Goal: Task Accomplishment & Management: Manage account settings

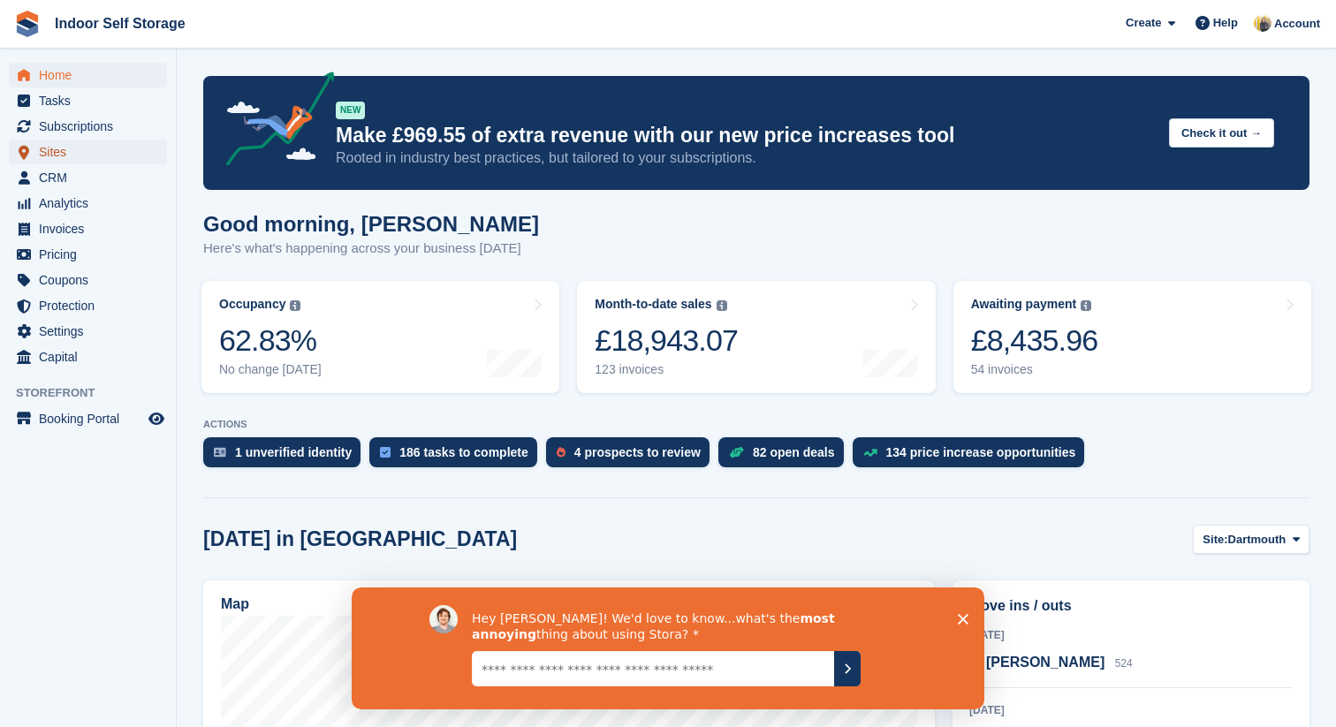
click at [67, 150] on span "Sites" at bounding box center [92, 152] width 106 height 25
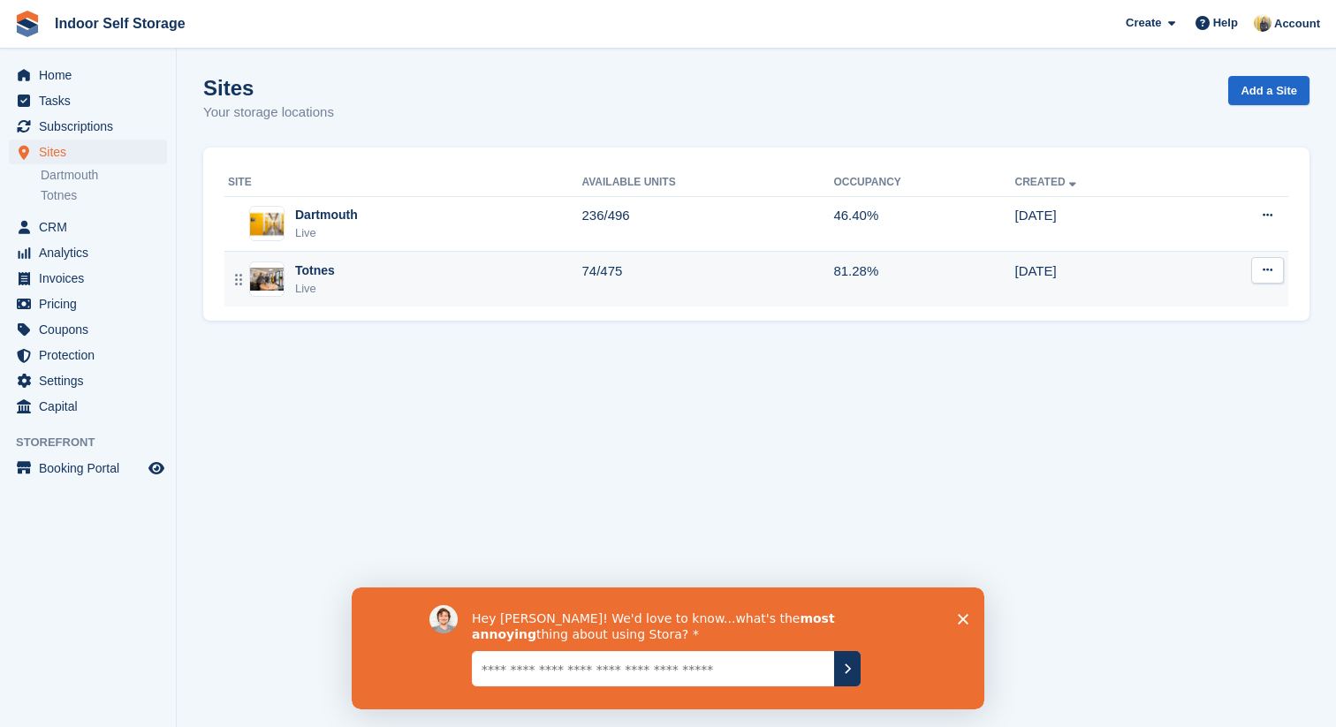
click at [491, 271] on div "Totnes Live" at bounding box center [405, 280] width 354 height 36
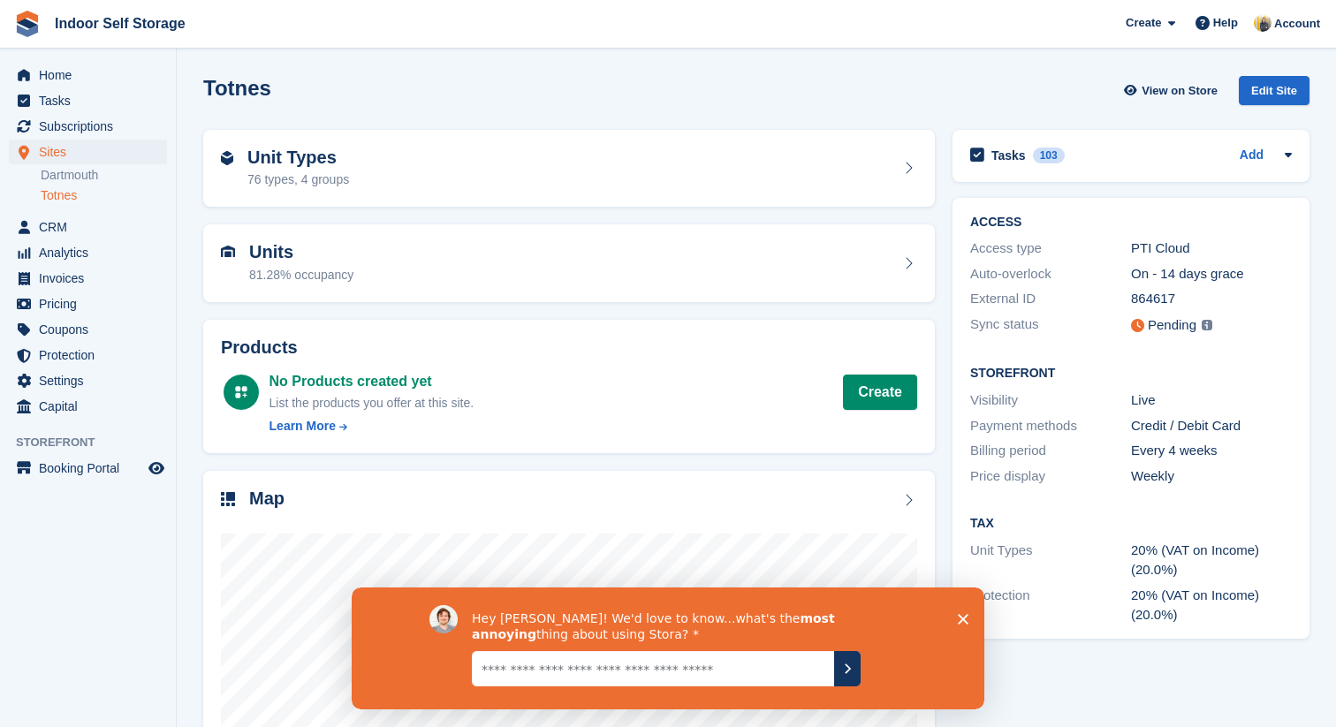
click at [685, 666] on textarea "Give it to us straight... we can take it" at bounding box center [653, 668] width 362 height 35
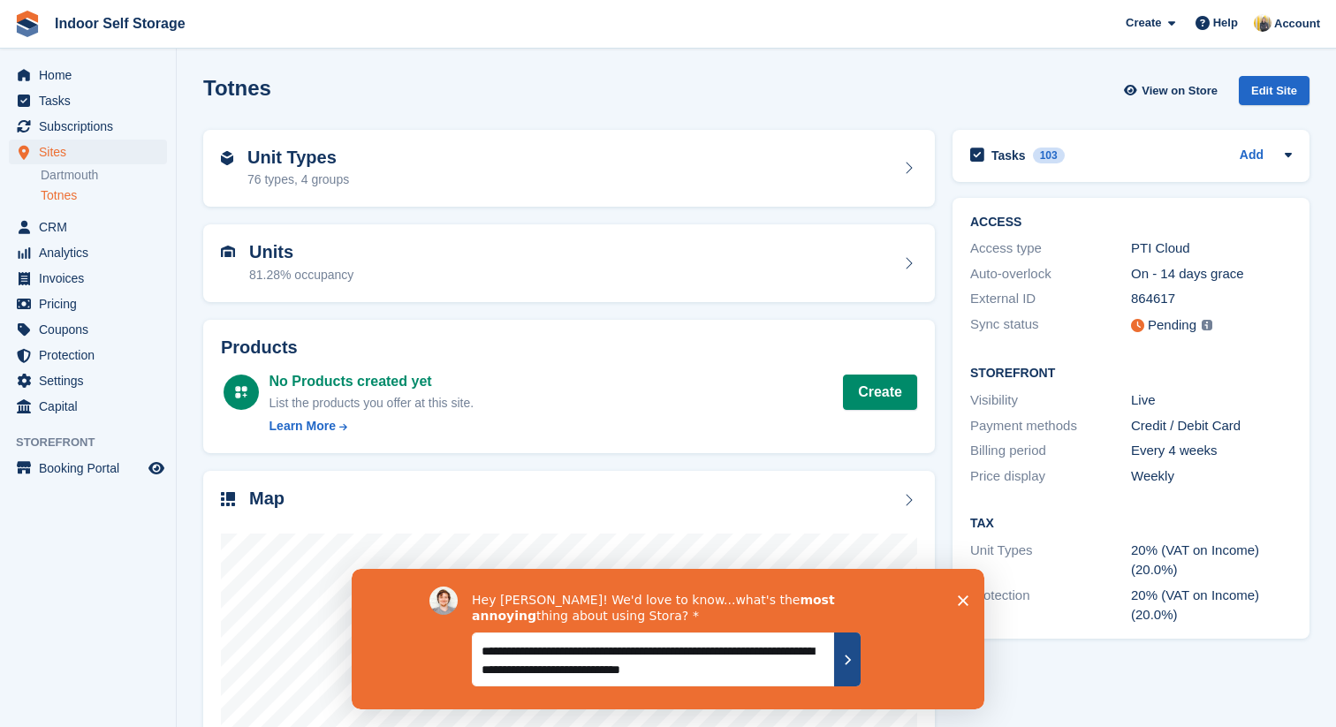
type textarea "**********"
click at [843, 657] on icon "Submit your response" at bounding box center [848, 659] width 14 height 14
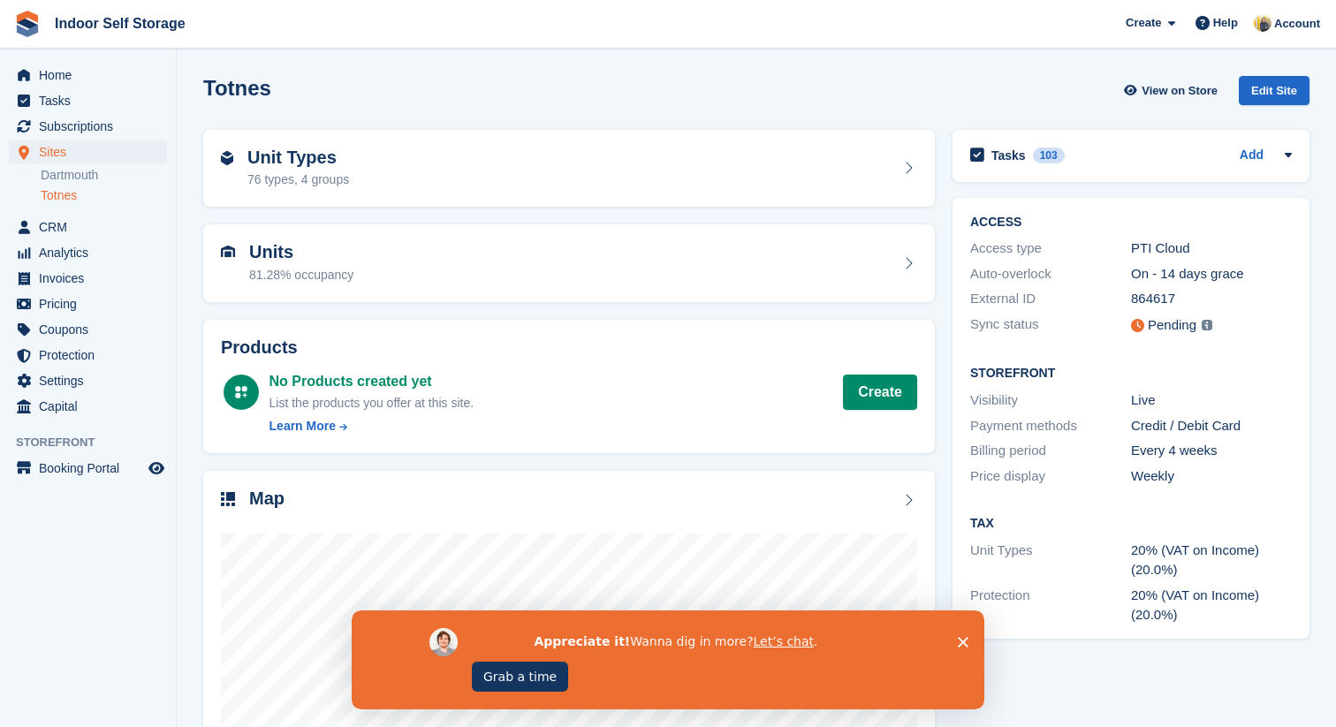
click at [963, 641] on polygon "Close survey" at bounding box center [963, 642] width 11 height 11
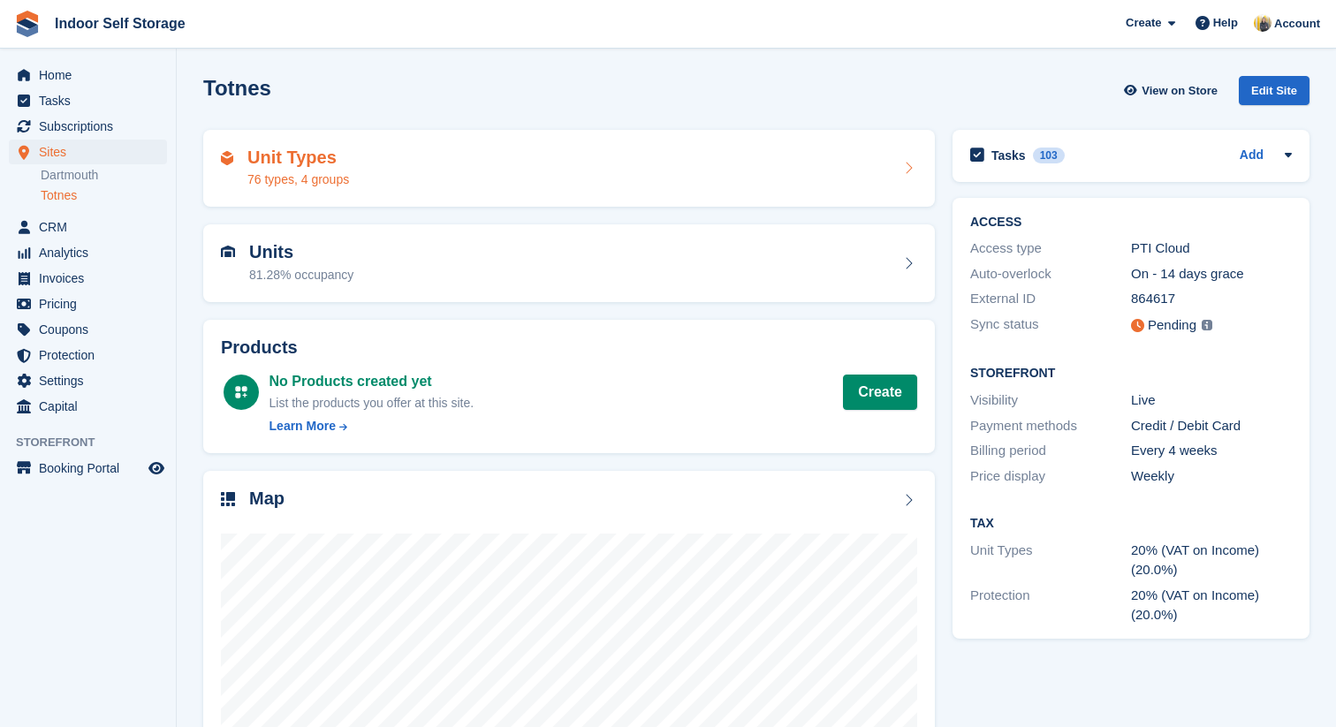
click at [369, 182] on div "Unit Types 76 types, 4 groups" at bounding box center [569, 169] width 696 height 42
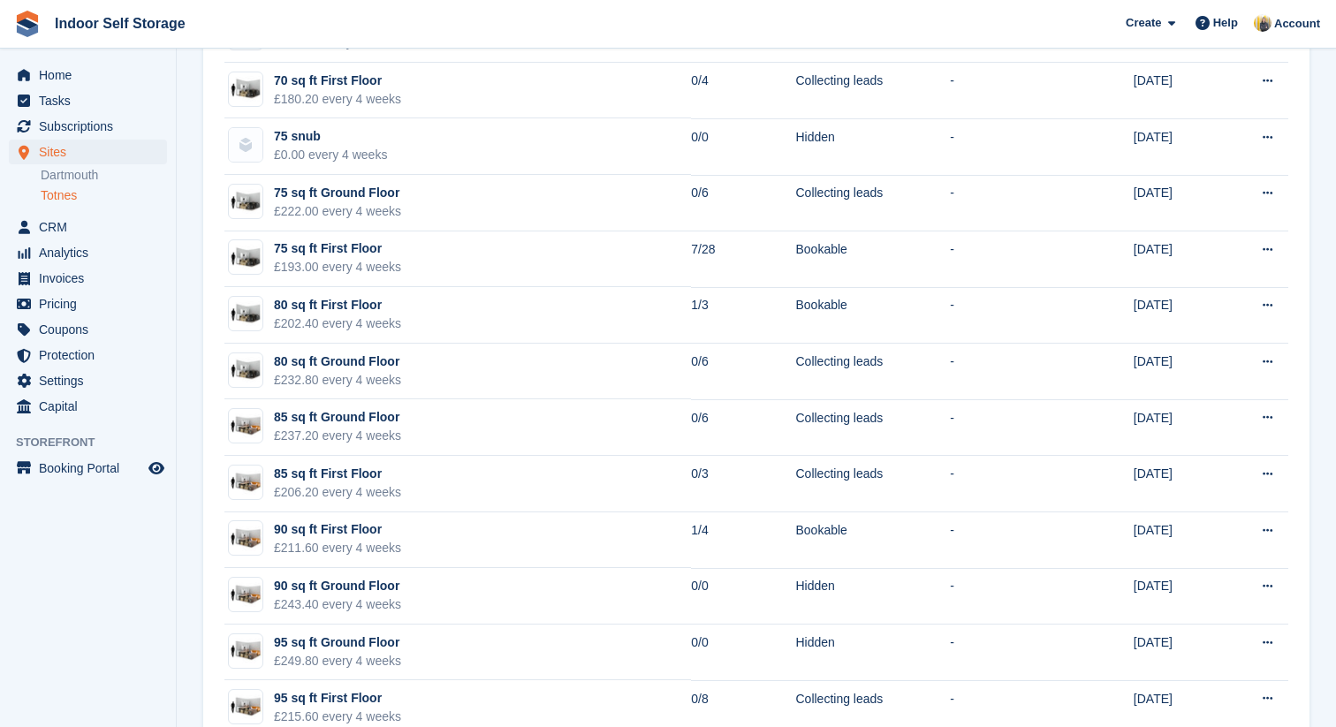
scroll to position [1721, 0]
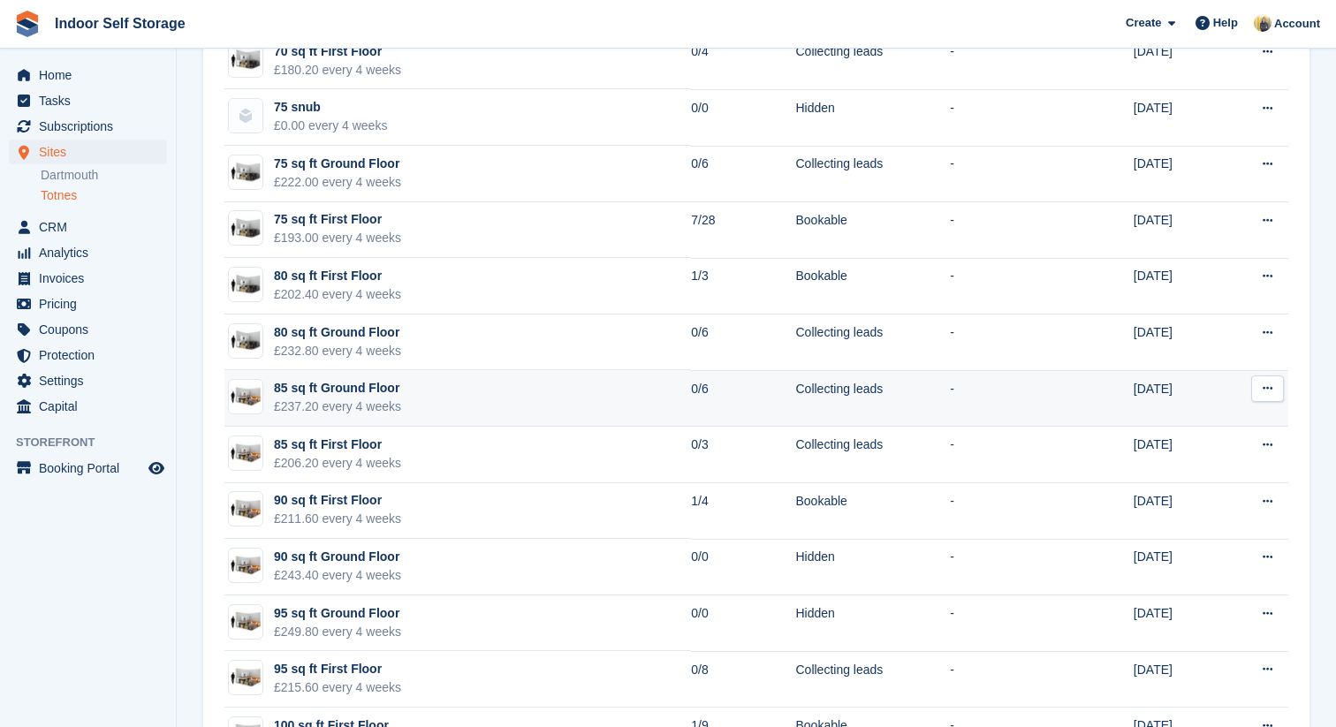
click at [1273, 389] on button at bounding box center [1268, 389] width 33 height 27
click at [1206, 422] on p "Edit unit type" at bounding box center [1199, 423] width 154 height 23
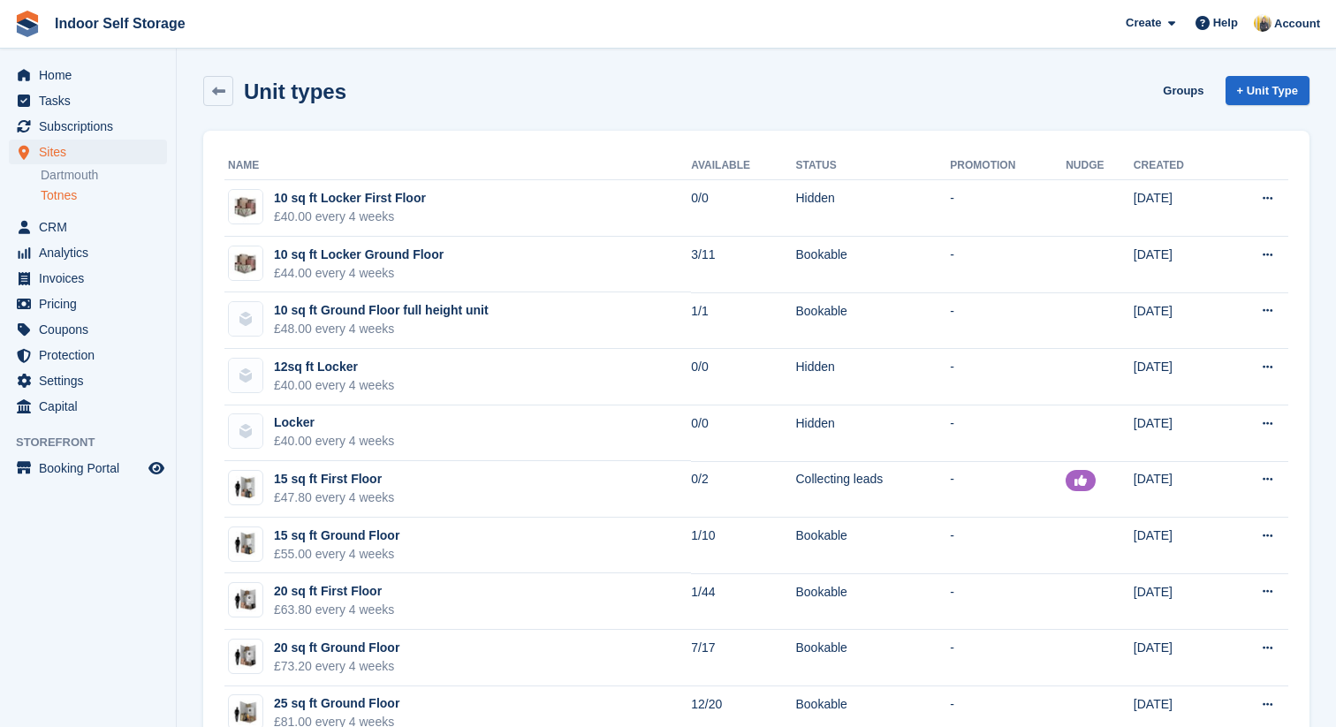
scroll to position [1721, 0]
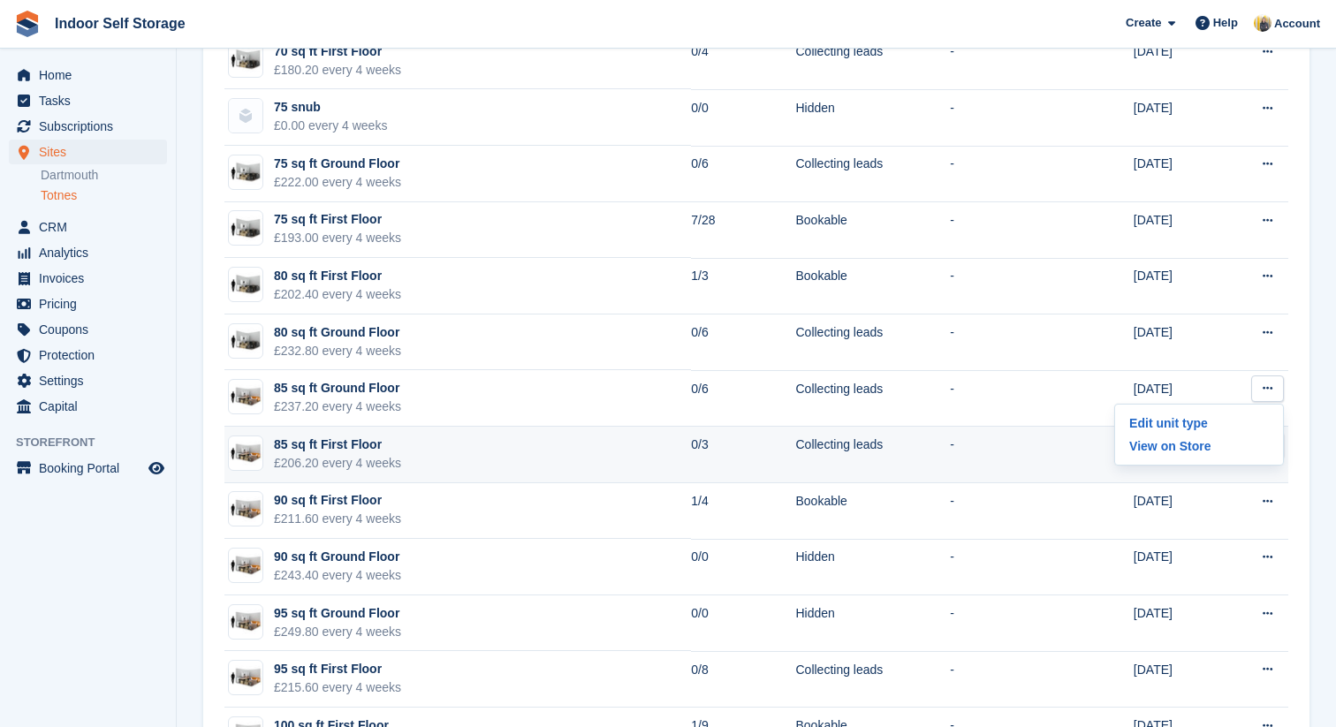
click at [1077, 460] on td at bounding box center [1100, 455] width 68 height 57
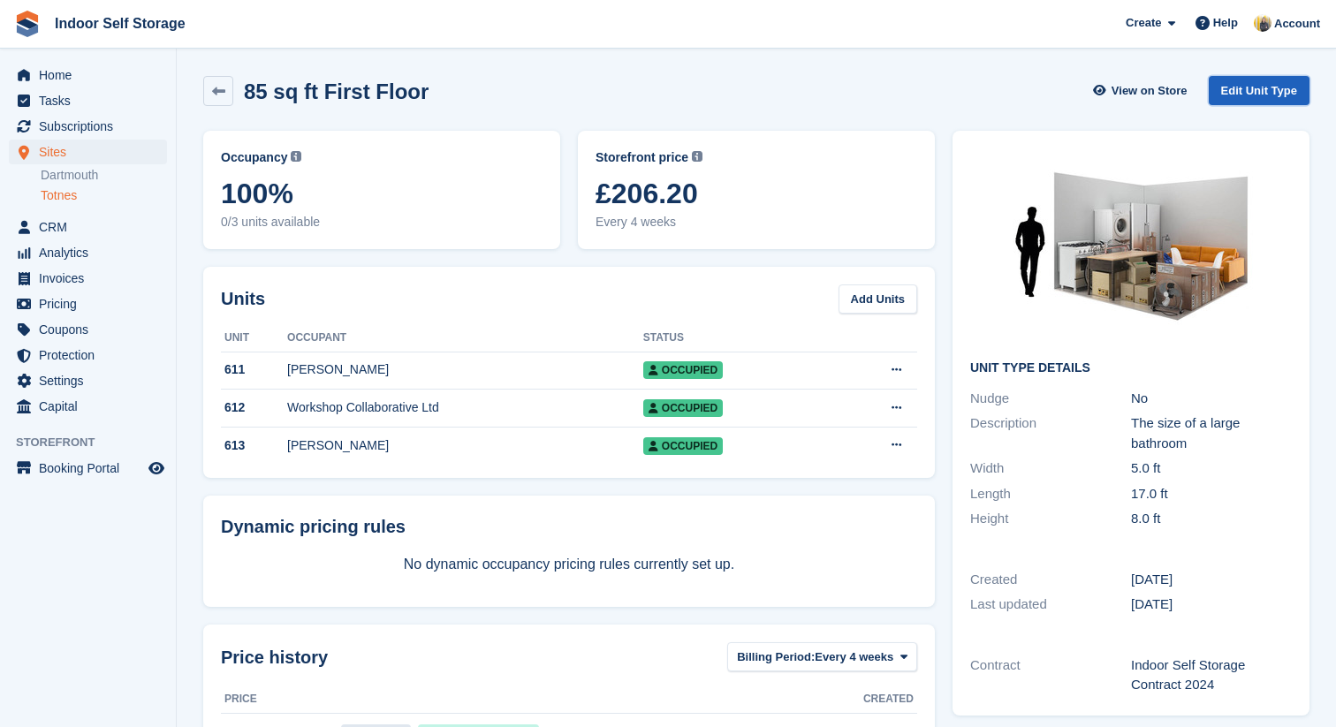
click at [1233, 87] on link "Edit Unit Type" at bounding box center [1259, 90] width 101 height 29
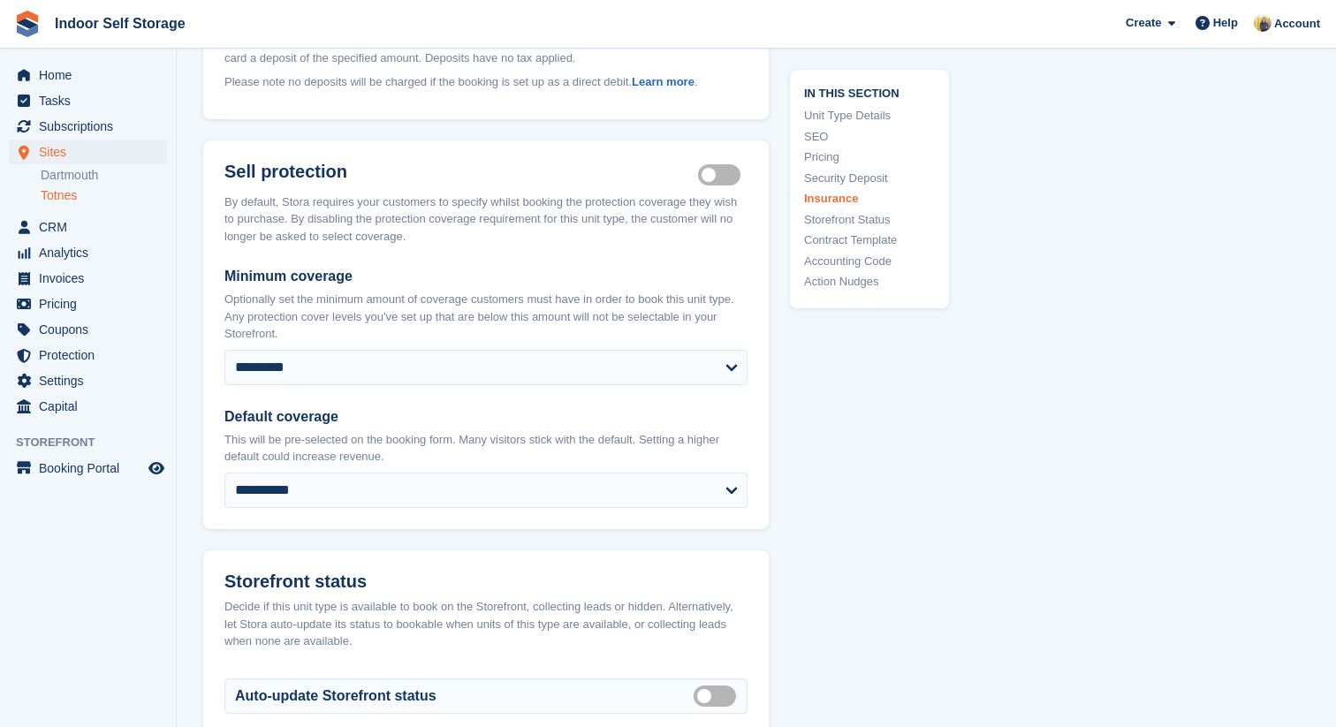
scroll to position [2138, 0]
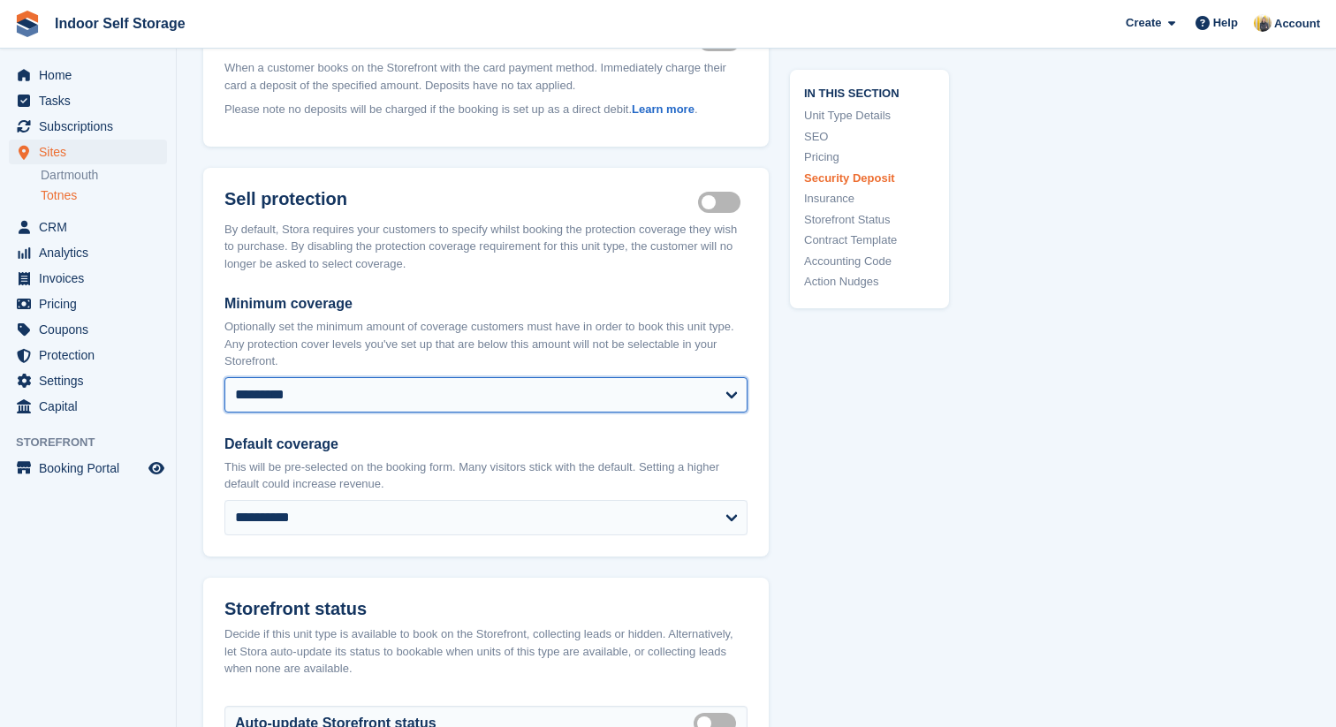
click at [496, 377] on select "**********" at bounding box center [485, 394] width 523 height 35
select select "****"
click at [224, 377] on select "**********" at bounding box center [485, 394] width 523 height 35
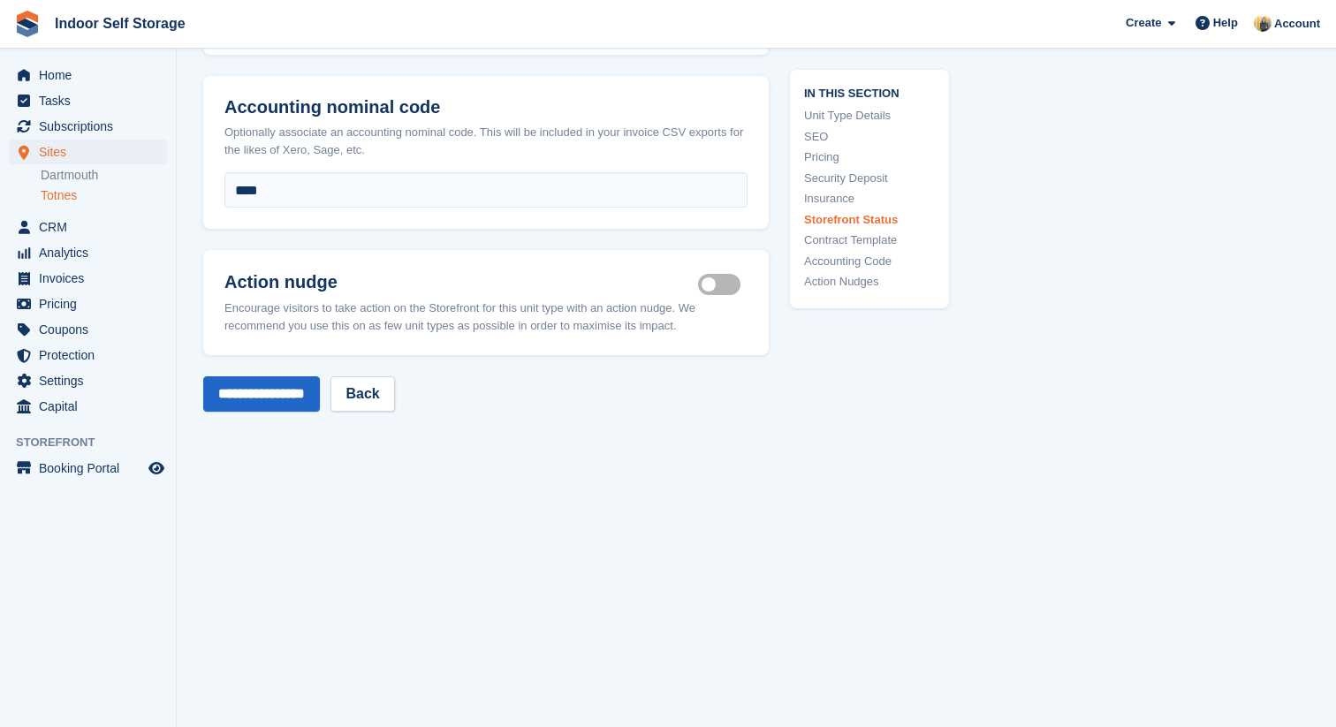
scroll to position [3159, 0]
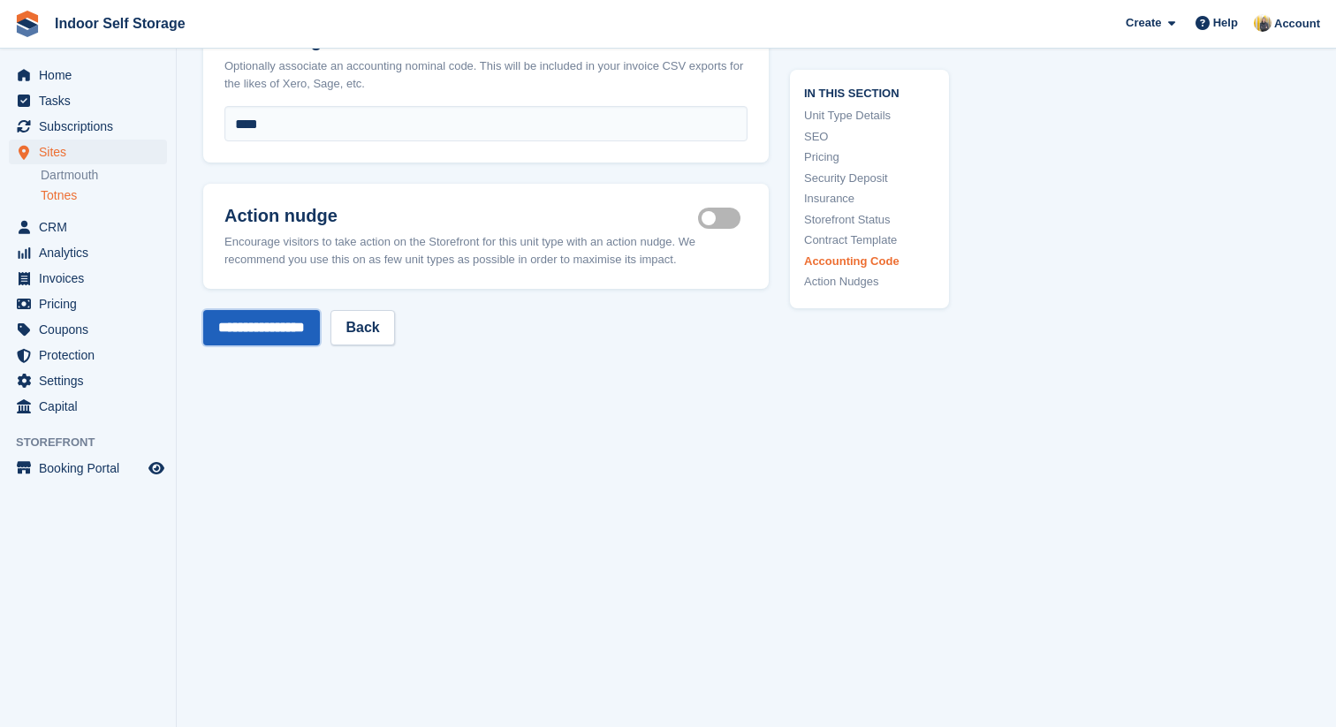
click at [271, 310] on input "**********" at bounding box center [261, 327] width 117 height 35
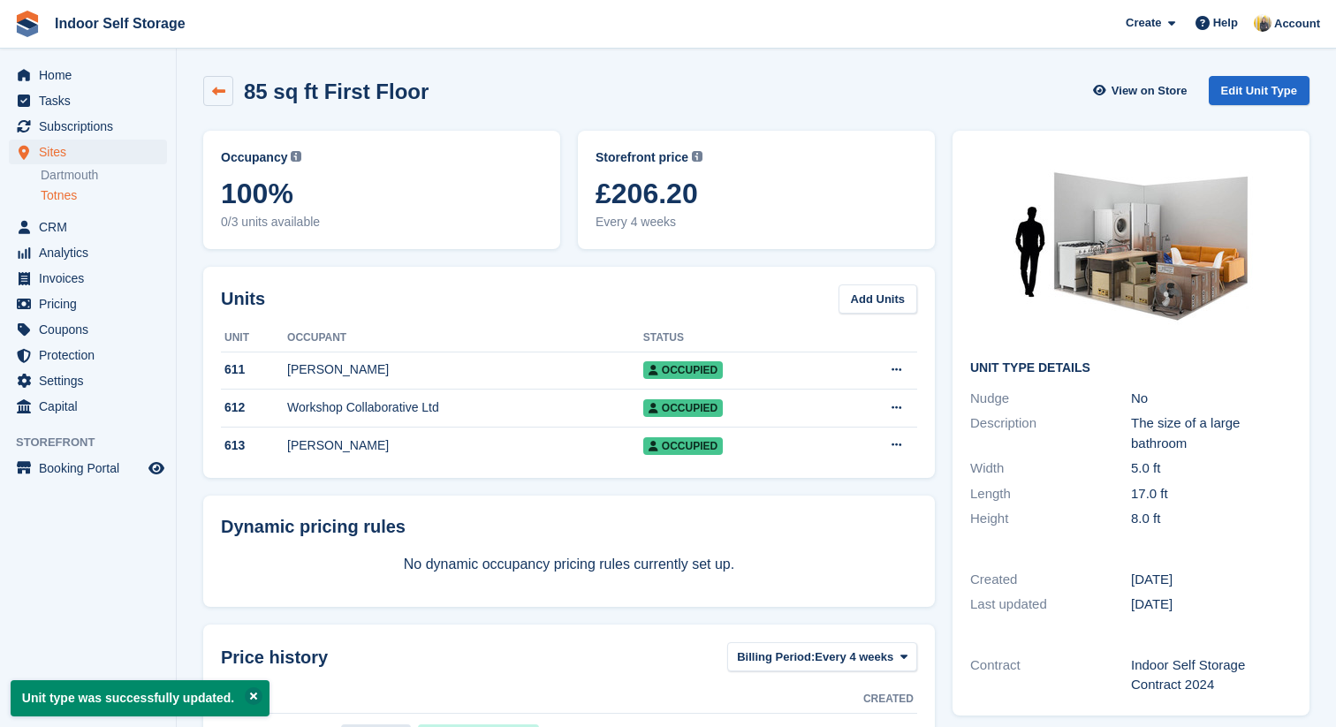
click at [213, 87] on icon at bounding box center [218, 91] width 13 height 13
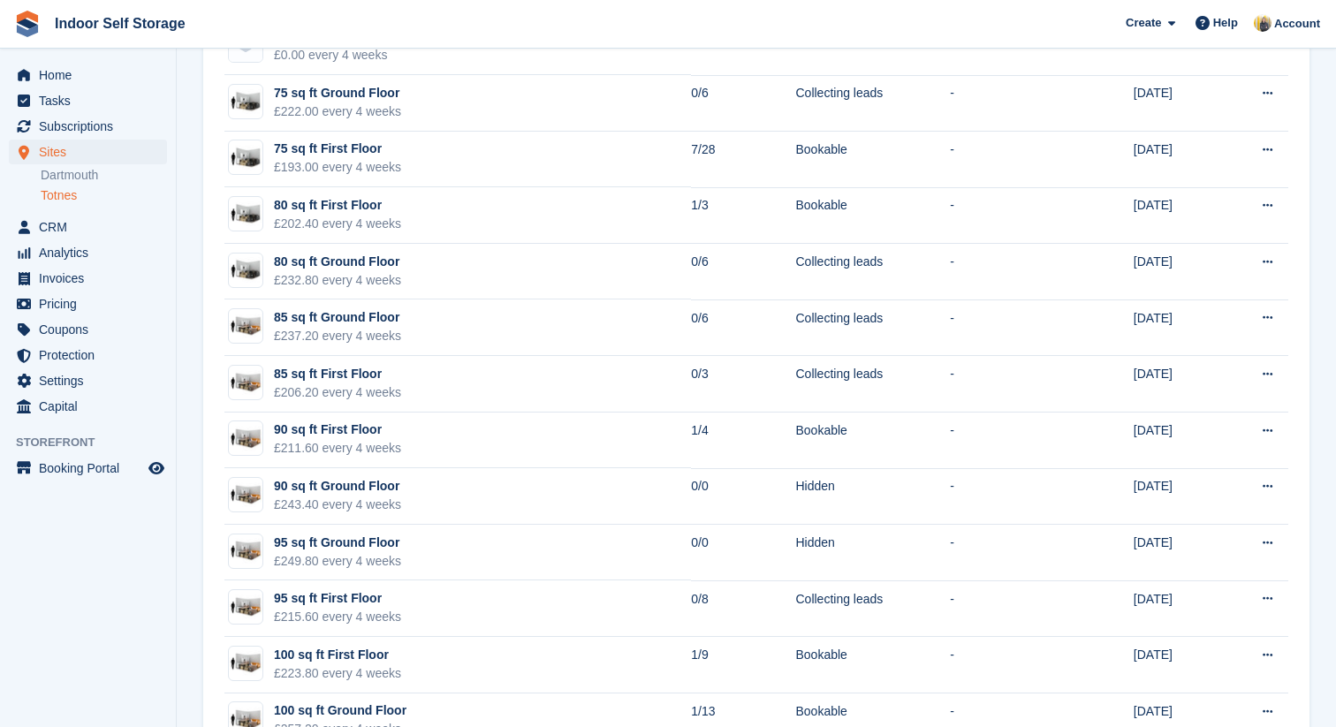
scroll to position [1793, 0]
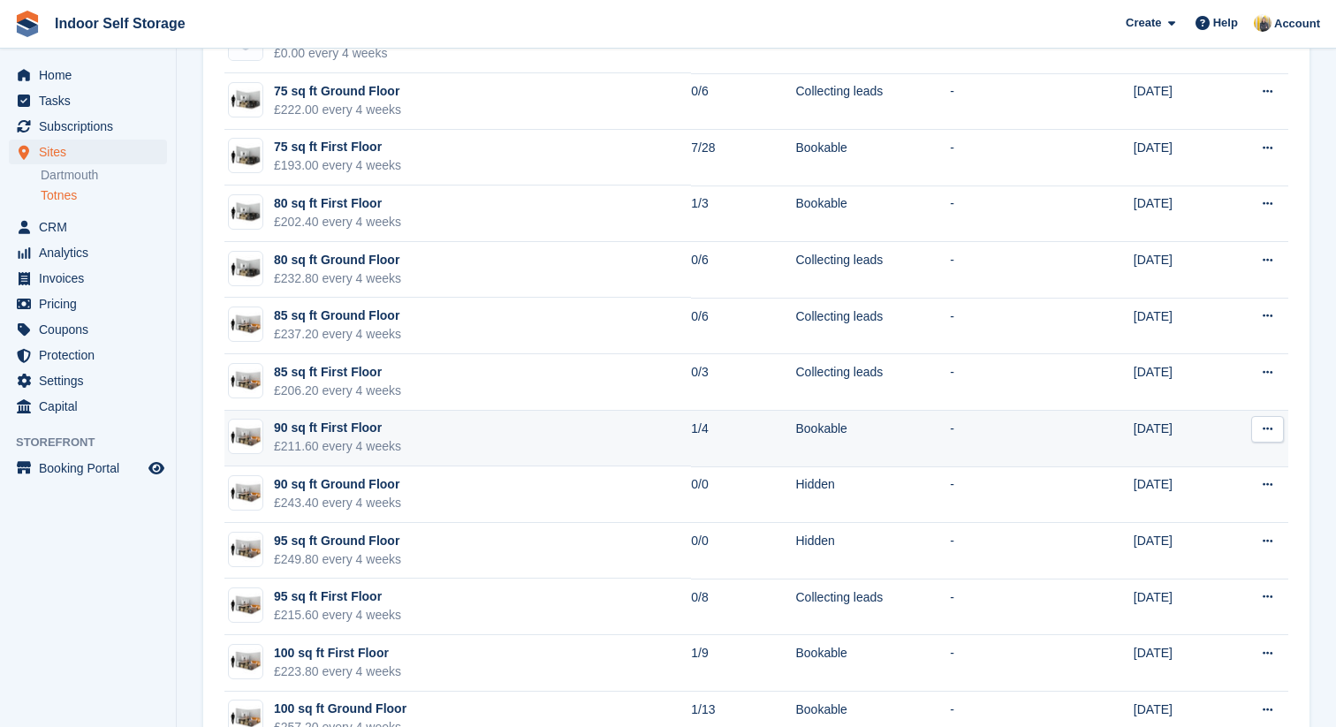
click at [1275, 434] on button at bounding box center [1268, 429] width 33 height 27
click at [1200, 466] on p "Edit unit type" at bounding box center [1199, 464] width 154 height 23
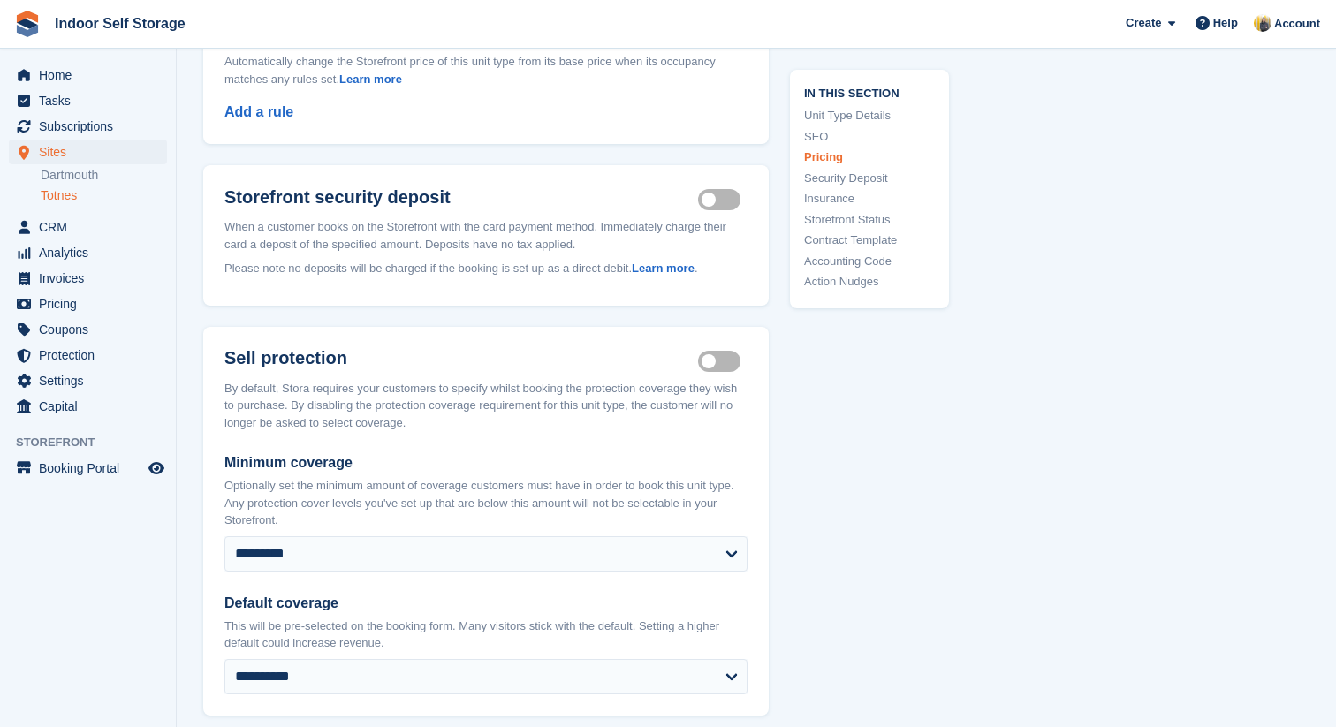
scroll to position [1980, 0]
click at [532, 536] on select "**********" at bounding box center [485, 553] width 523 height 35
select select "****"
click at [224, 536] on select "**********" at bounding box center [485, 553] width 523 height 35
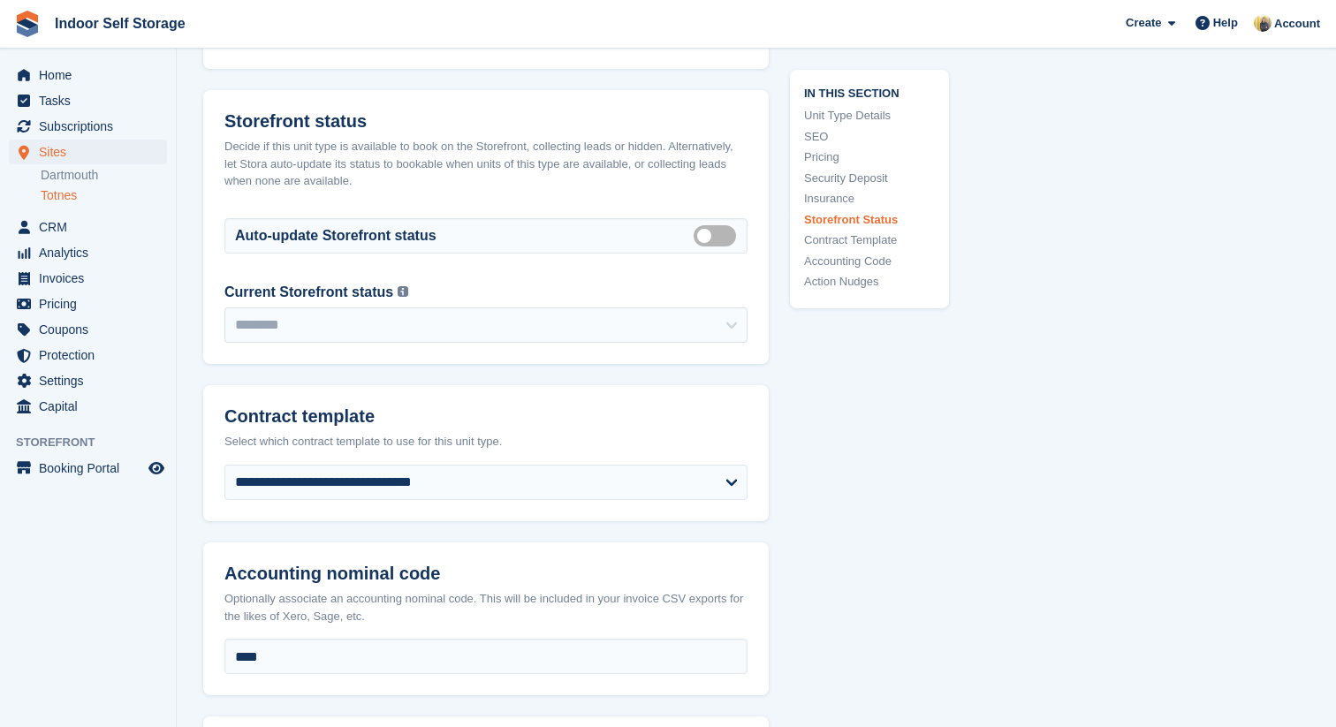
scroll to position [3159, 0]
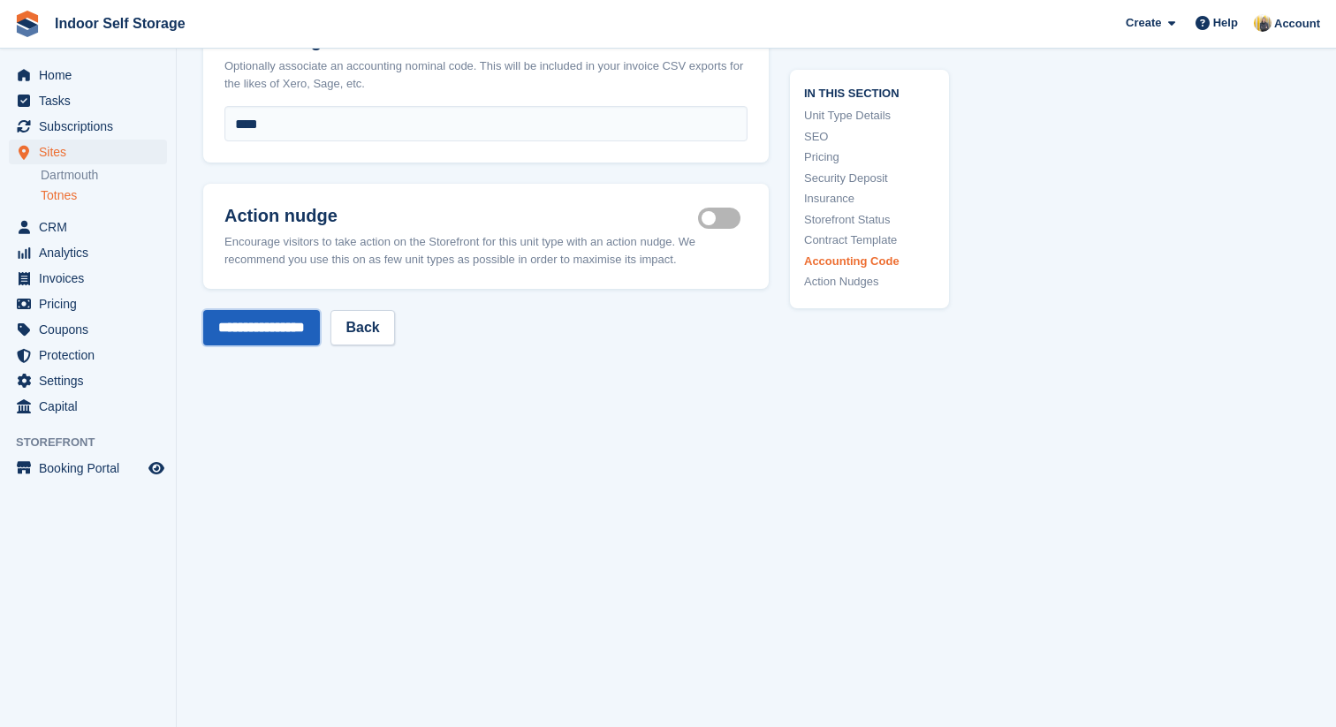
click at [308, 310] on input "**********" at bounding box center [261, 327] width 117 height 35
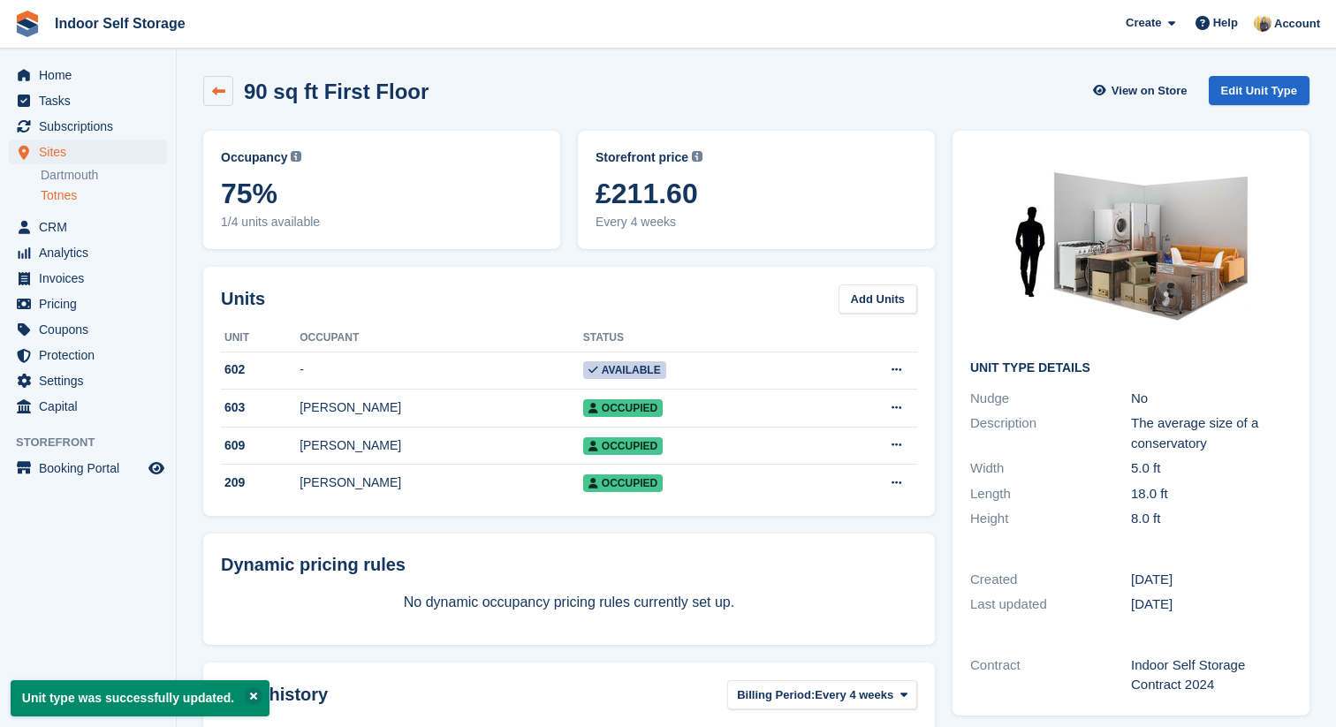
click at [212, 89] on icon at bounding box center [218, 91] width 13 height 13
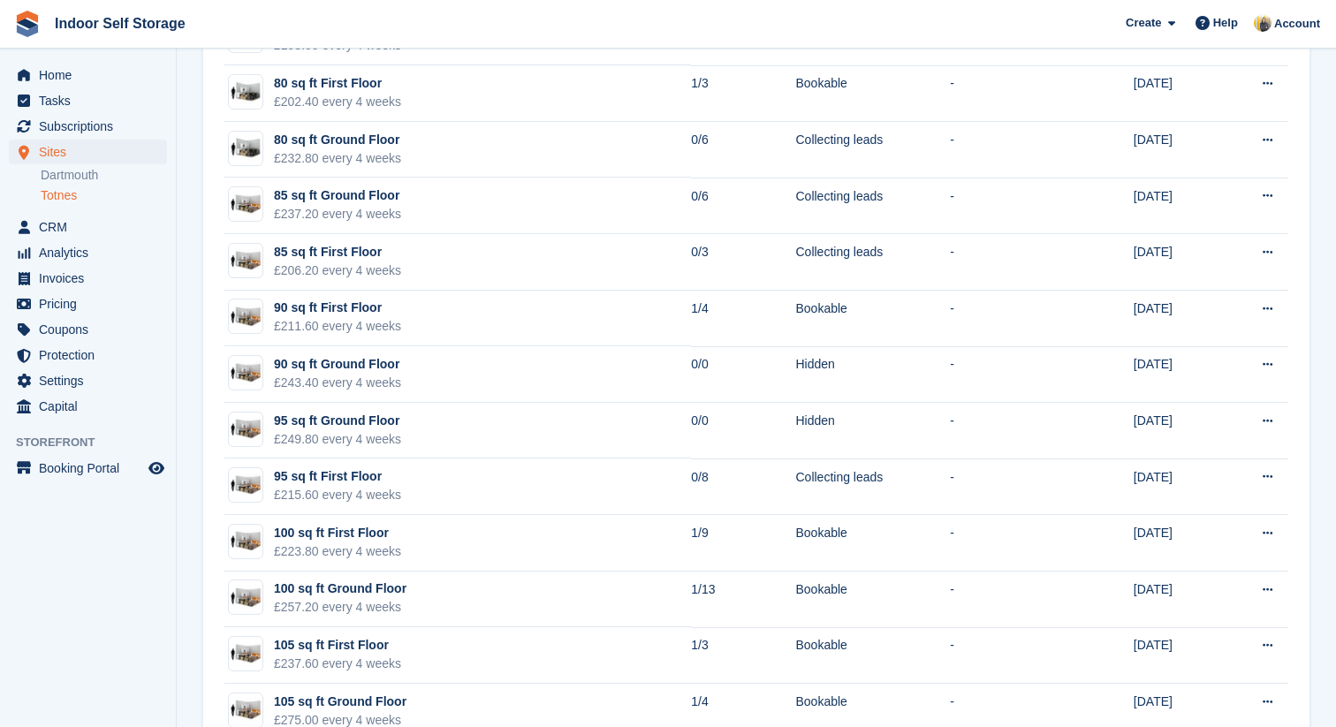
scroll to position [1931, 0]
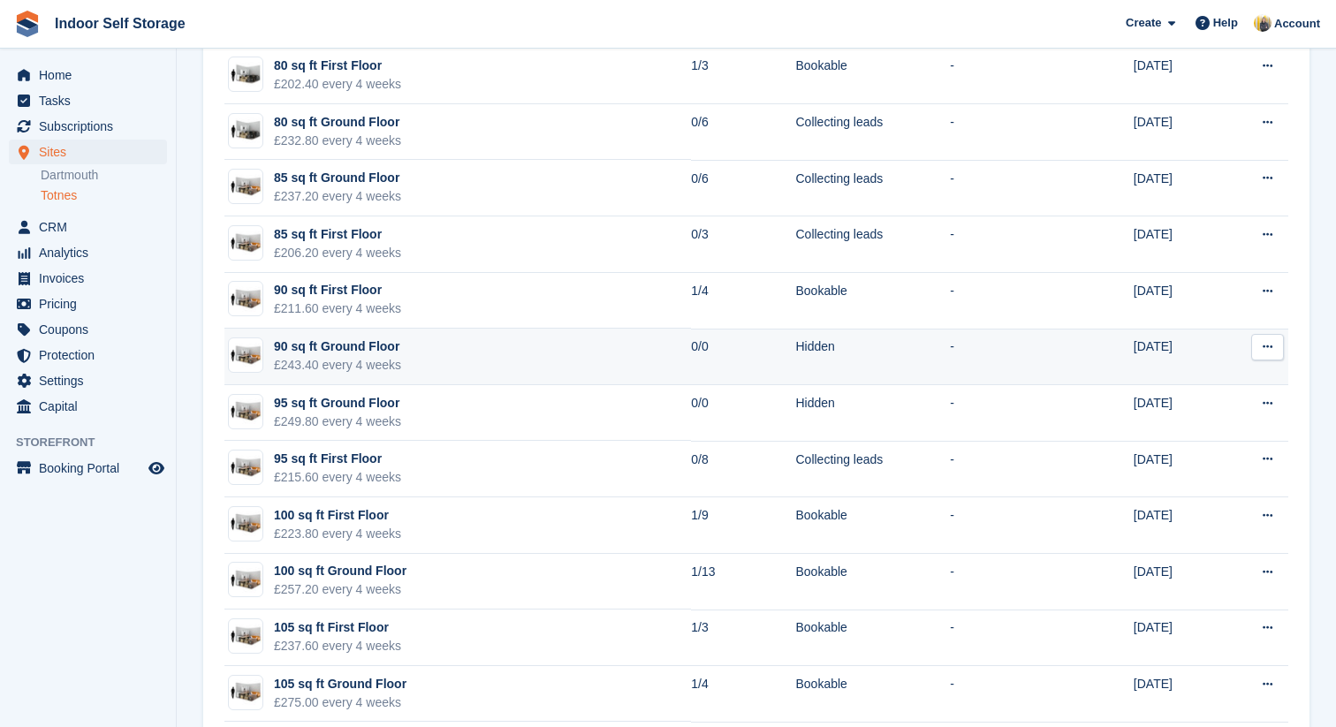
click at [1264, 350] on icon at bounding box center [1268, 346] width 10 height 11
click at [1220, 381] on p "Edit unit type" at bounding box center [1199, 381] width 154 height 23
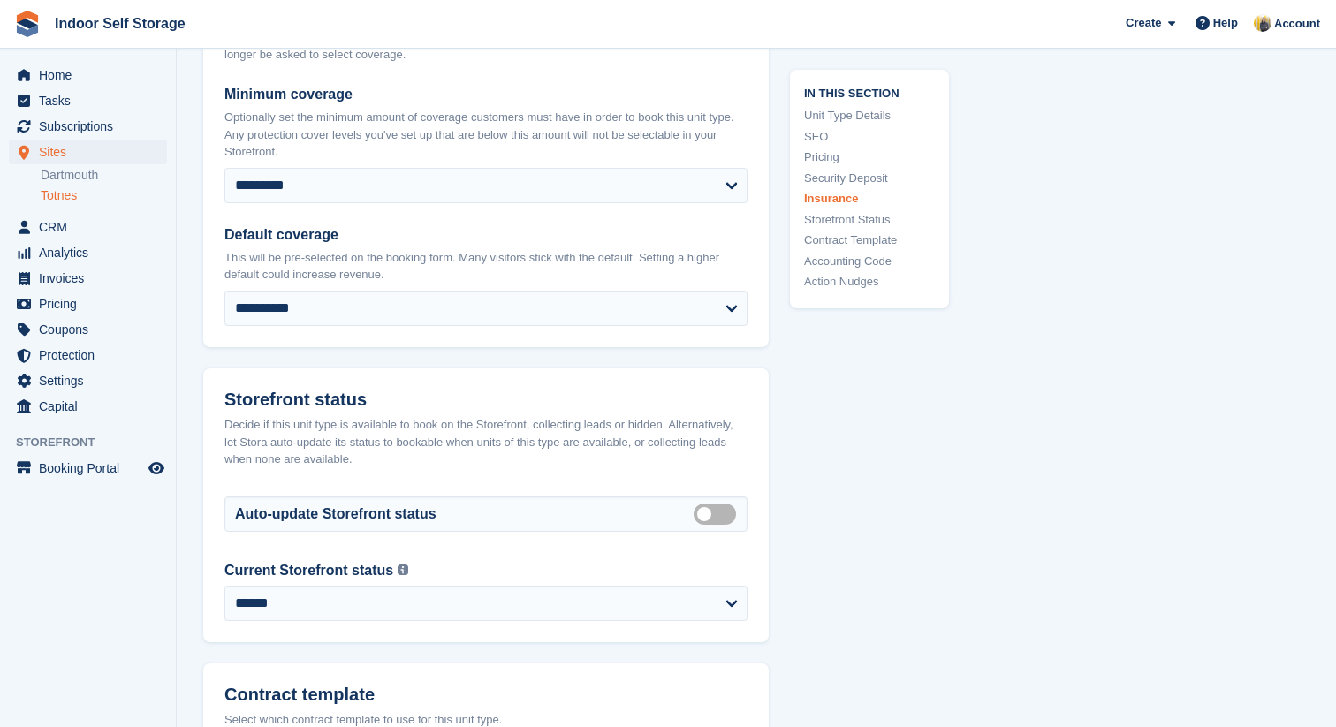
scroll to position [2344, 0]
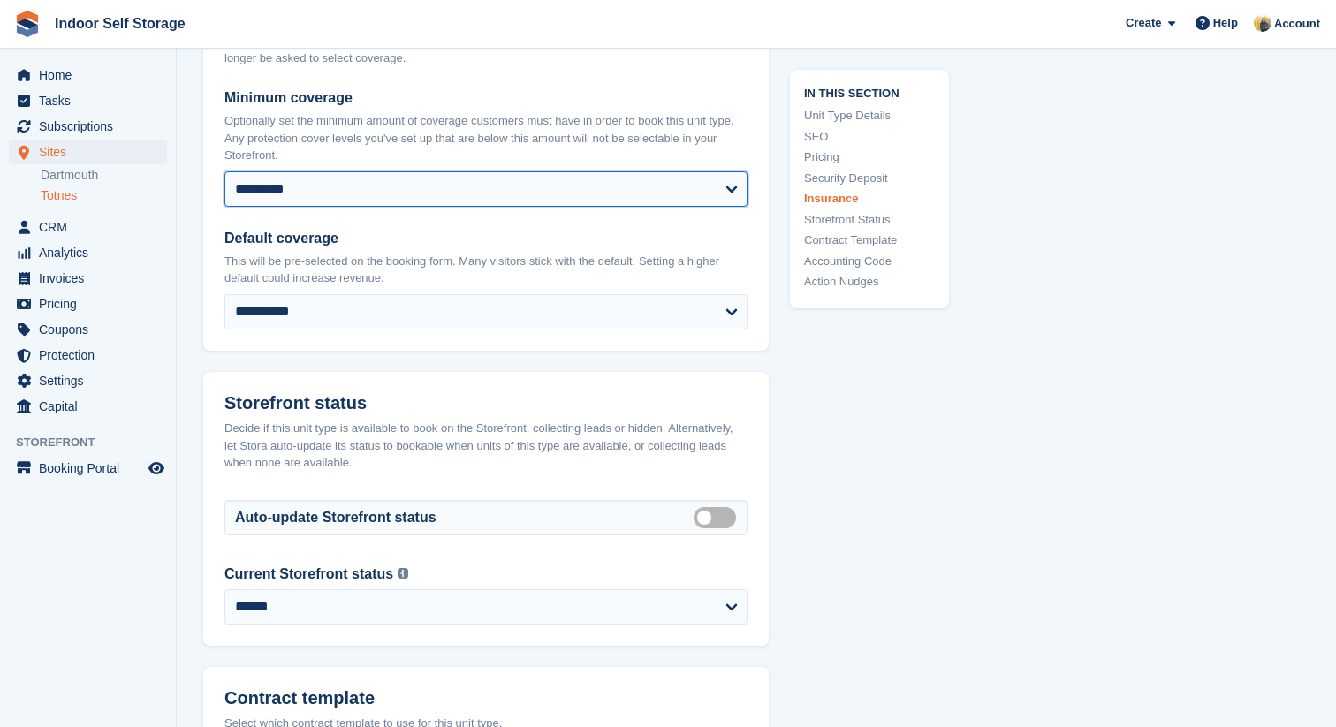
click at [727, 185] on select "**********" at bounding box center [485, 188] width 523 height 35
select select "****"
click at [224, 171] on select "**********" at bounding box center [485, 188] width 523 height 35
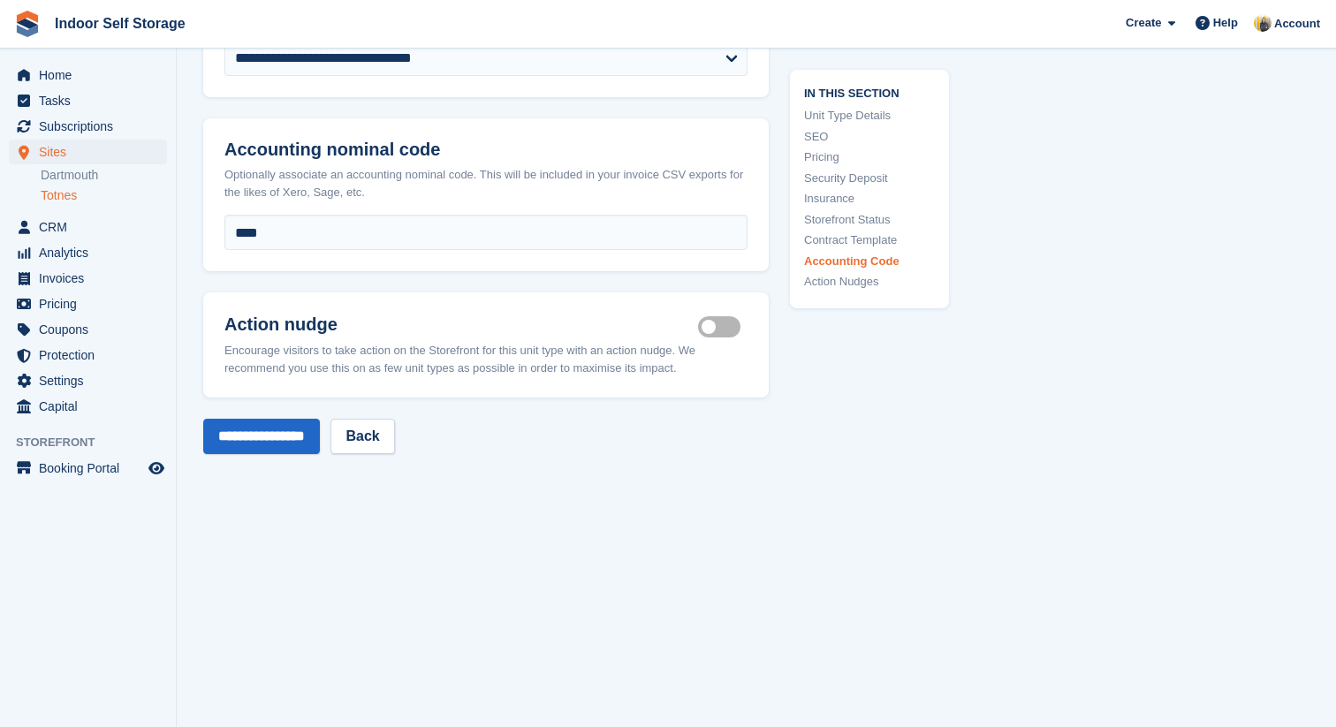
scroll to position [3175, 0]
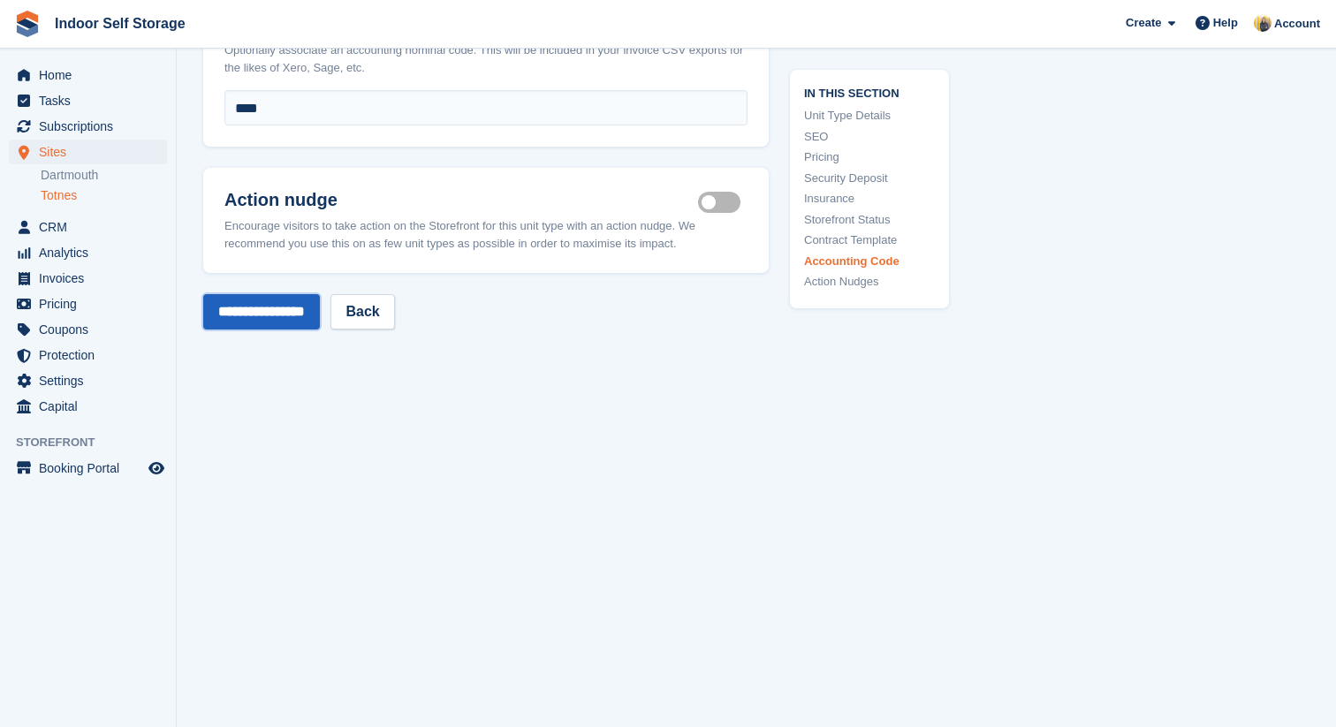
click at [291, 313] on input "**********" at bounding box center [261, 311] width 117 height 35
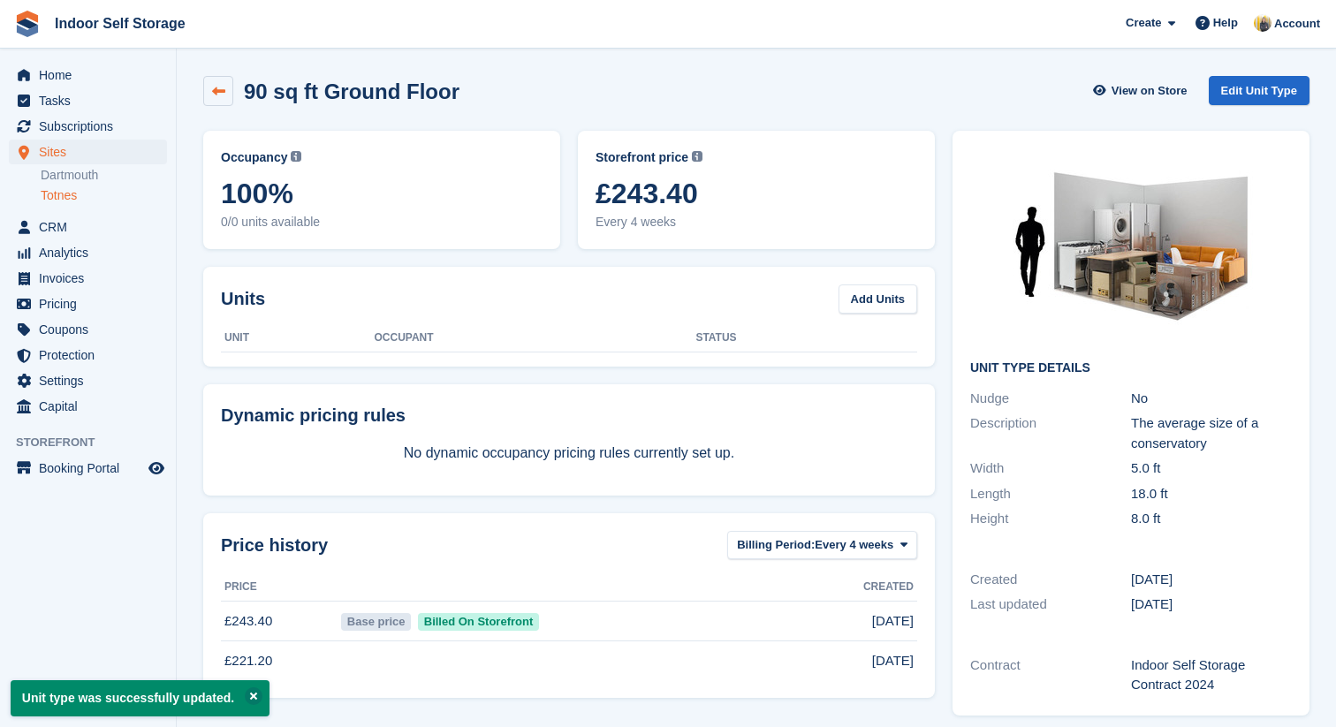
click at [218, 87] on icon at bounding box center [218, 91] width 13 height 13
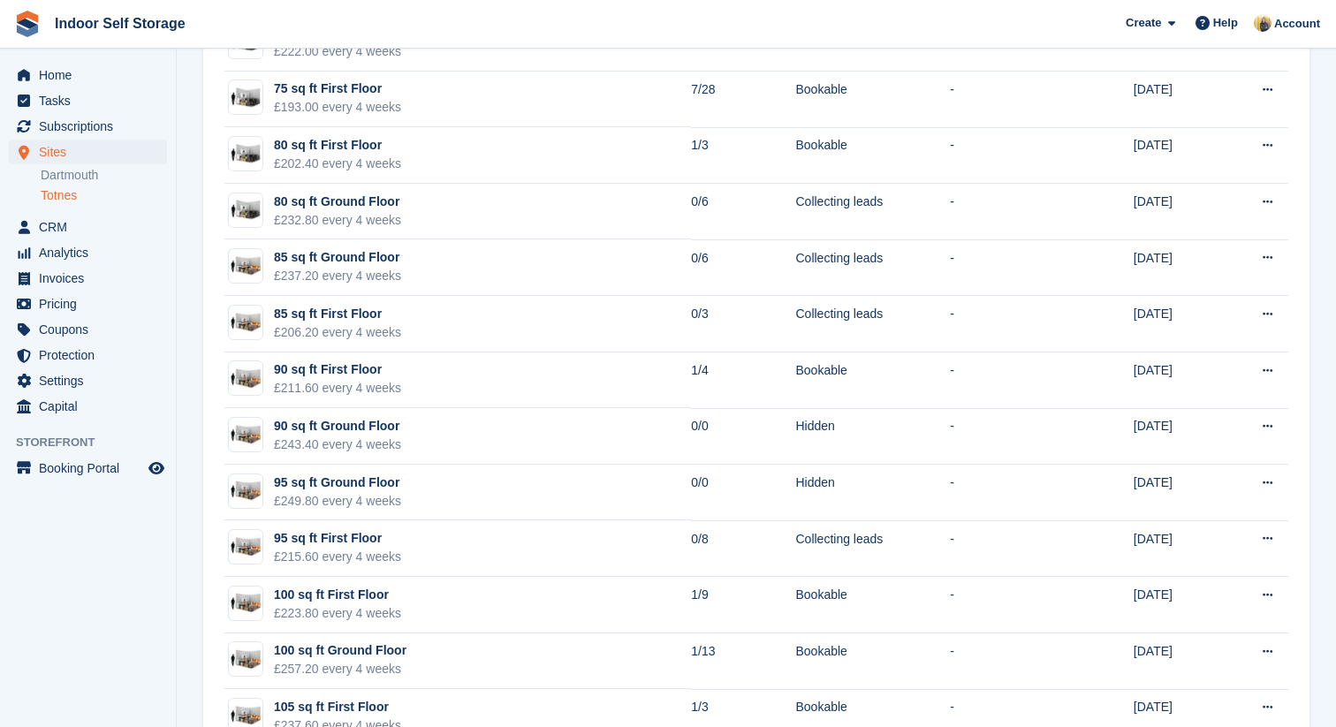
scroll to position [1855, 0]
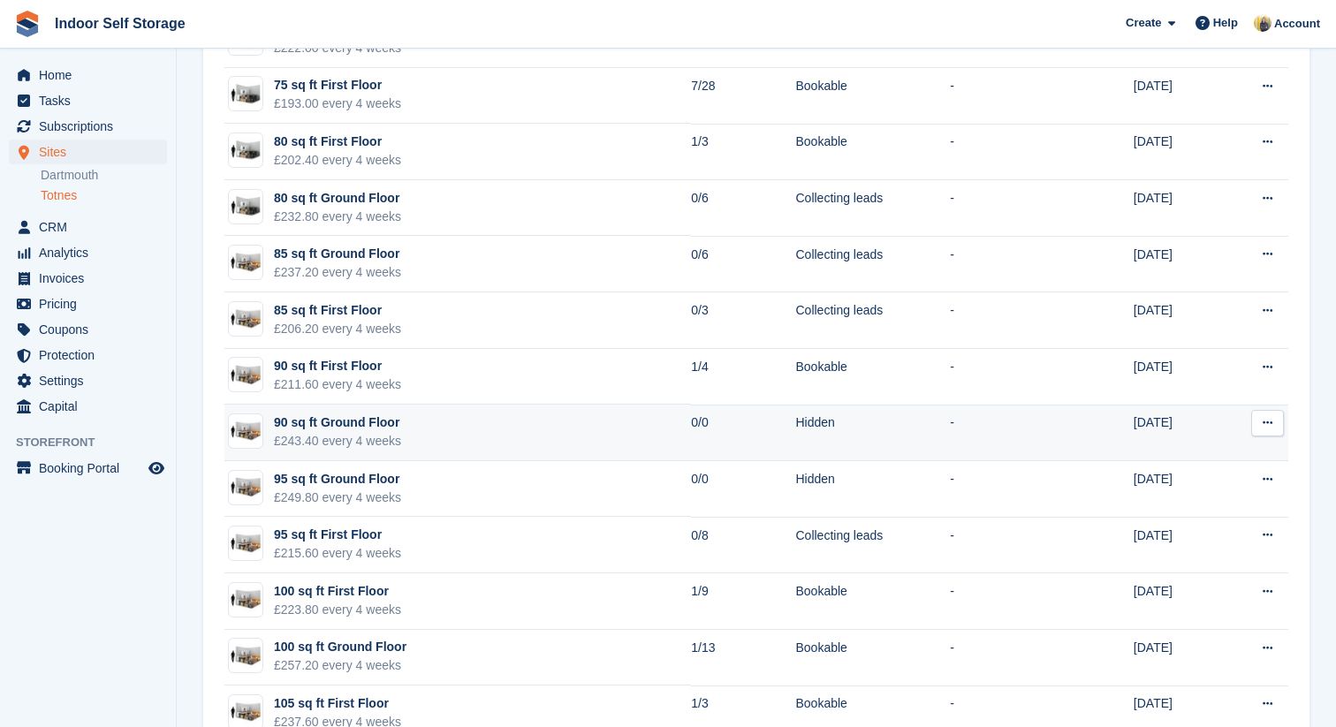
click at [1262, 430] on button at bounding box center [1268, 423] width 33 height 27
click at [1230, 453] on p "Edit unit type" at bounding box center [1199, 457] width 154 height 23
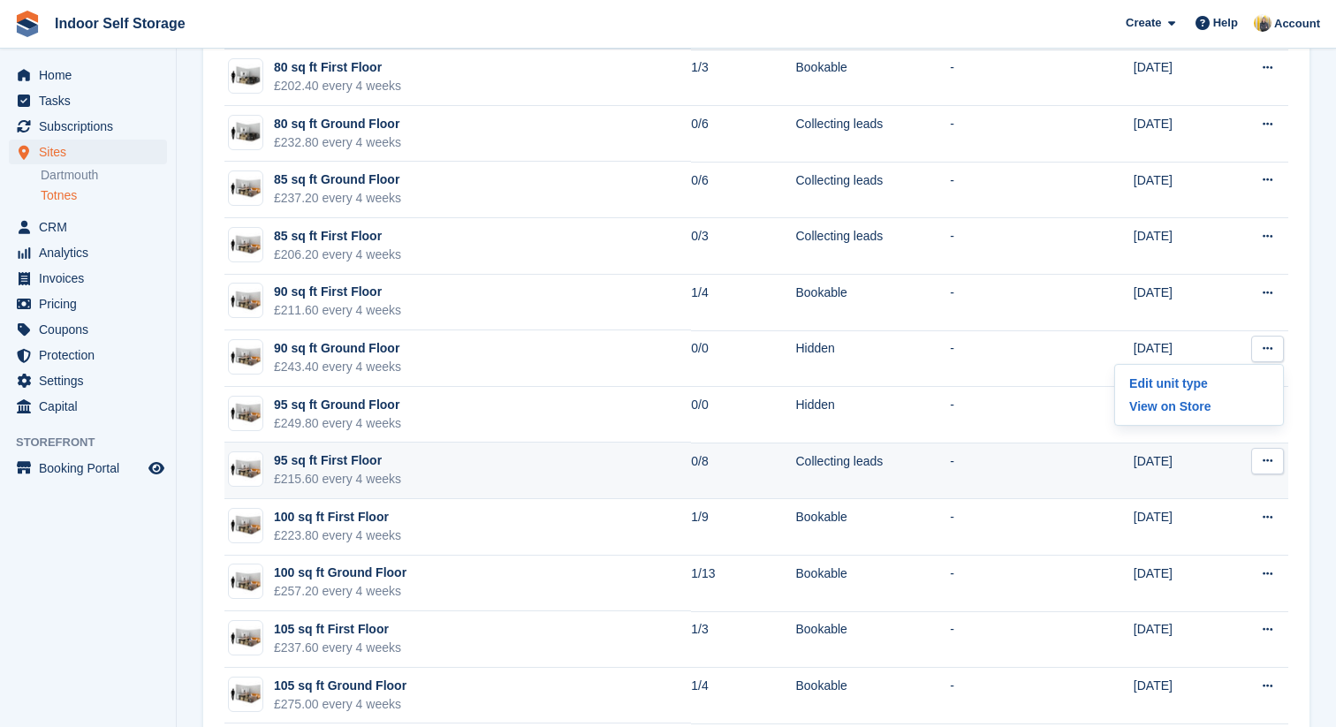
scroll to position [1932, 0]
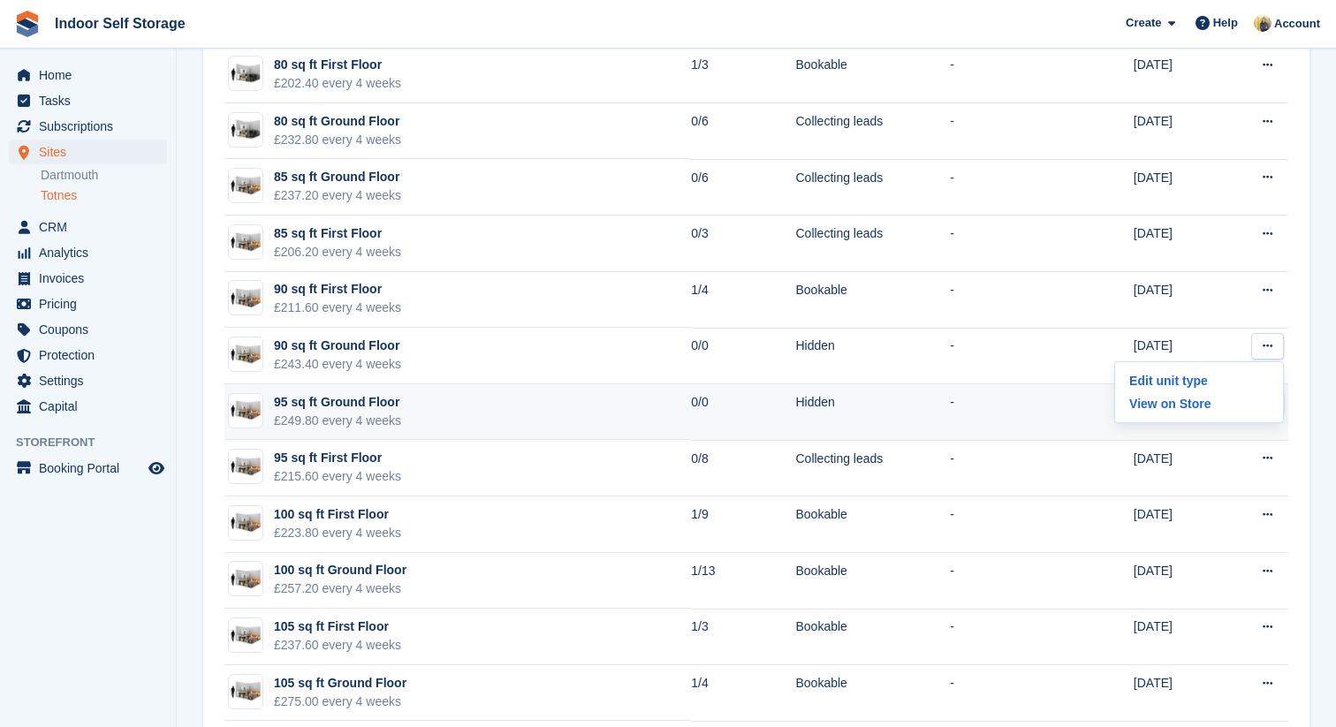
click at [1101, 419] on td at bounding box center [1100, 412] width 68 height 57
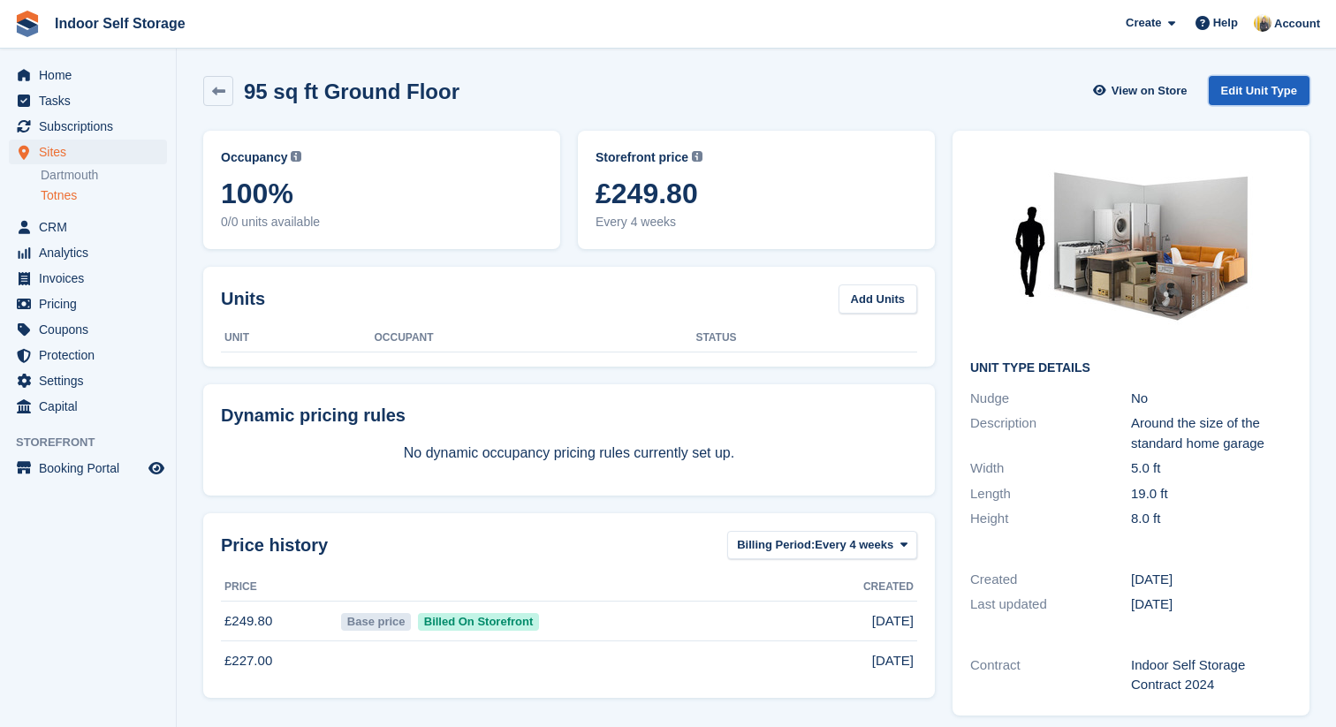
click at [1234, 94] on link "Edit Unit Type" at bounding box center [1259, 90] width 101 height 29
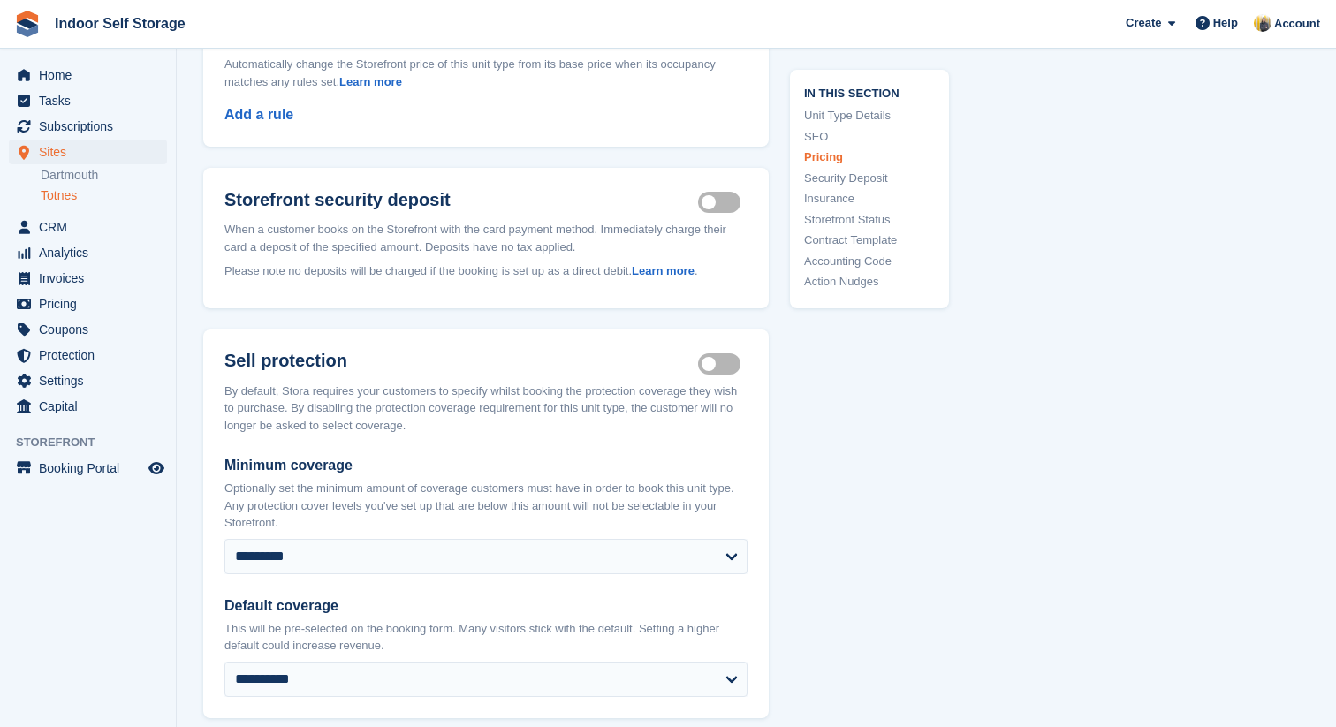
scroll to position [2021, 0]
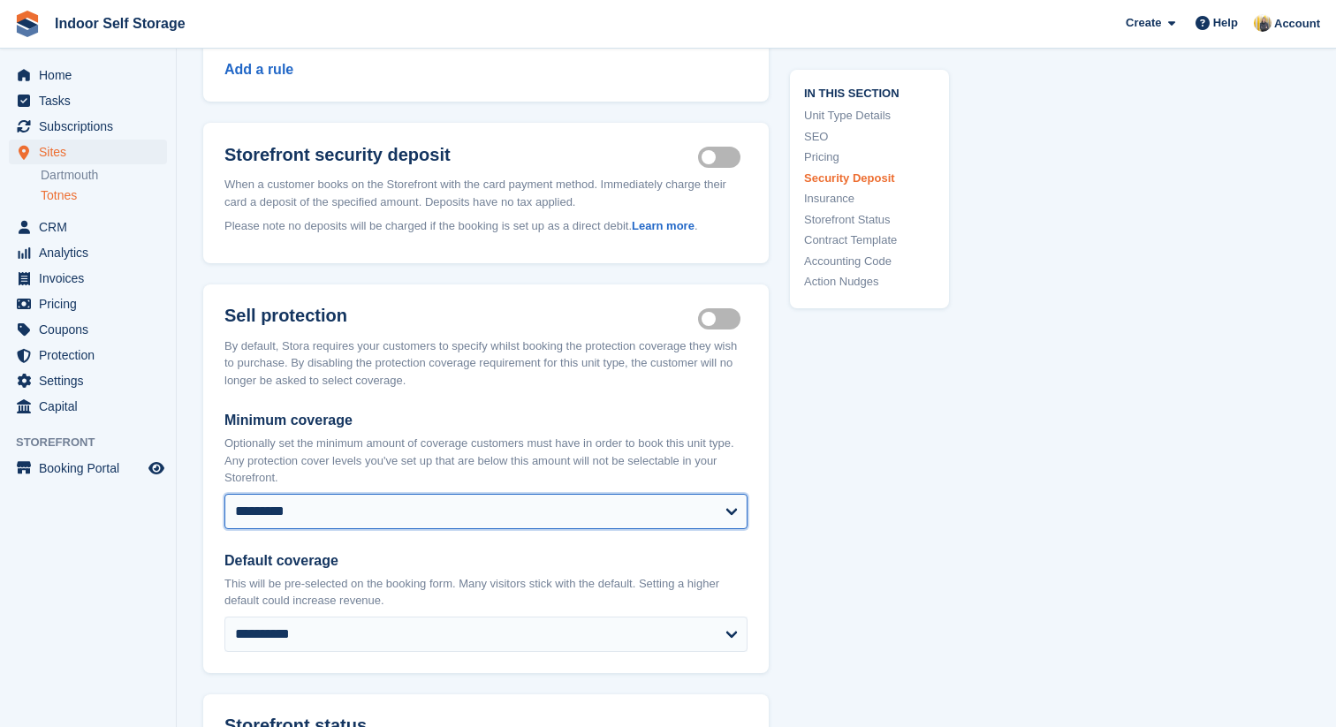
click at [621, 509] on select "**********" at bounding box center [485, 511] width 523 height 35
select select "****"
click at [224, 494] on select "**********" at bounding box center [485, 511] width 523 height 35
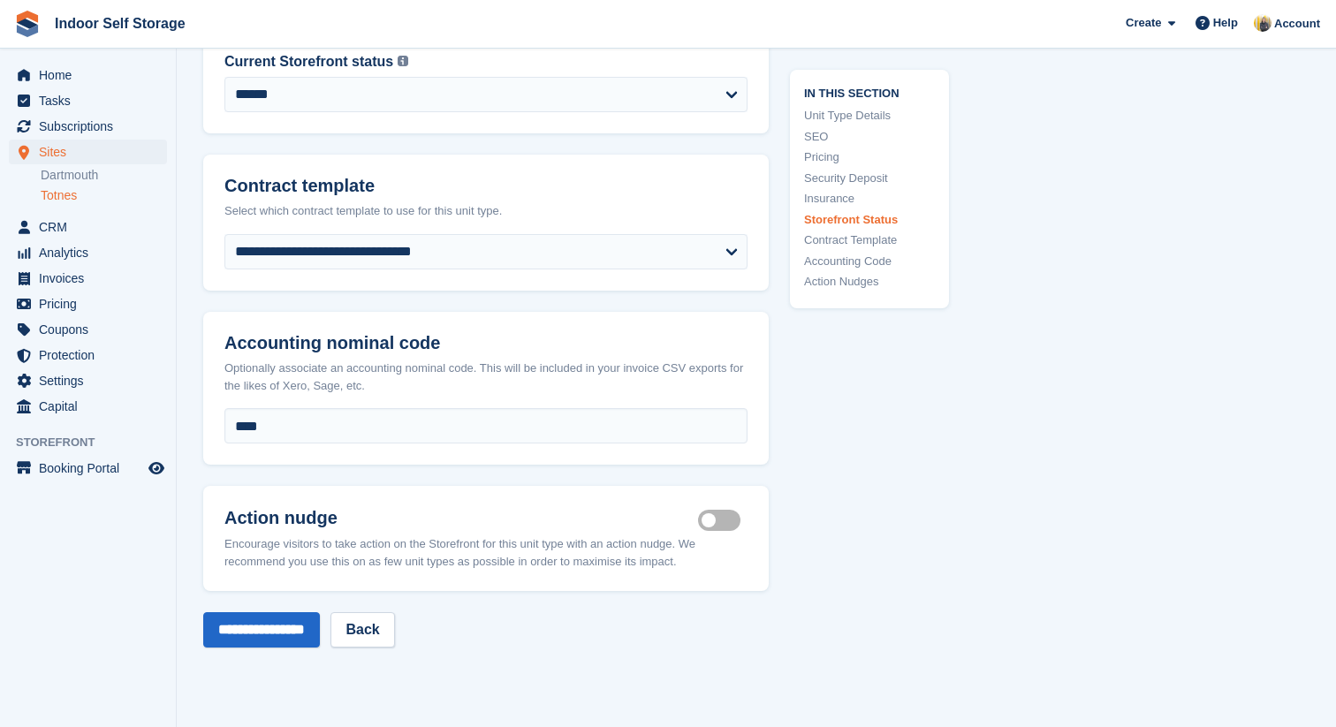
scroll to position [3175, 0]
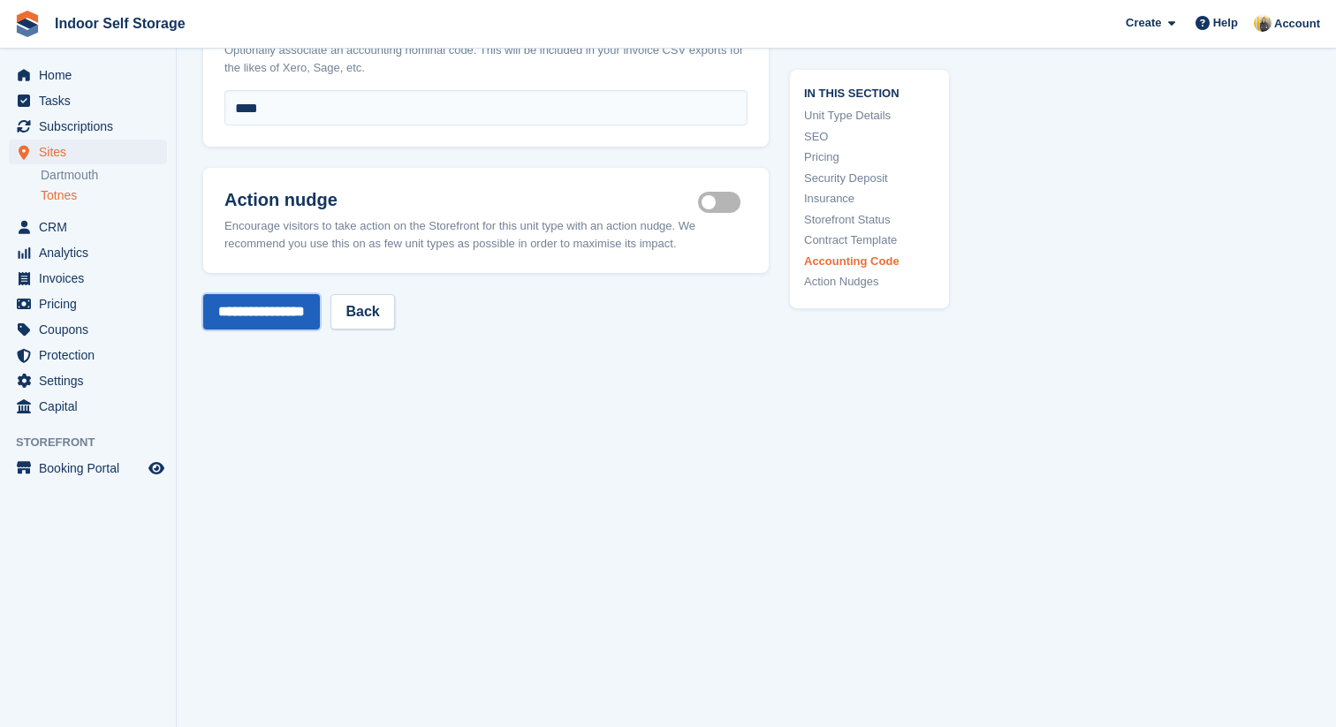
click at [320, 316] on input "**********" at bounding box center [261, 311] width 117 height 35
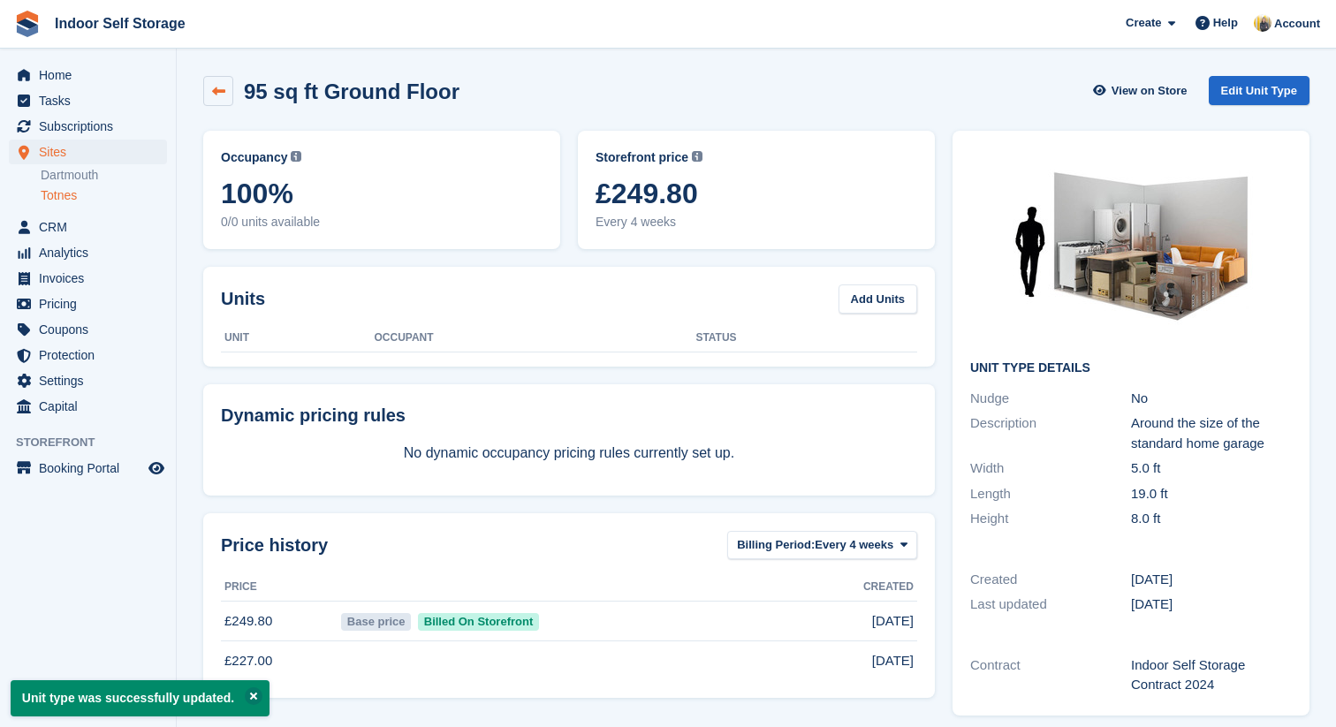
click at [222, 85] on icon at bounding box center [218, 91] width 13 height 13
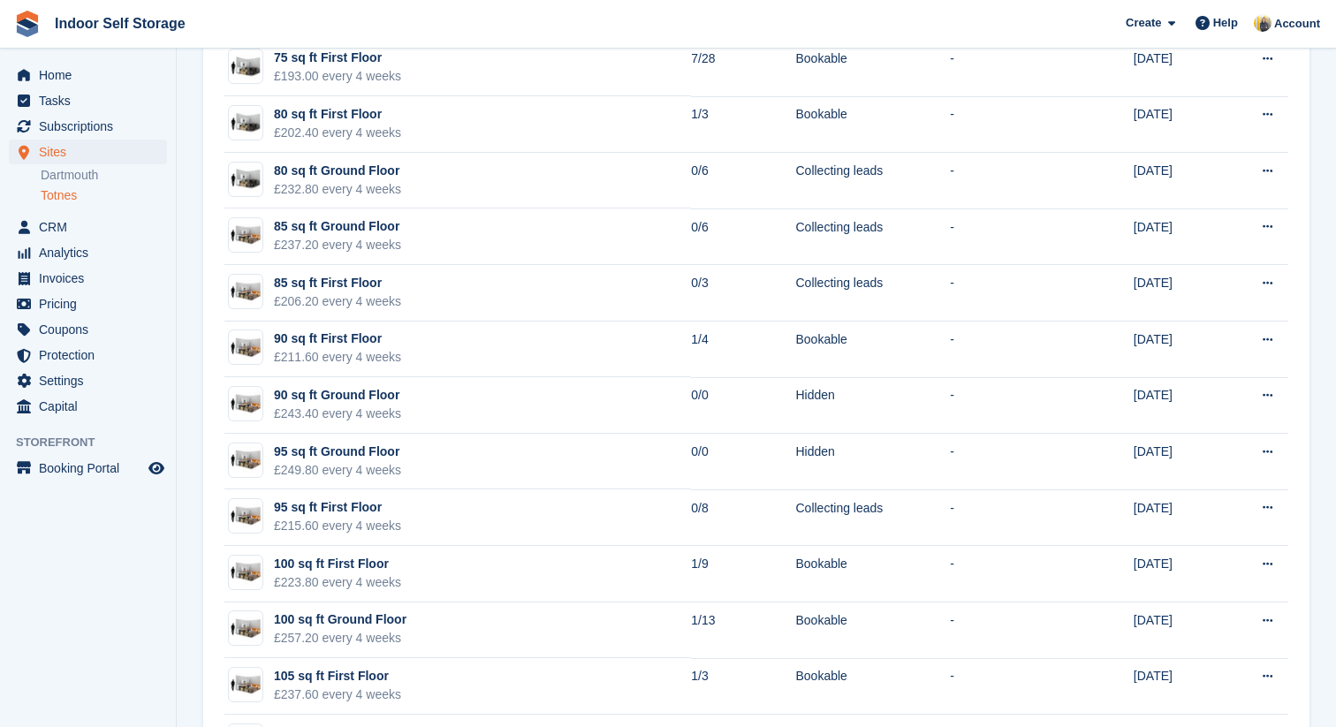
scroll to position [1884, 0]
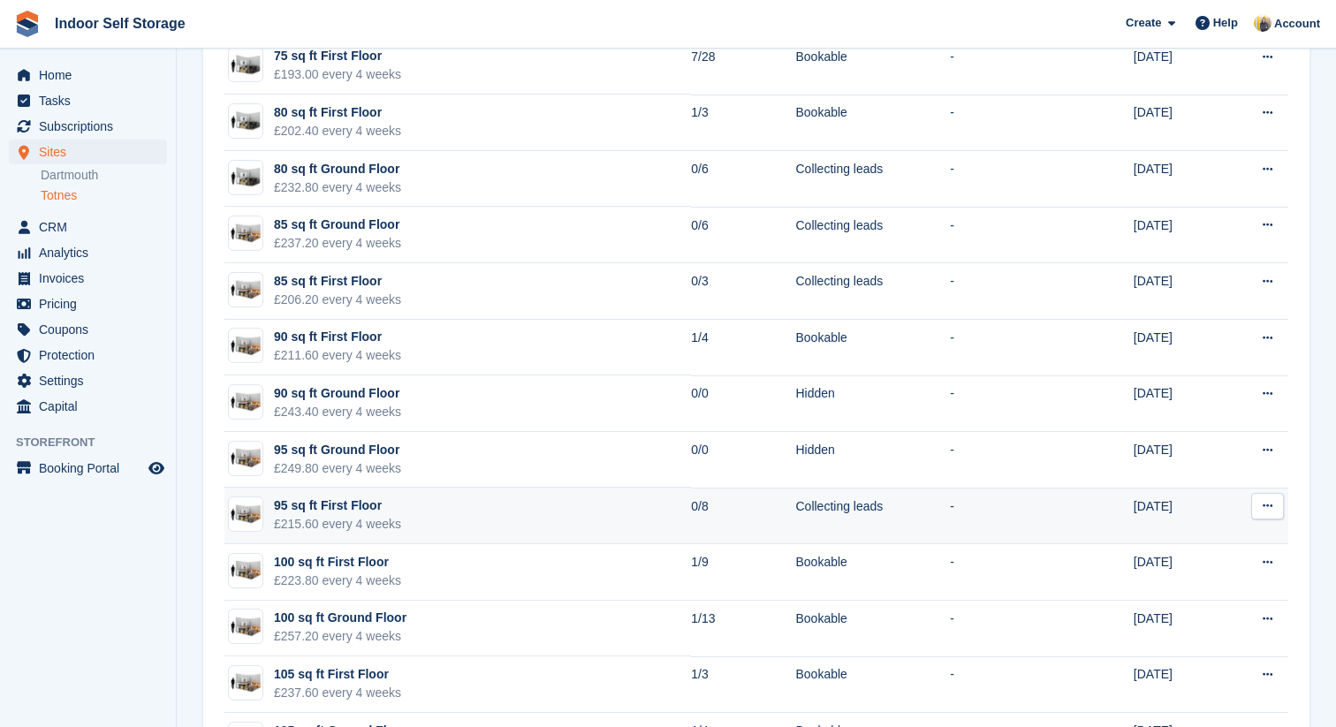
click at [1264, 508] on icon at bounding box center [1268, 505] width 10 height 11
click at [1206, 547] on p "Edit unit type" at bounding box center [1199, 540] width 154 height 23
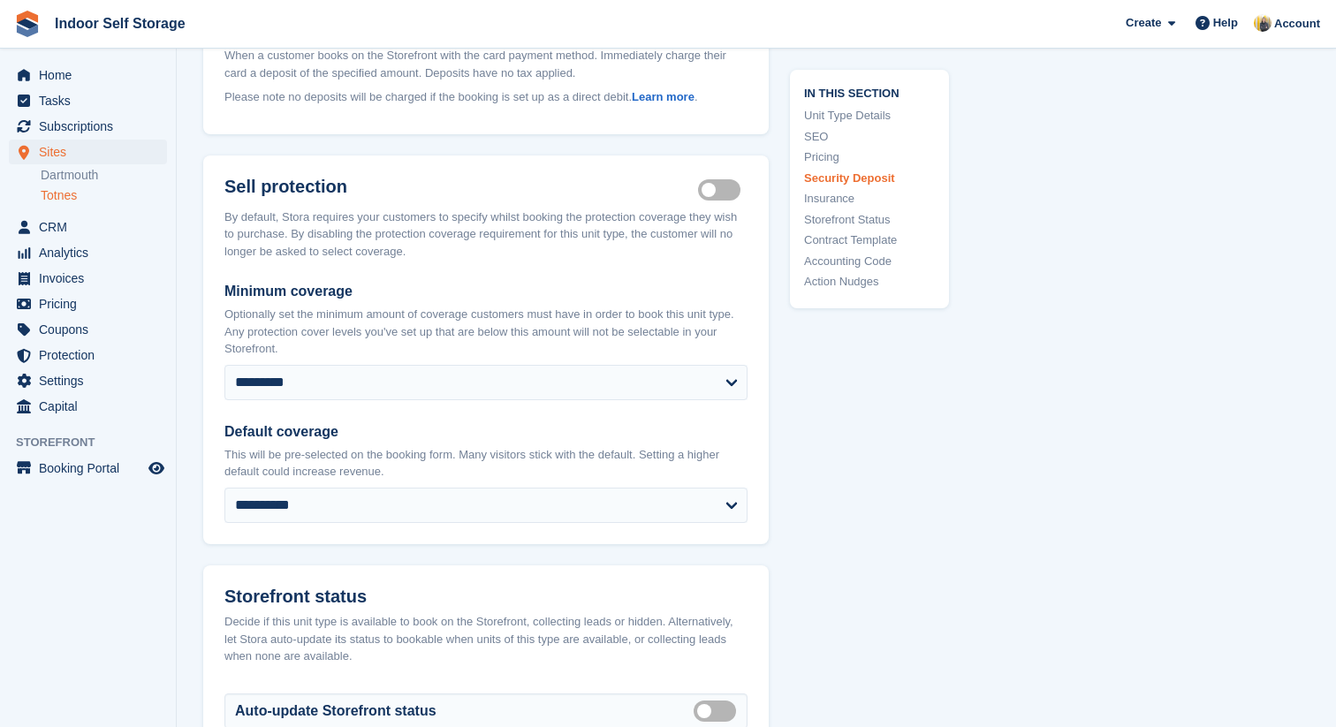
scroll to position [2164, 0]
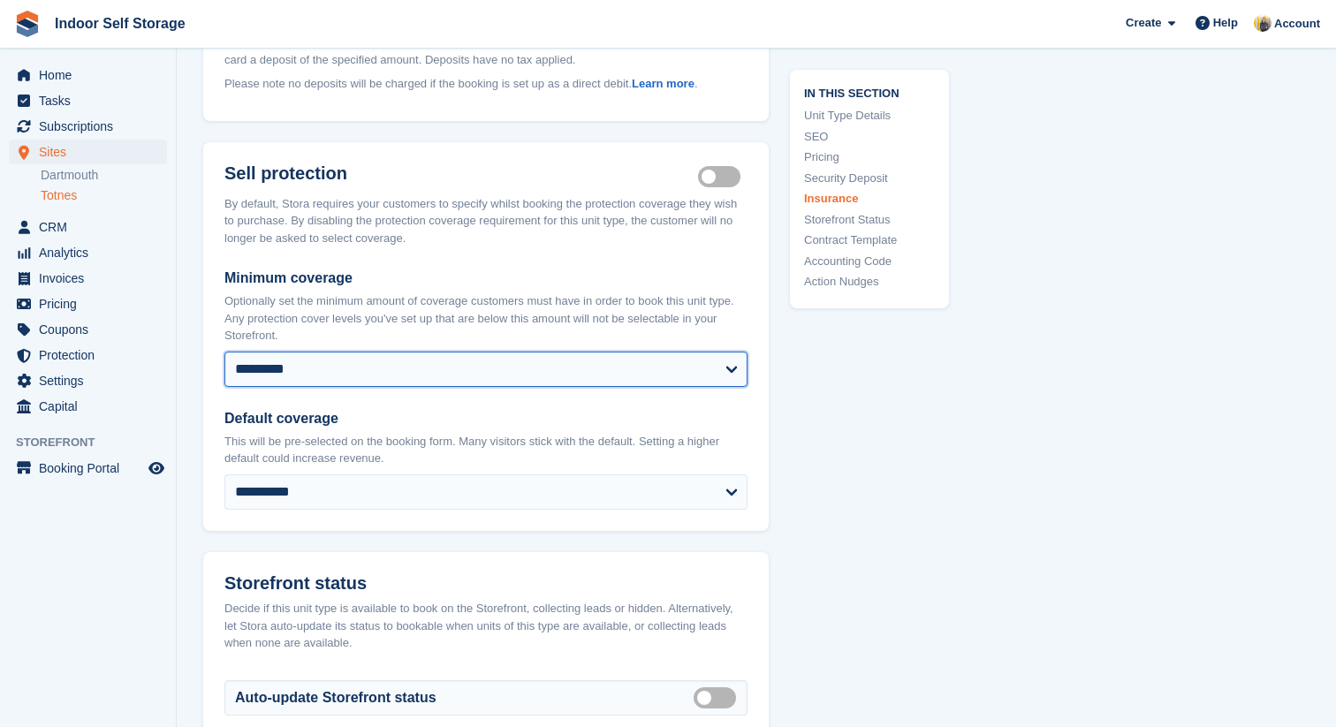
click at [728, 352] on select "**********" at bounding box center [485, 369] width 523 height 35
select select "****"
click at [224, 352] on select "**********" at bounding box center [485, 369] width 523 height 35
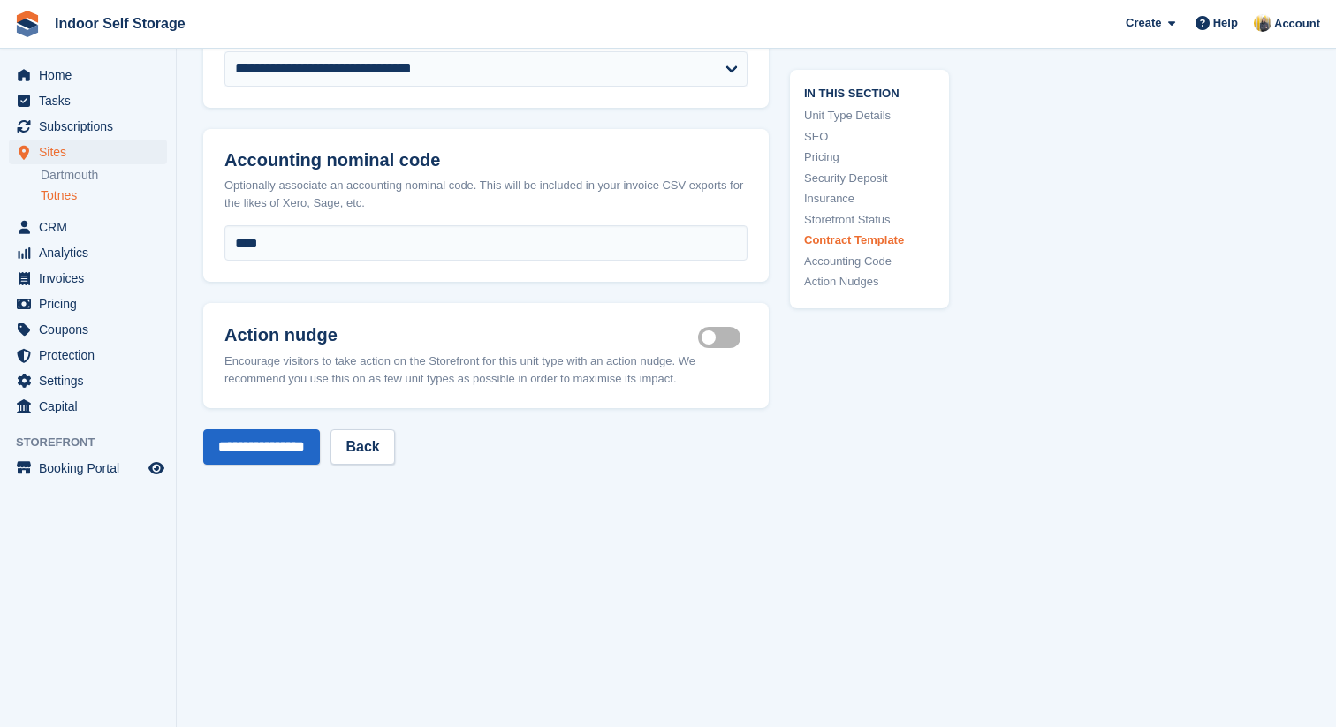
scroll to position [3159, 0]
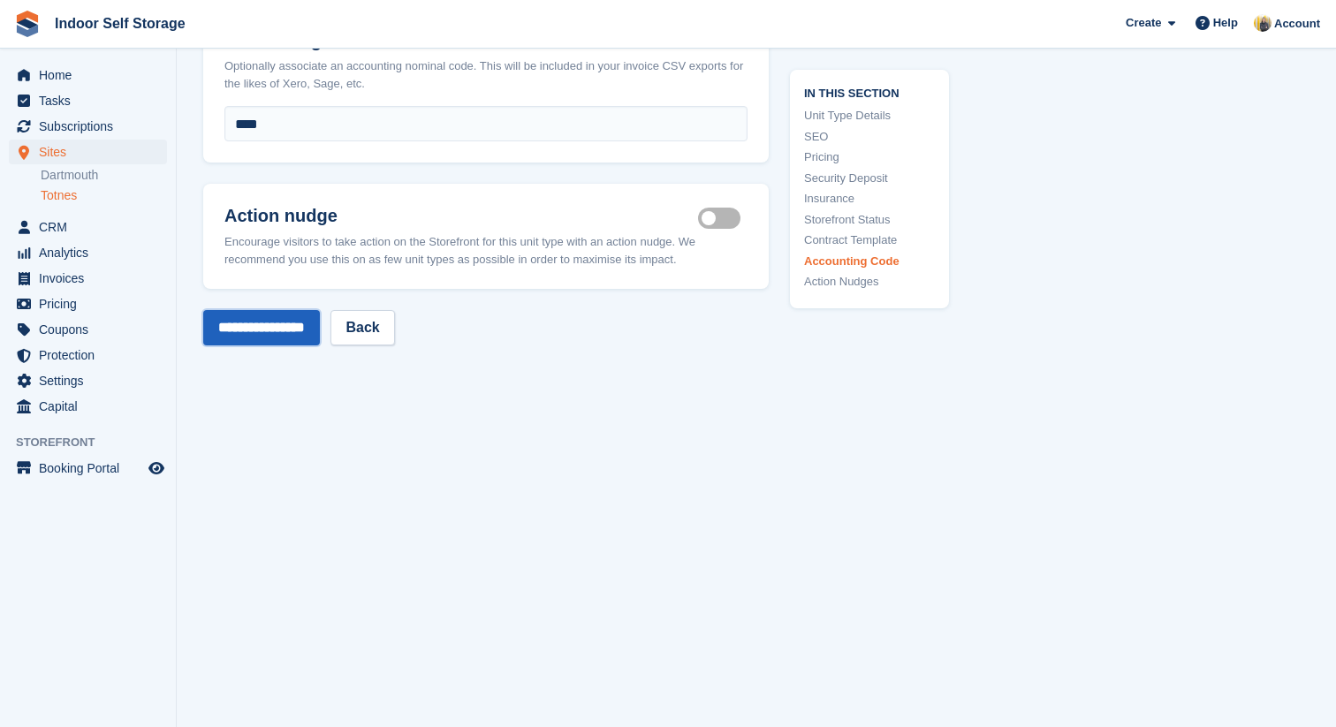
click at [320, 310] on input "**********" at bounding box center [261, 327] width 117 height 35
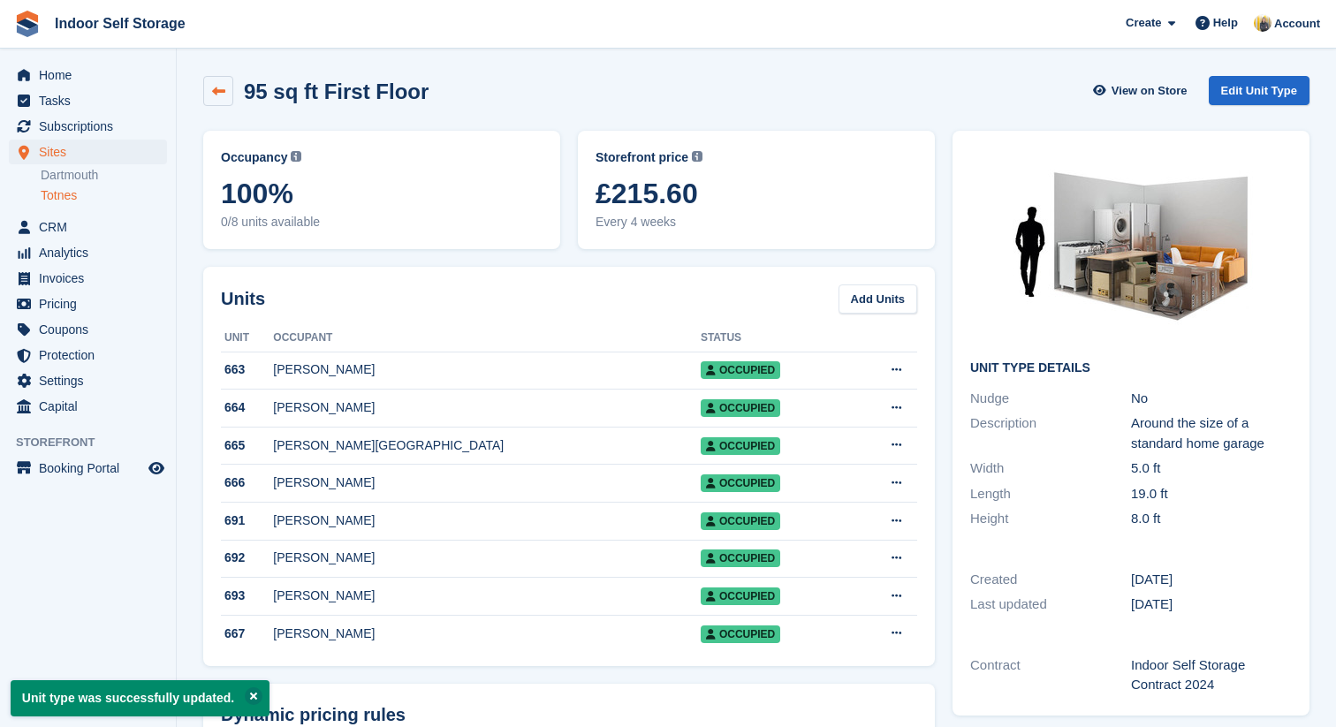
click at [217, 87] on icon at bounding box center [218, 91] width 13 height 13
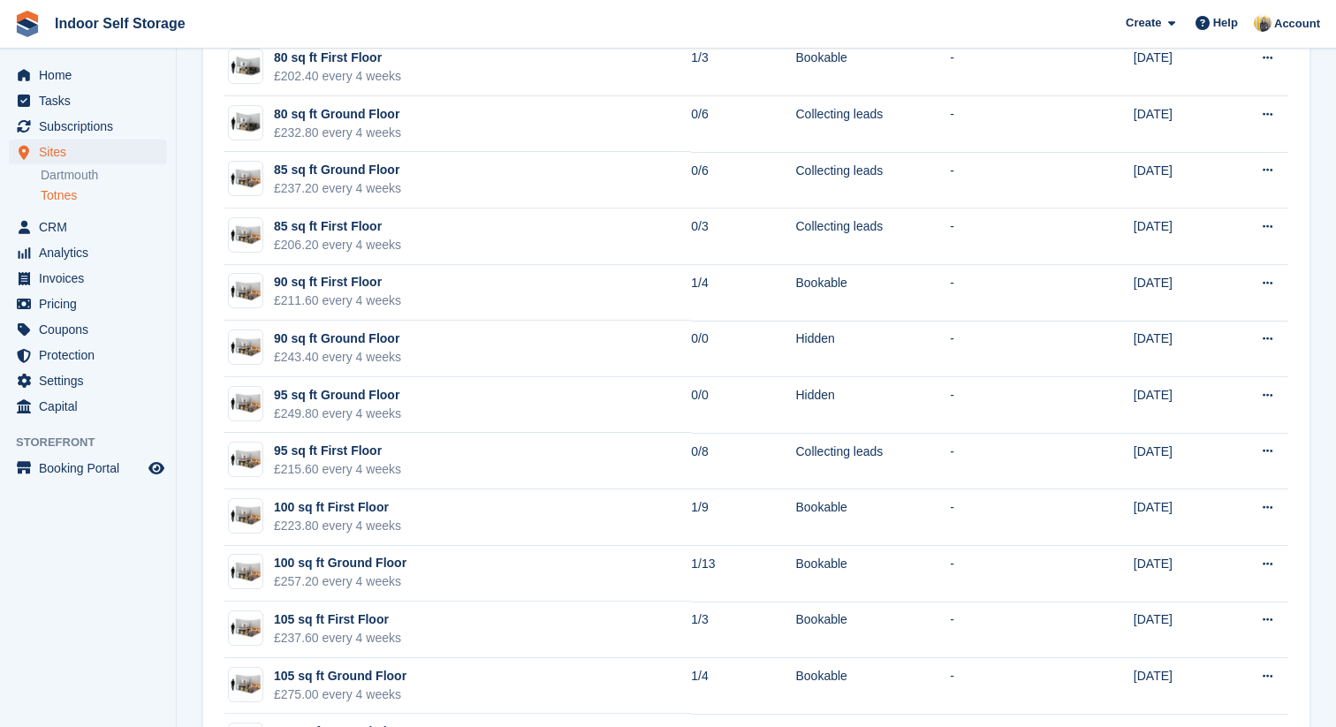
scroll to position [1948, 0]
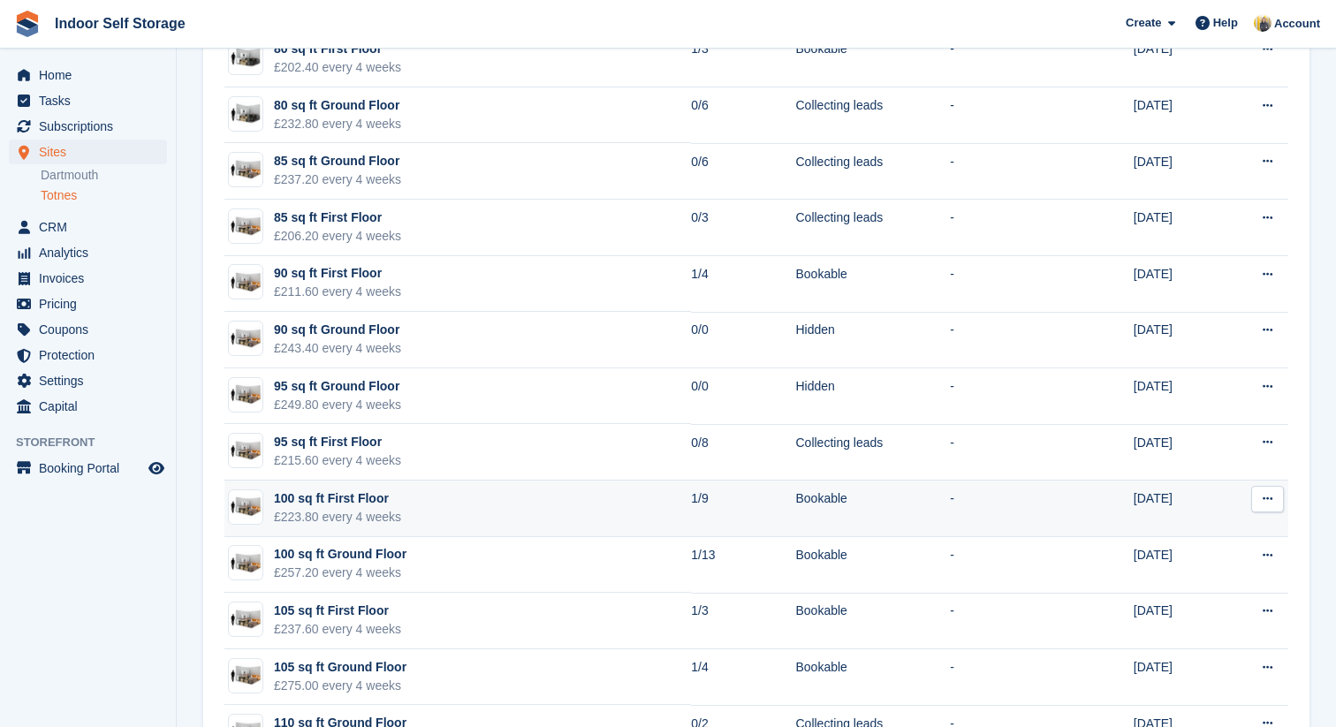
click at [1265, 506] on button at bounding box center [1268, 499] width 33 height 27
click at [1235, 534] on p "Edit unit type" at bounding box center [1199, 533] width 154 height 23
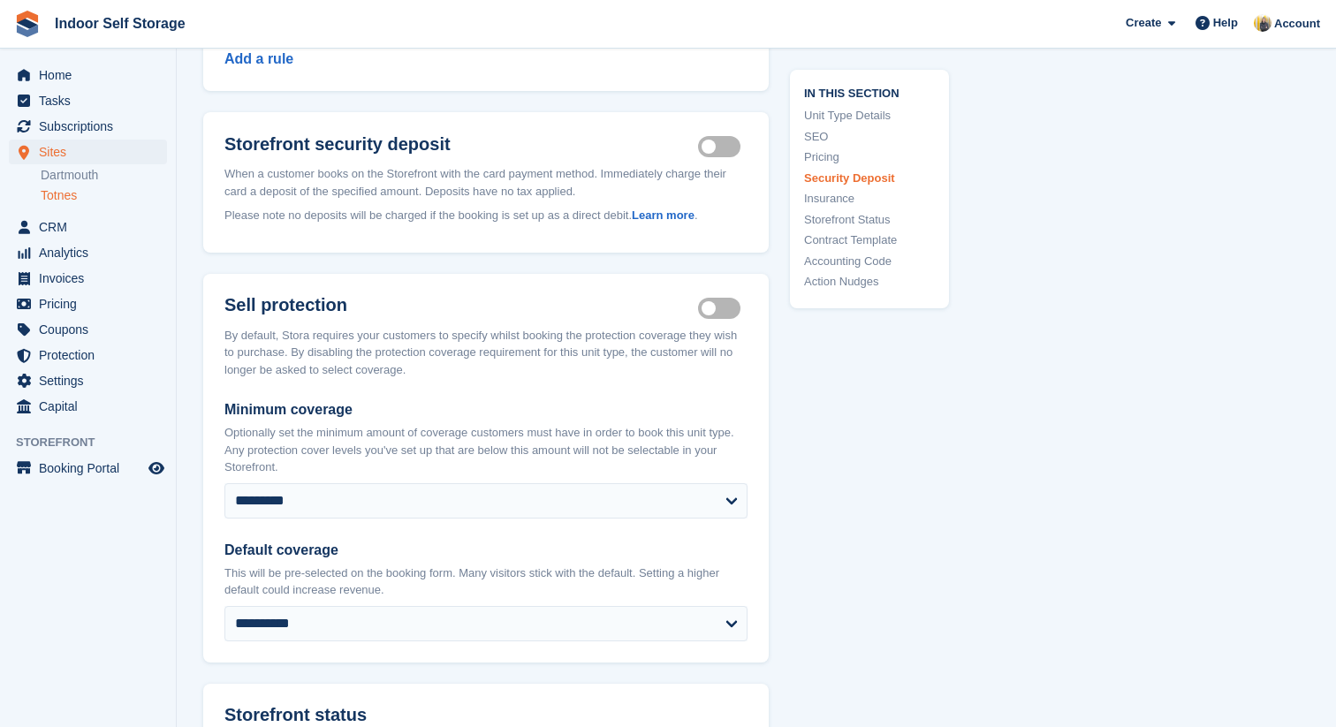
scroll to position [2081, 0]
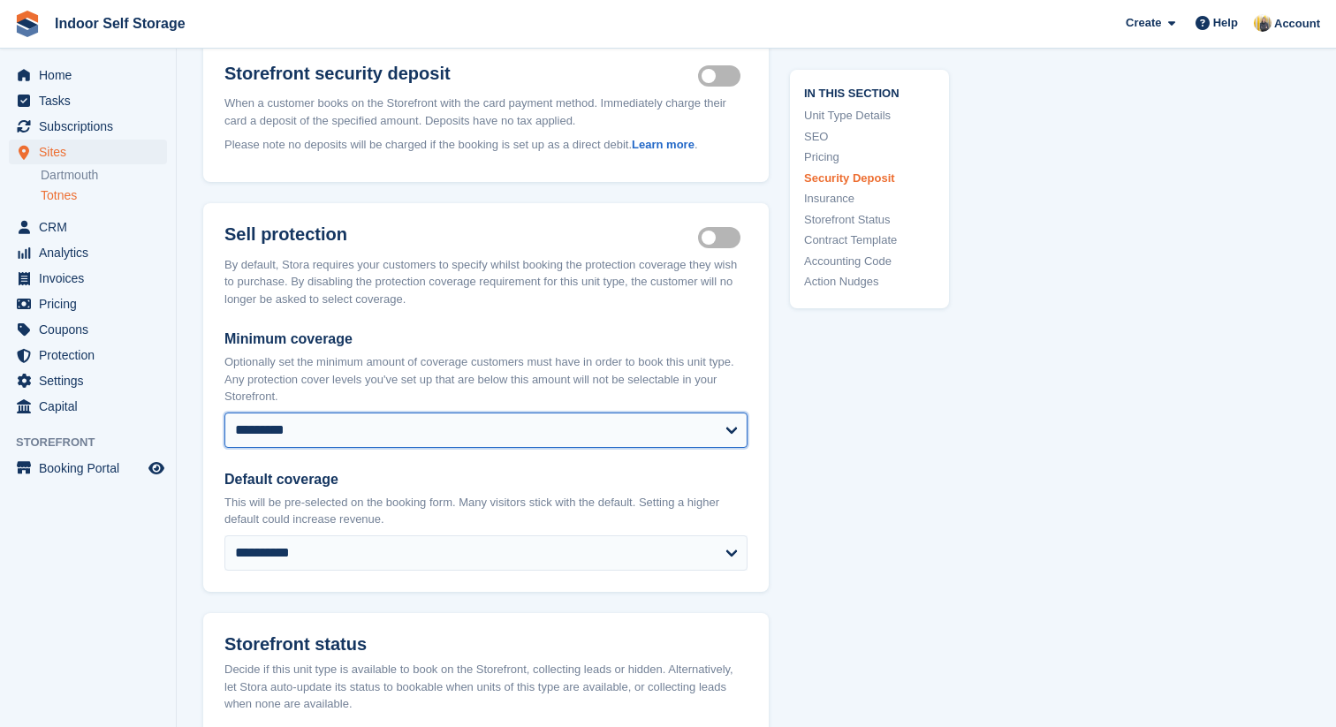
click at [732, 443] on select "**********" at bounding box center [485, 430] width 523 height 35
select select "****"
click at [224, 427] on select "**********" at bounding box center [485, 430] width 523 height 35
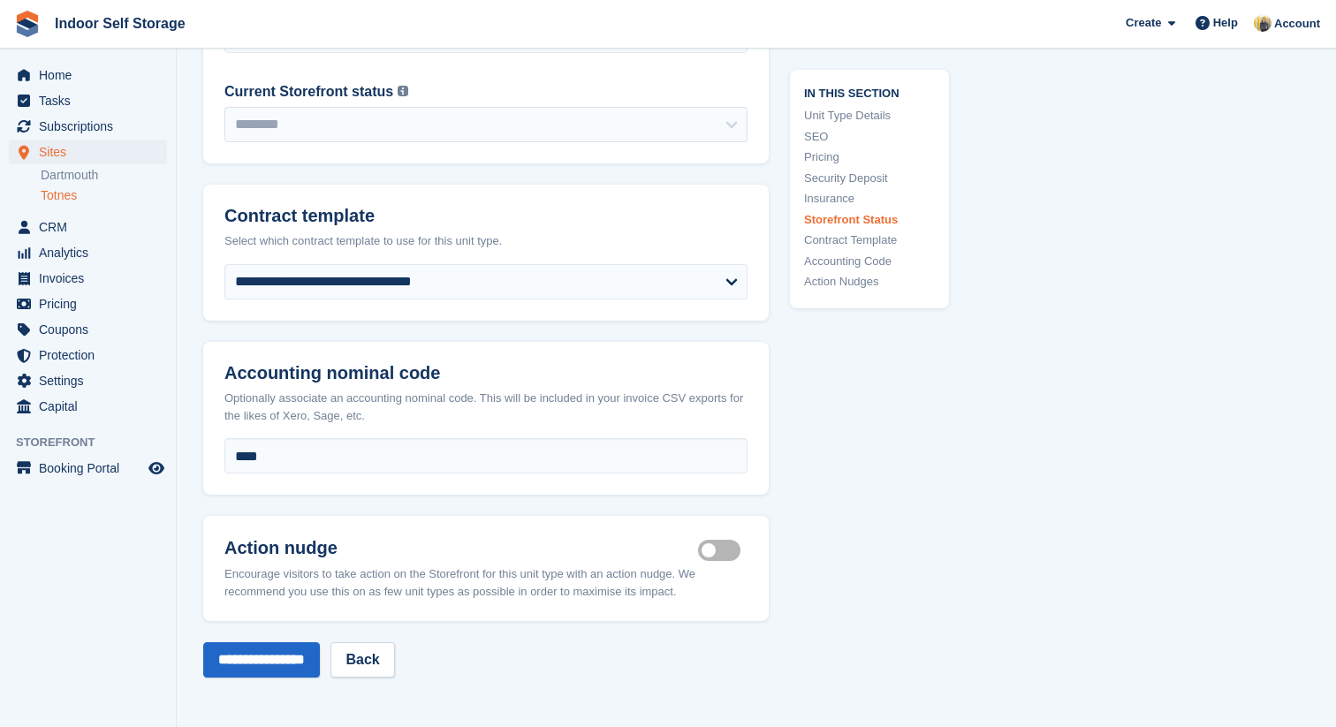
scroll to position [2867, 0]
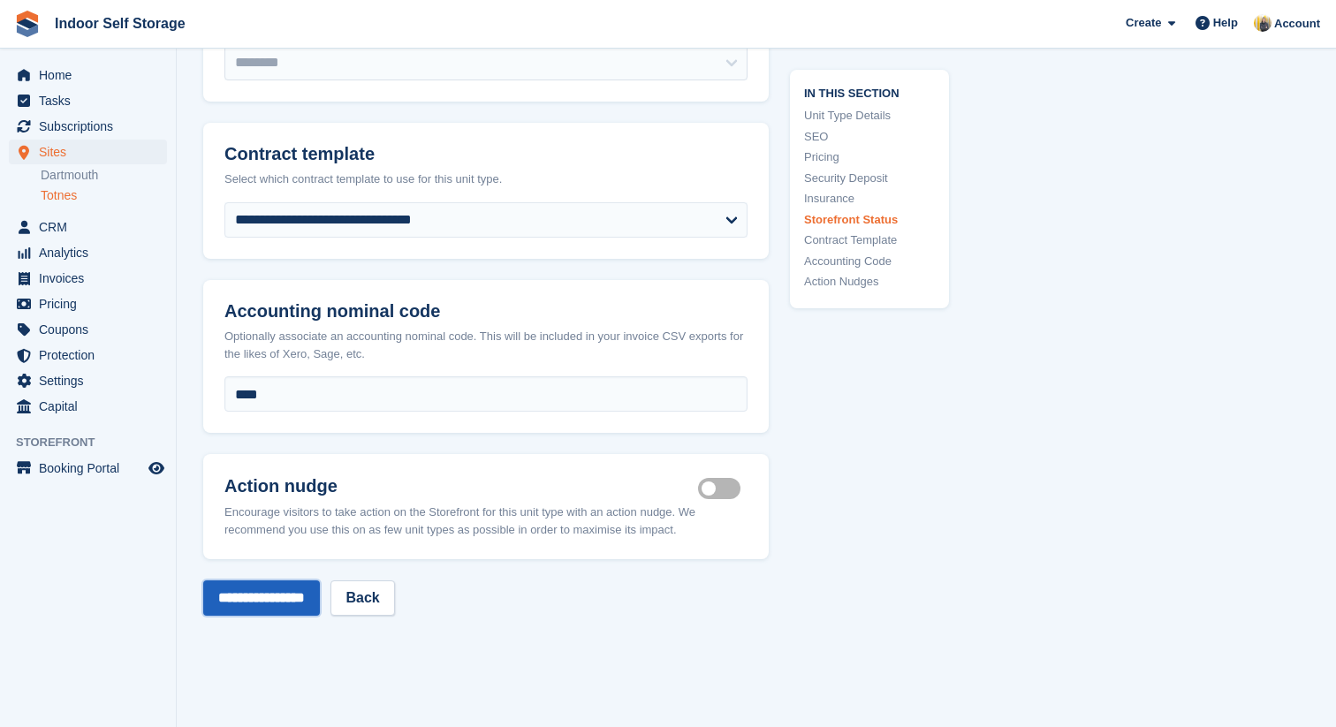
click at [289, 616] on input "**********" at bounding box center [261, 598] width 117 height 35
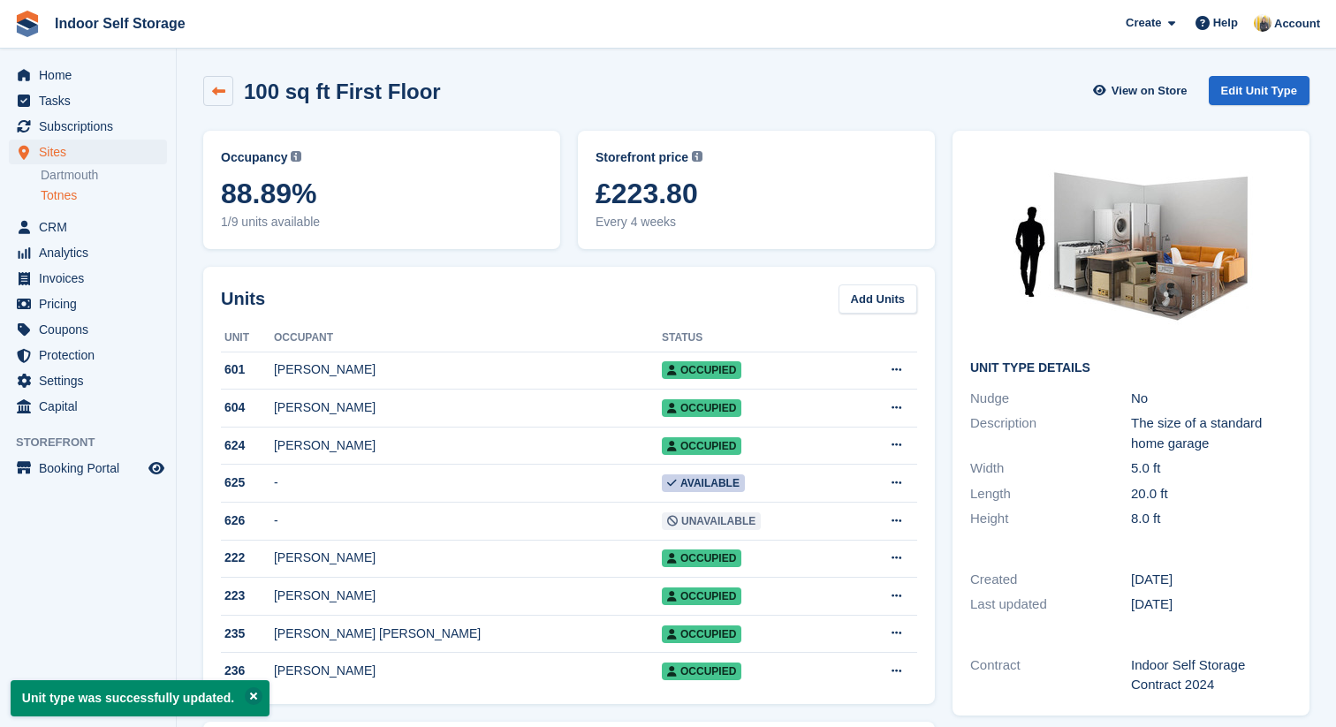
click at [217, 86] on icon at bounding box center [218, 91] width 13 height 13
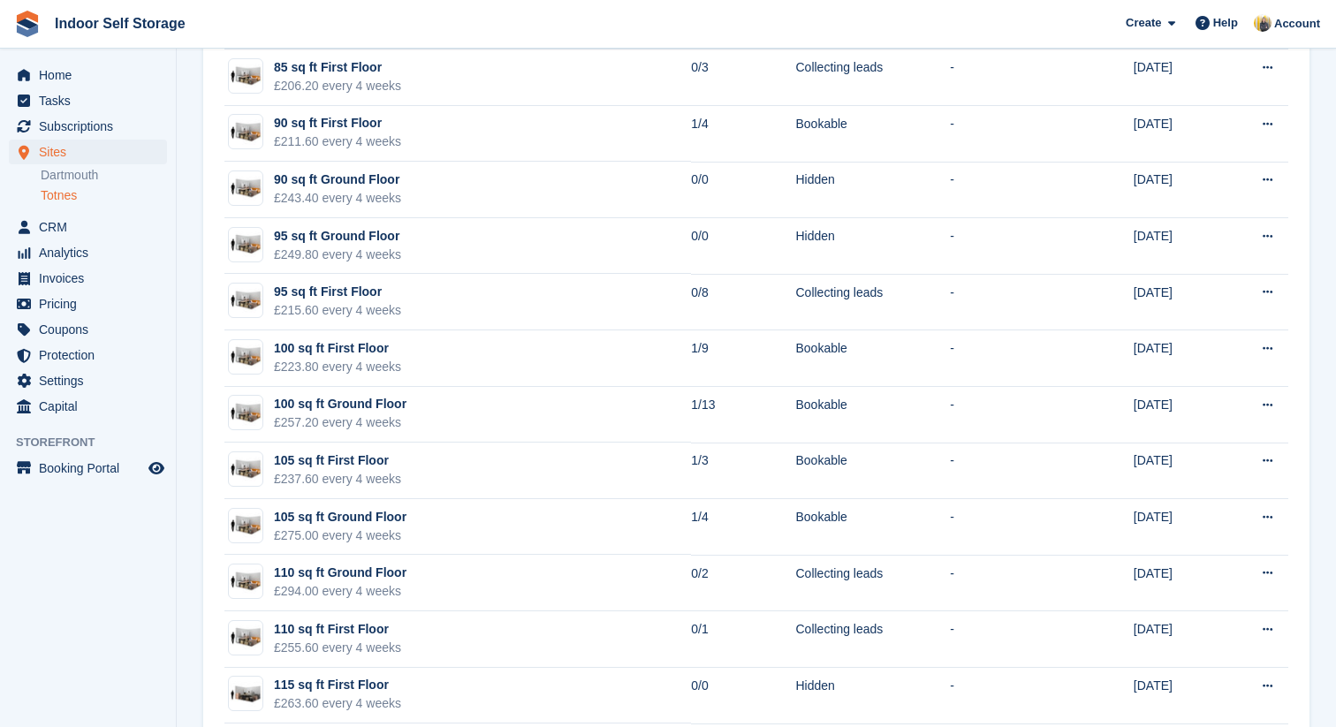
scroll to position [2117, 0]
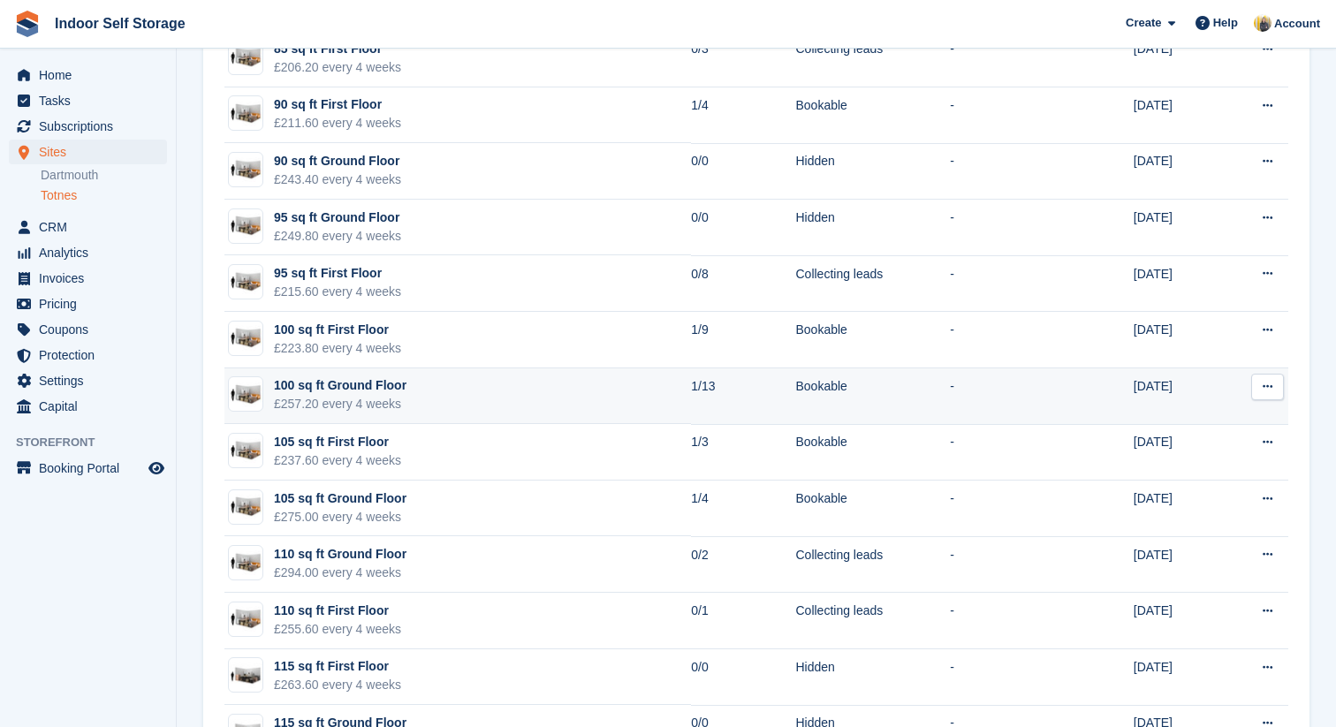
click at [1265, 392] on button at bounding box center [1268, 387] width 33 height 27
click at [1215, 423] on p "Edit unit type" at bounding box center [1199, 421] width 154 height 23
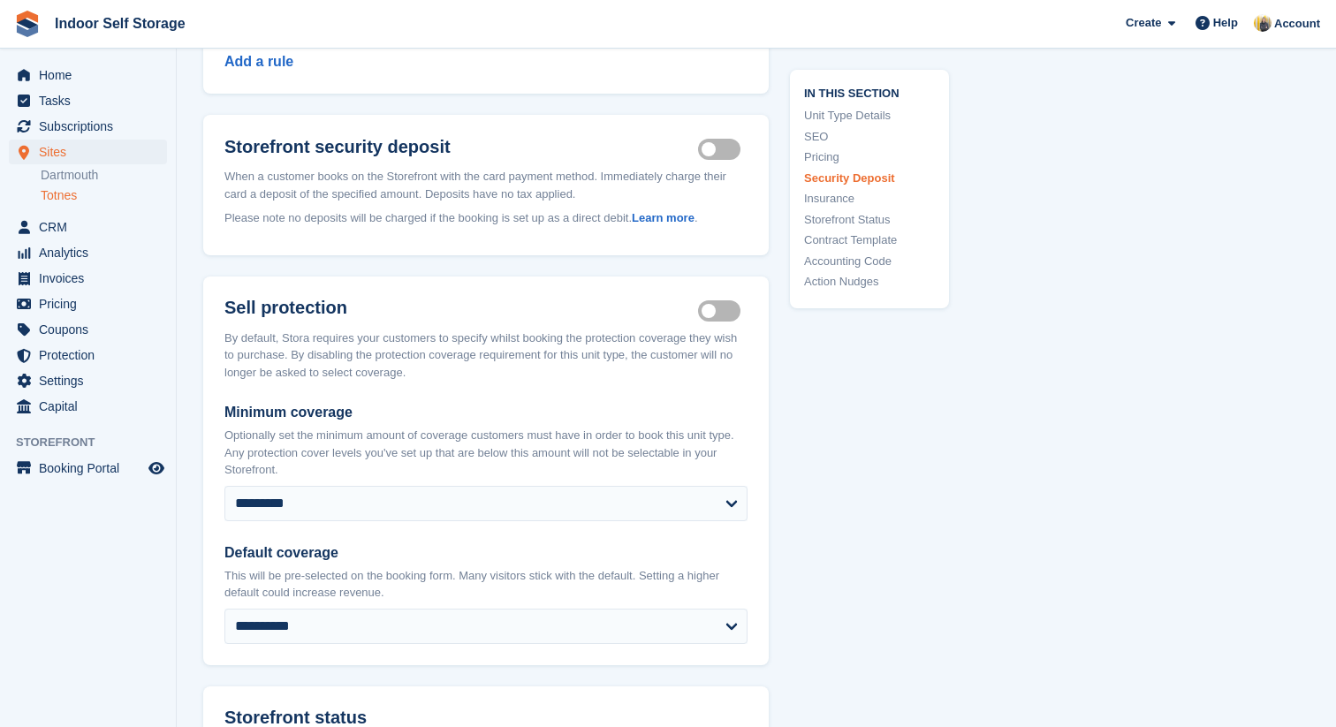
scroll to position [2040, 0]
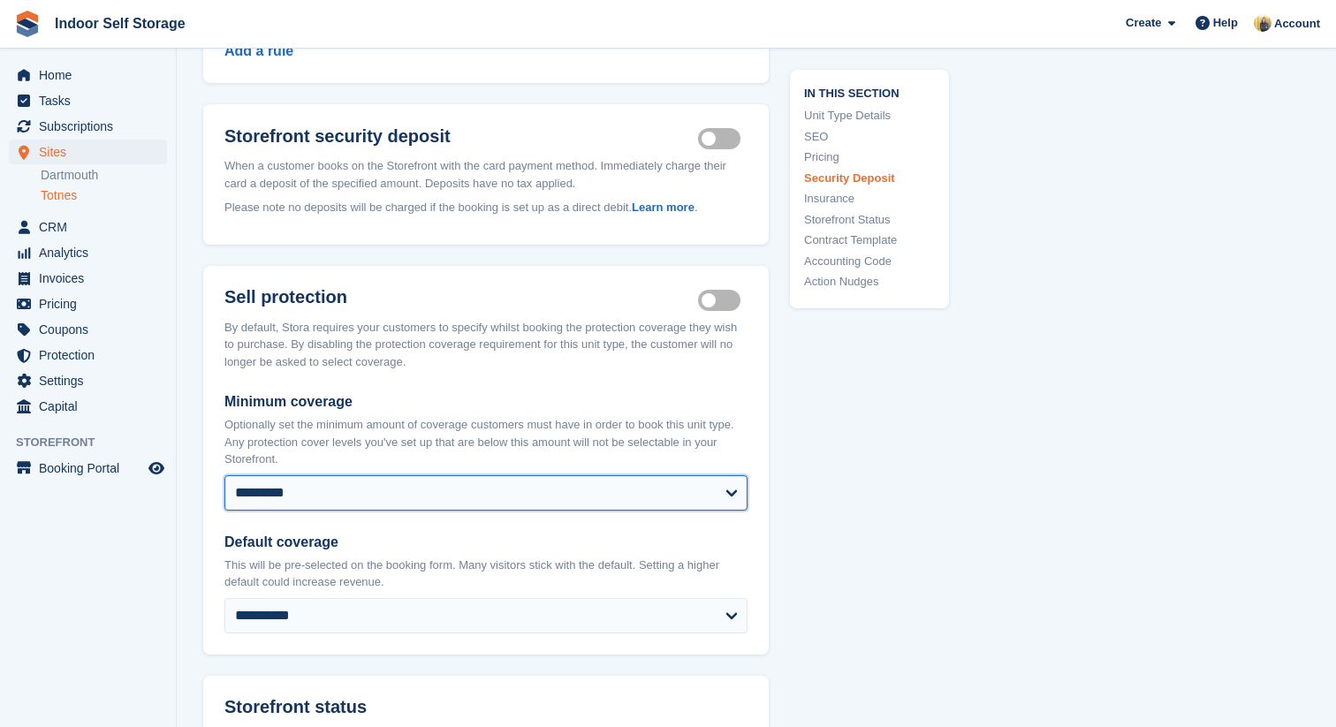
click at [709, 485] on select "**********" at bounding box center [485, 493] width 523 height 35
select select "****"
click at [224, 476] on select "**********" at bounding box center [485, 493] width 523 height 35
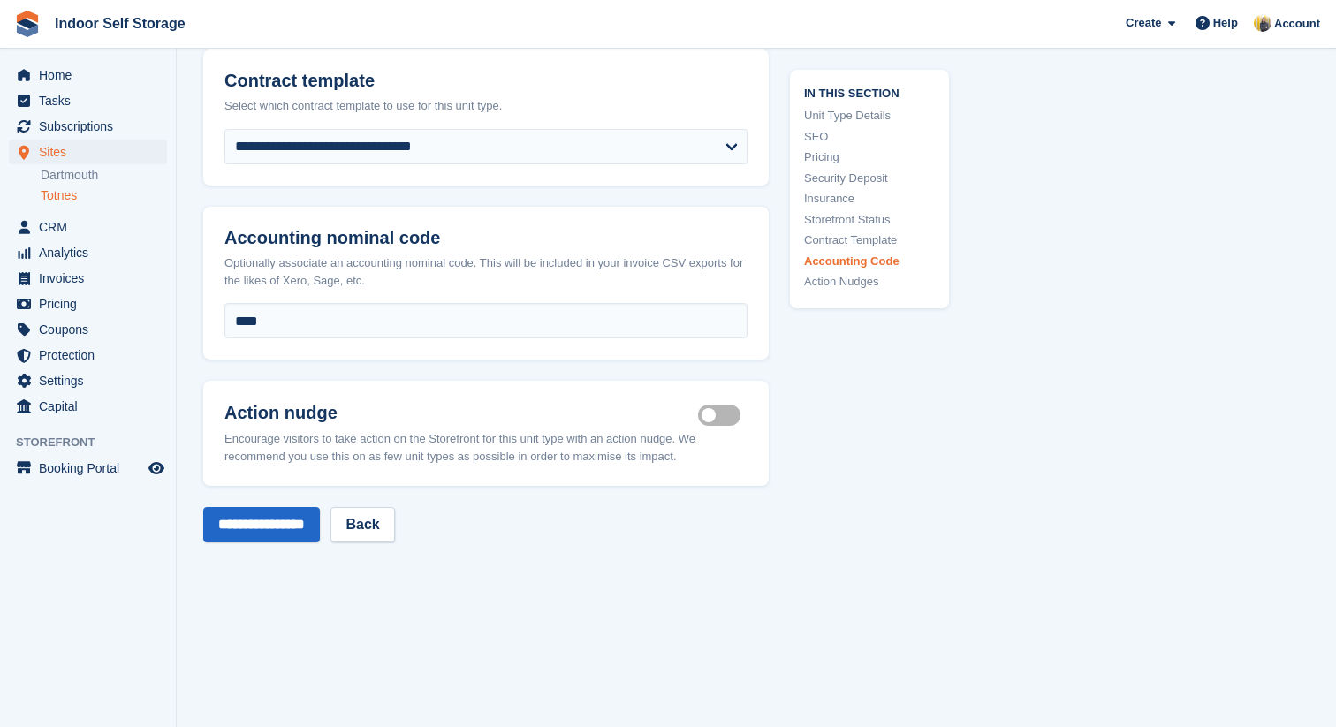
scroll to position [3175, 0]
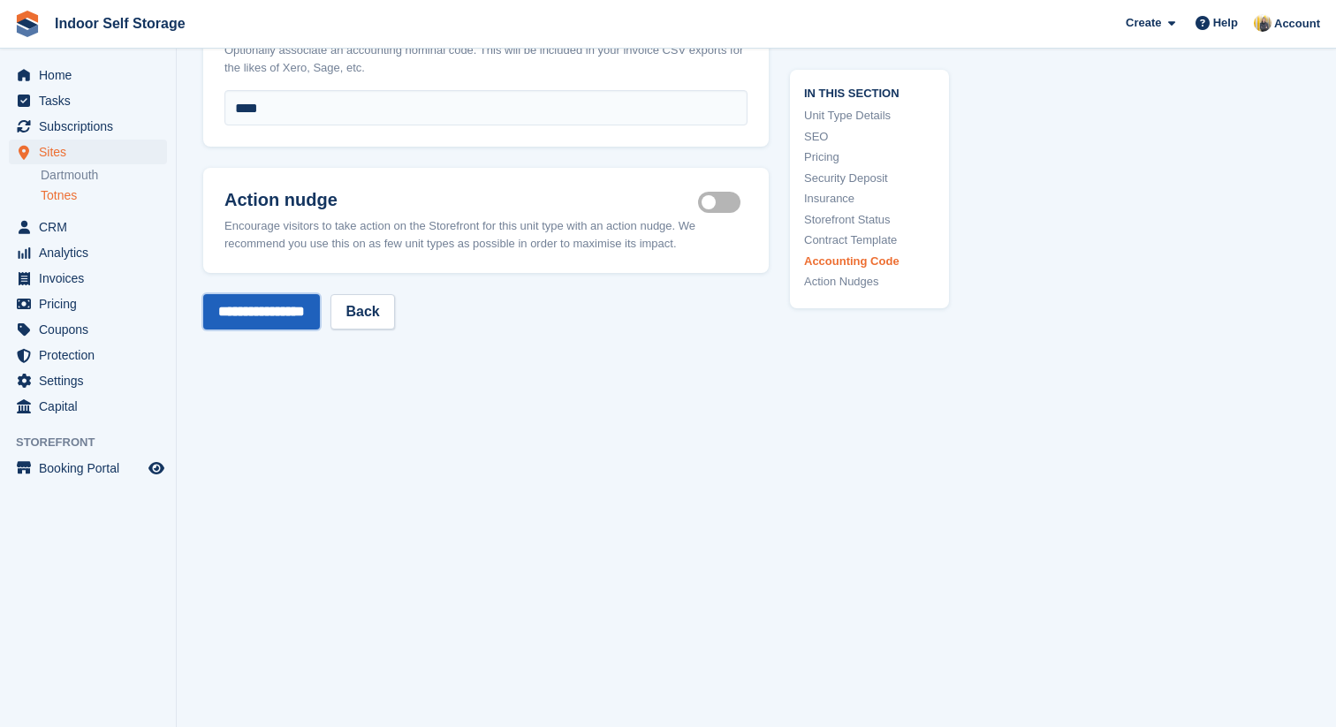
click at [312, 312] on input "**********" at bounding box center [261, 311] width 117 height 35
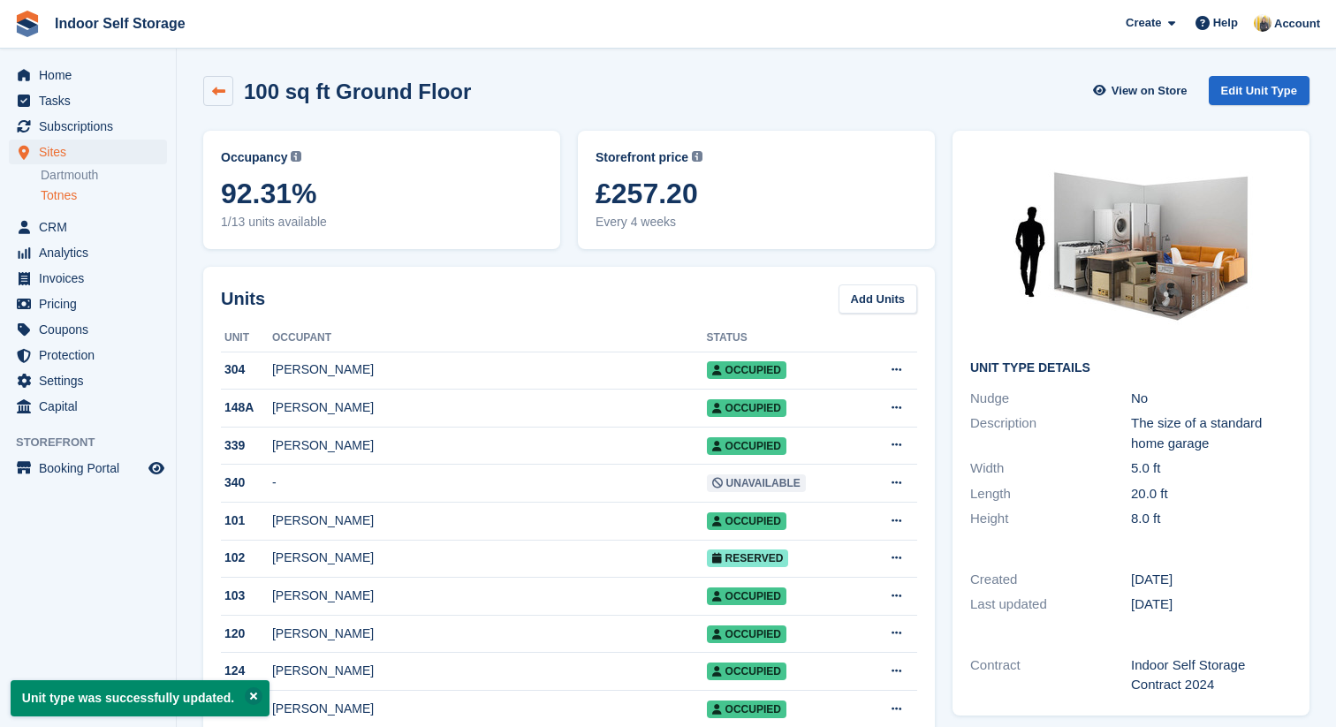
click at [221, 94] on icon at bounding box center [218, 91] width 13 height 13
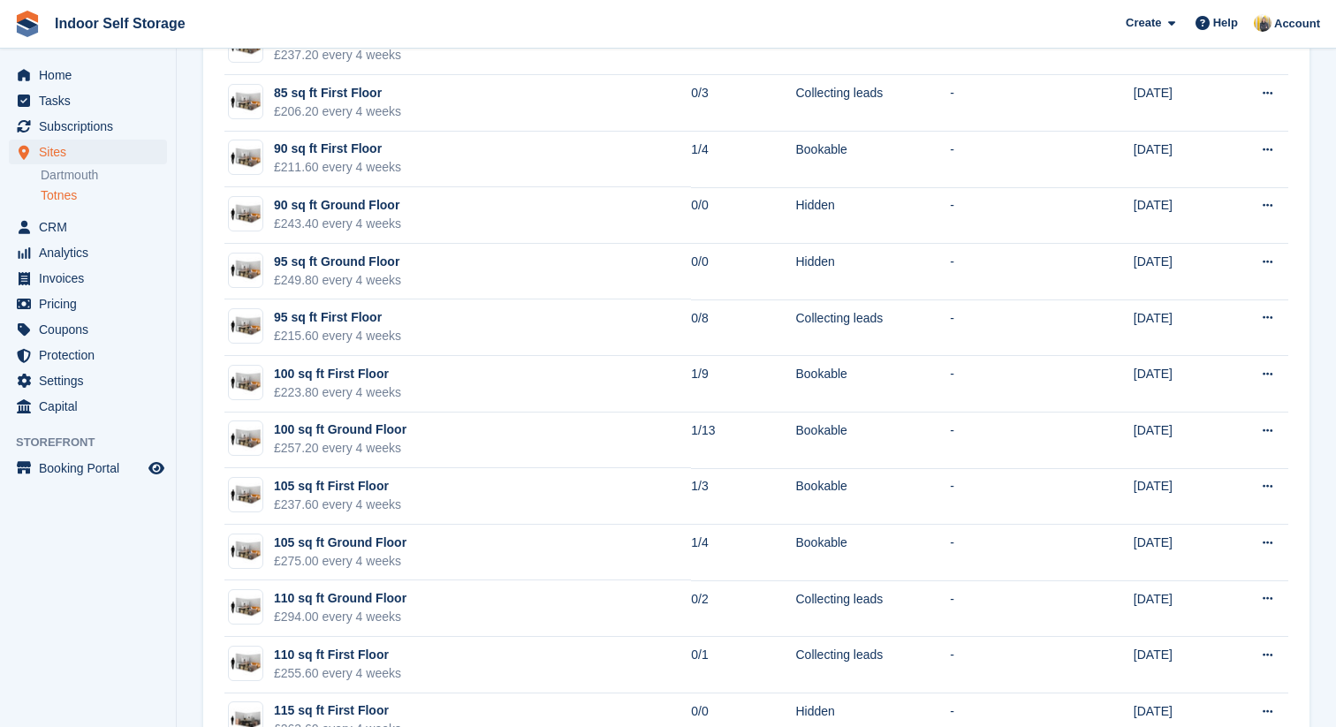
scroll to position [2089, 0]
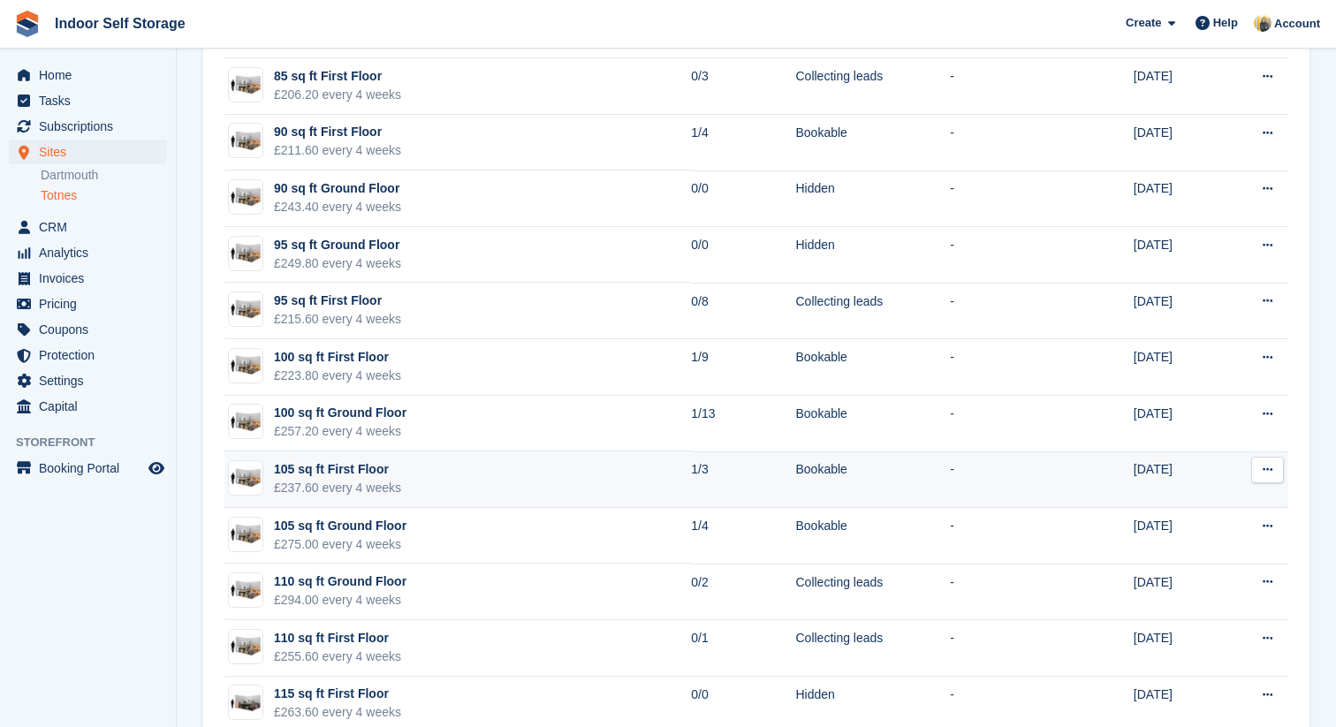
click at [1262, 475] on button at bounding box center [1268, 470] width 33 height 27
click at [1212, 507] on p "Edit unit type" at bounding box center [1199, 504] width 154 height 23
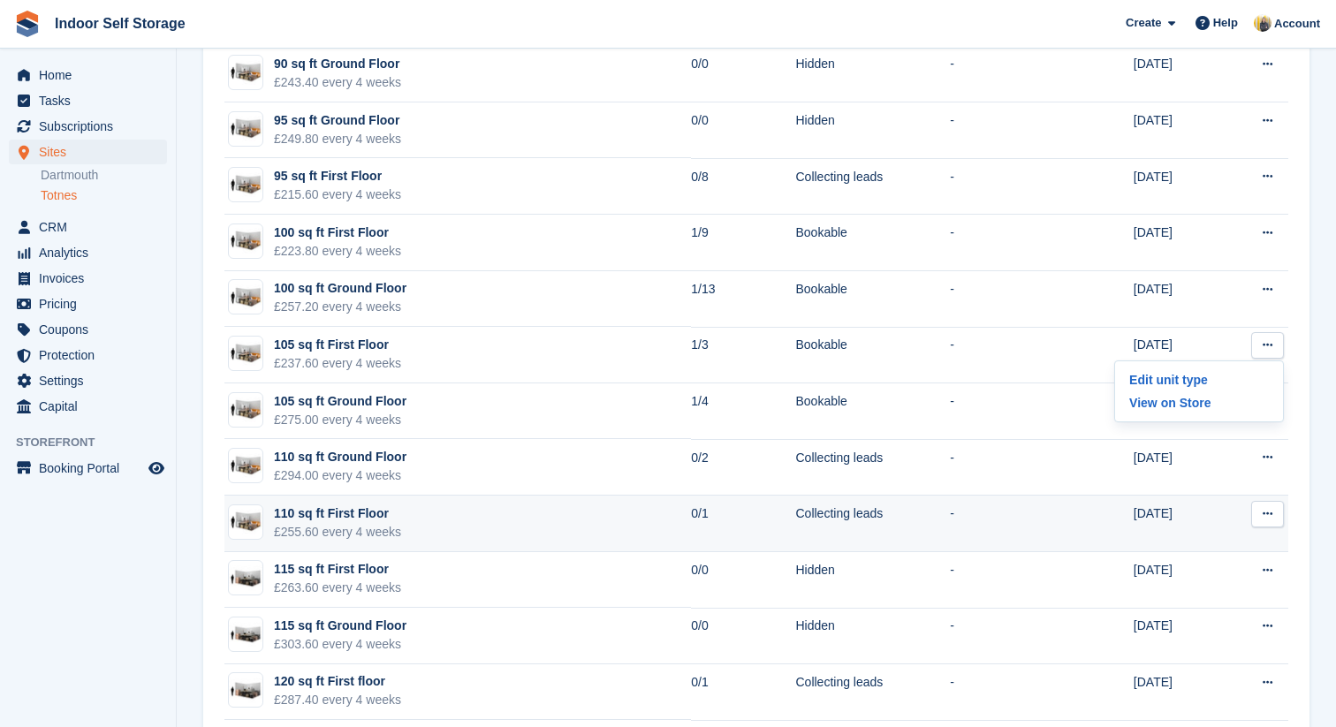
scroll to position [2237, 0]
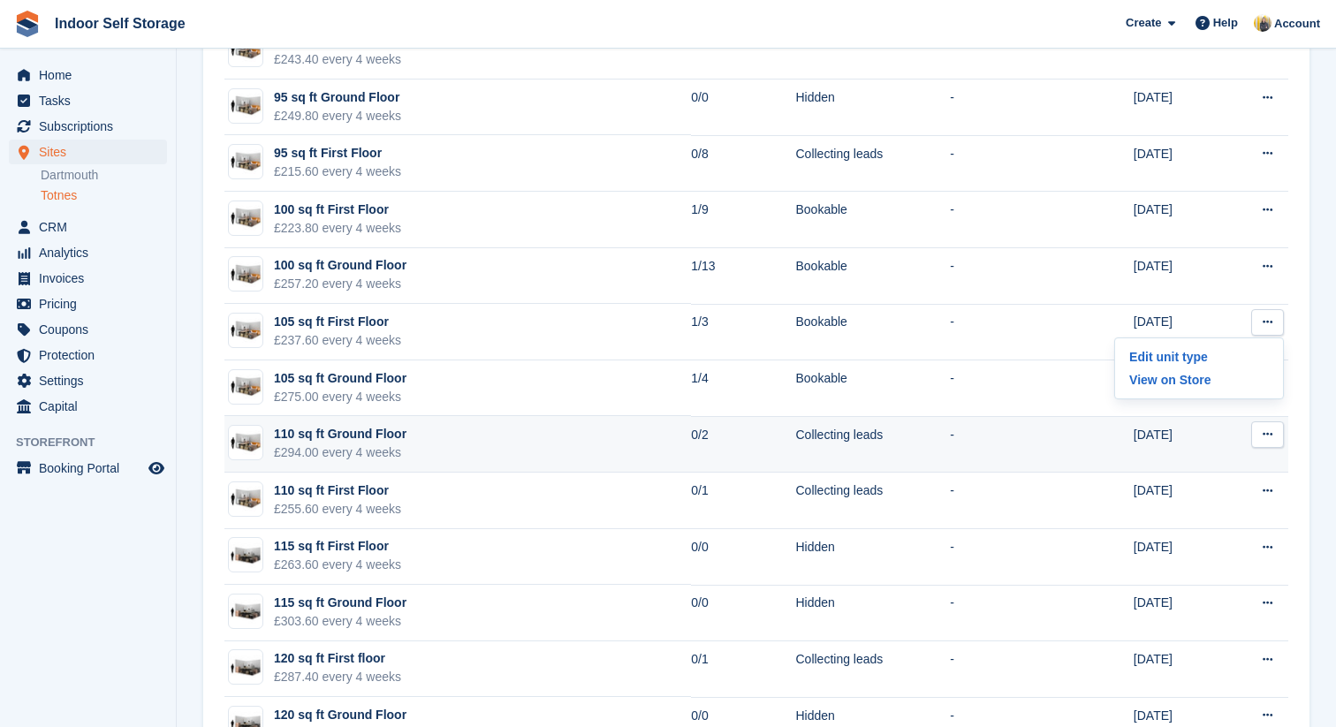
click at [1258, 443] on button at bounding box center [1268, 435] width 33 height 27
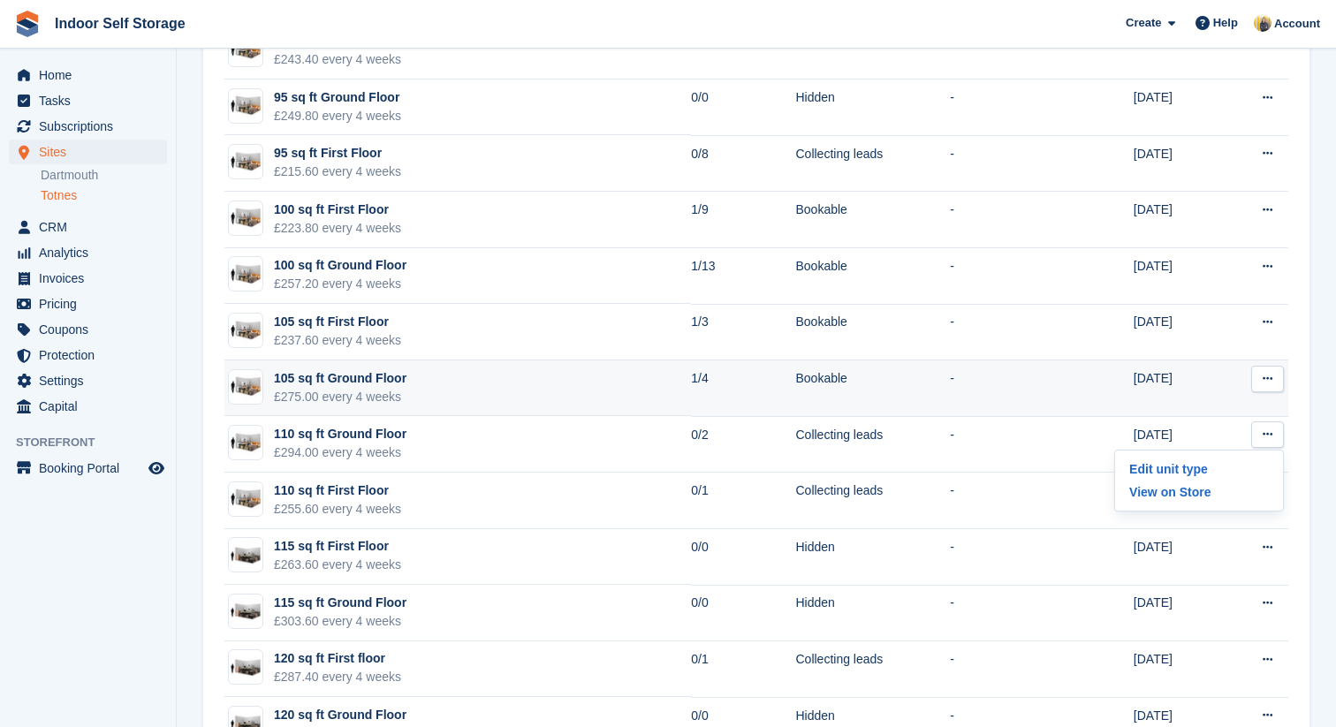
click at [1266, 382] on icon at bounding box center [1268, 378] width 10 height 11
click at [1234, 407] on p "Edit unit type" at bounding box center [1199, 413] width 154 height 23
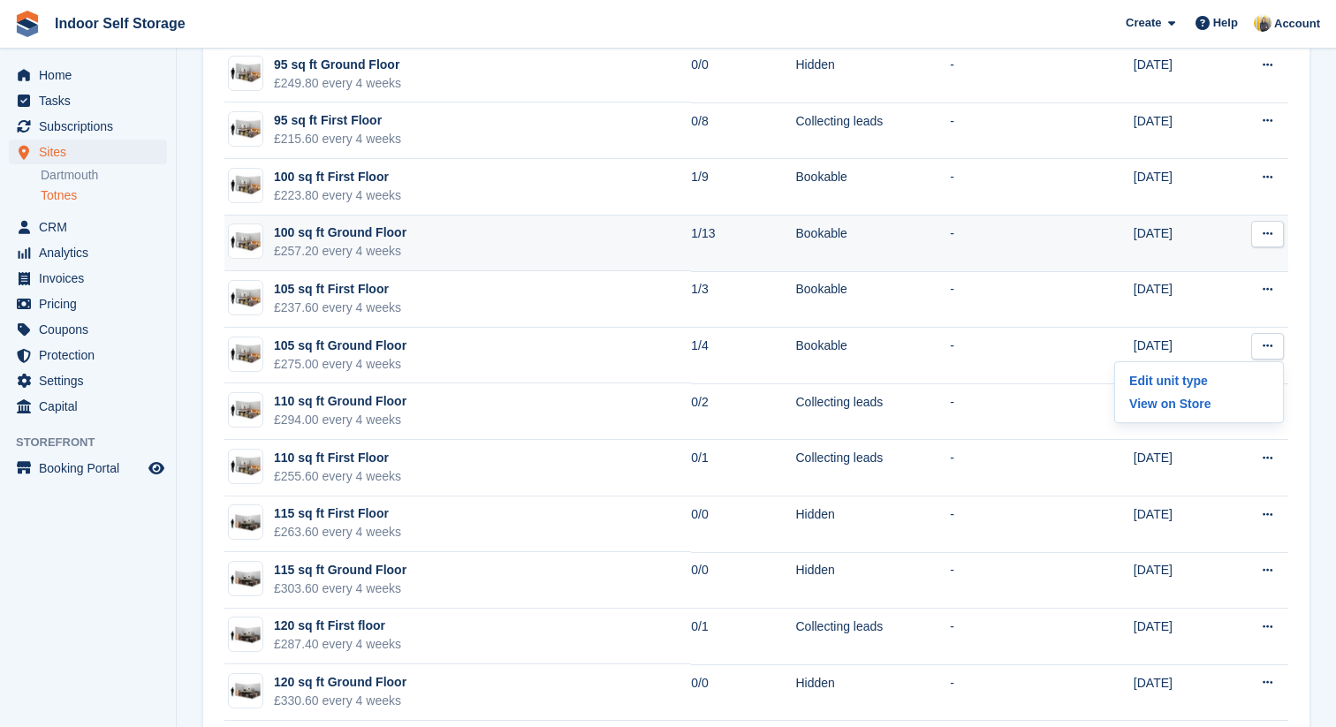
scroll to position [2300, 0]
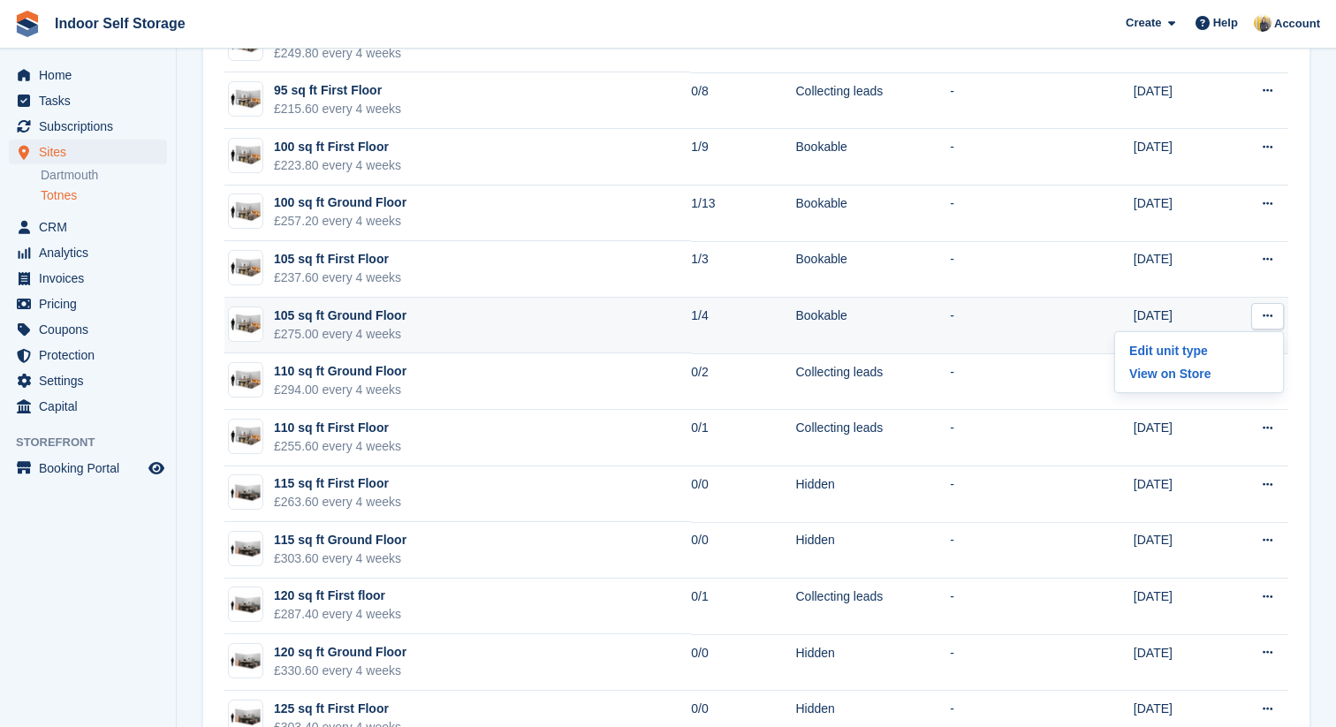
click at [1271, 316] on icon at bounding box center [1268, 315] width 10 height 11
click at [1271, 313] on icon at bounding box center [1268, 315] width 10 height 11
click at [1205, 350] on p "Edit unit type" at bounding box center [1199, 350] width 154 height 23
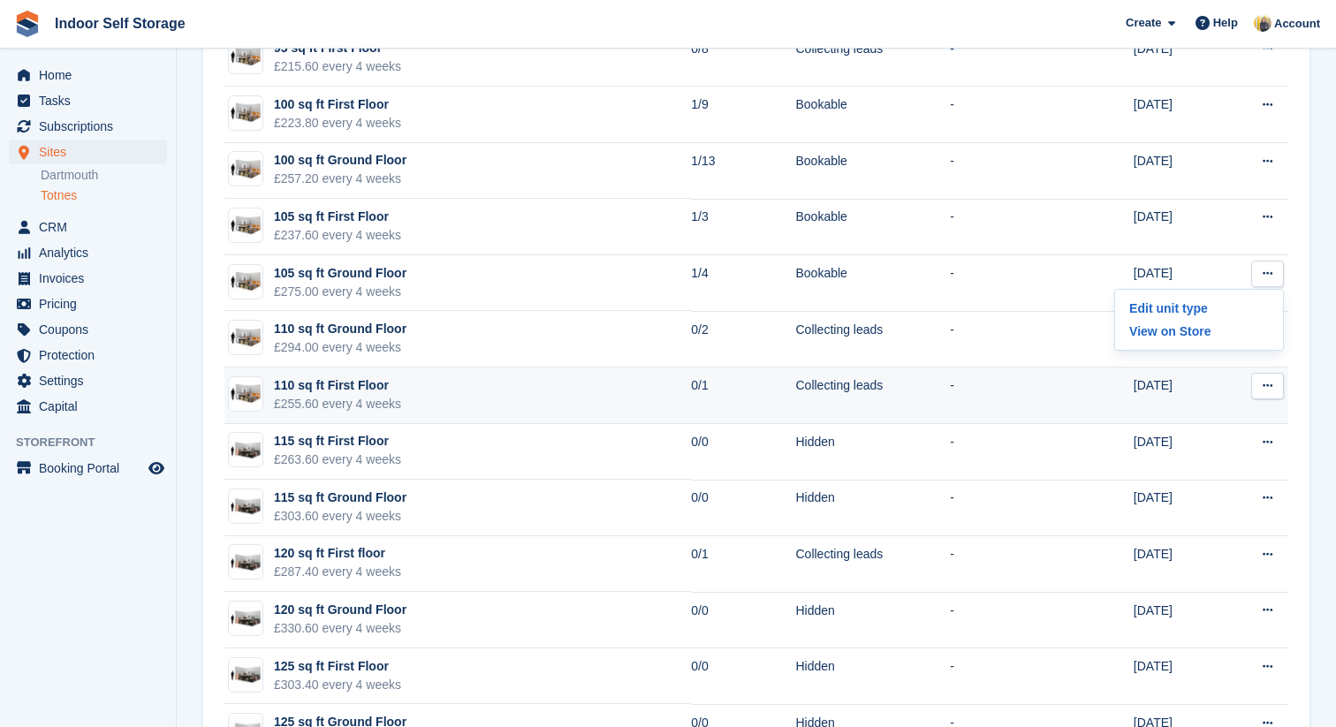
scroll to position [2347, 0]
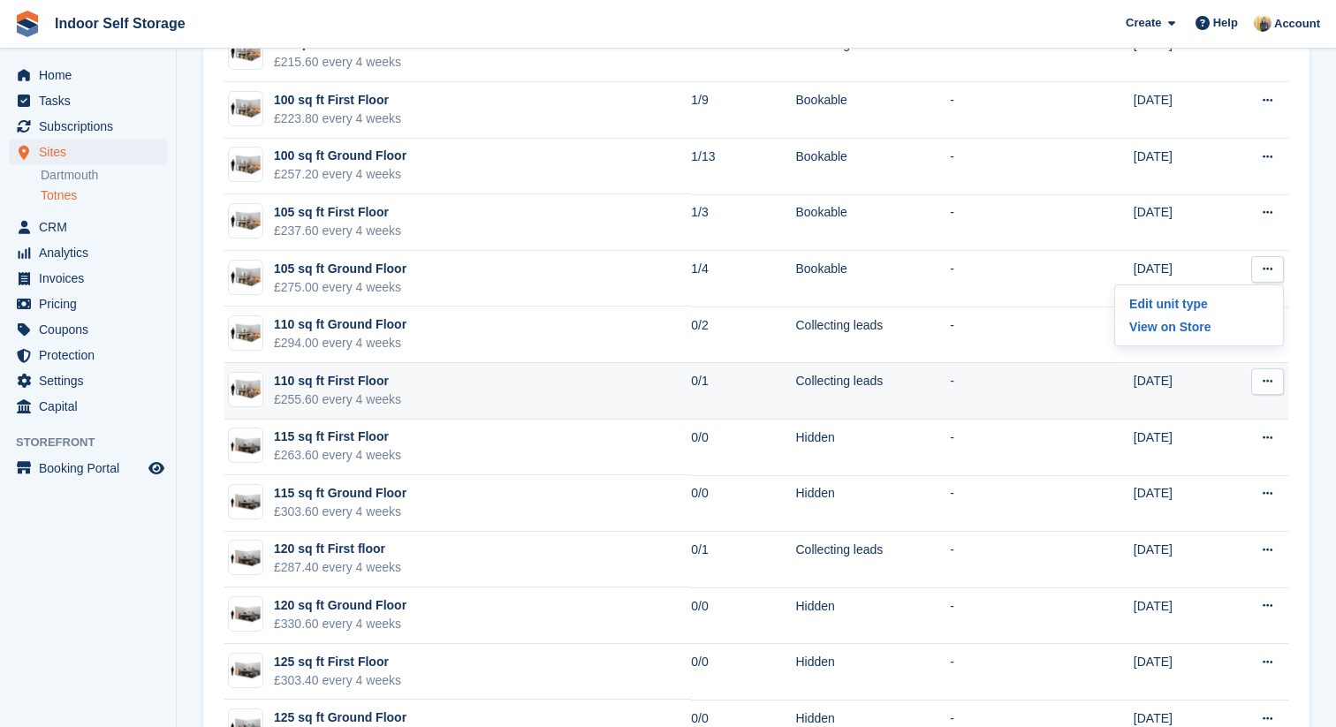
click at [1271, 384] on icon at bounding box center [1268, 381] width 10 height 11
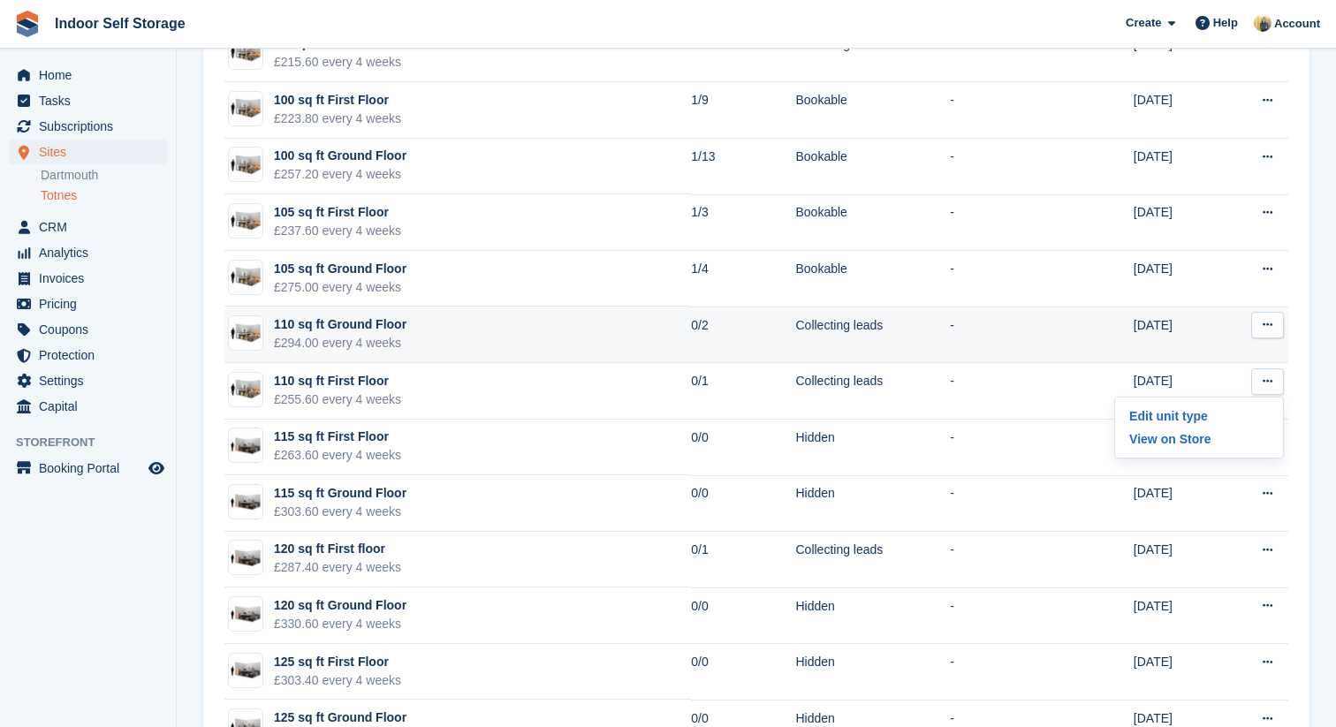
click at [1266, 329] on icon at bounding box center [1268, 324] width 10 height 11
click at [1229, 357] on p "Edit unit type" at bounding box center [1199, 359] width 154 height 23
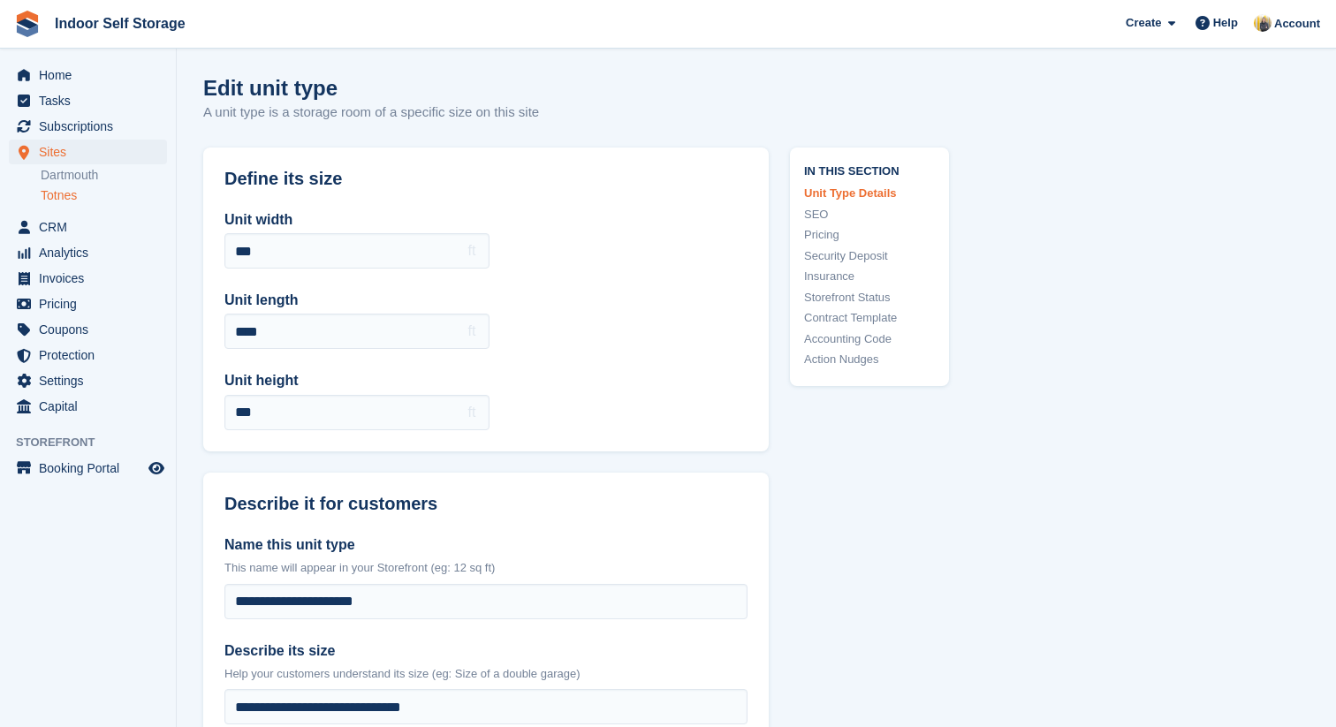
scroll to position [2347, 0]
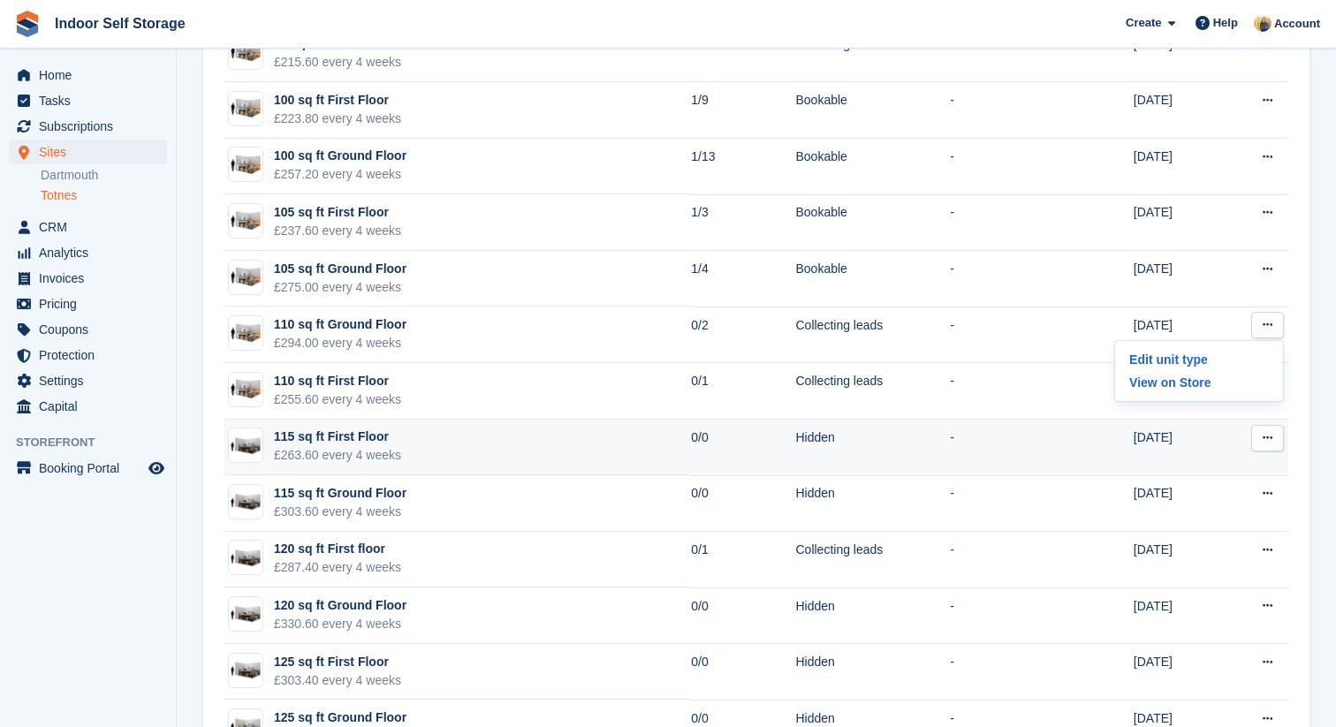
click at [1259, 433] on button at bounding box center [1268, 438] width 33 height 27
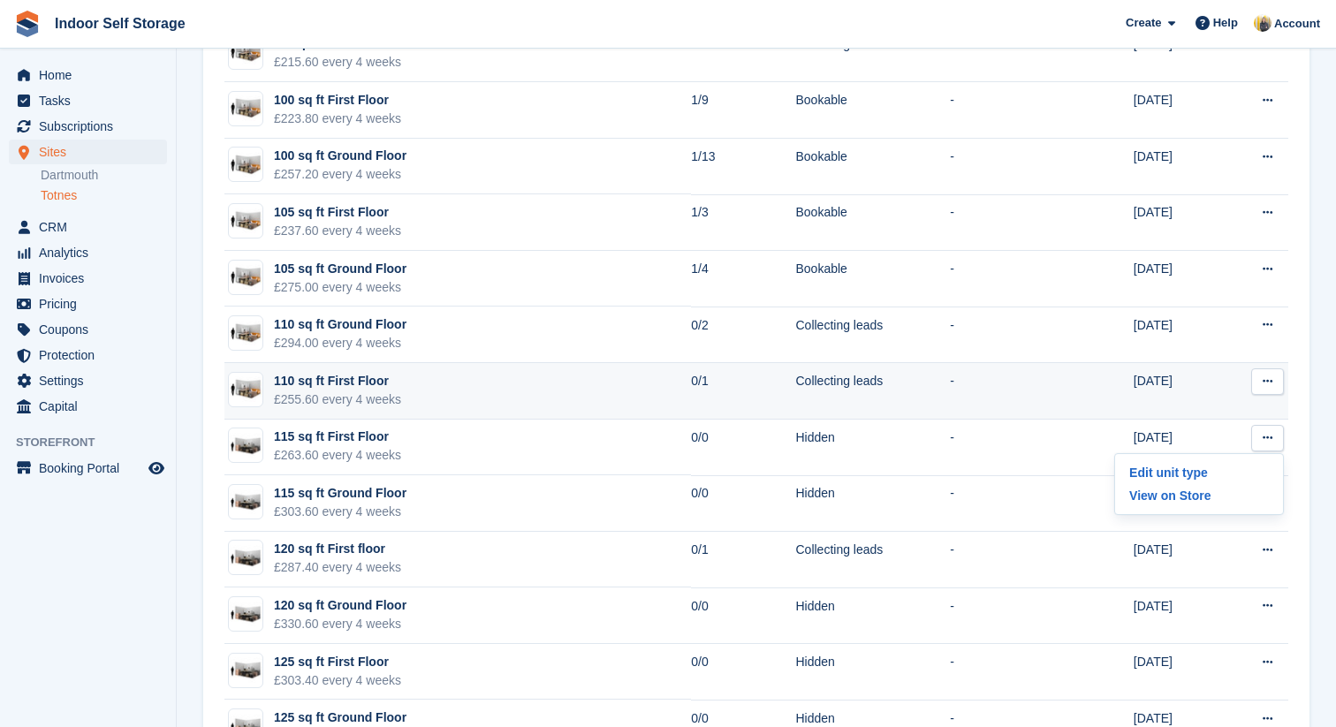
click at [1263, 387] on icon at bounding box center [1268, 381] width 10 height 11
click at [1235, 412] on p "Edit unit type" at bounding box center [1199, 416] width 154 height 23
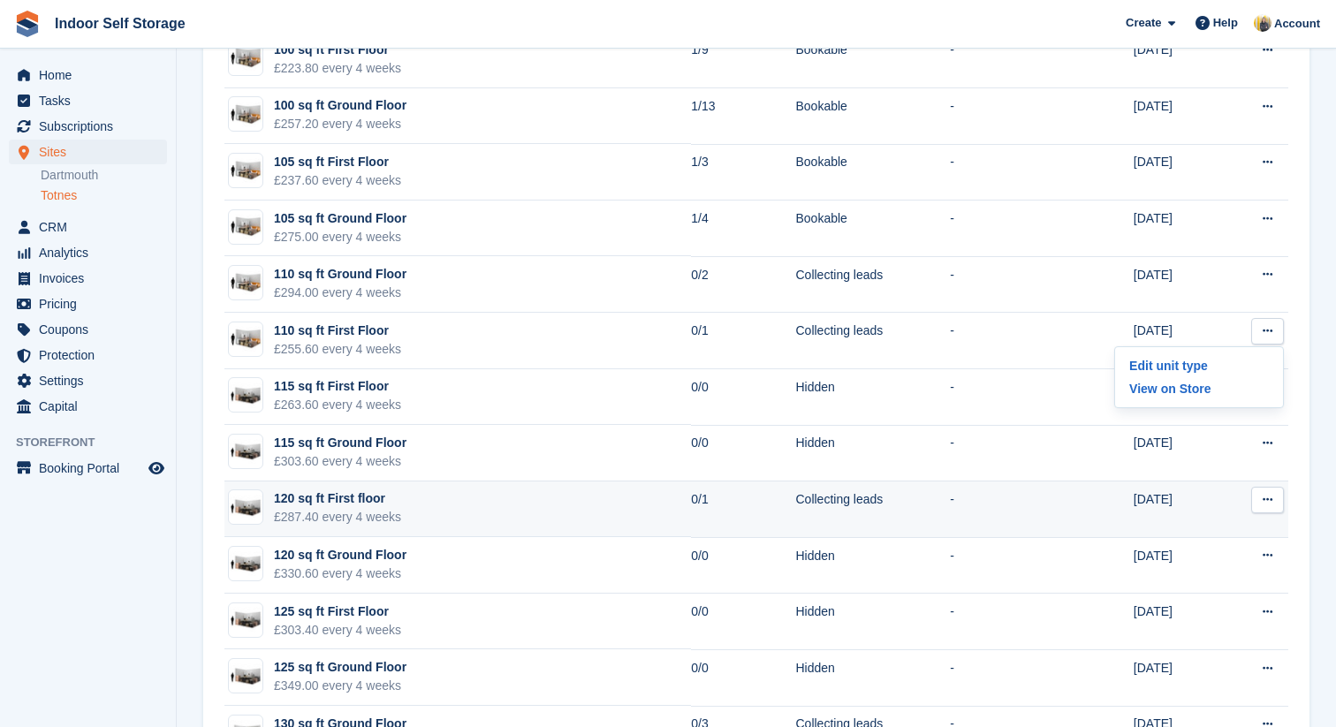
scroll to position [2407, 0]
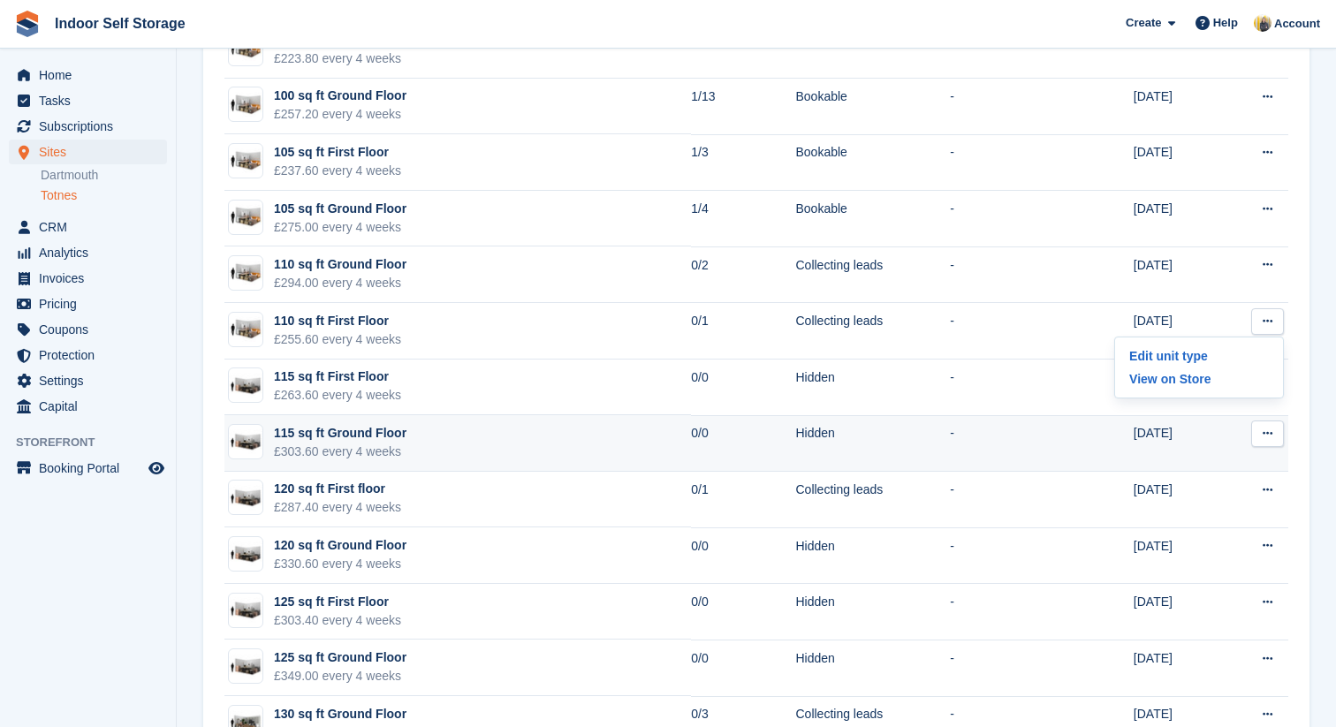
click at [1259, 430] on button at bounding box center [1268, 434] width 33 height 27
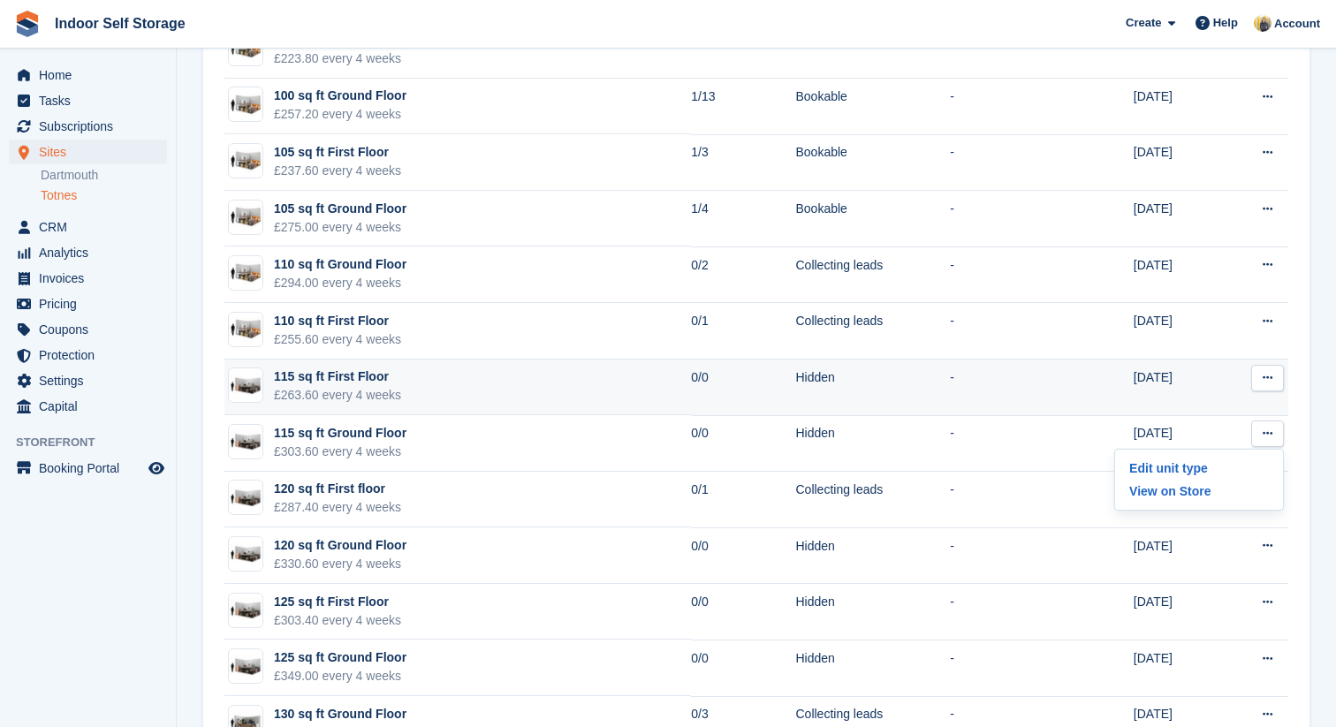
click at [1272, 384] on button at bounding box center [1268, 378] width 33 height 27
click at [1242, 401] on p "Edit unit type" at bounding box center [1199, 412] width 154 height 23
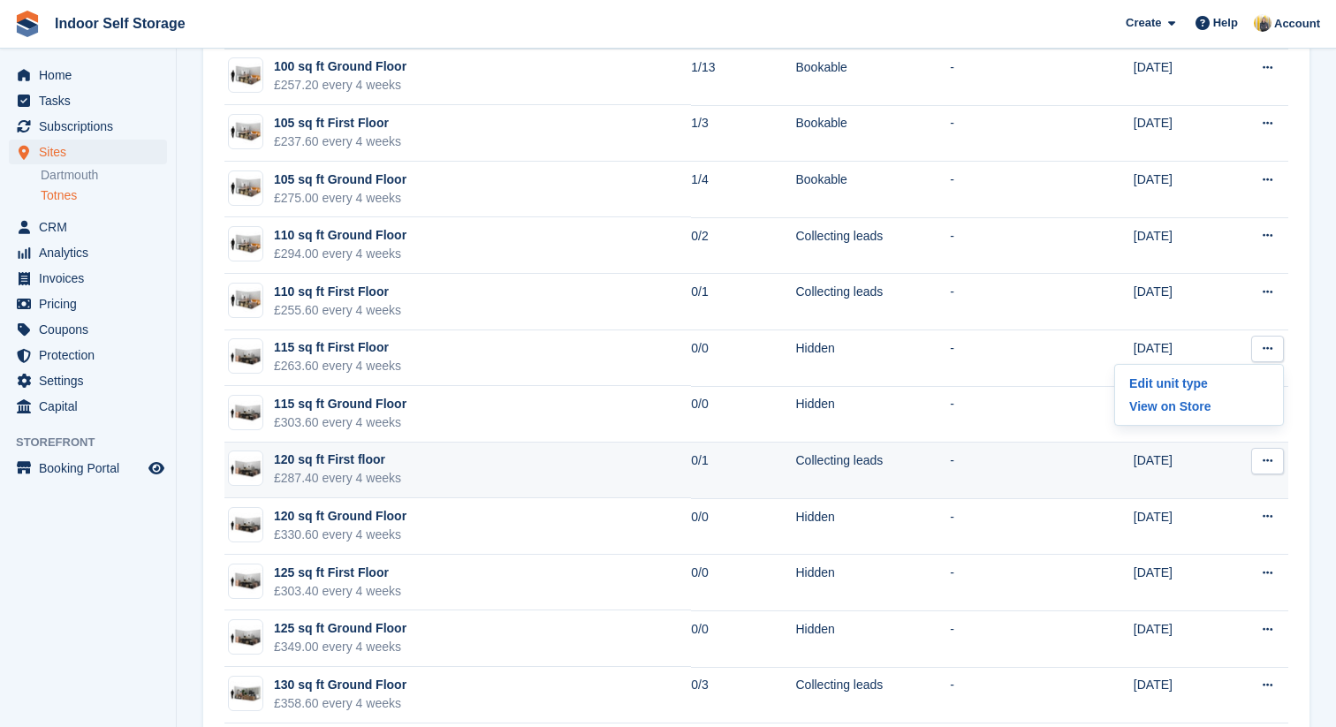
scroll to position [2437, 0]
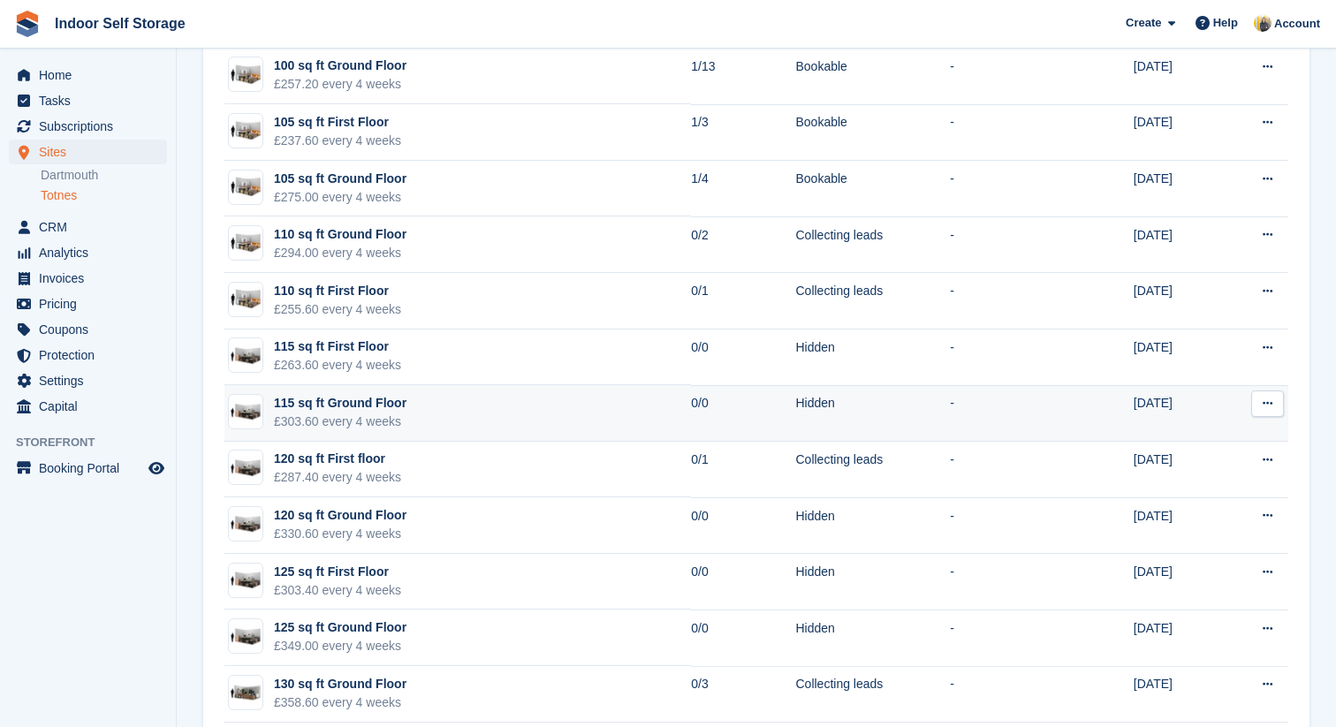
click at [1270, 406] on icon at bounding box center [1268, 403] width 10 height 11
click at [1215, 438] on p "Edit unit type" at bounding box center [1199, 438] width 154 height 23
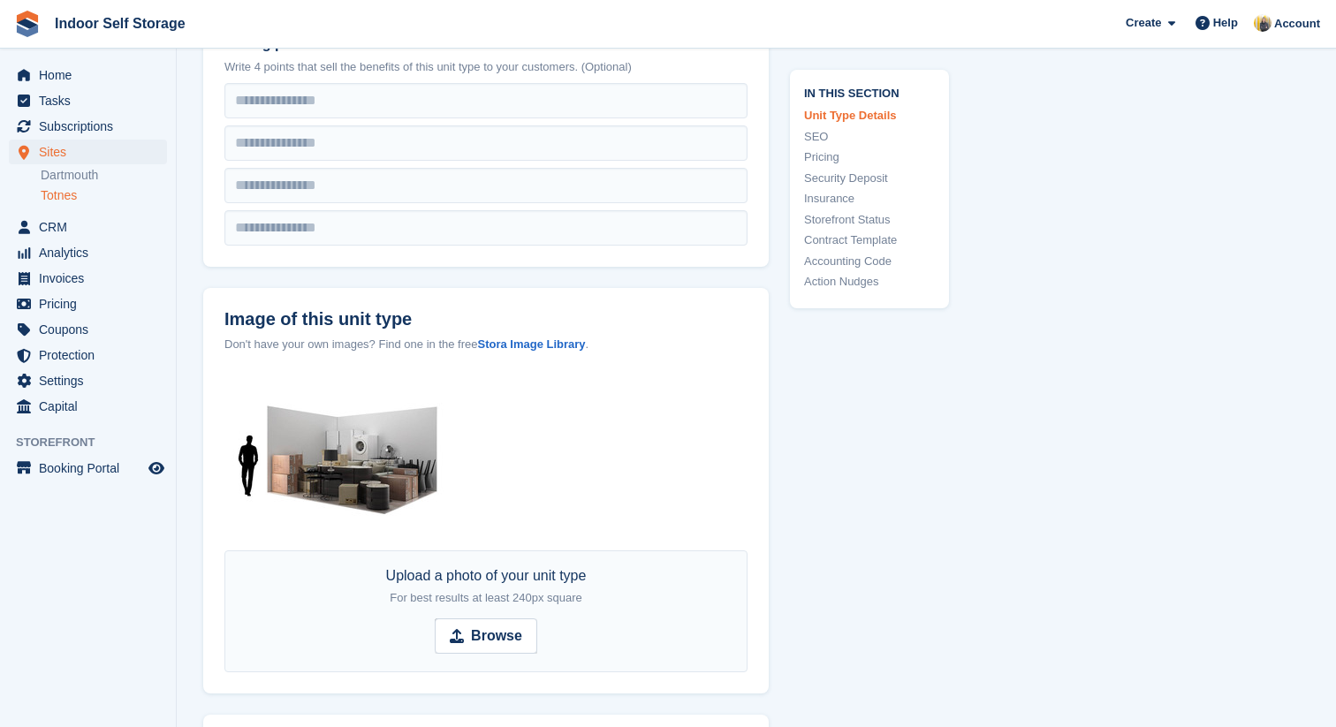
scroll to position [615, 0]
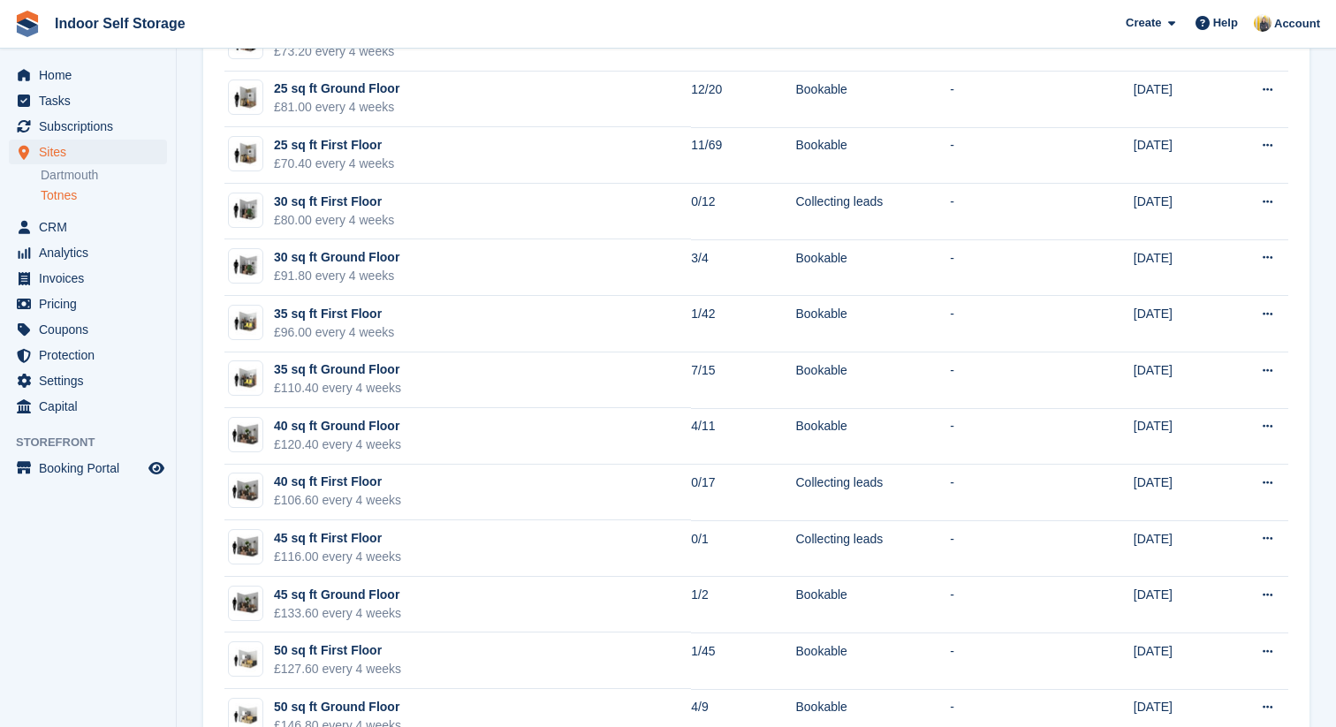
scroll to position [2437, 0]
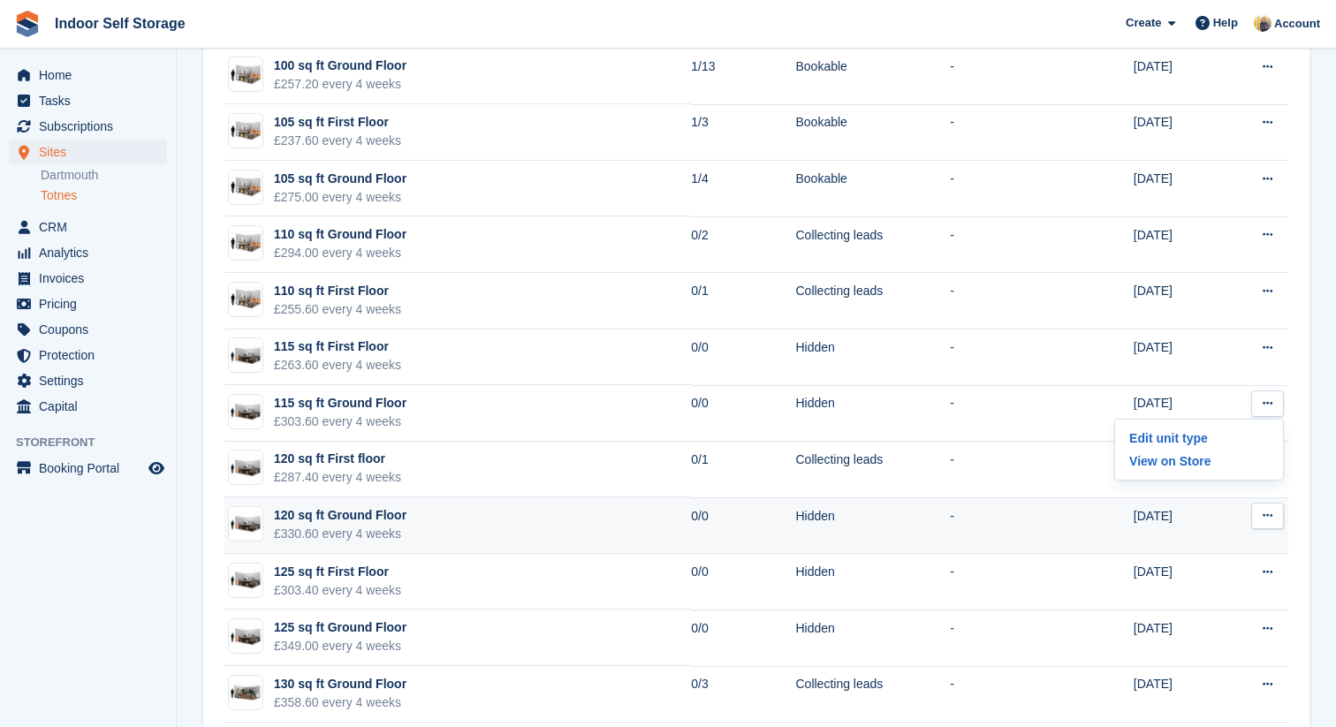
click at [1263, 512] on icon at bounding box center [1268, 515] width 10 height 11
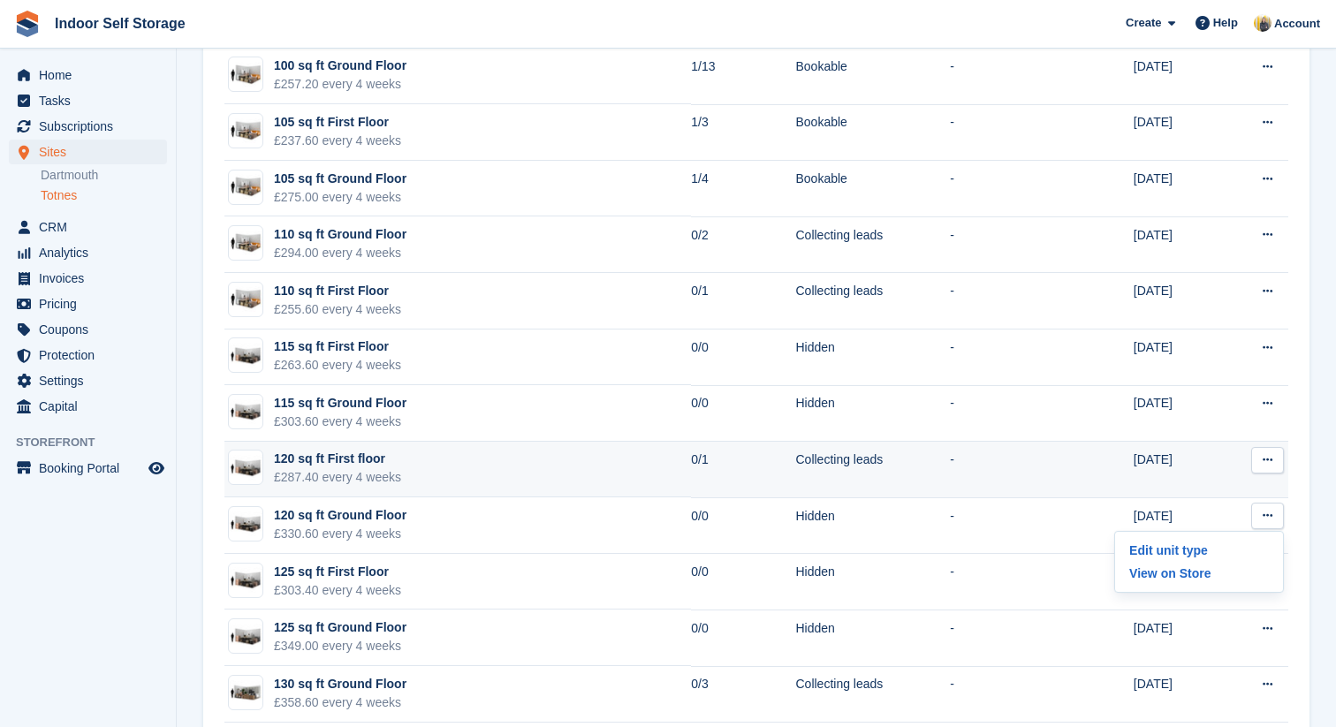
click at [1261, 464] on button at bounding box center [1268, 460] width 33 height 27
click at [1226, 485] on p "Edit unit type" at bounding box center [1199, 494] width 154 height 23
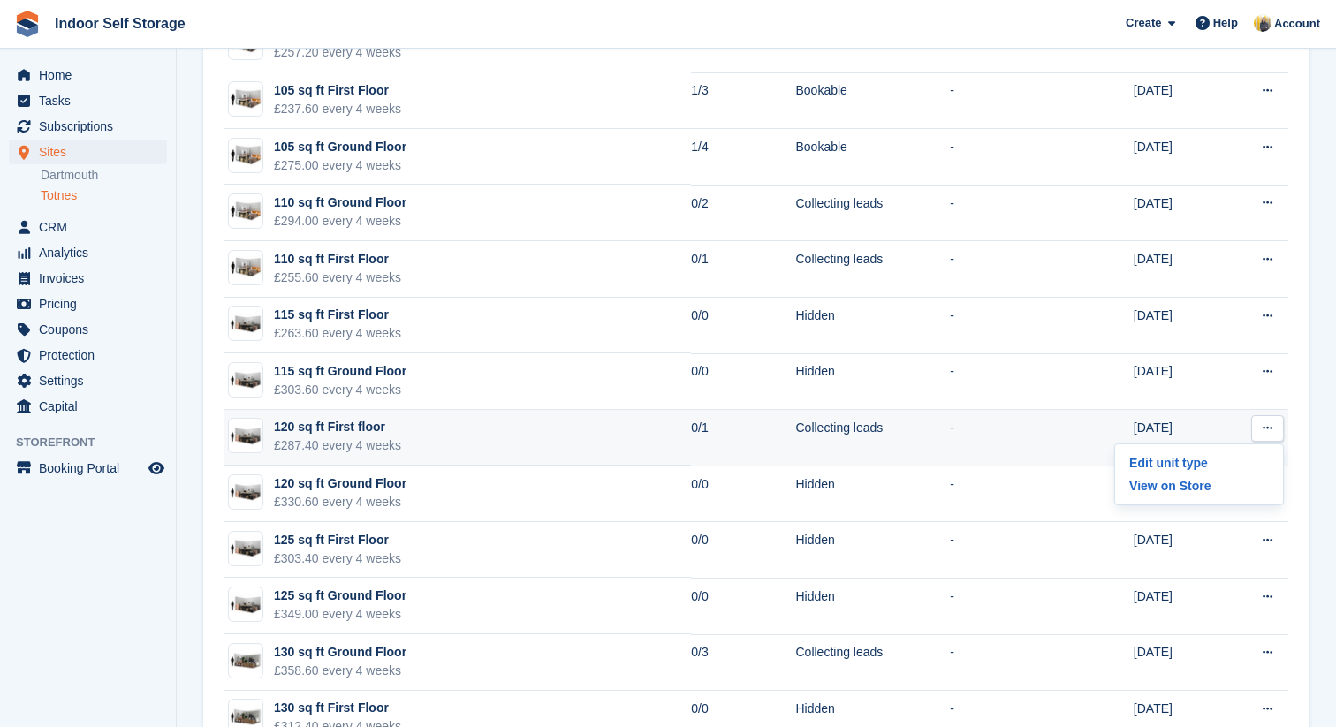
scroll to position [2470, 0]
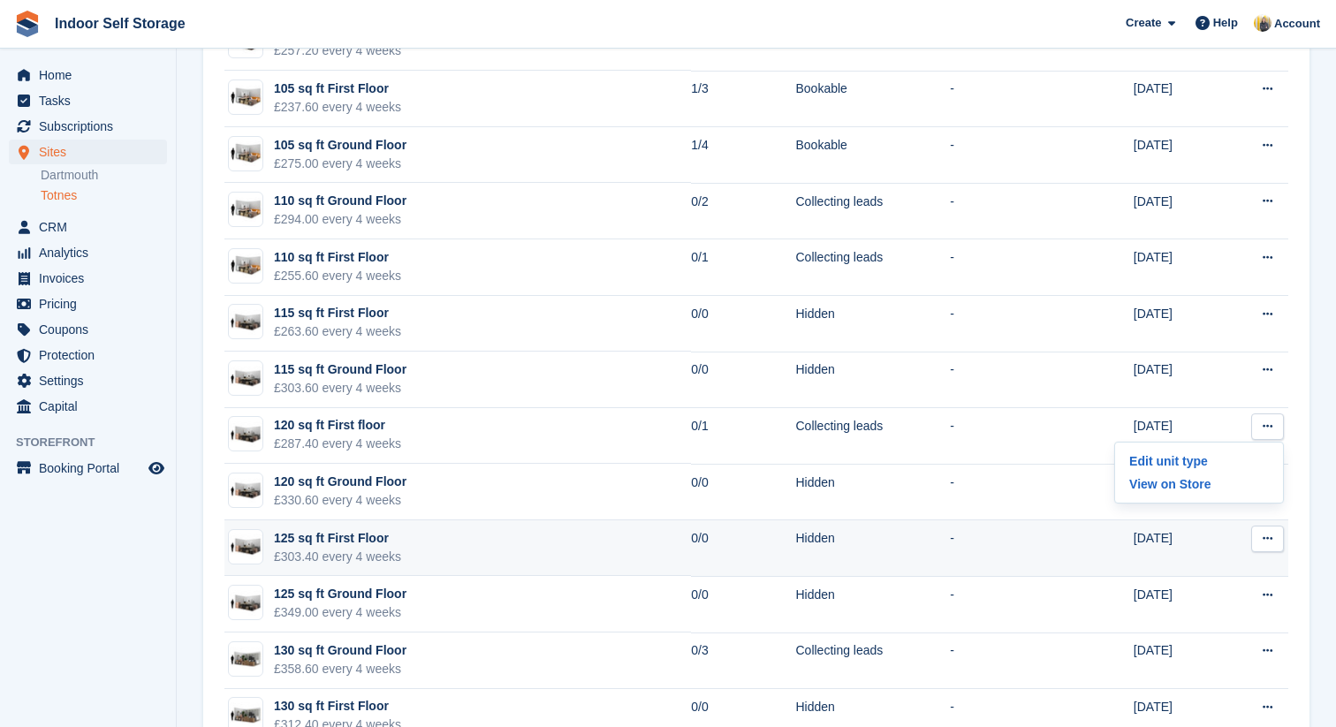
click at [1272, 533] on icon at bounding box center [1268, 538] width 10 height 11
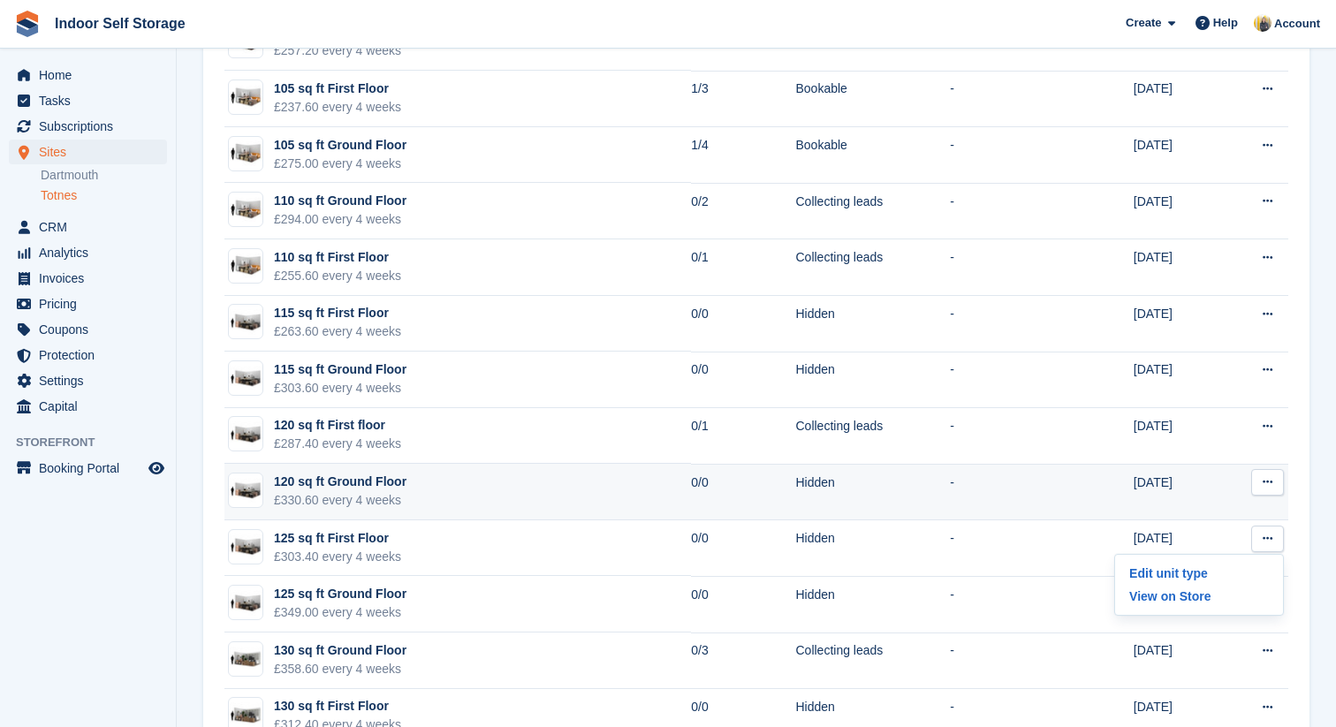
click at [1267, 491] on button at bounding box center [1268, 482] width 33 height 27
click at [1229, 509] on p "Edit unit type" at bounding box center [1199, 517] width 154 height 23
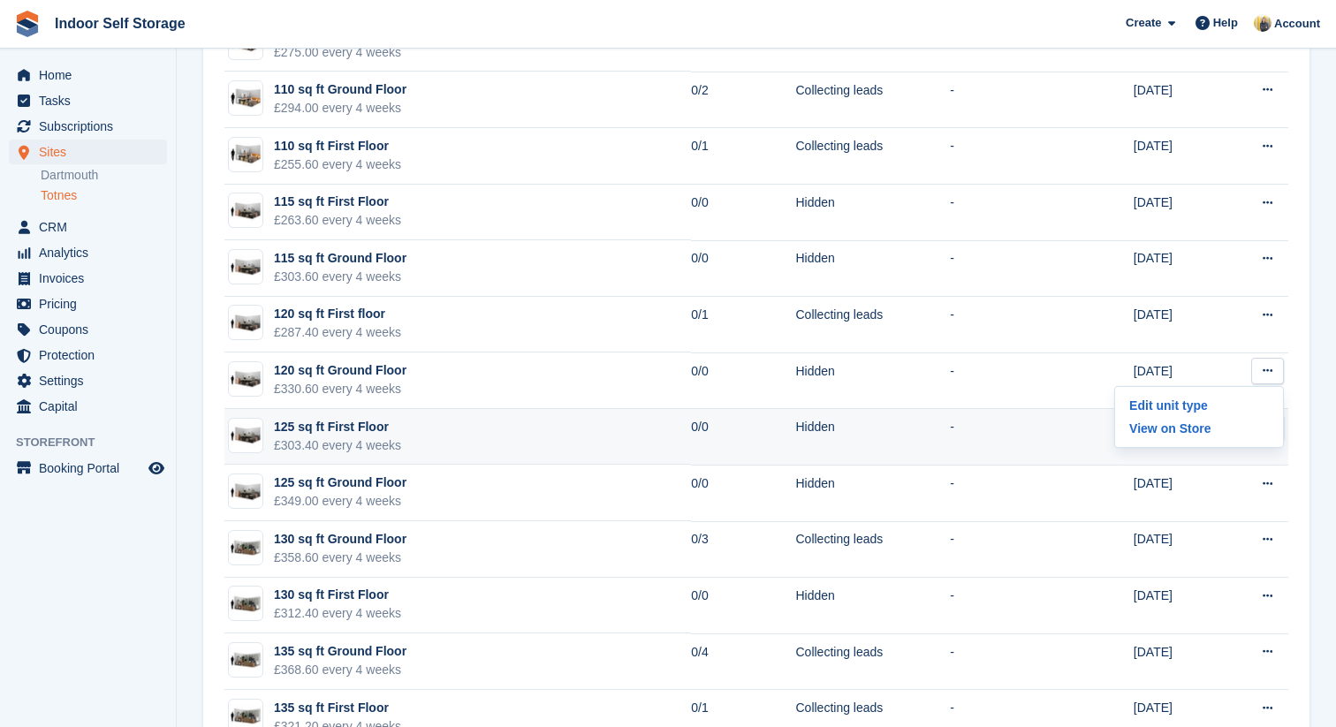
scroll to position [2660, 0]
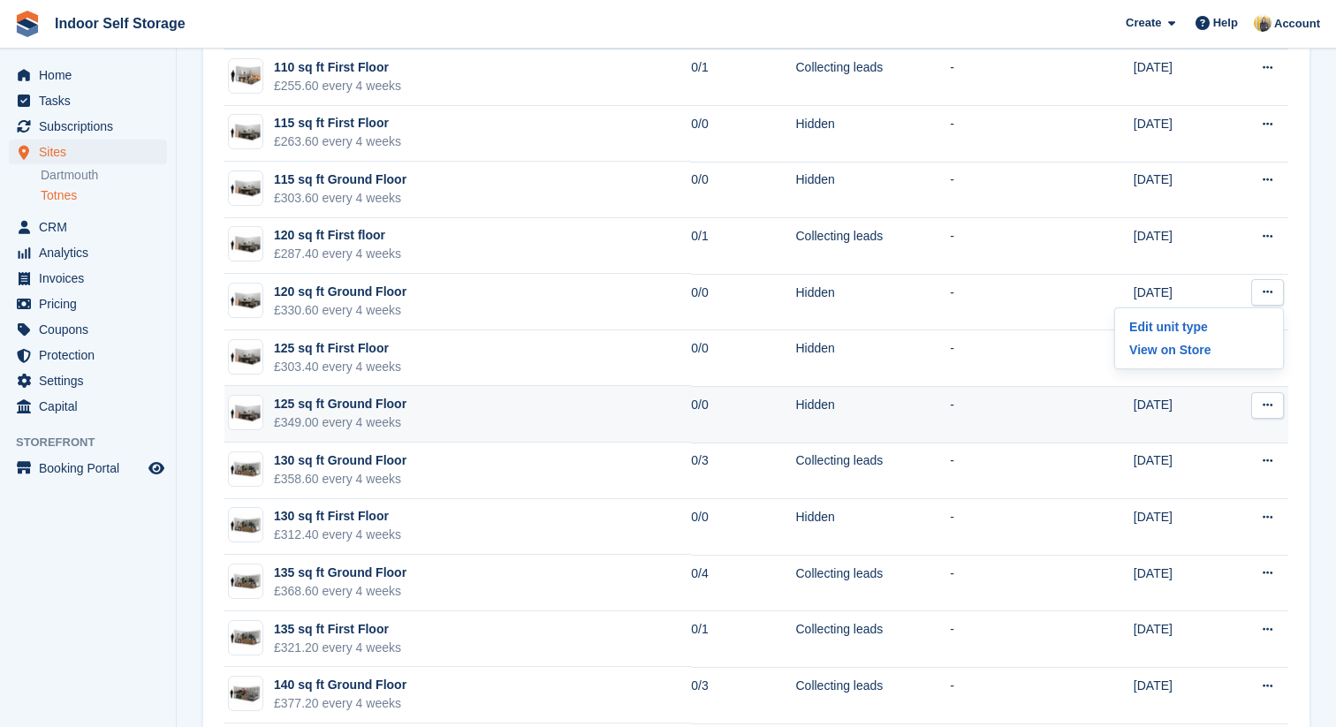
click at [1272, 401] on icon at bounding box center [1268, 404] width 10 height 11
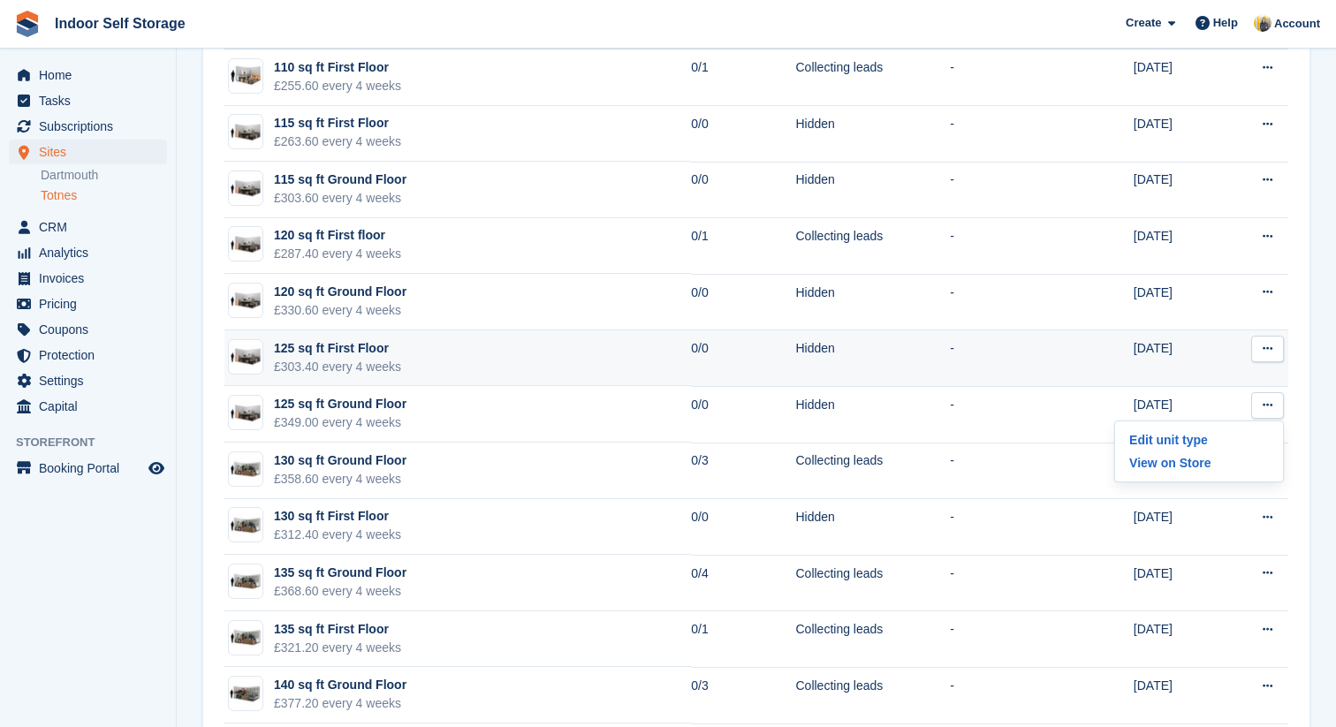
click at [1269, 352] on icon at bounding box center [1268, 348] width 10 height 11
click at [1237, 378] on p "Edit unit type" at bounding box center [1199, 383] width 154 height 23
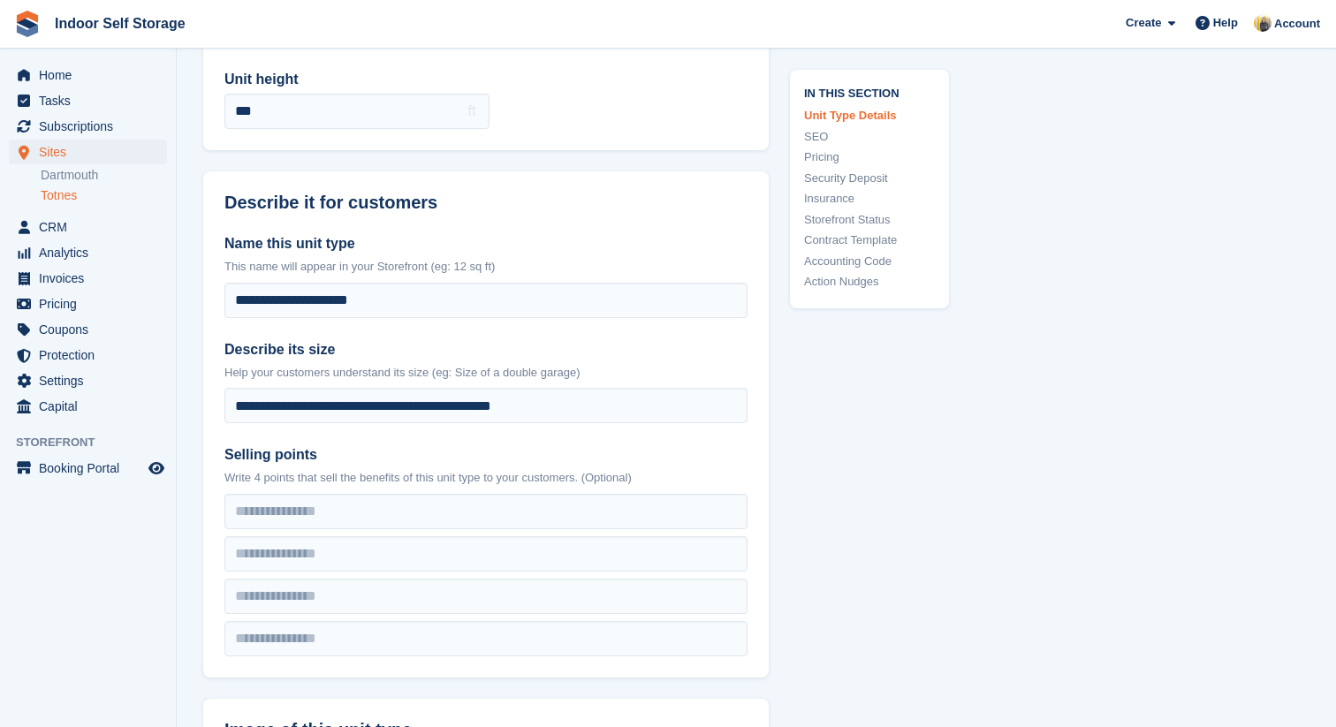
scroll to position [188, 0]
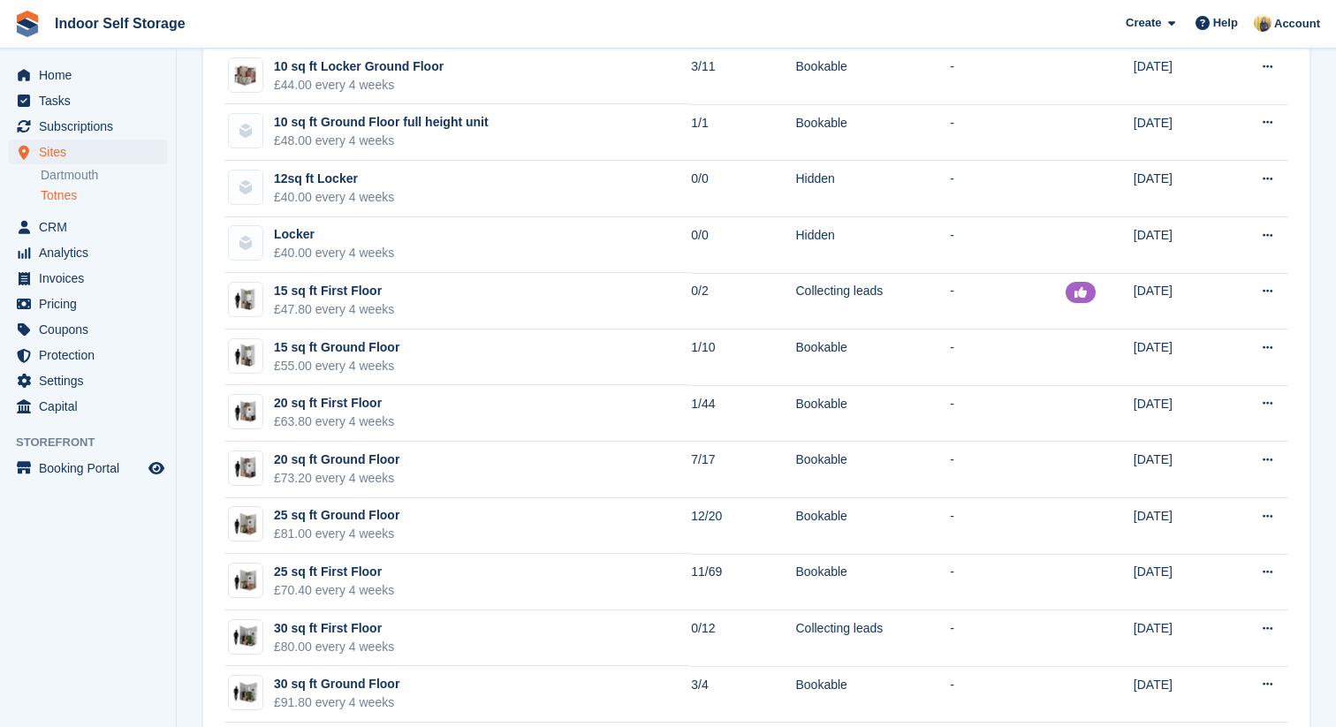
scroll to position [2660, 0]
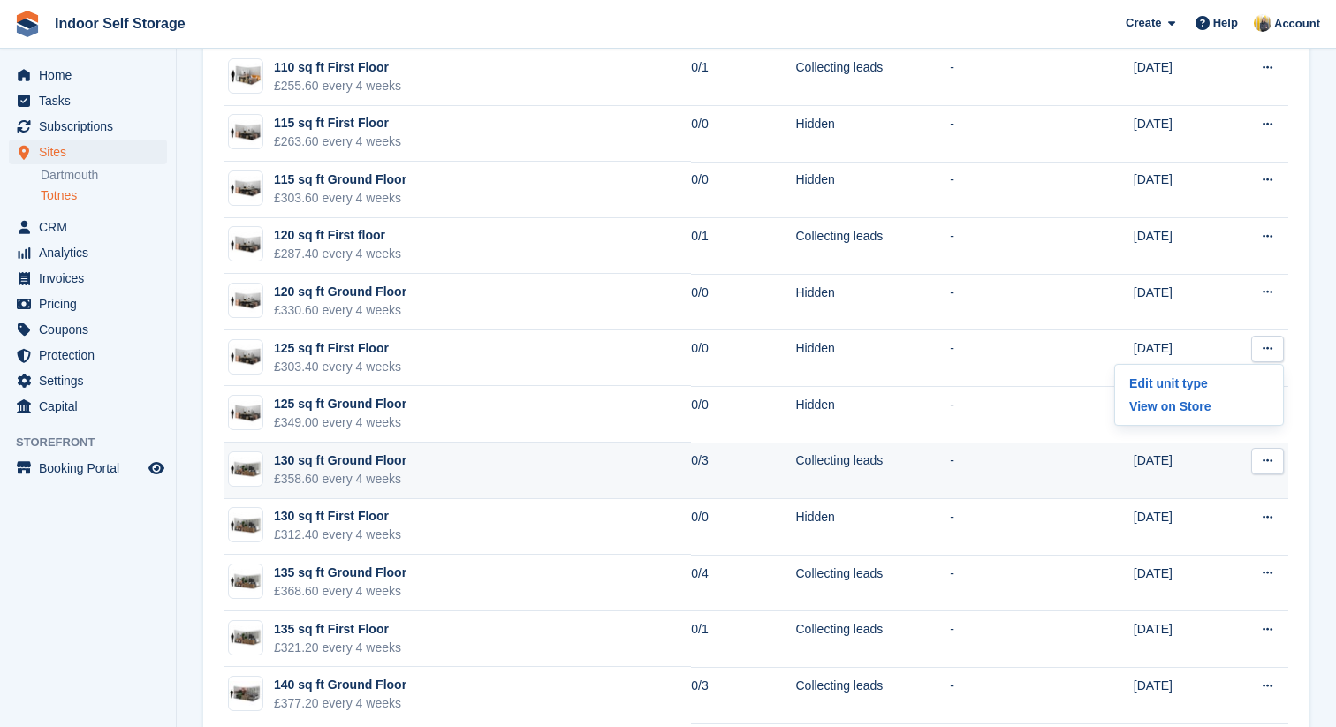
click at [1271, 460] on icon at bounding box center [1268, 460] width 10 height 11
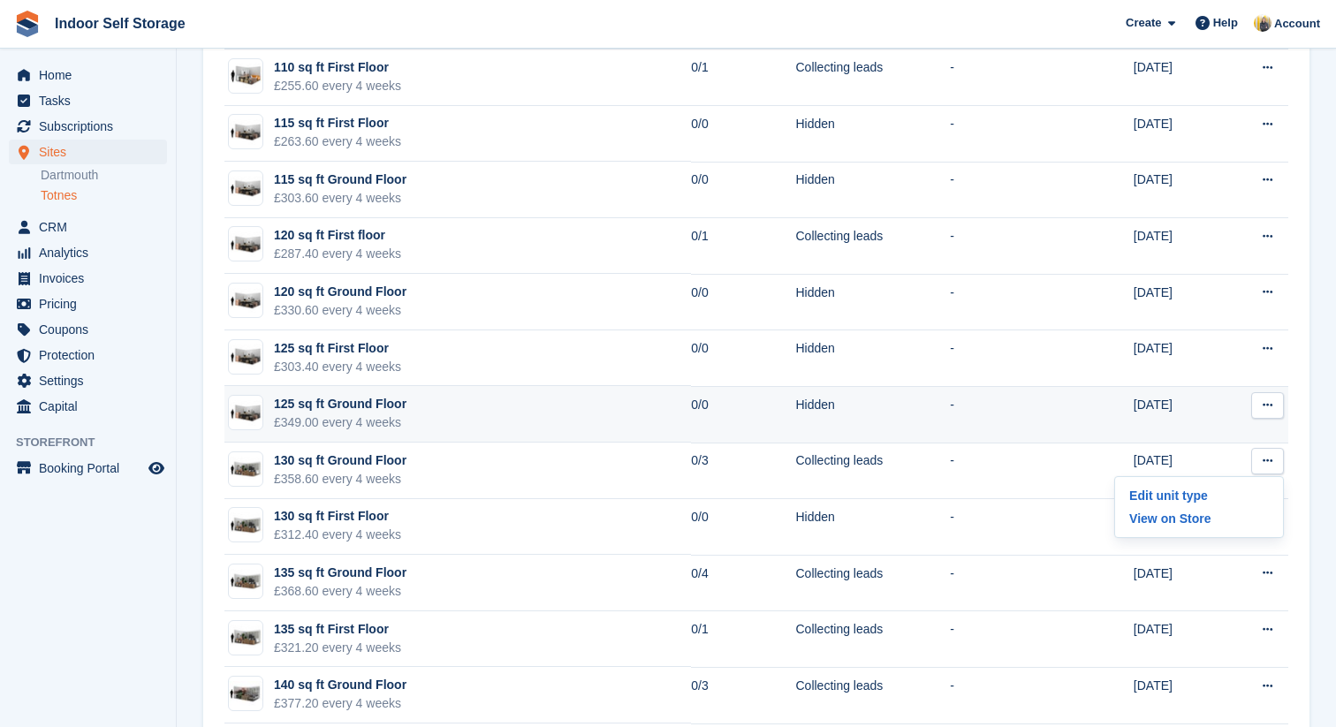
click at [1269, 414] on button at bounding box center [1268, 405] width 33 height 27
click at [1232, 436] on p "Edit unit type" at bounding box center [1199, 440] width 154 height 23
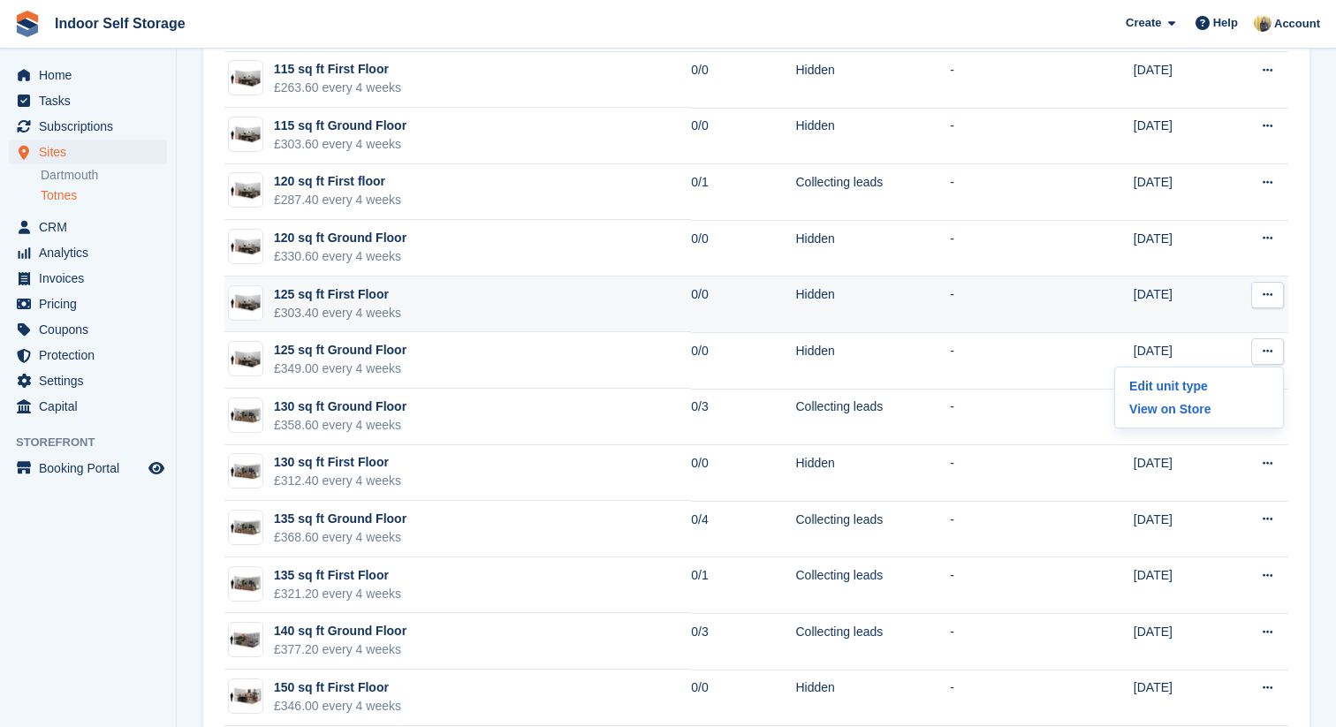
scroll to position [2744, 0]
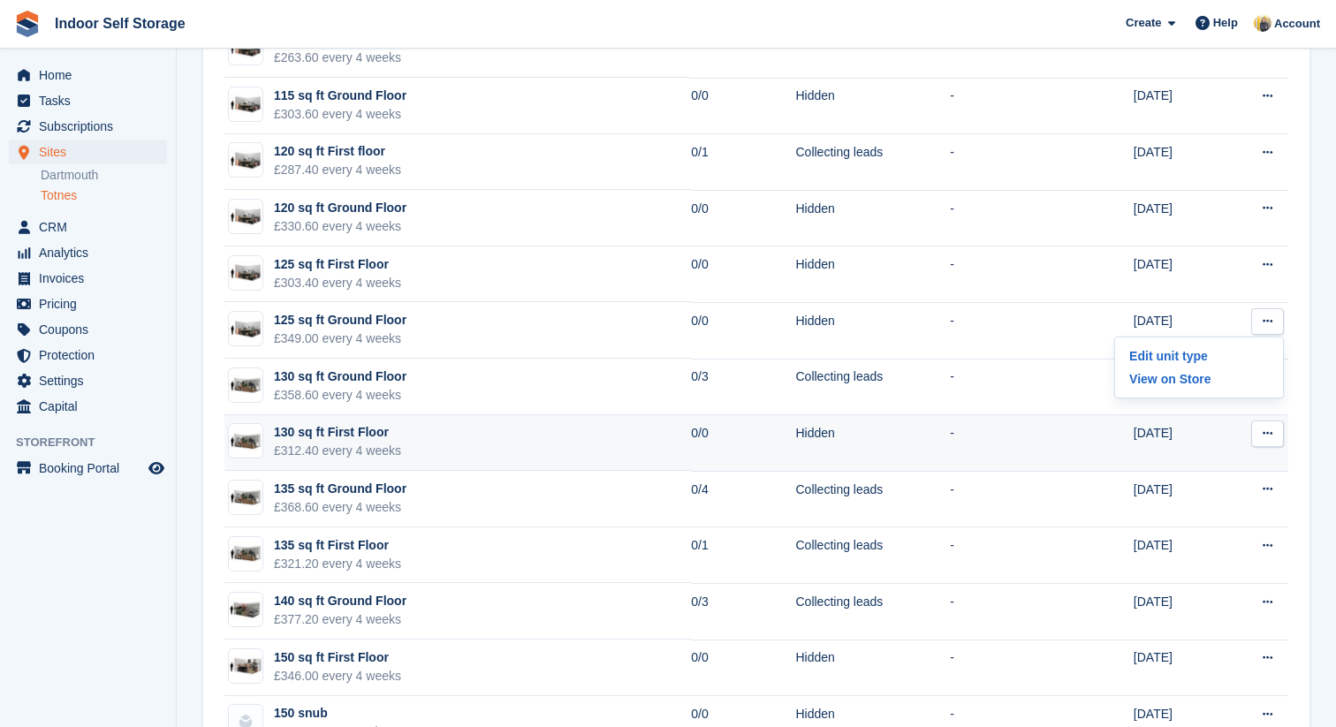
click at [1266, 430] on icon at bounding box center [1268, 433] width 10 height 11
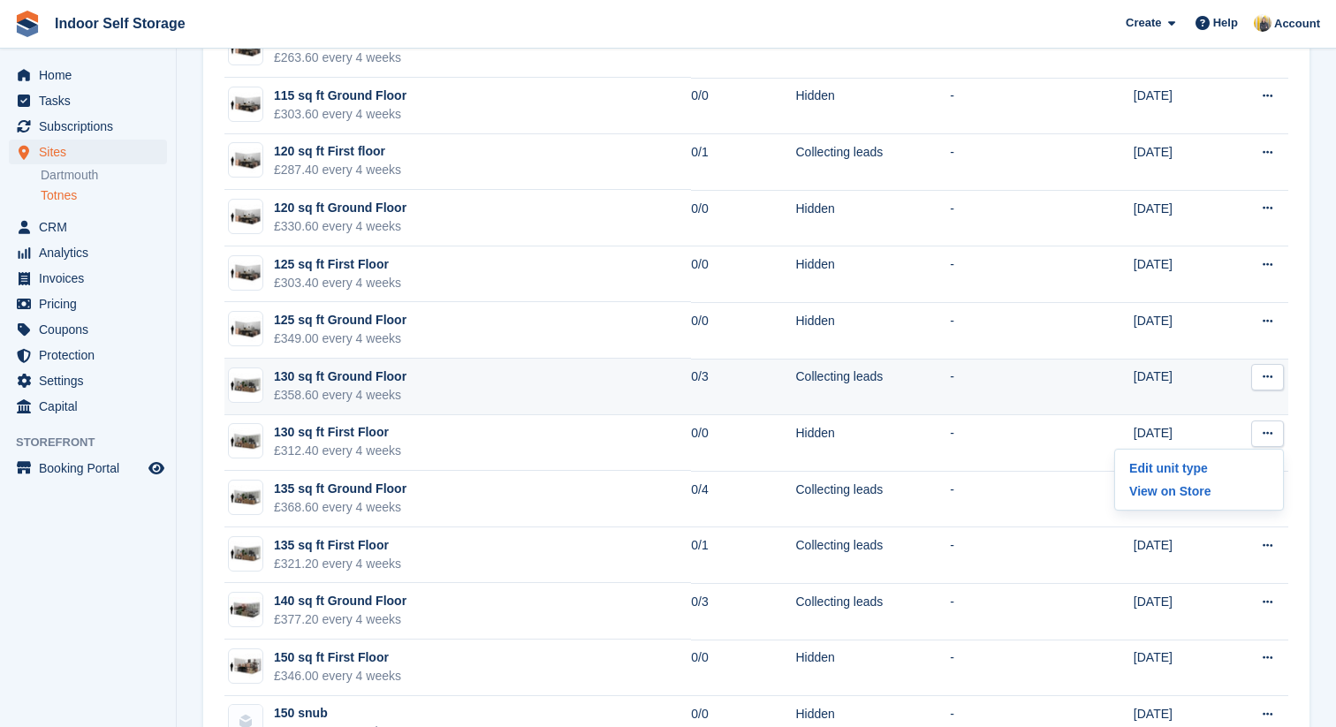
click at [1267, 379] on icon at bounding box center [1268, 376] width 10 height 11
click at [1221, 415] on p "Edit unit type" at bounding box center [1199, 411] width 154 height 23
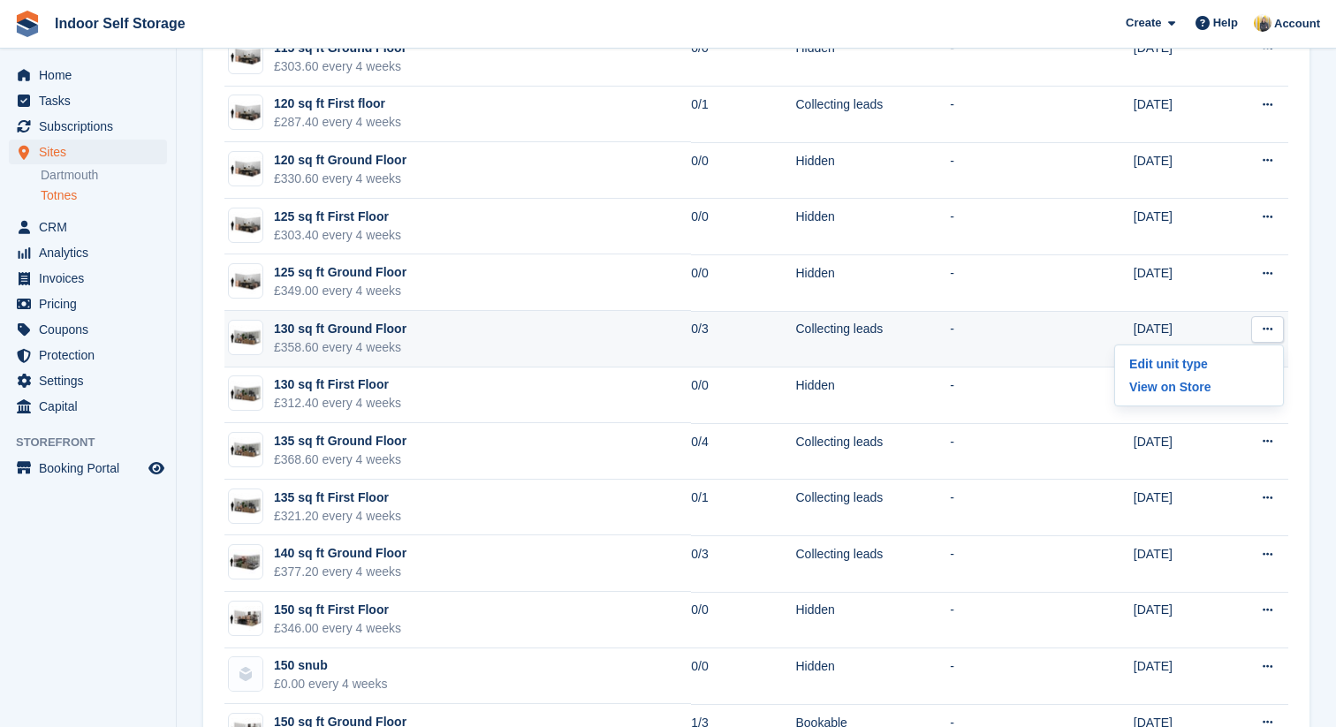
scroll to position [2768, 0]
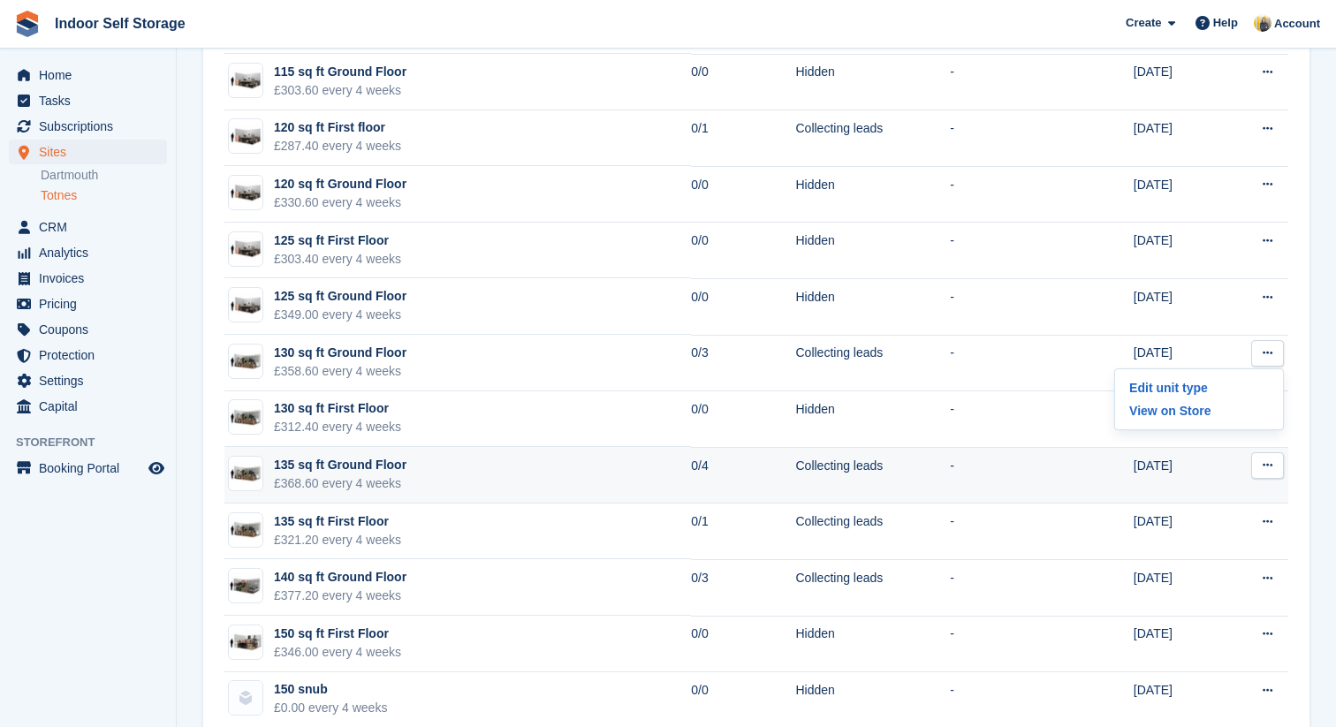
click at [1261, 460] on button at bounding box center [1268, 466] width 33 height 27
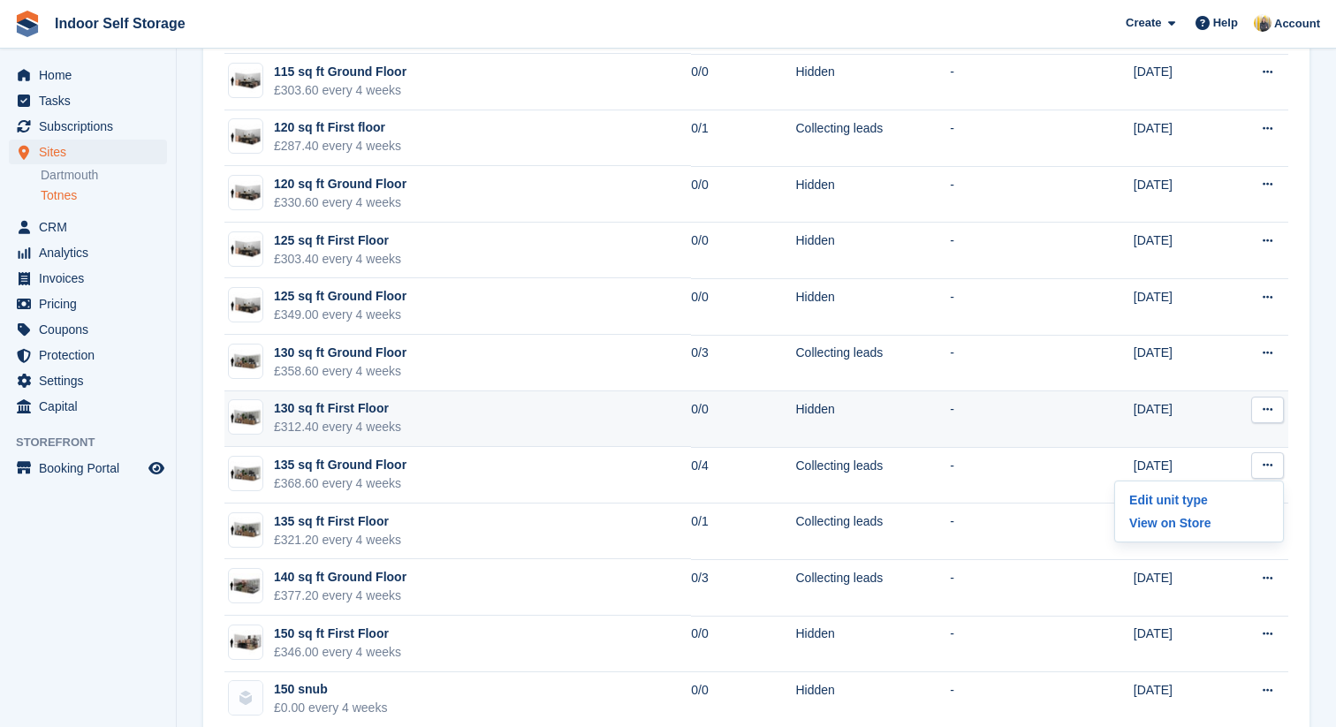
click at [1261, 417] on button at bounding box center [1268, 410] width 33 height 27
click at [1234, 441] on p "Edit unit type" at bounding box center [1199, 444] width 154 height 23
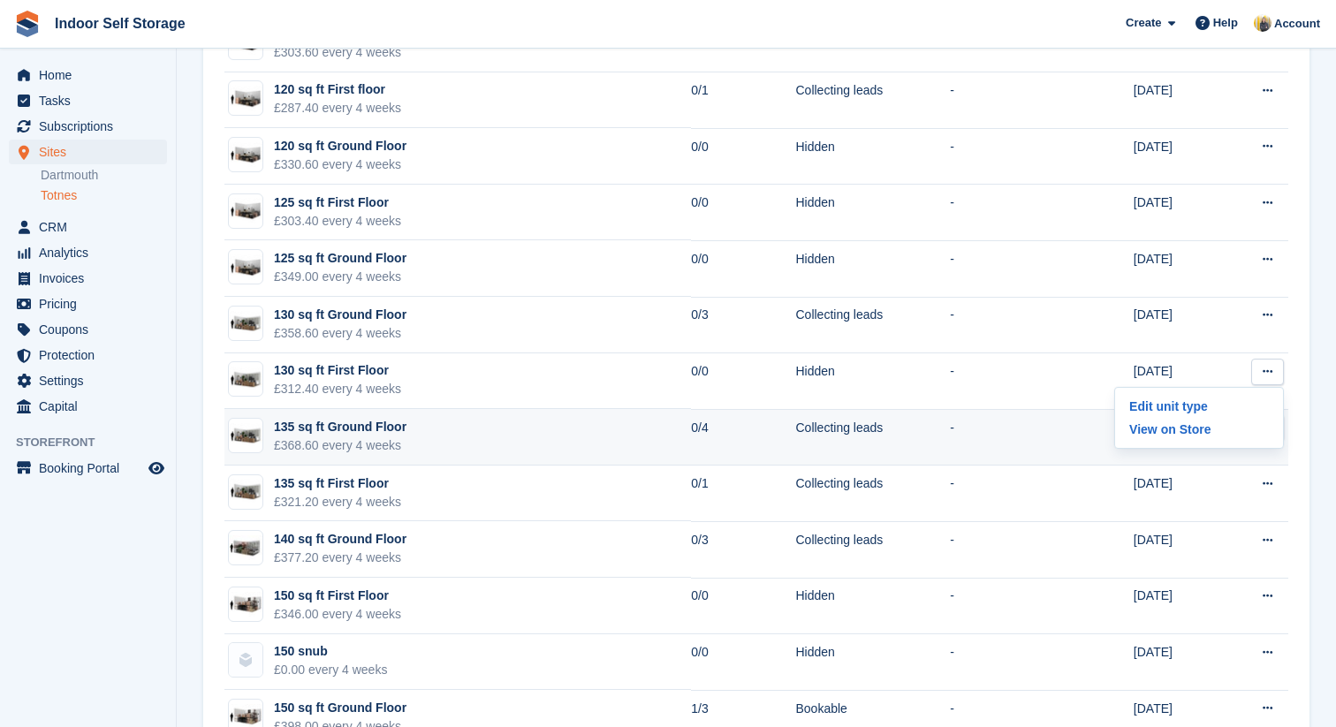
scroll to position [2797, 0]
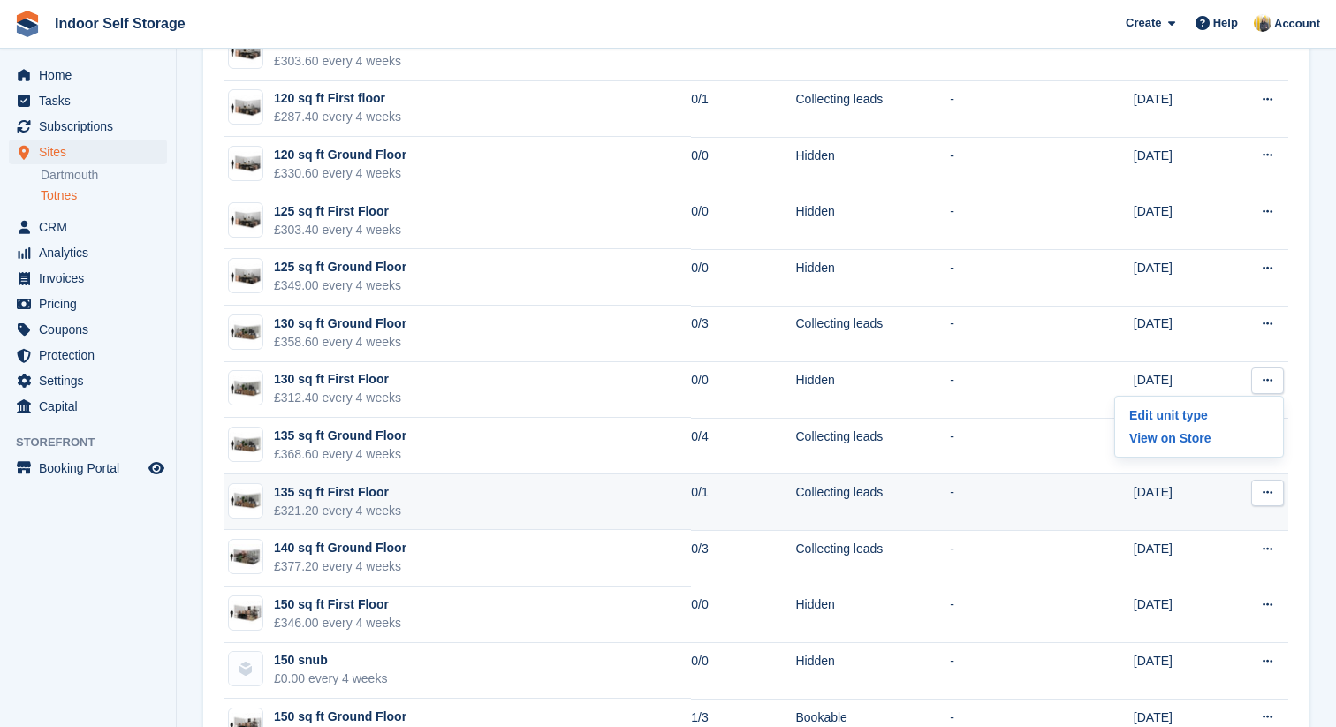
click at [1263, 495] on icon at bounding box center [1268, 492] width 10 height 11
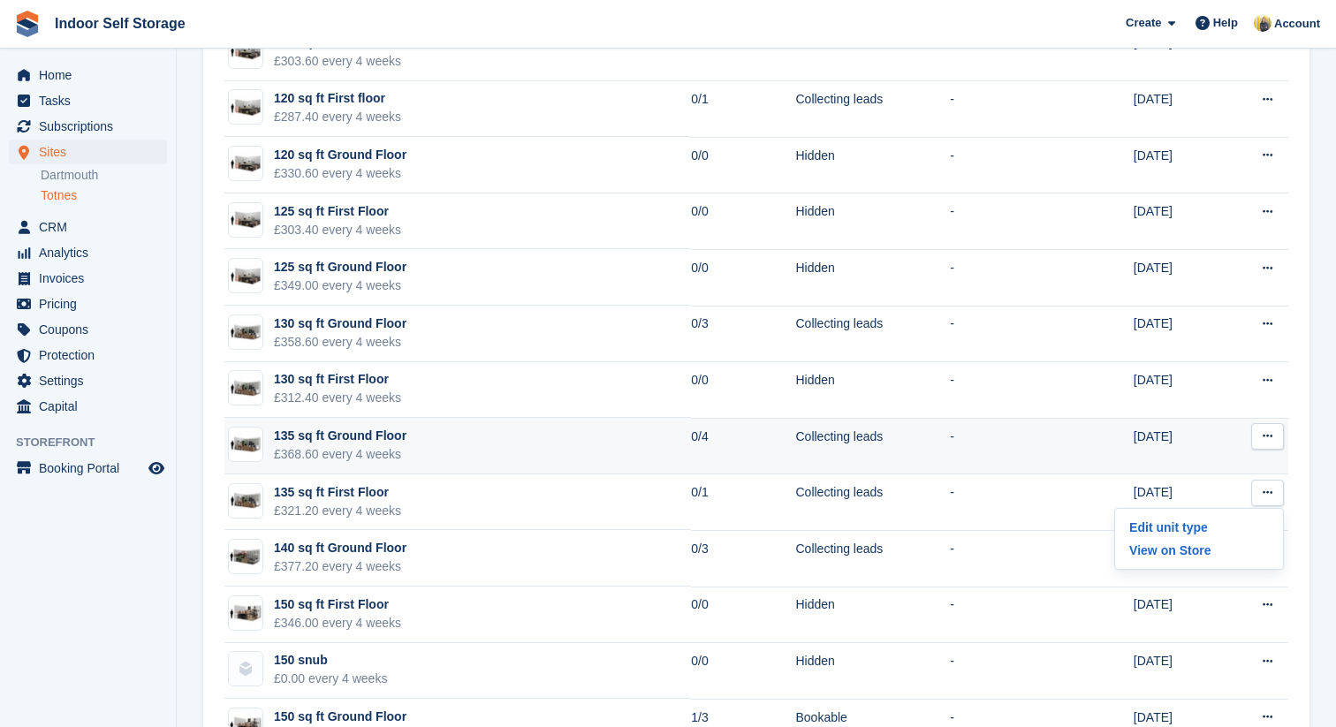
click at [1271, 446] on button at bounding box center [1268, 436] width 33 height 27
click at [1211, 470] on p "Edit unit type" at bounding box center [1199, 471] width 154 height 23
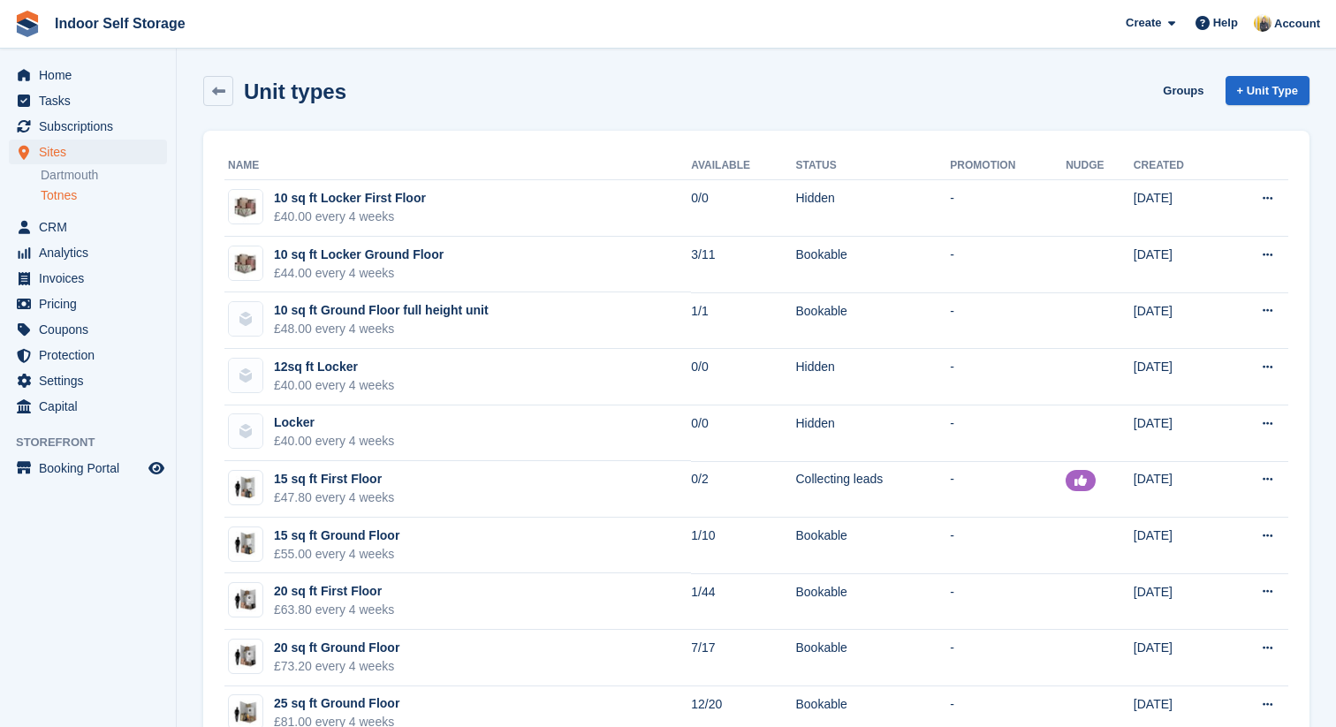
scroll to position [2797, 0]
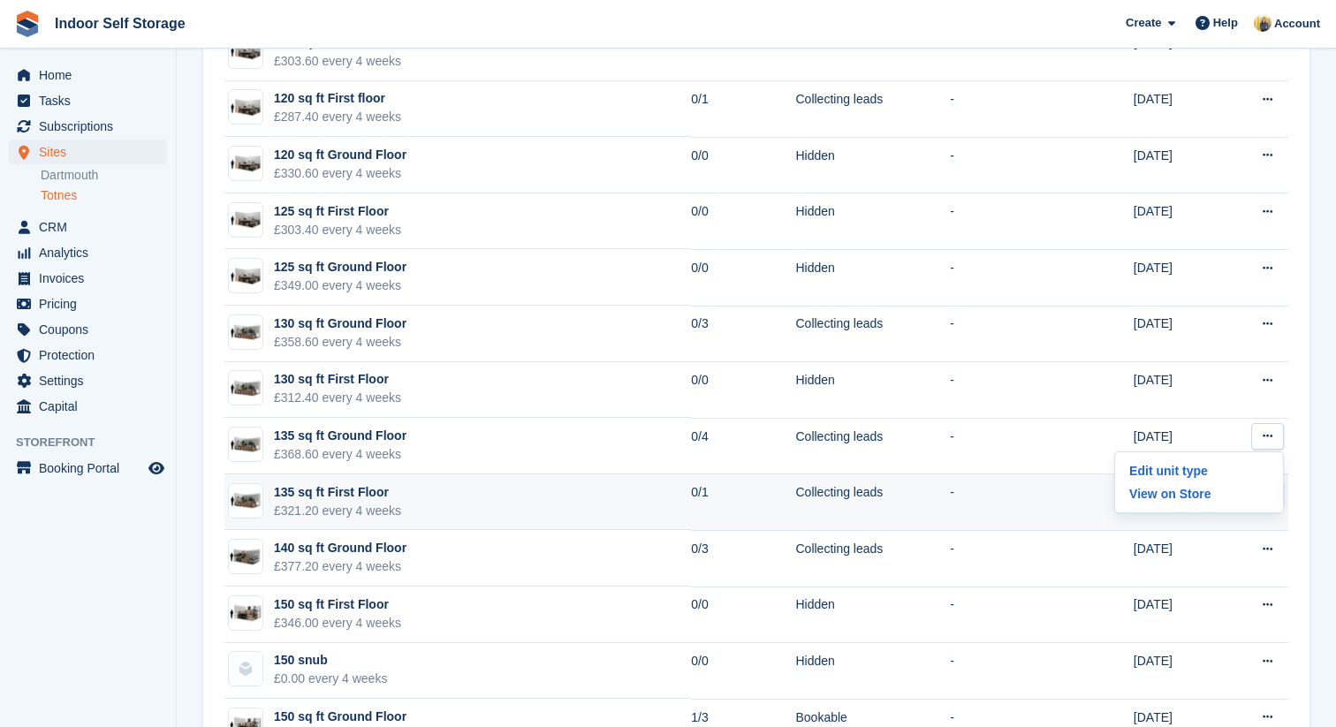
click at [1241, 527] on td "Edit unit type View on Store" at bounding box center [1255, 503] width 65 height 57
click at [1273, 496] on icon at bounding box center [1268, 492] width 10 height 11
click at [1230, 527] on p "Edit unit type" at bounding box center [1199, 527] width 154 height 23
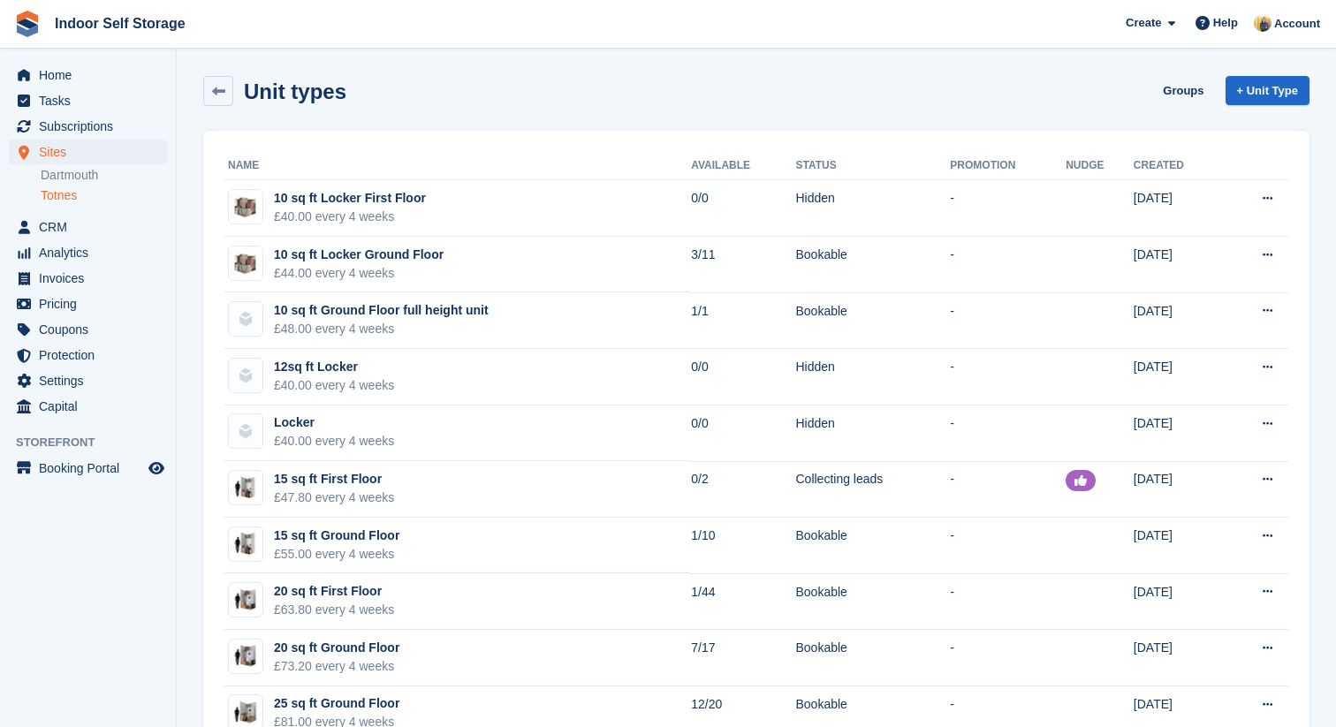
scroll to position [2797, 0]
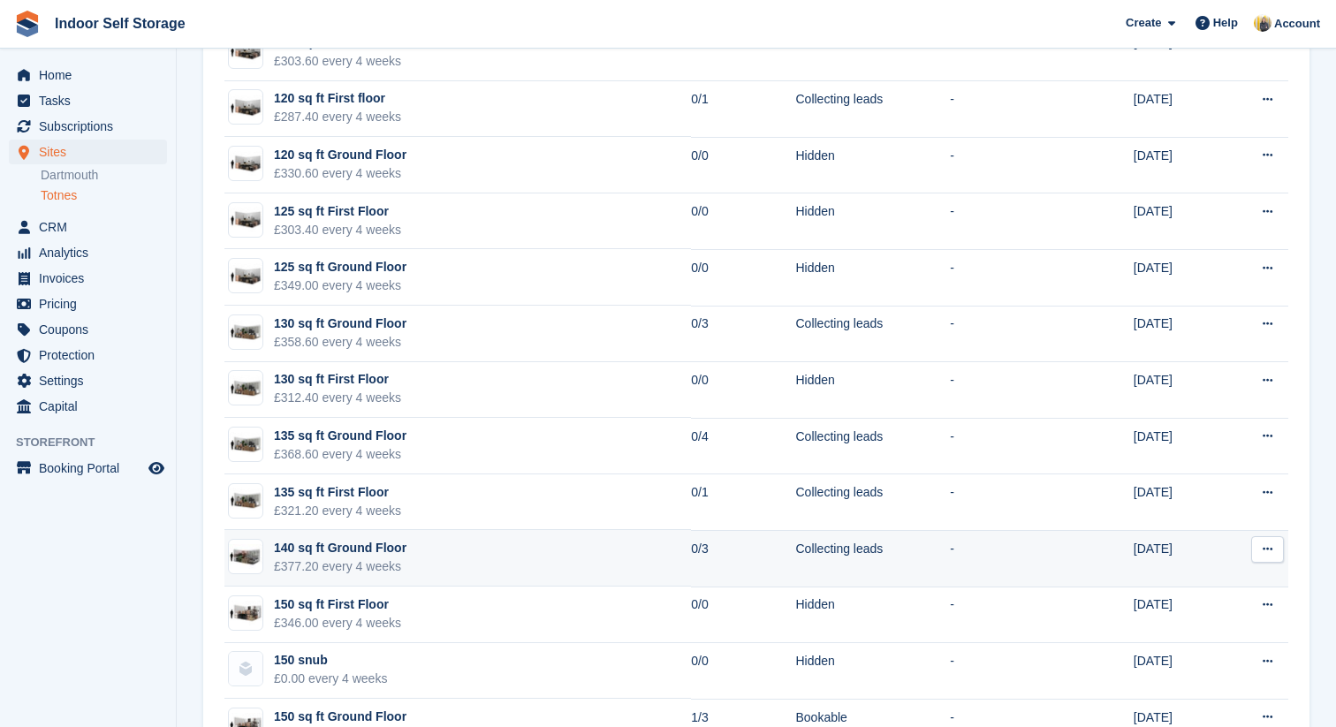
click at [1271, 551] on icon at bounding box center [1268, 549] width 10 height 11
click at [1210, 579] on p "Edit unit type" at bounding box center [1199, 584] width 154 height 23
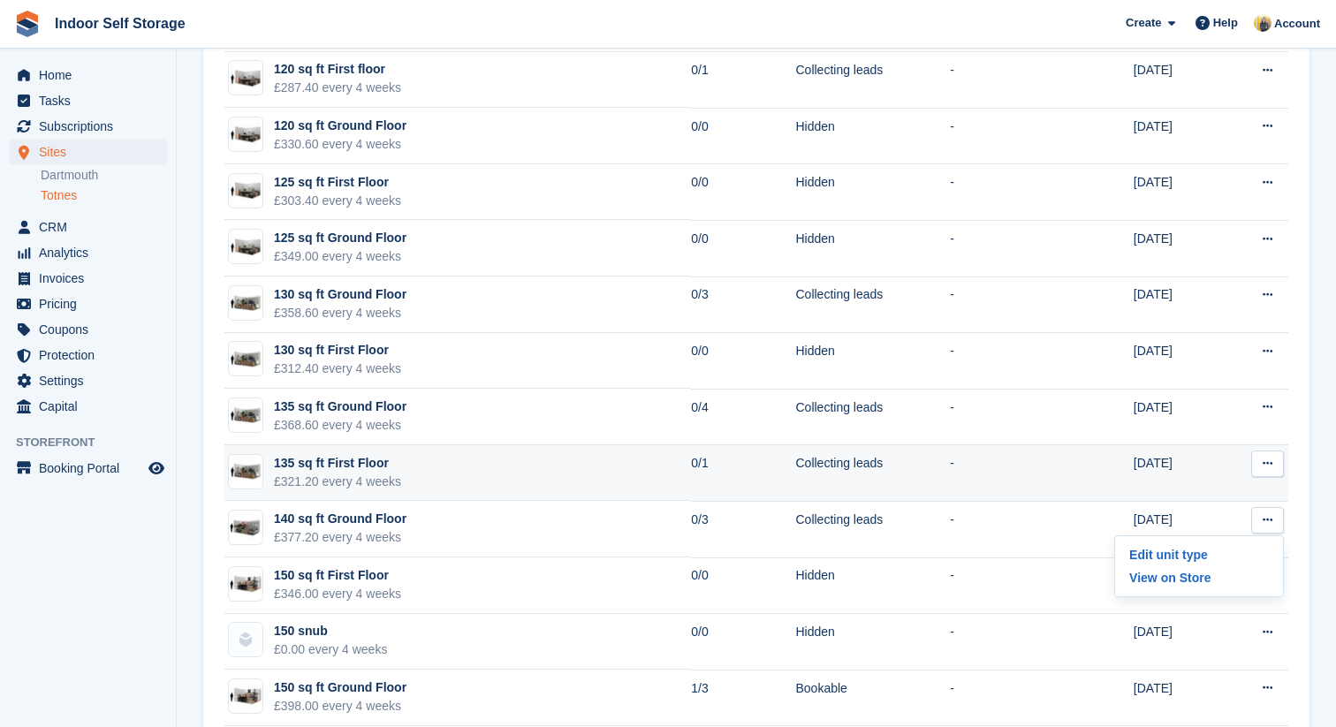
scroll to position [2845, 0]
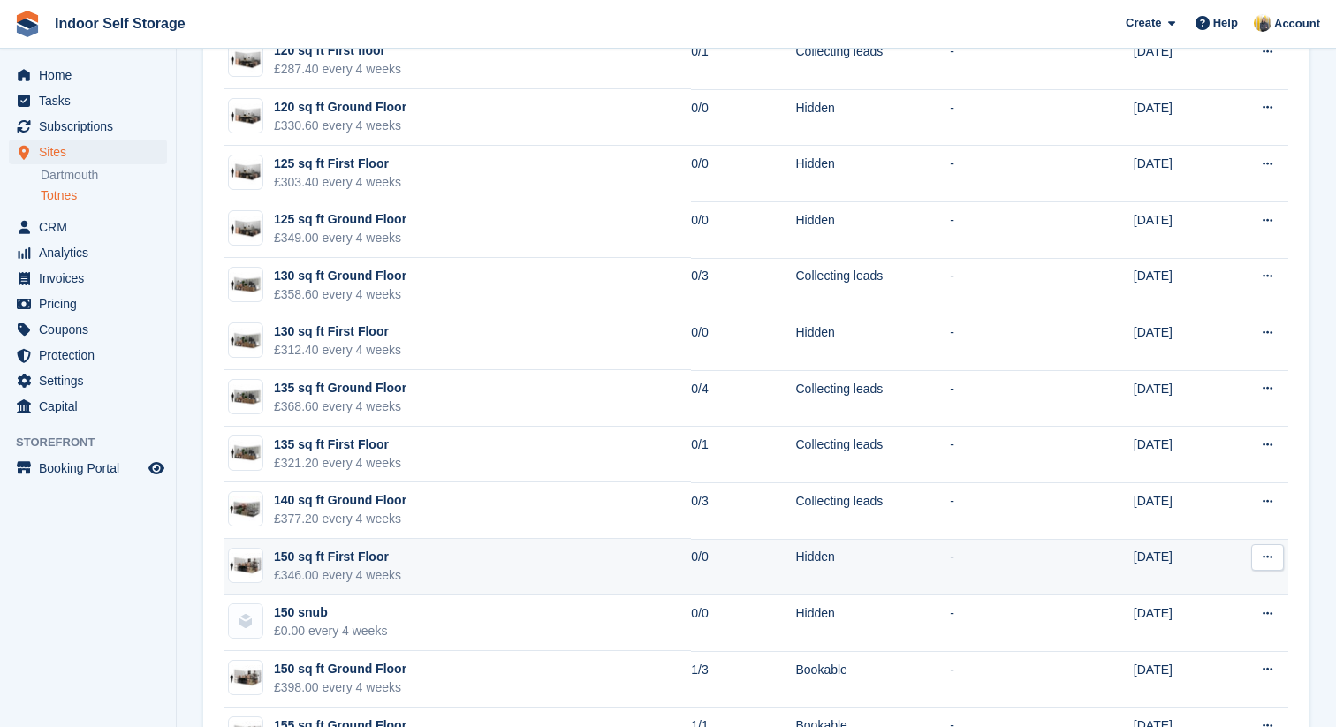
click at [1271, 563] on icon at bounding box center [1268, 557] width 10 height 11
click at [1217, 589] on p "Edit unit type" at bounding box center [1199, 592] width 154 height 23
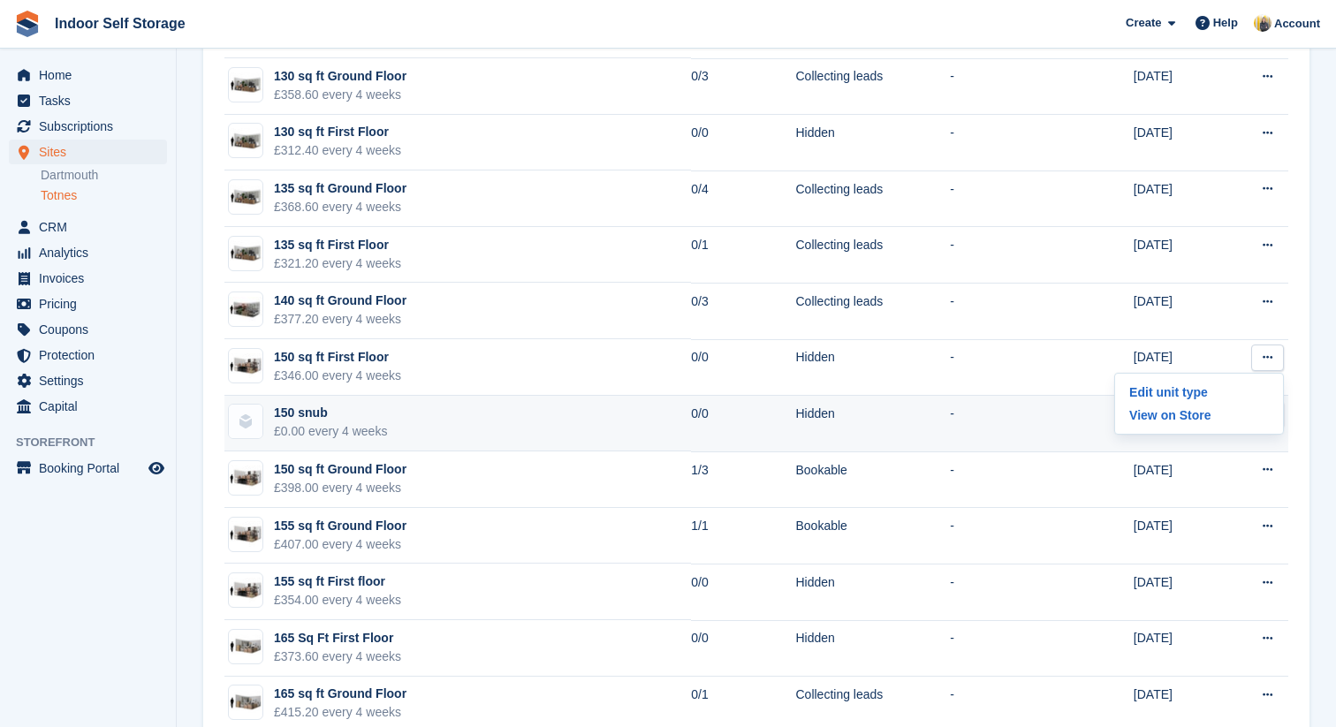
scroll to position [3058, 0]
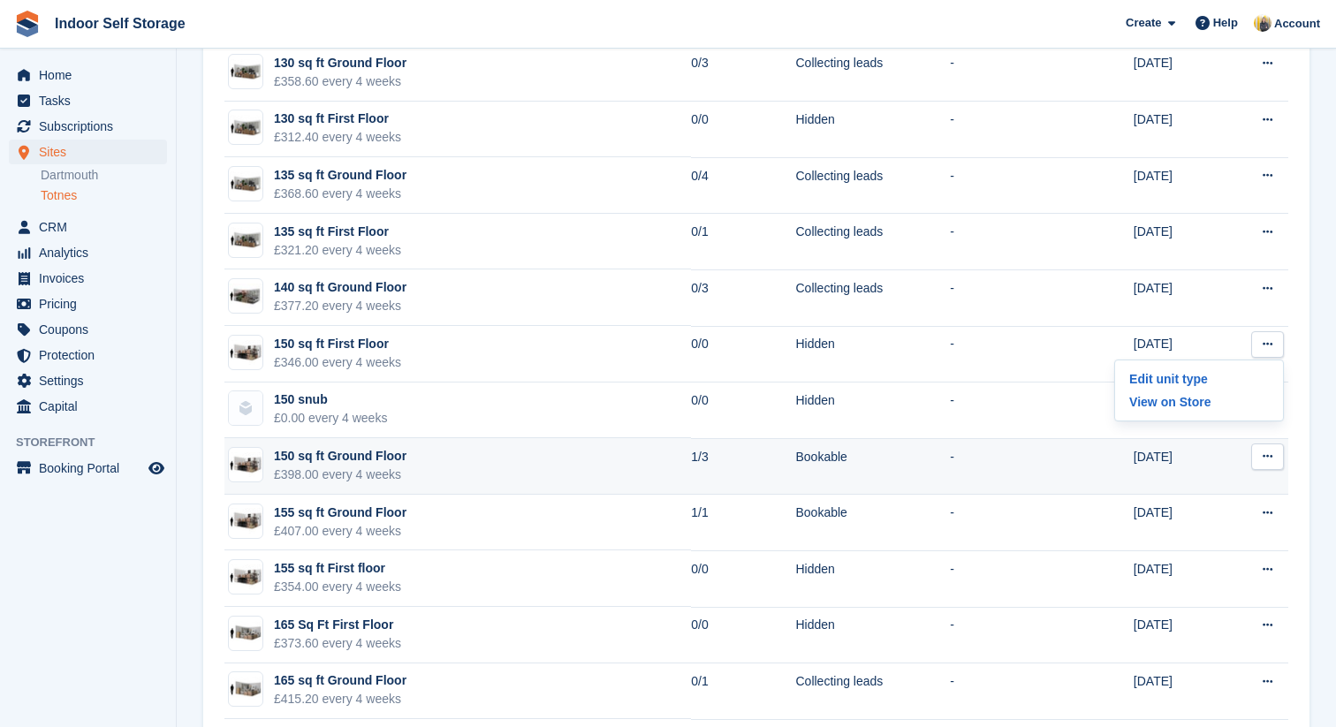
click at [1267, 461] on icon at bounding box center [1268, 456] width 10 height 11
click at [1229, 487] on p "Edit unit type" at bounding box center [1199, 491] width 154 height 23
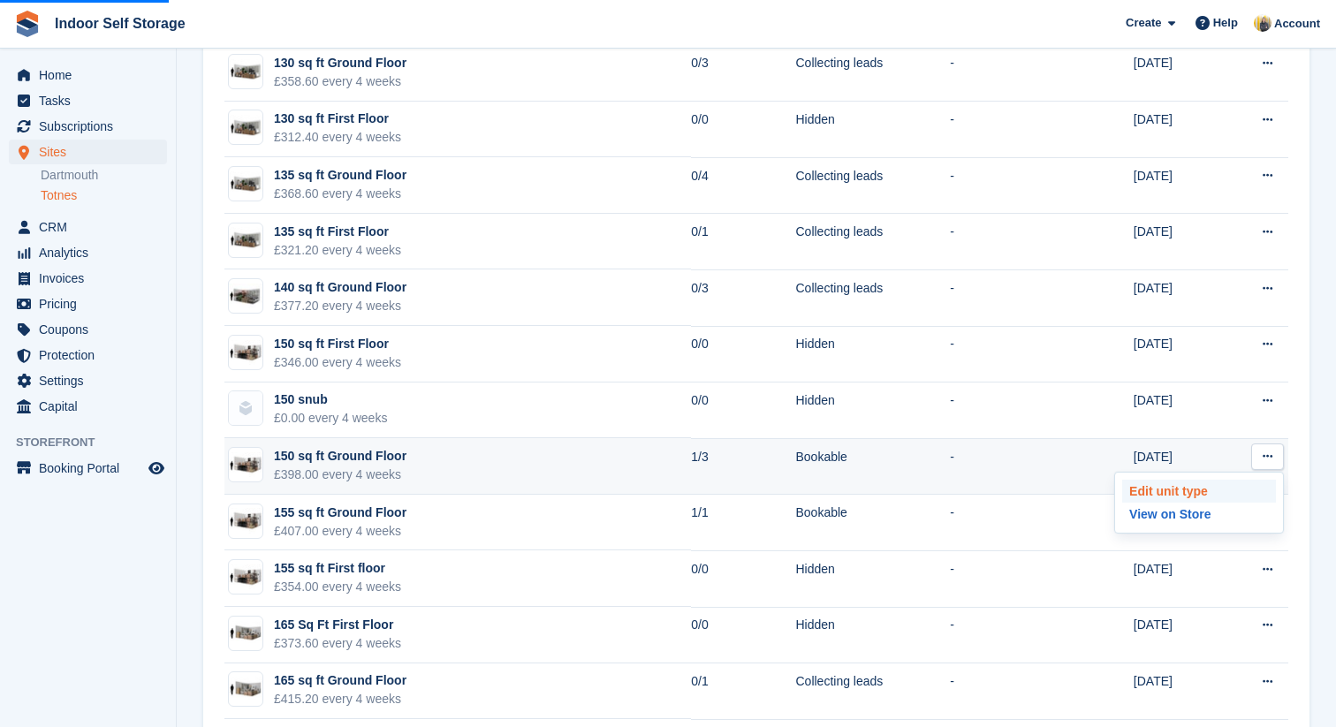
click at [1139, 497] on p "Edit unit type" at bounding box center [1199, 491] width 154 height 23
click at [1151, 489] on p "Edit unit type" at bounding box center [1199, 491] width 154 height 23
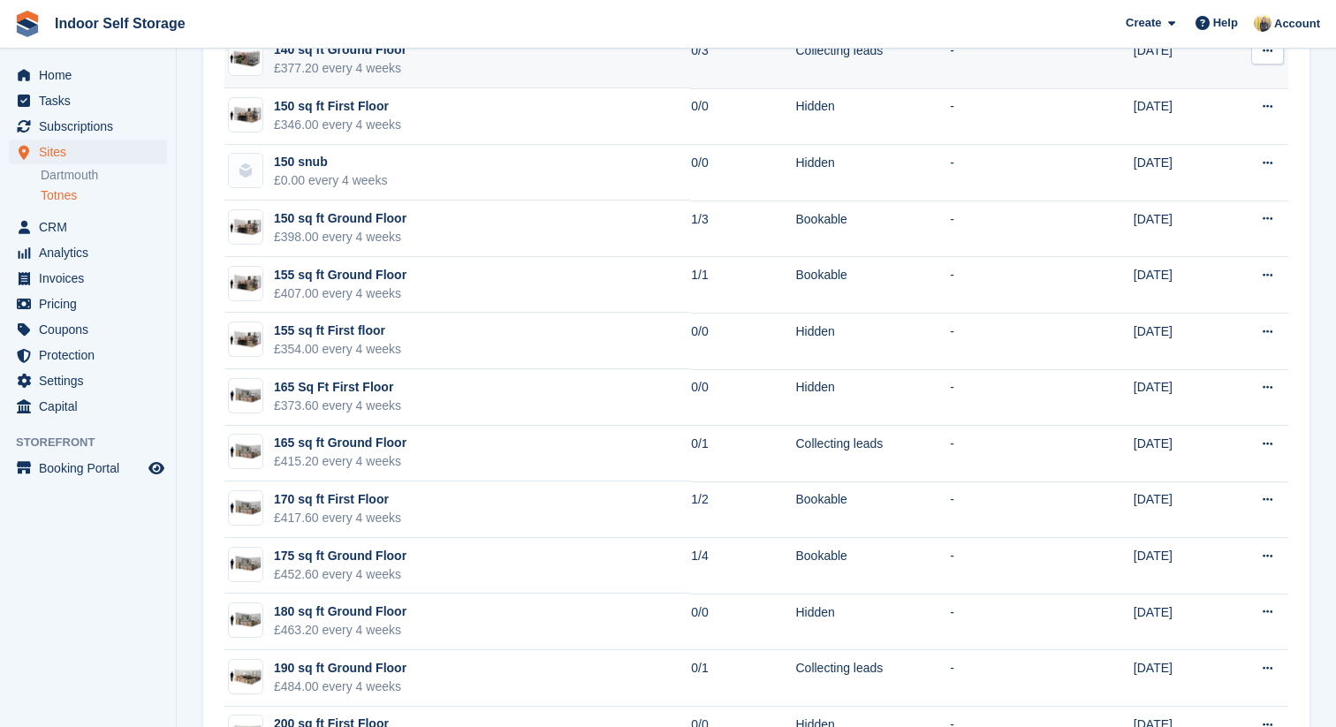
scroll to position [3287, 0]
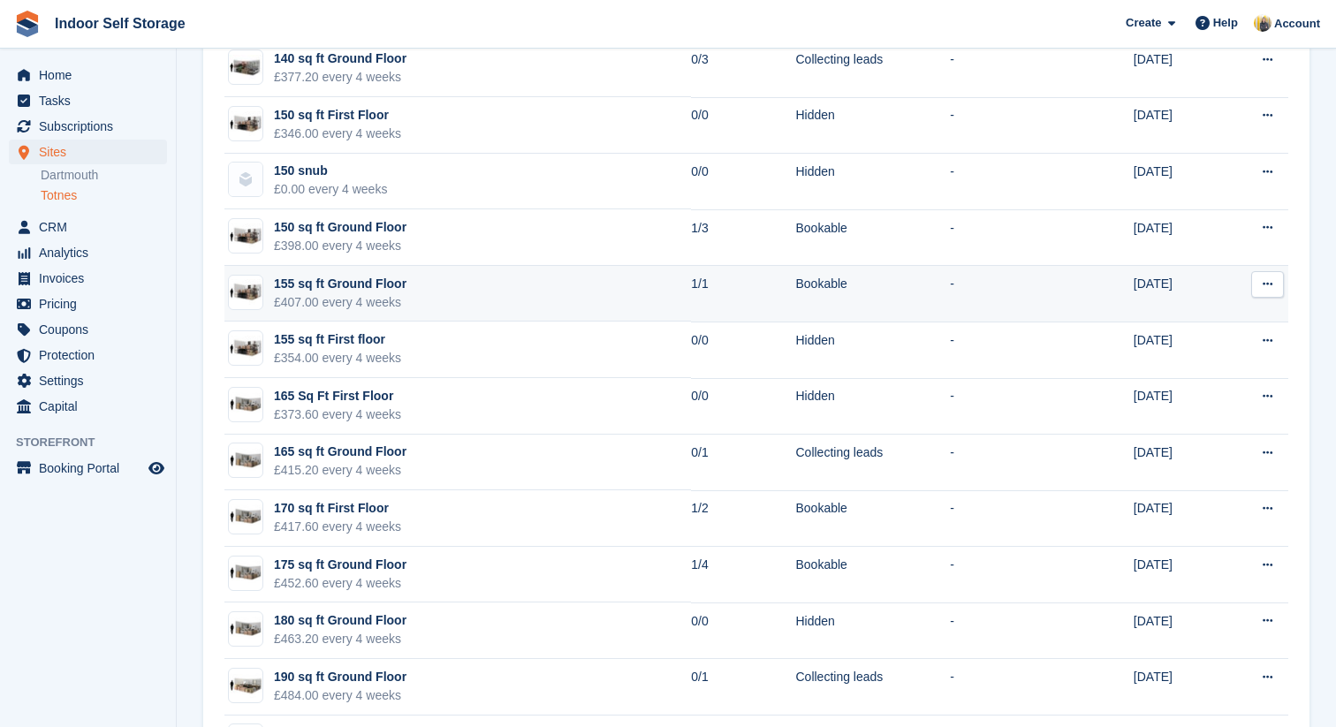
click at [1274, 288] on button at bounding box center [1268, 284] width 33 height 27
click at [1219, 322] on p "Edit unit type" at bounding box center [1199, 319] width 154 height 23
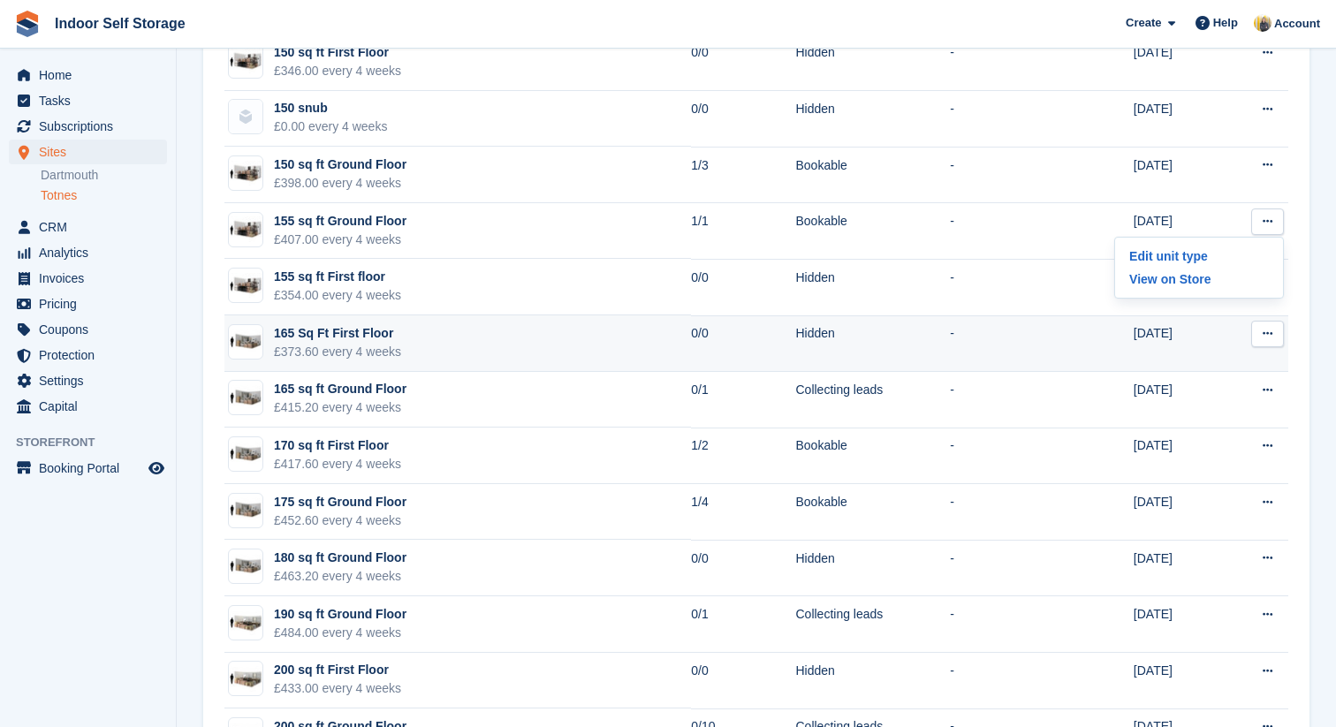
scroll to position [3355, 0]
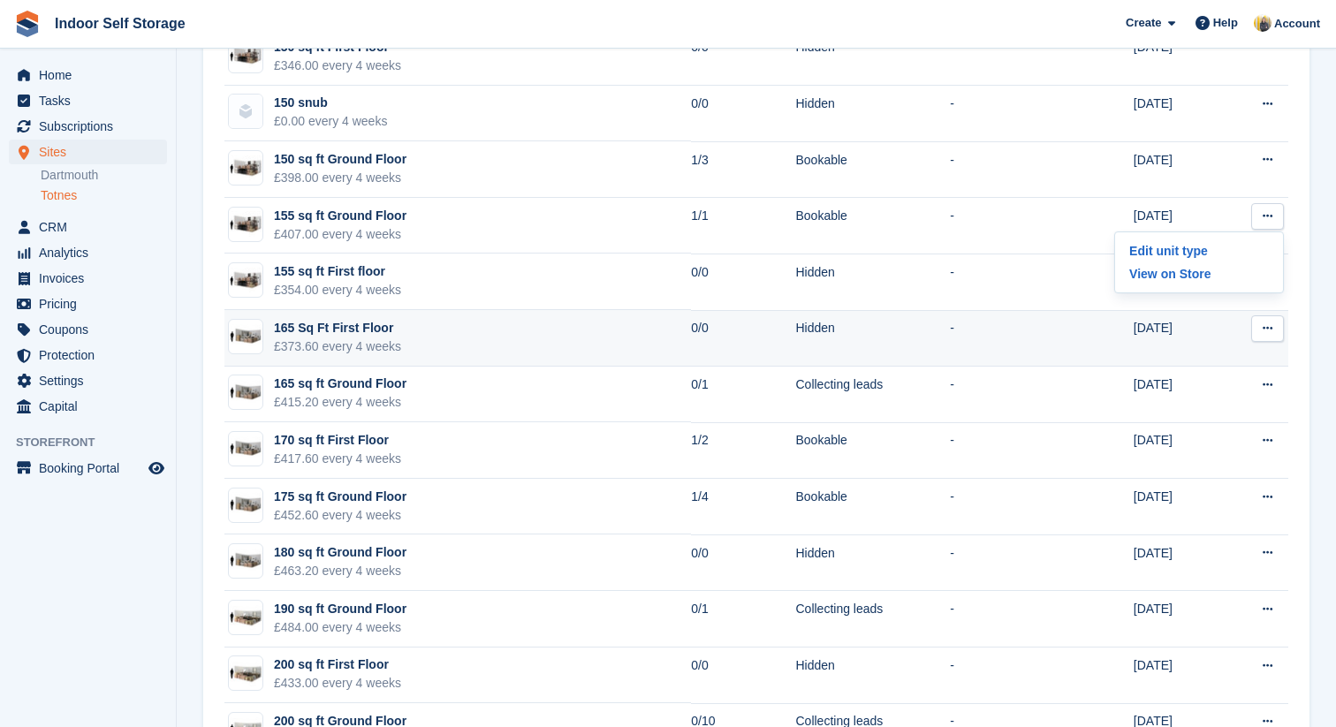
click at [1273, 326] on button at bounding box center [1268, 329] width 33 height 27
click at [1225, 367] on p "Edit unit type" at bounding box center [1199, 363] width 154 height 23
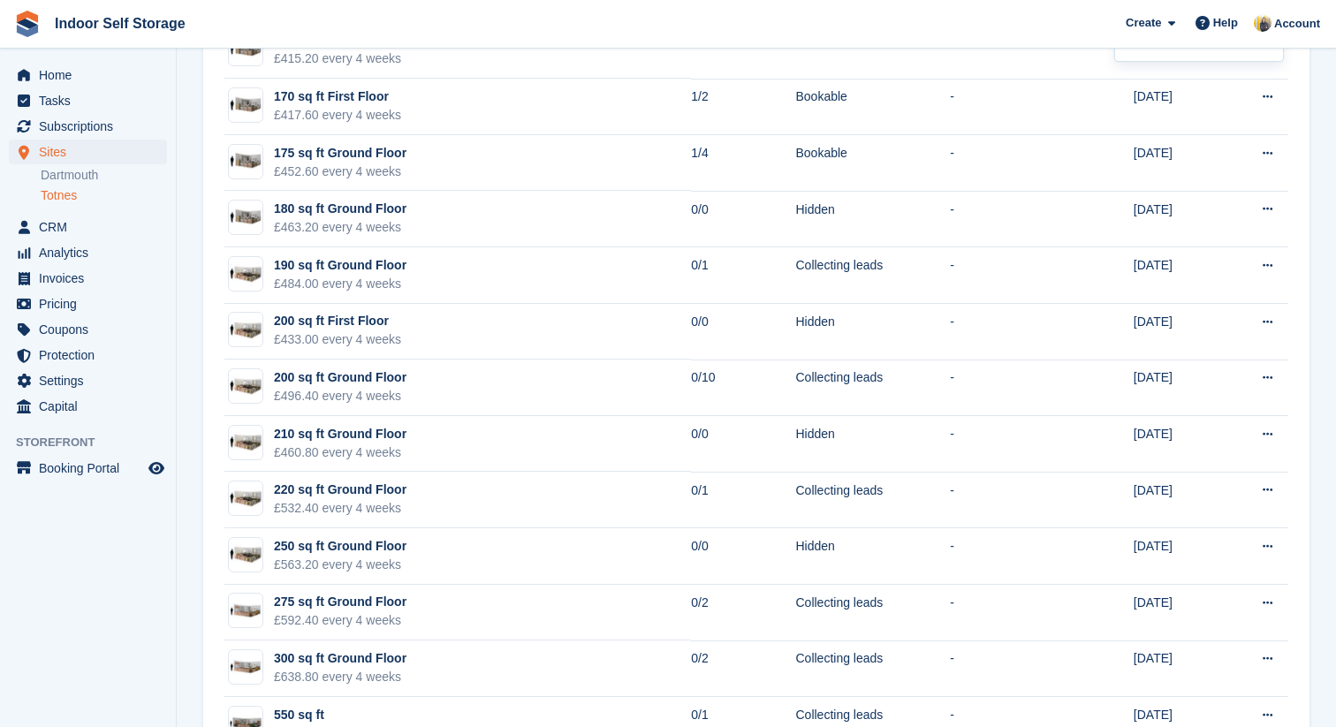
scroll to position [3764, 0]
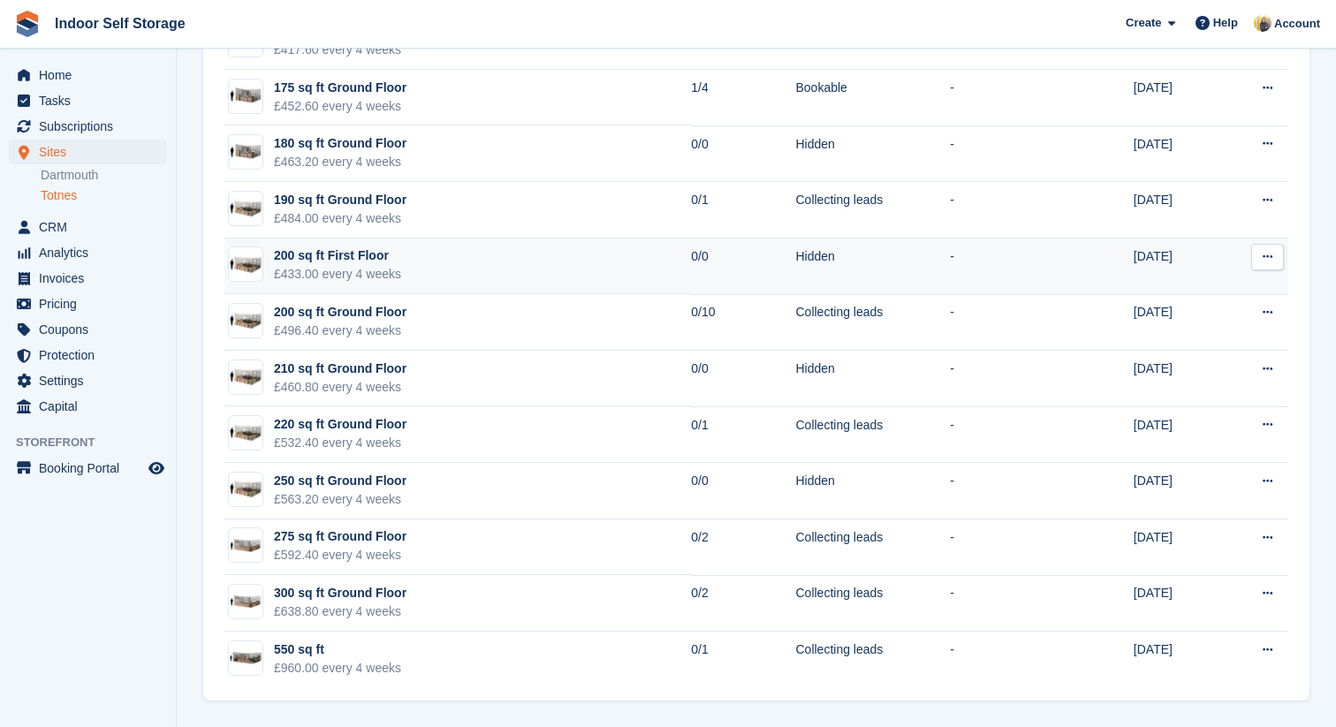
click at [1269, 259] on icon at bounding box center [1268, 256] width 10 height 11
click at [1198, 288] on p "Edit unit type" at bounding box center [1199, 291] width 154 height 23
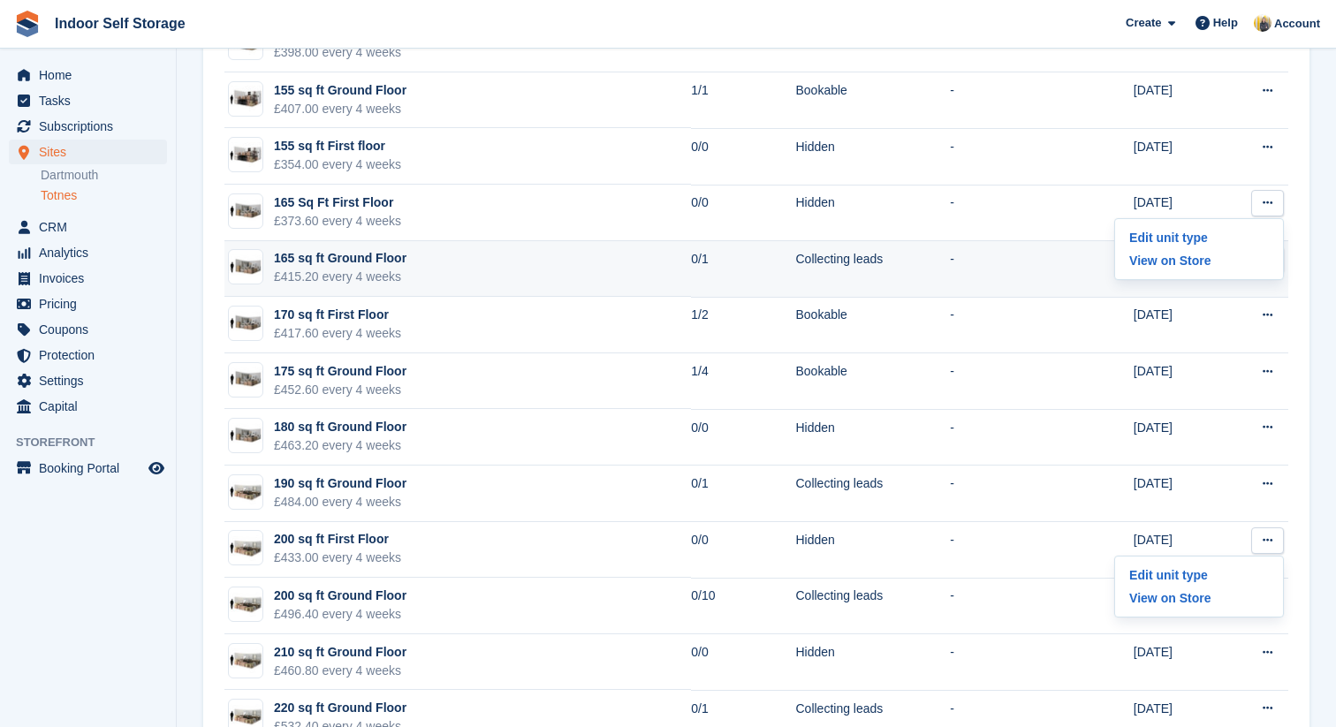
scroll to position [3479, 0]
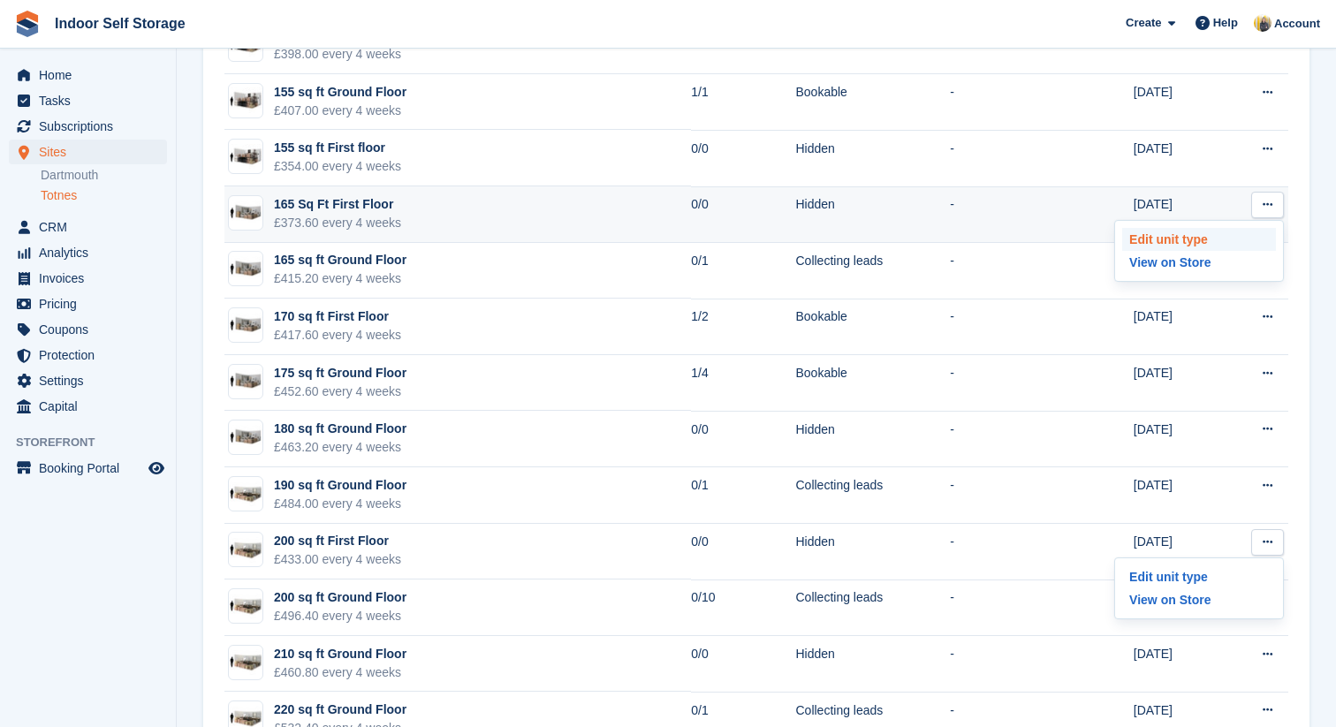
click at [1224, 234] on p "Edit unit type" at bounding box center [1199, 239] width 154 height 23
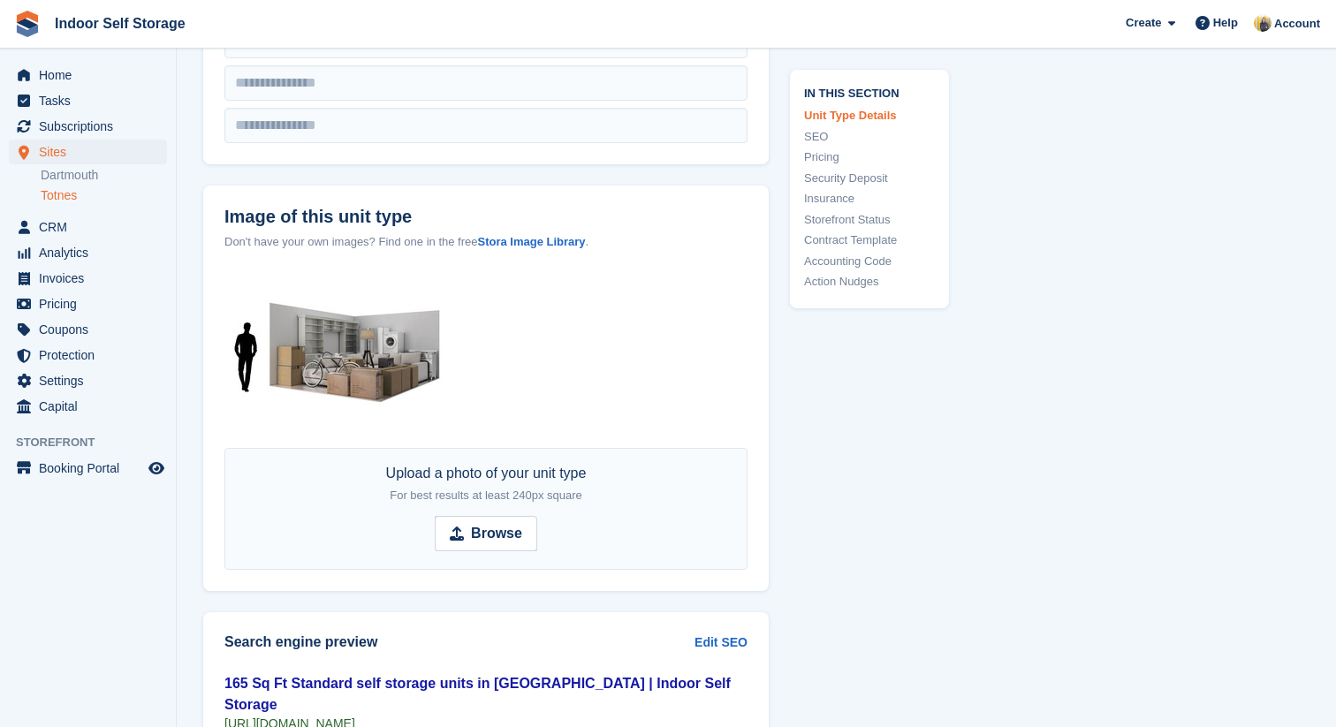
scroll to position [667, 0]
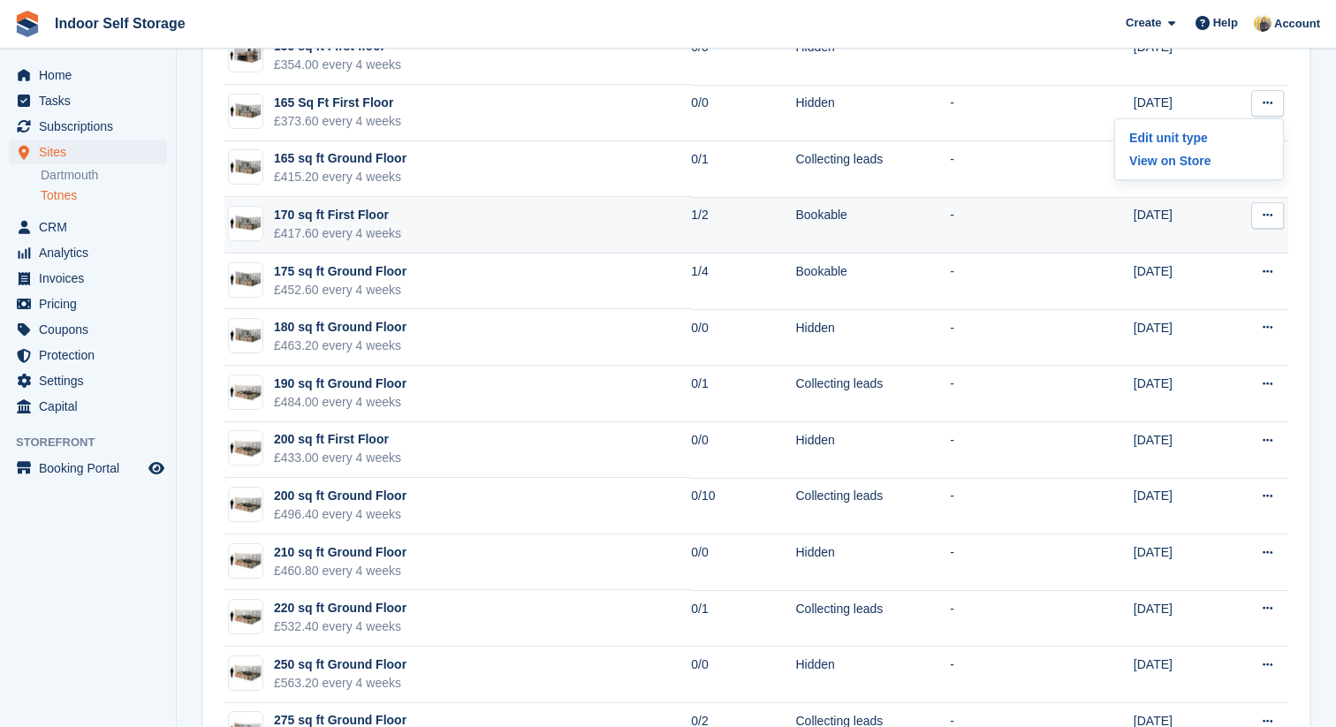
scroll to position [3608, 0]
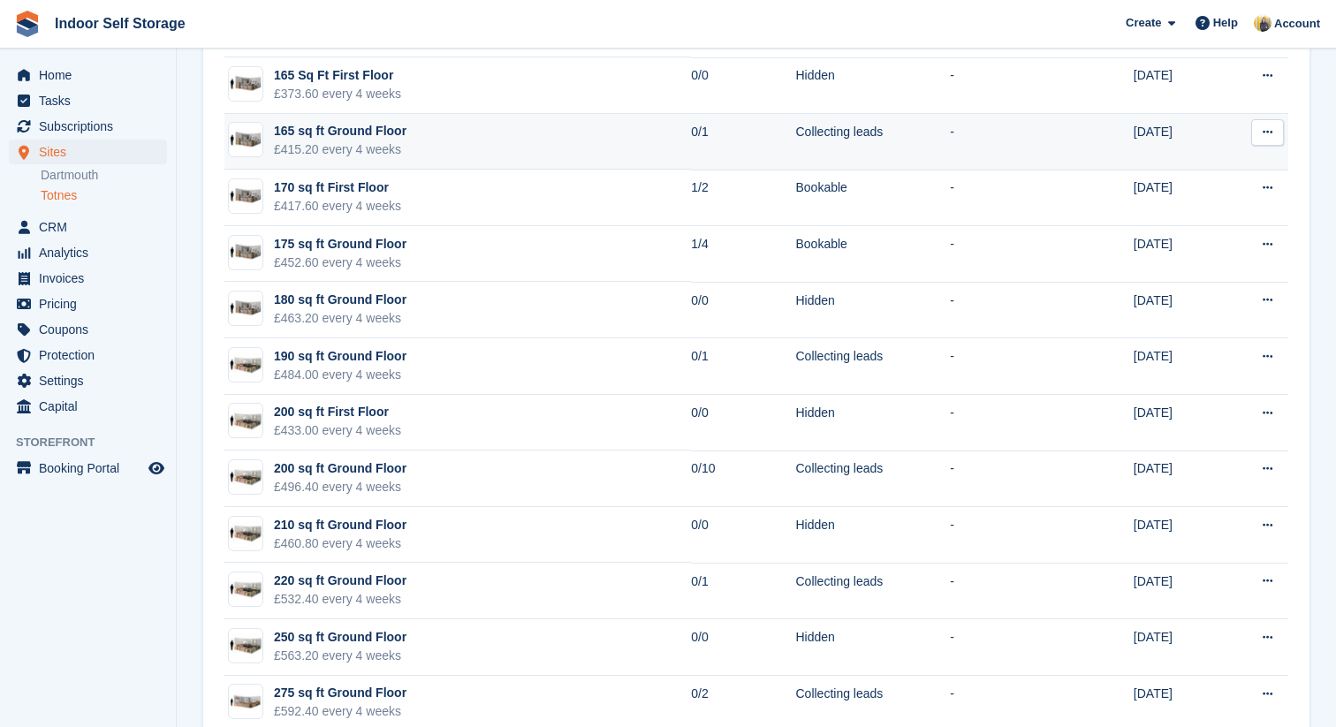
click at [1277, 131] on button at bounding box center [1268, 132] width 33 height 27
click at [1177, 167] on p "Edit unit type" at bounding box center [1199, 167] width 154 height 23
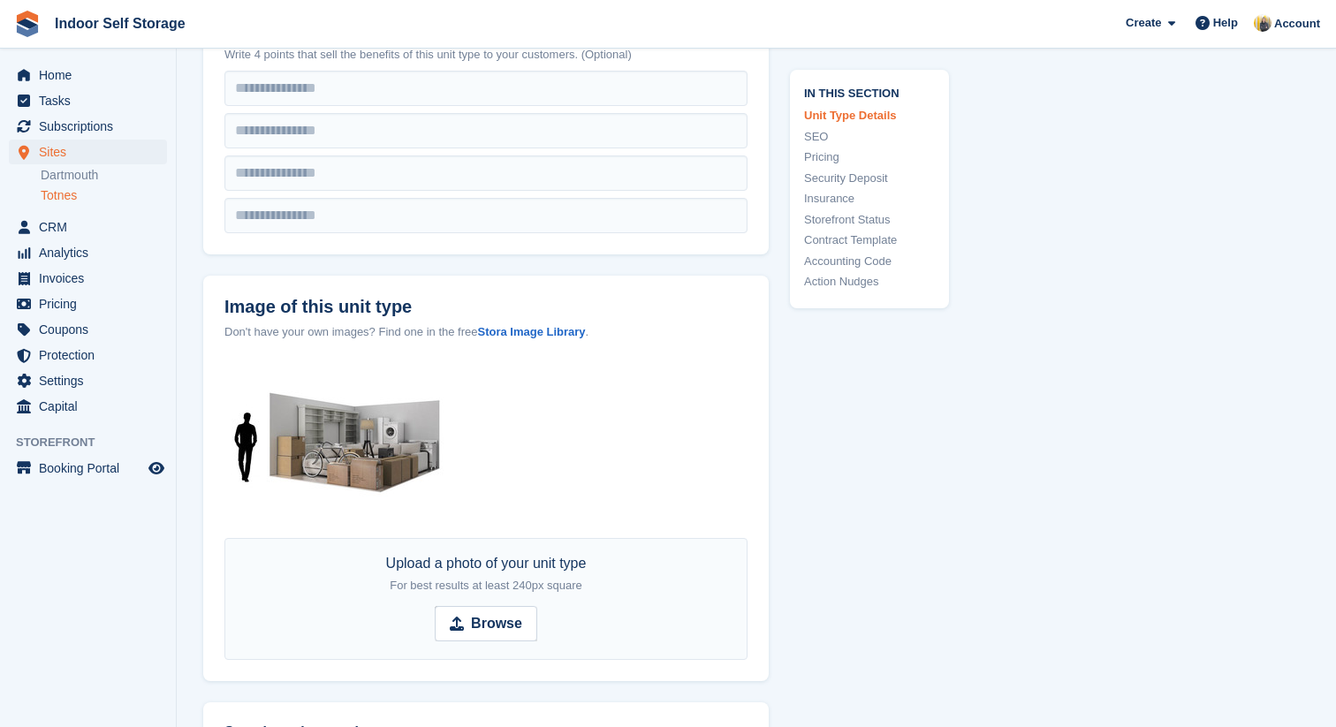
scroll to position [526, 0]
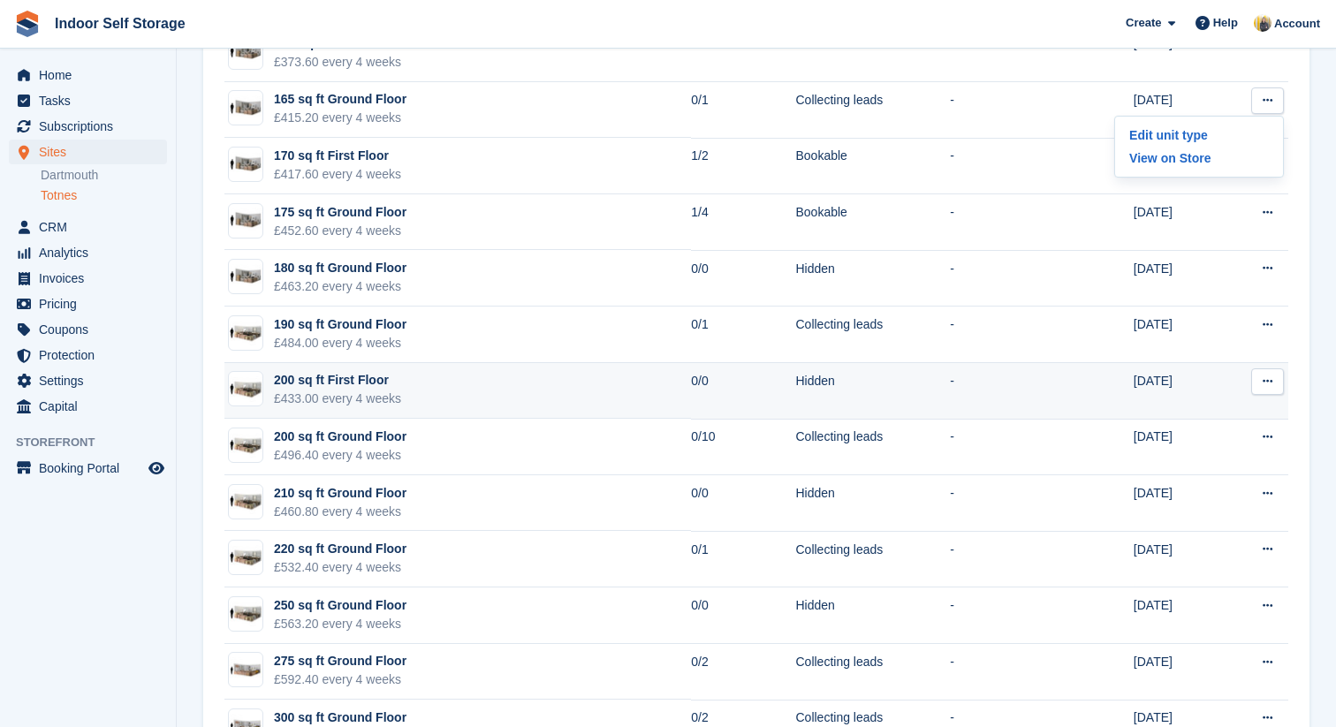
scroll to position [3637, 0]
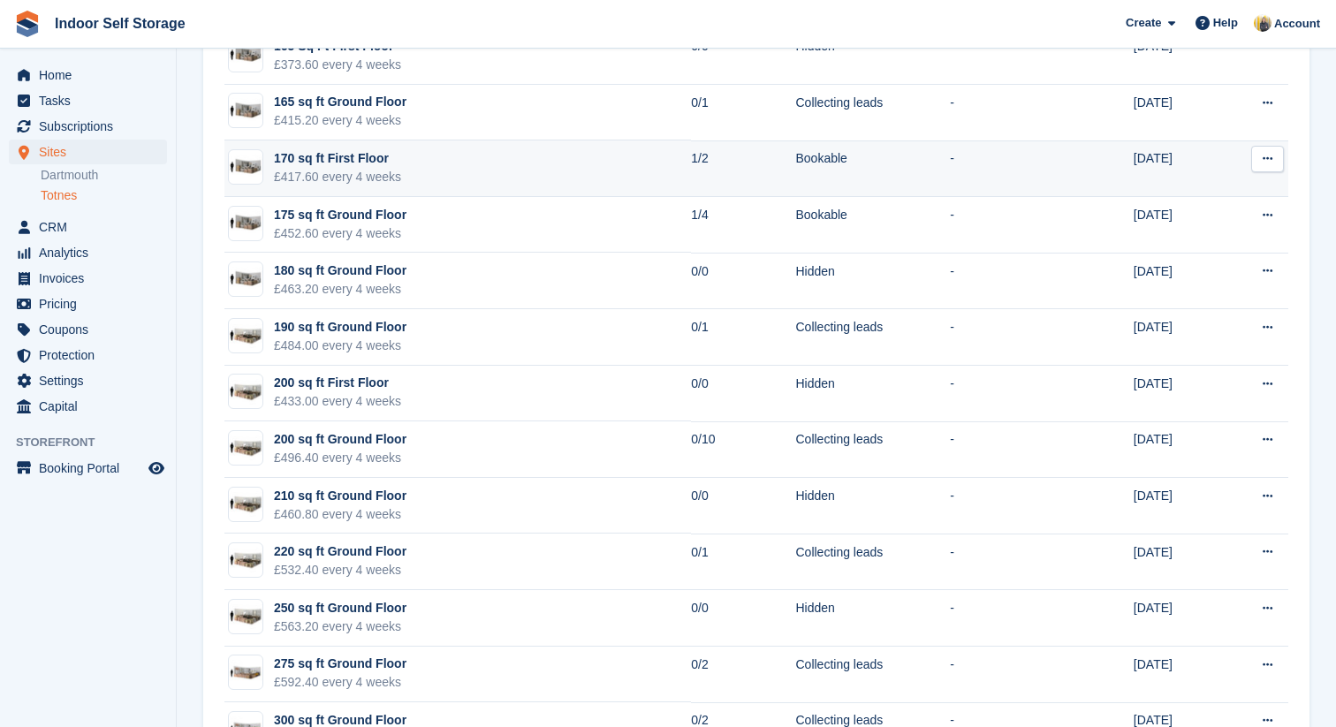
click at [1274, 164] on button at bounding box center [1268, 159] width 33 height 27
click at [1233, 194] on p "Edit unit type" at bounding box center [1199, 193] width 154 height 23
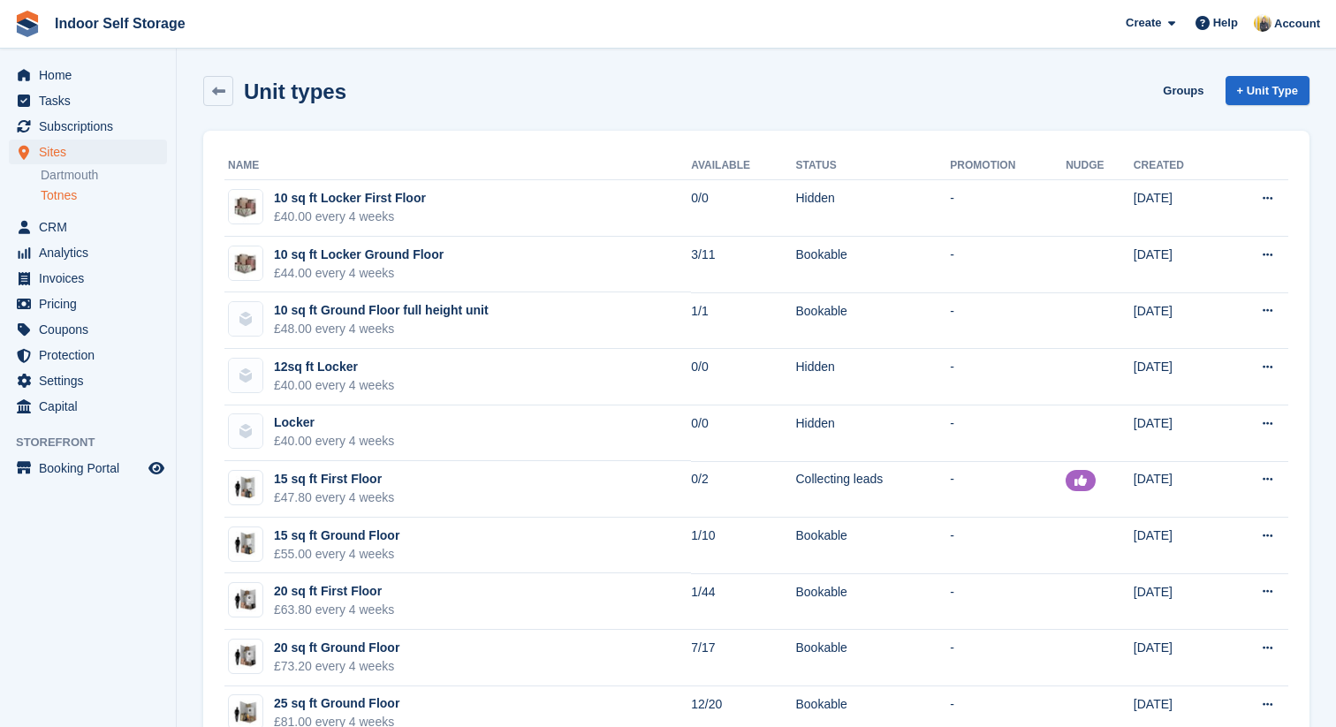
scroll to position [3637, 0]
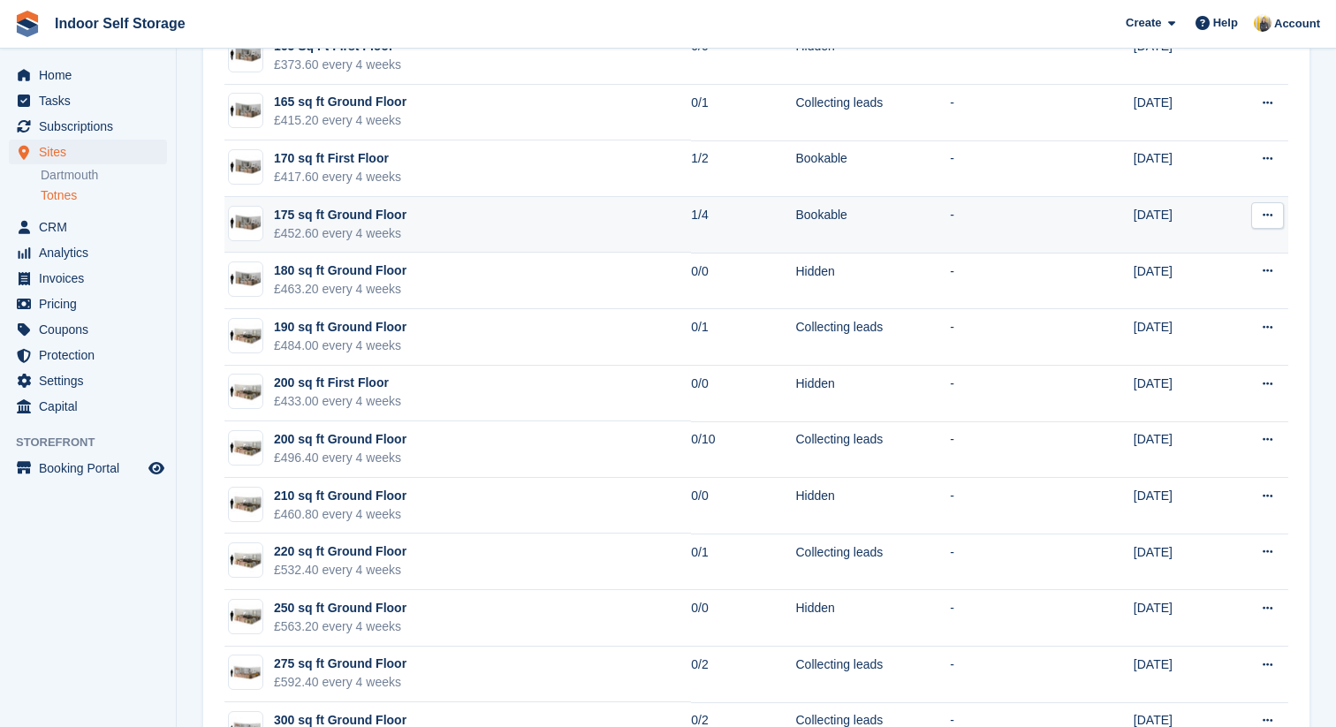
click at [1274, 219] on button at bounding box center [1268, 215] width 33 height 27
click at [1220, 249] on p "Edit unit type" at bounding box center [1199, 250] width 154 height 23
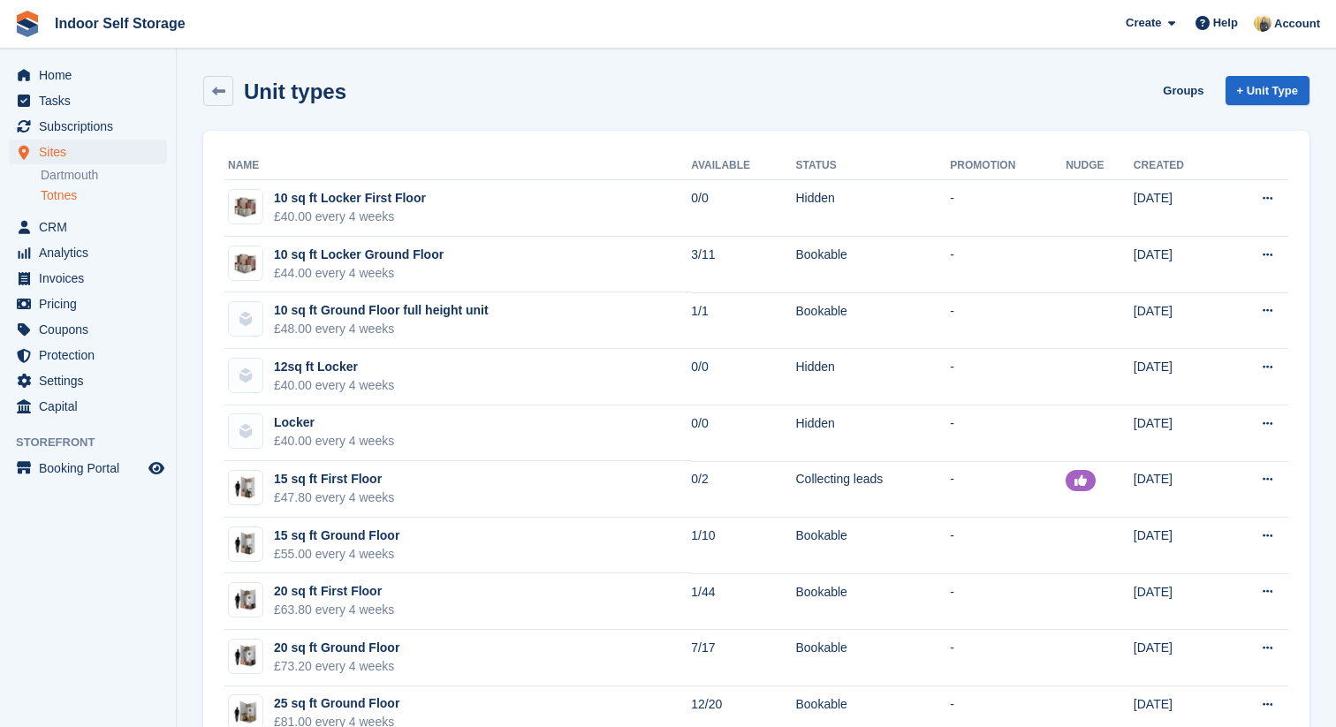
scroll to position [3637, 0]
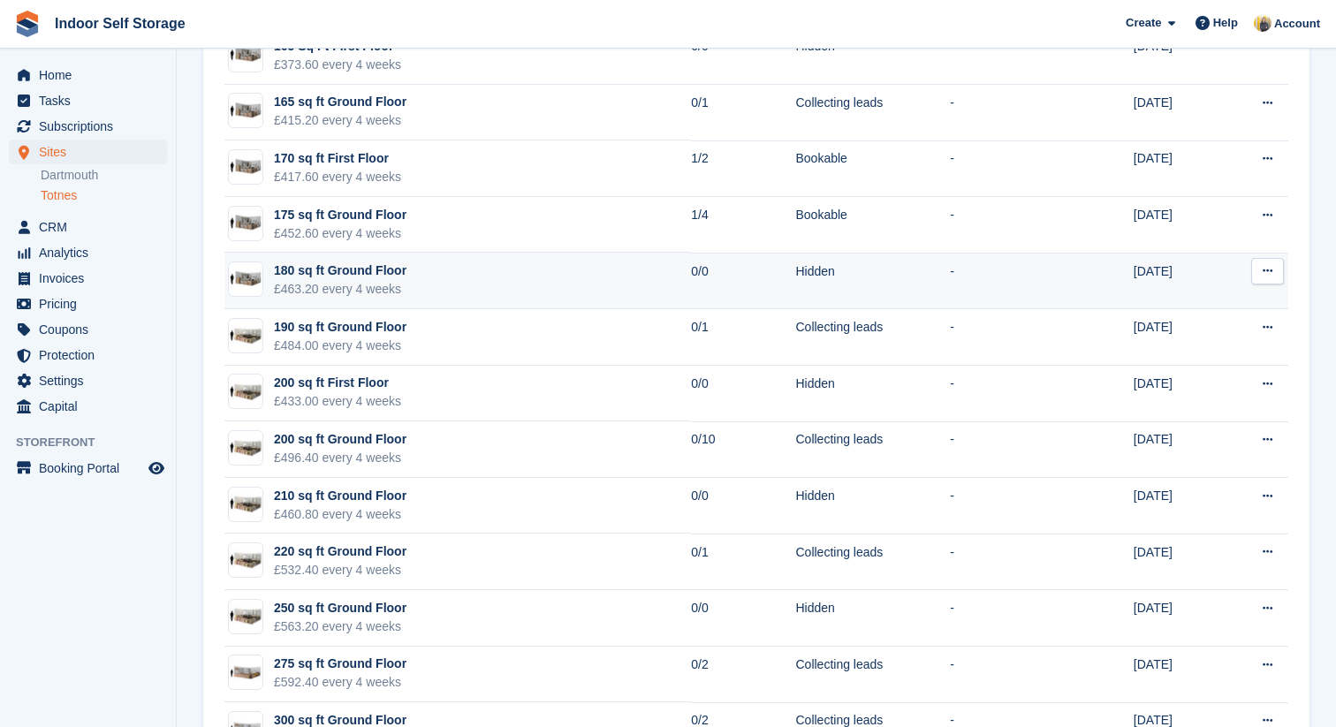
click at [1272, 277] on icon at bounding box center [1268, 270] width 10 height 11
click at [1211, 306] on p "Edit unit type" at bounding box center [1199, 305] width 154 height 23
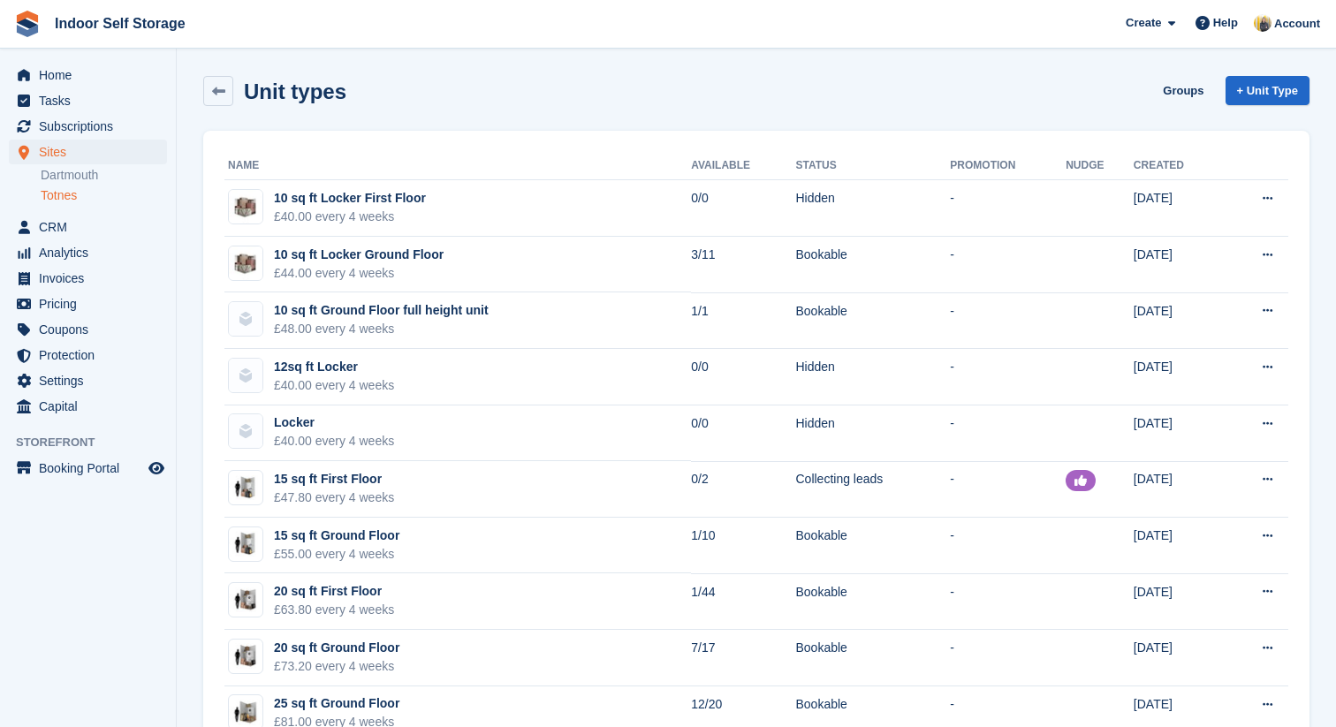
scroll to position [3637, 0]
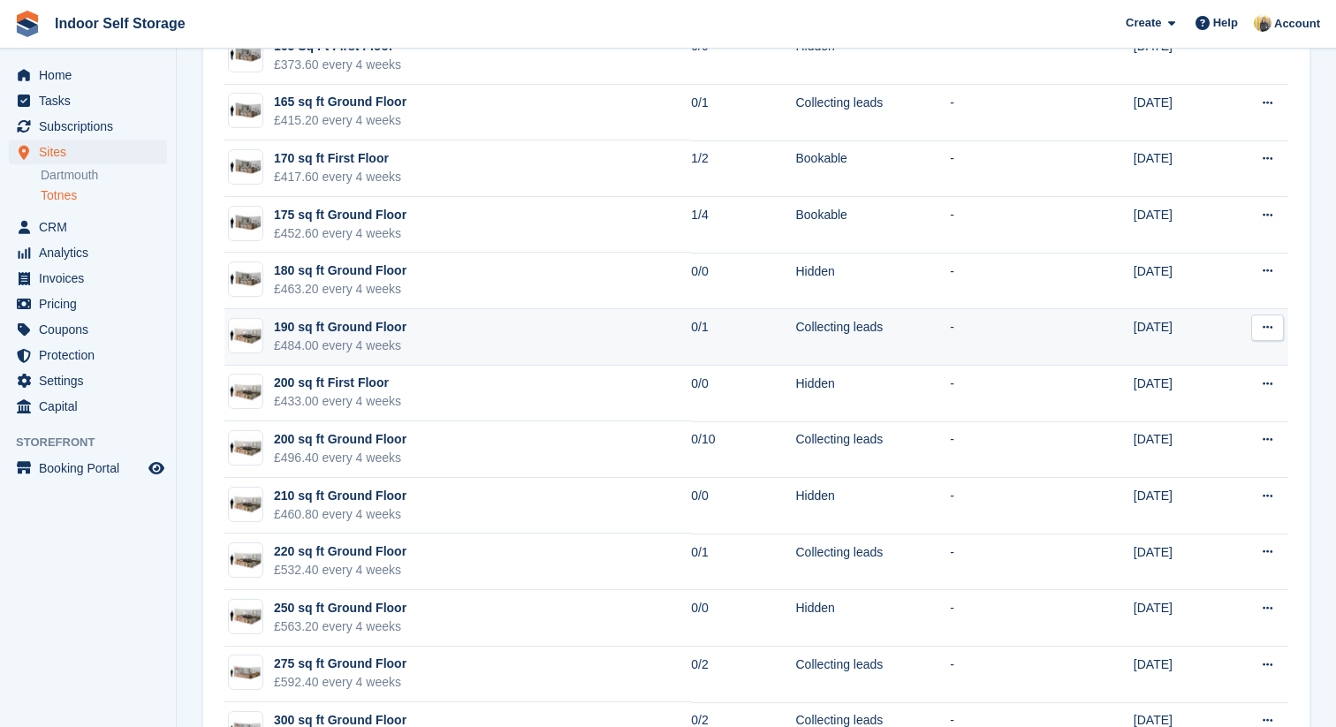
click at [1267, 331] on icon at bounding box center [1268, 327] width 10 height 11
click at [1214, 362] on p "Edit unit type" at bounding box center [1199, 362] width 154 height 23
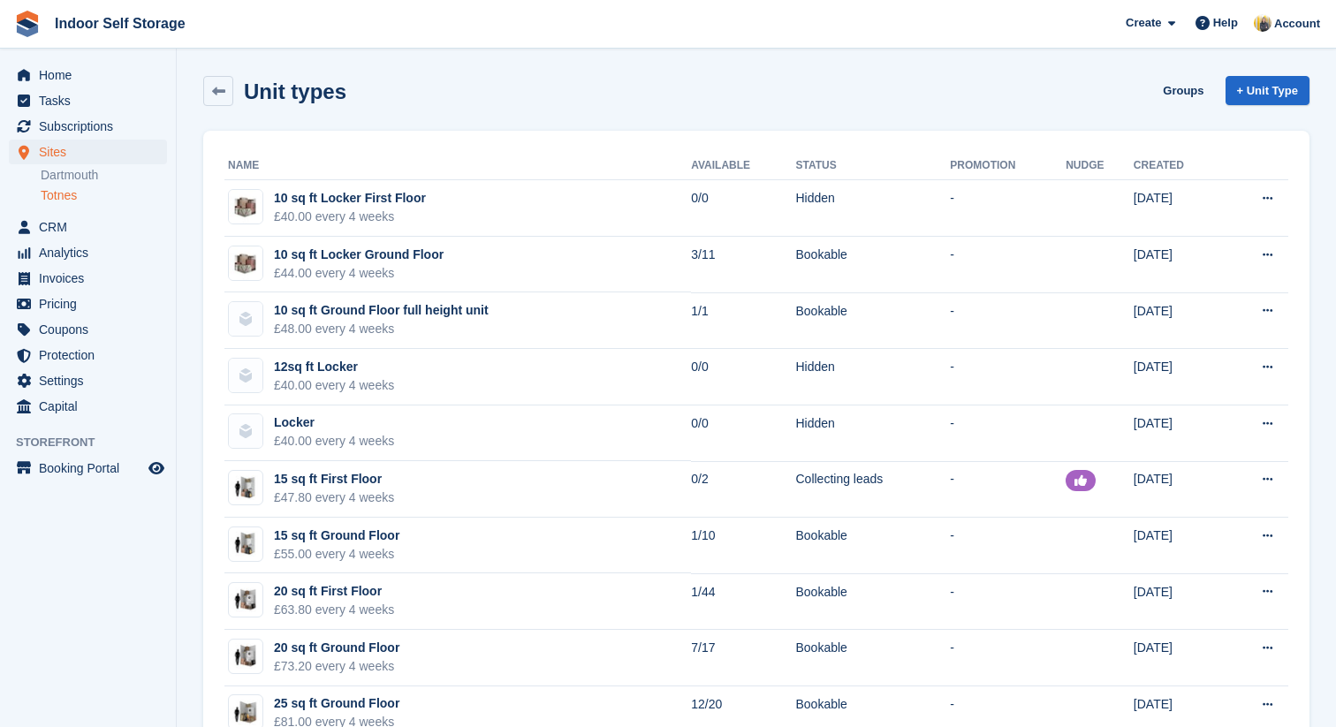
scroll to position [3637, 0]
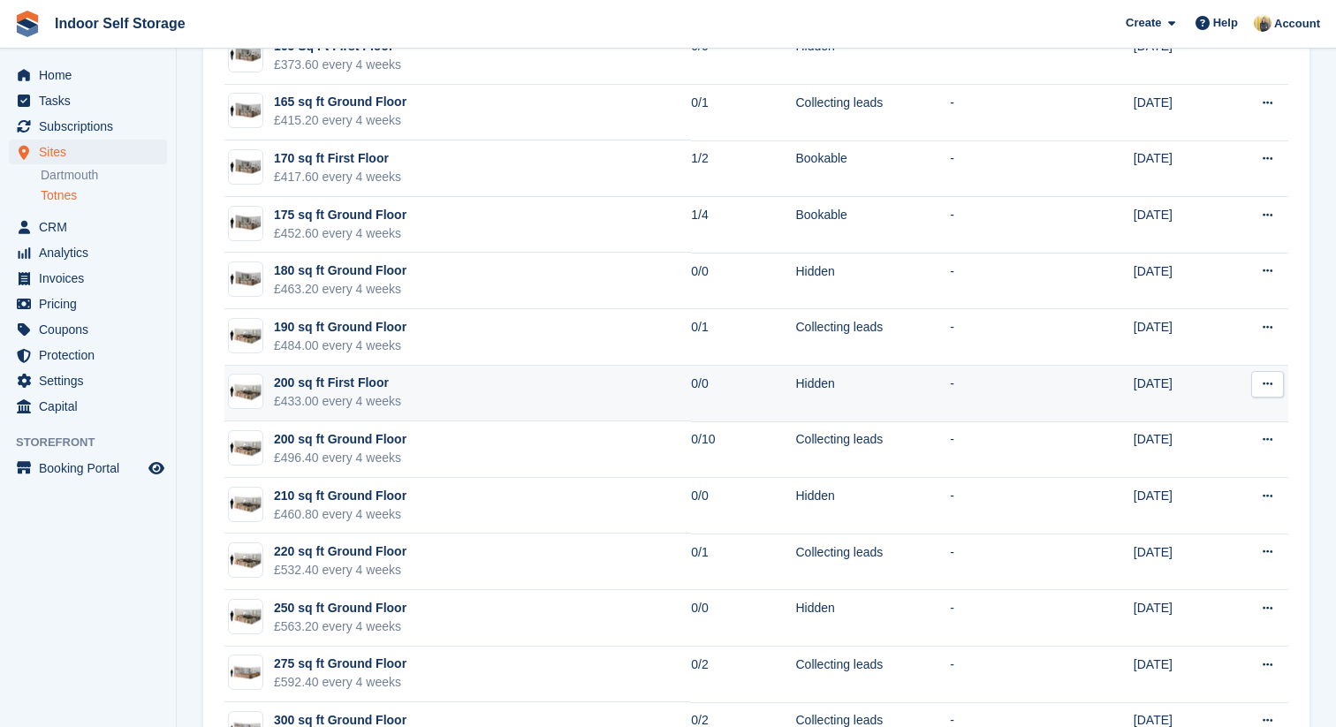
click at [1274, 385] on button at bounding box center [1268, 384] width 33 height 27
click at [1214, 417] on p "Edit unit type" at bounding box center [1199, 418] width 154 height 23
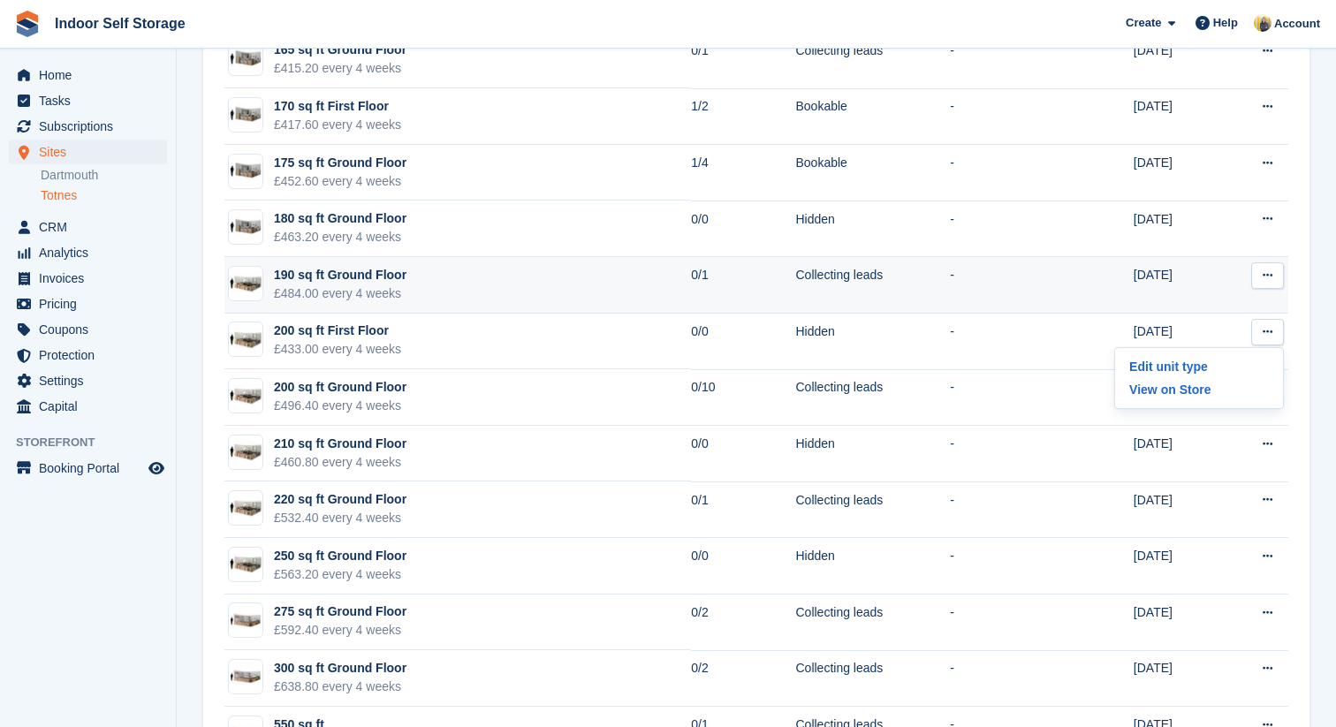
scroll to position [3694, 0]
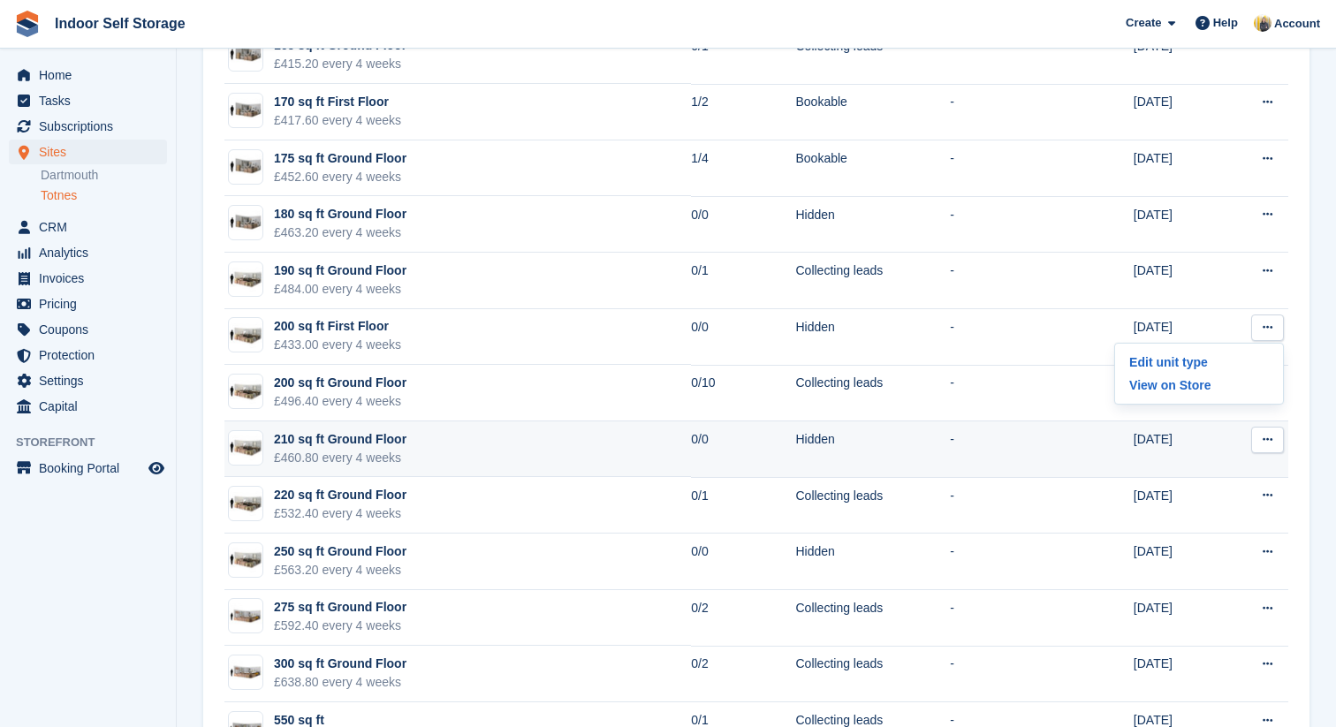
click at [1269, 443] on icon at bounding box center [1268, 439] width 10 height 11
click at [1227, 474] on p "Edit unit type" at bounding box center [1199, 474] width 154 height 23
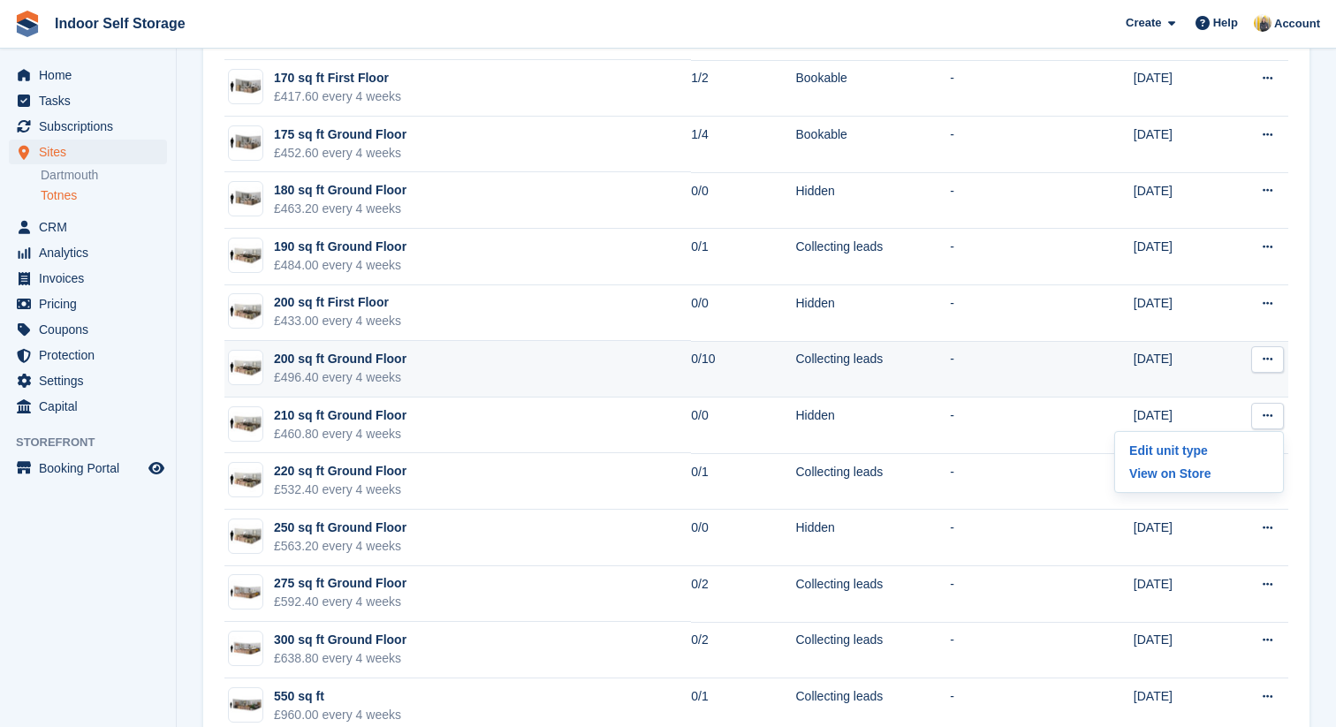
scroll to position [3723, 0]
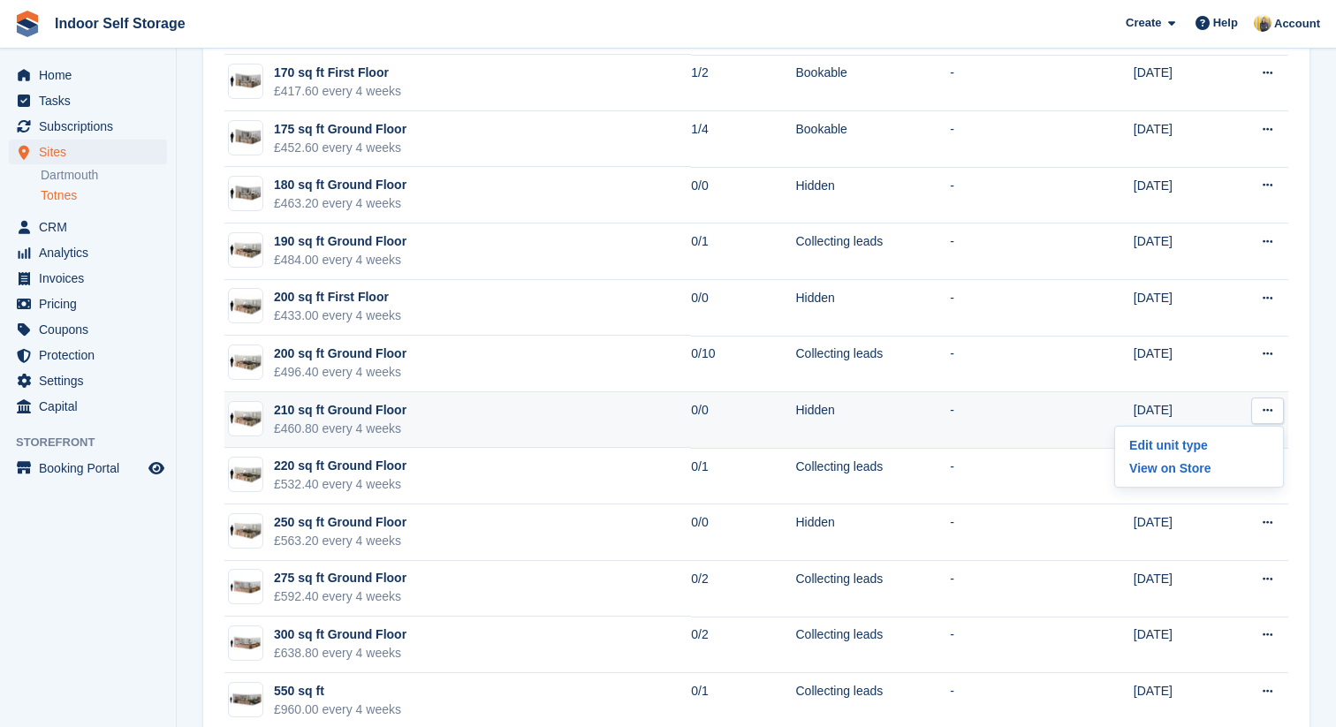
click at [1271, 410] on icon at bounding box center [1268, 410] width 10 height 11
click at [1269, 408] on icon at bounding box center [1268, 410] width 10 height 11
click at [1225, 445] on p "Edit unit type" at bounding box center [1199, 445] width 154 height 23
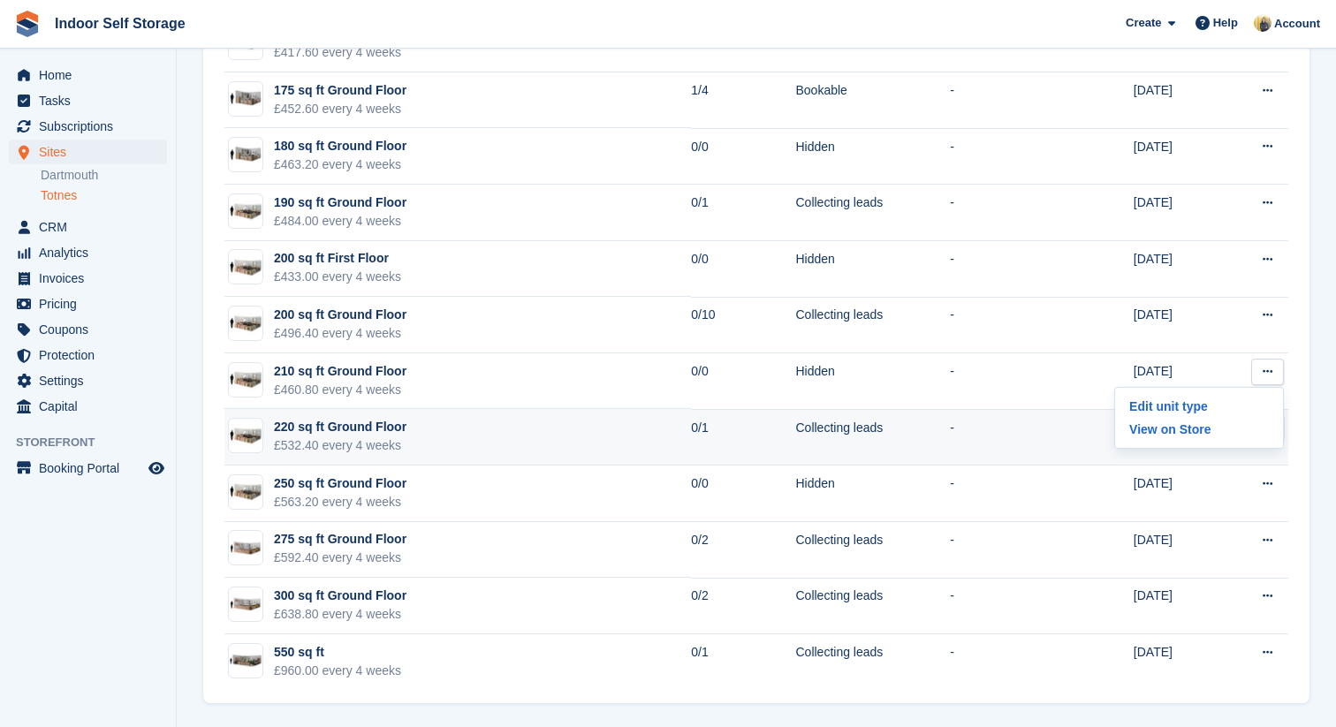
scroll to position [3764, 0]
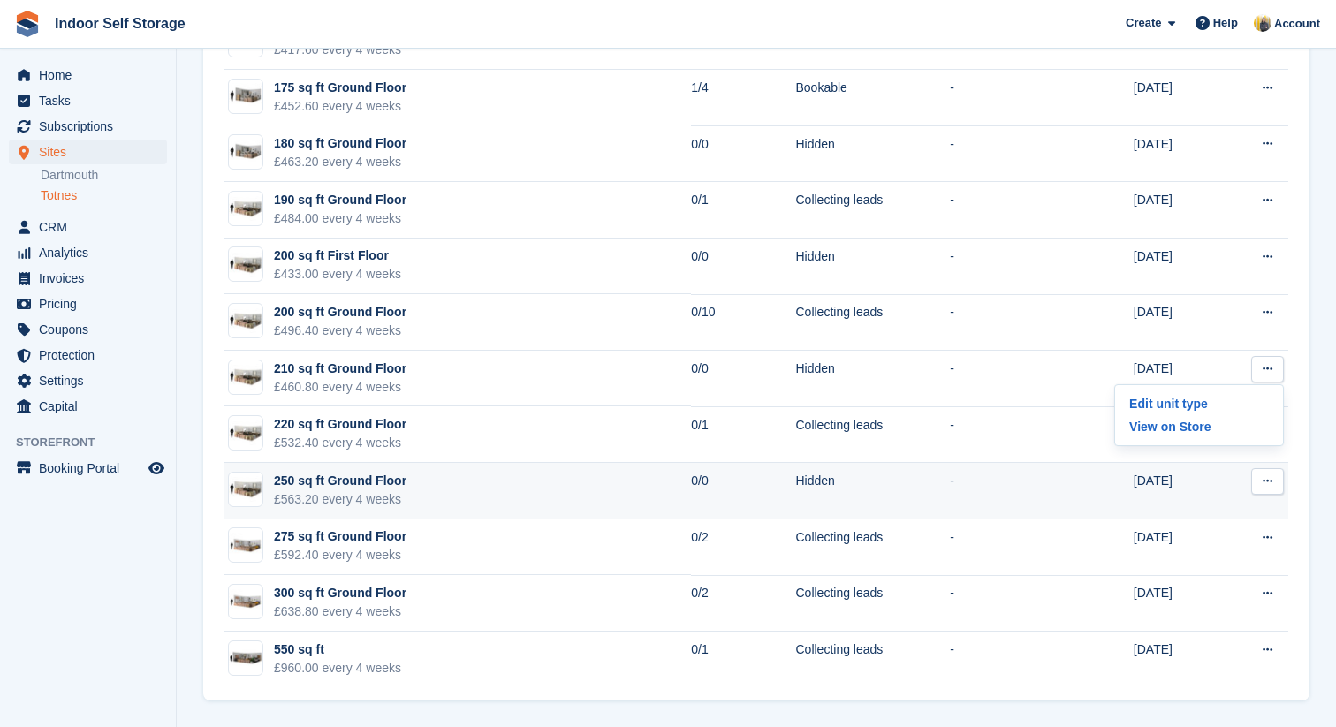
click at [1266, 481] on icon at bounding box center [1268, 481] width 10 height 11
click at [1215, 514] on p "Edit unit type" at bounding box center [1199, 516] width 154 height 23
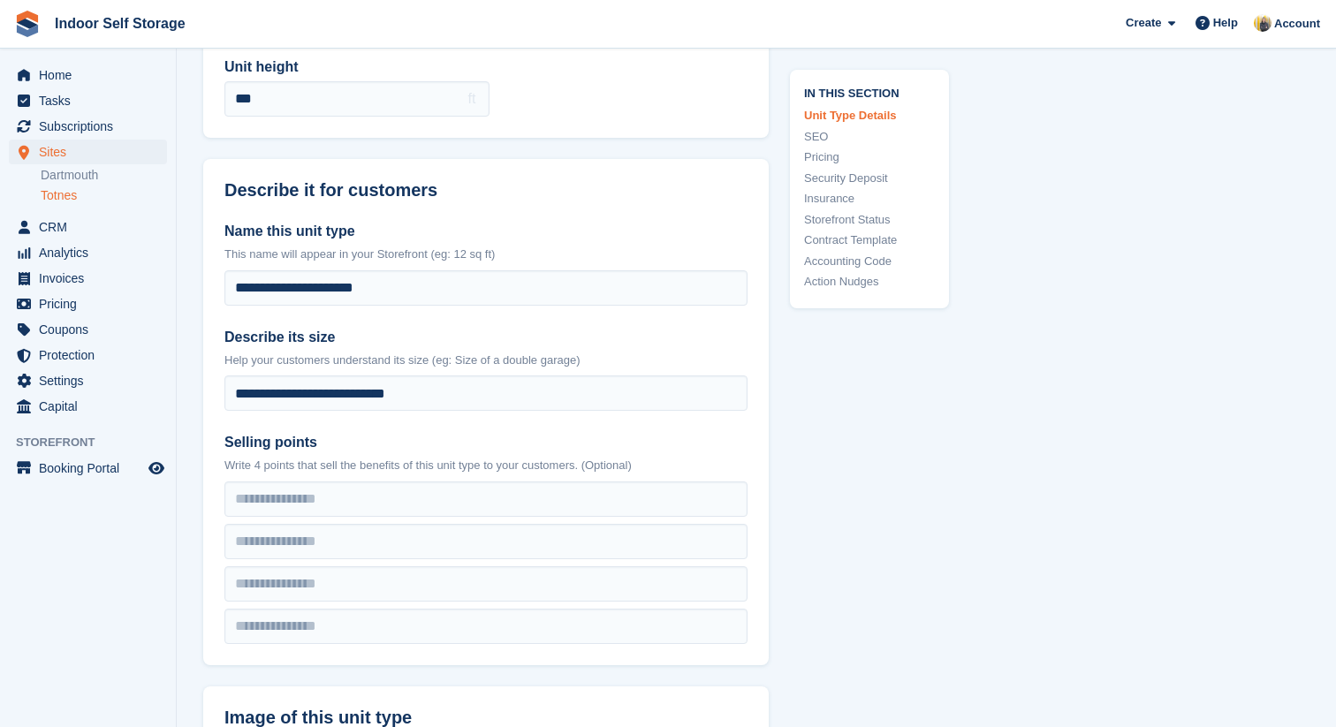
scroll to position [32, 0]
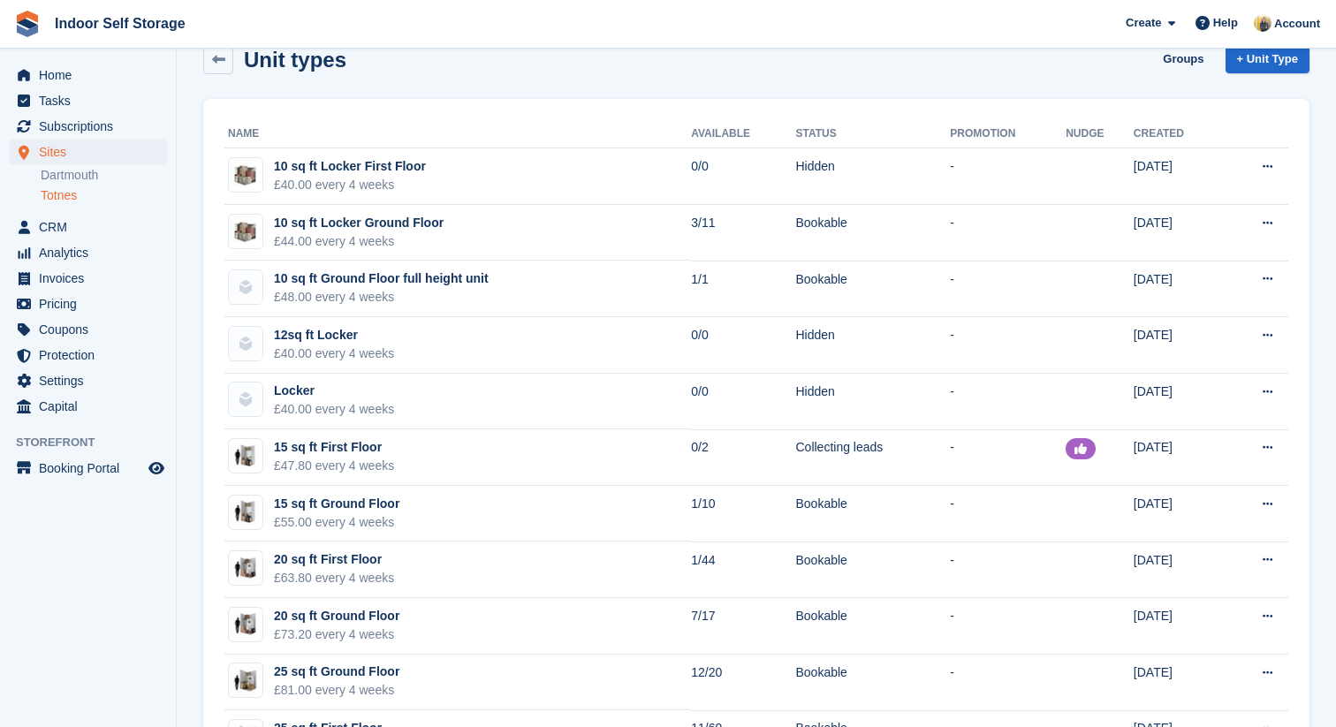
scroll to position [3764, 0]
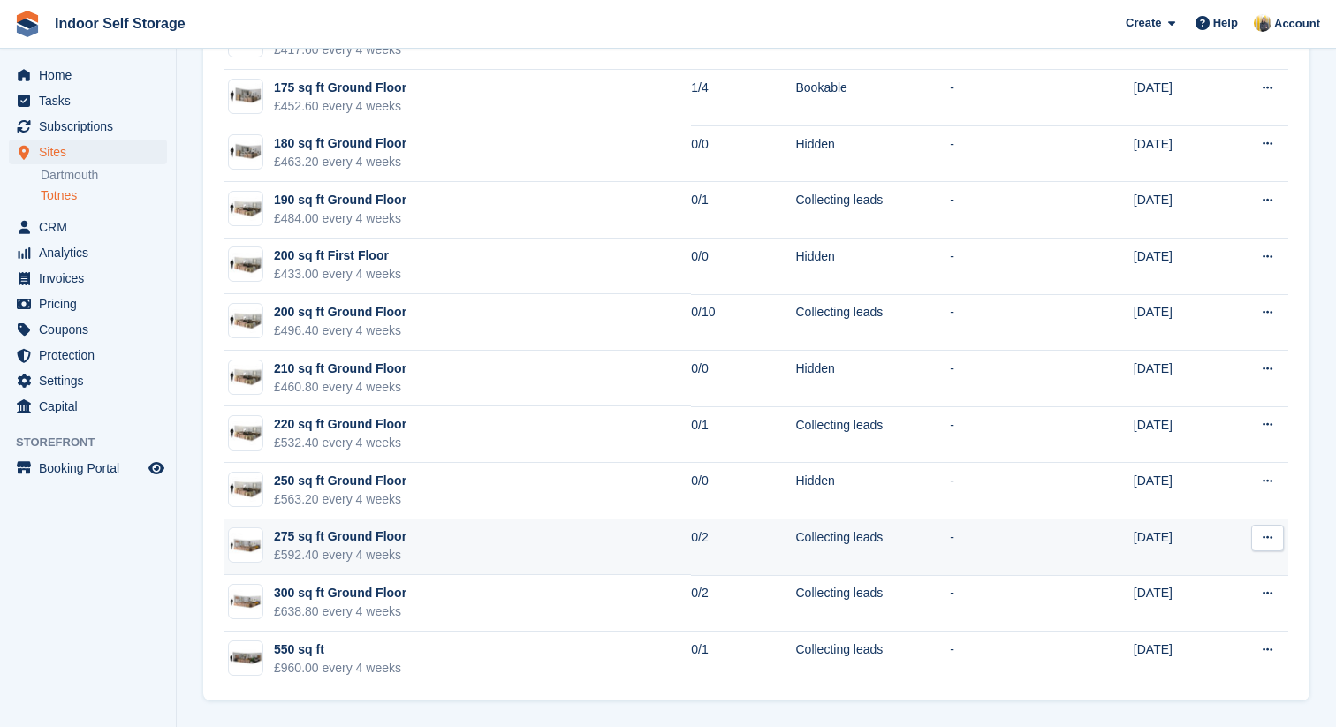
click at [1269, 541] on icon at bounding box center [1268, 537] width 10 height 11
click at [1204, 572] on p "Edit unit type" at bounding box center [1199, 572] width 154 height 23
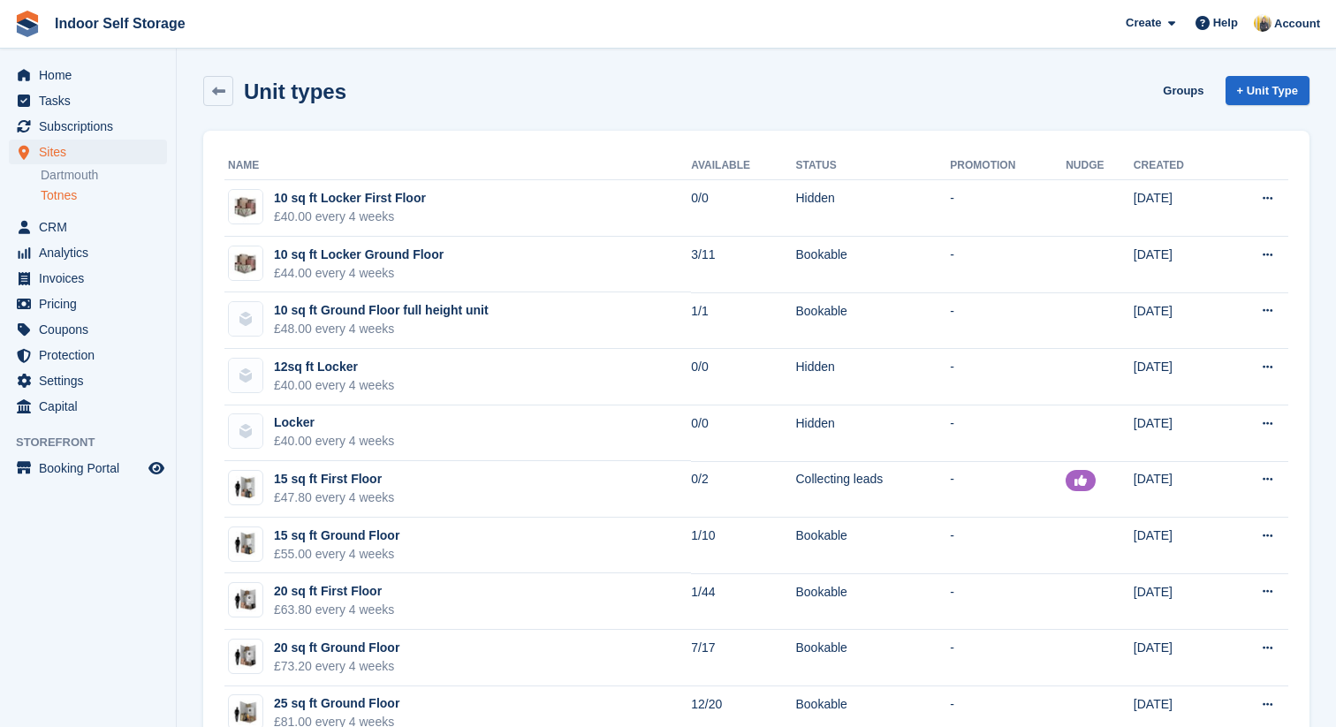
scroll to position [3764, 0]
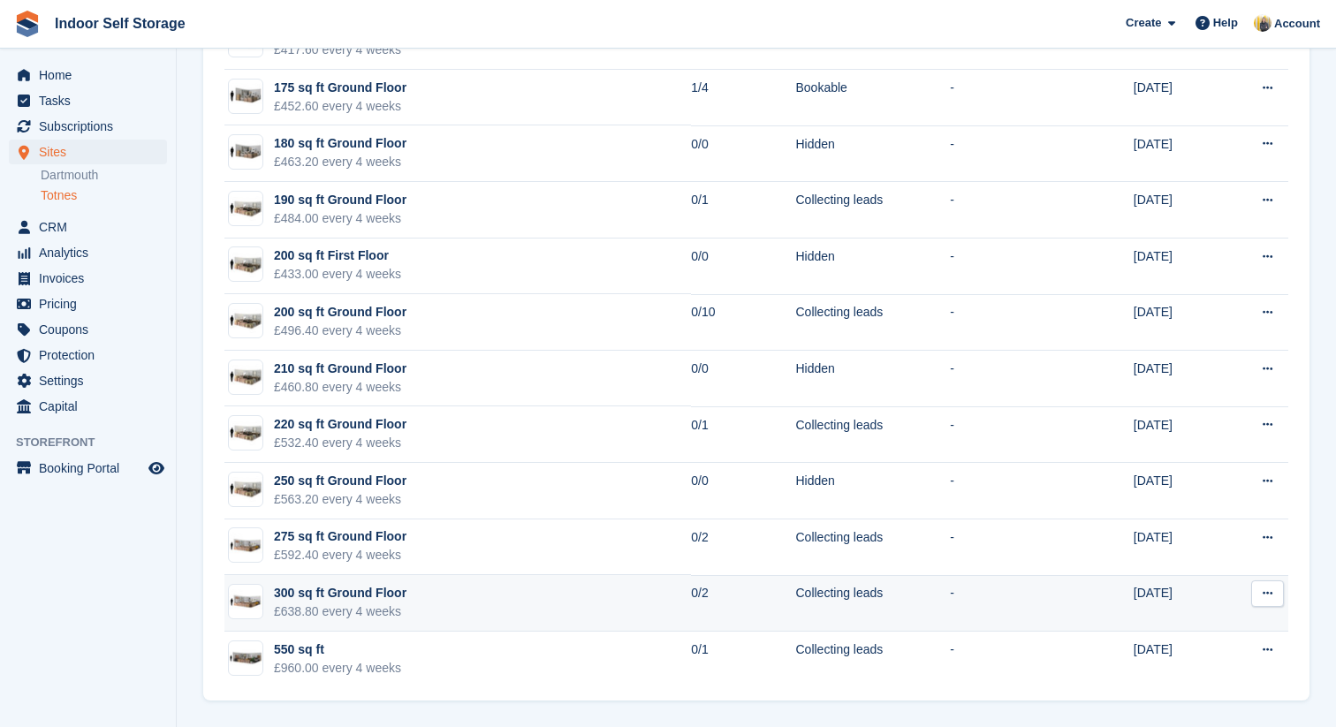
click at [1271, 594] on icon at bounding box center [1268, 593] width 10 height 11
click at [1227, 622] on p "Edit unit type" at bounding box center [1199, 628] width 154 height 23
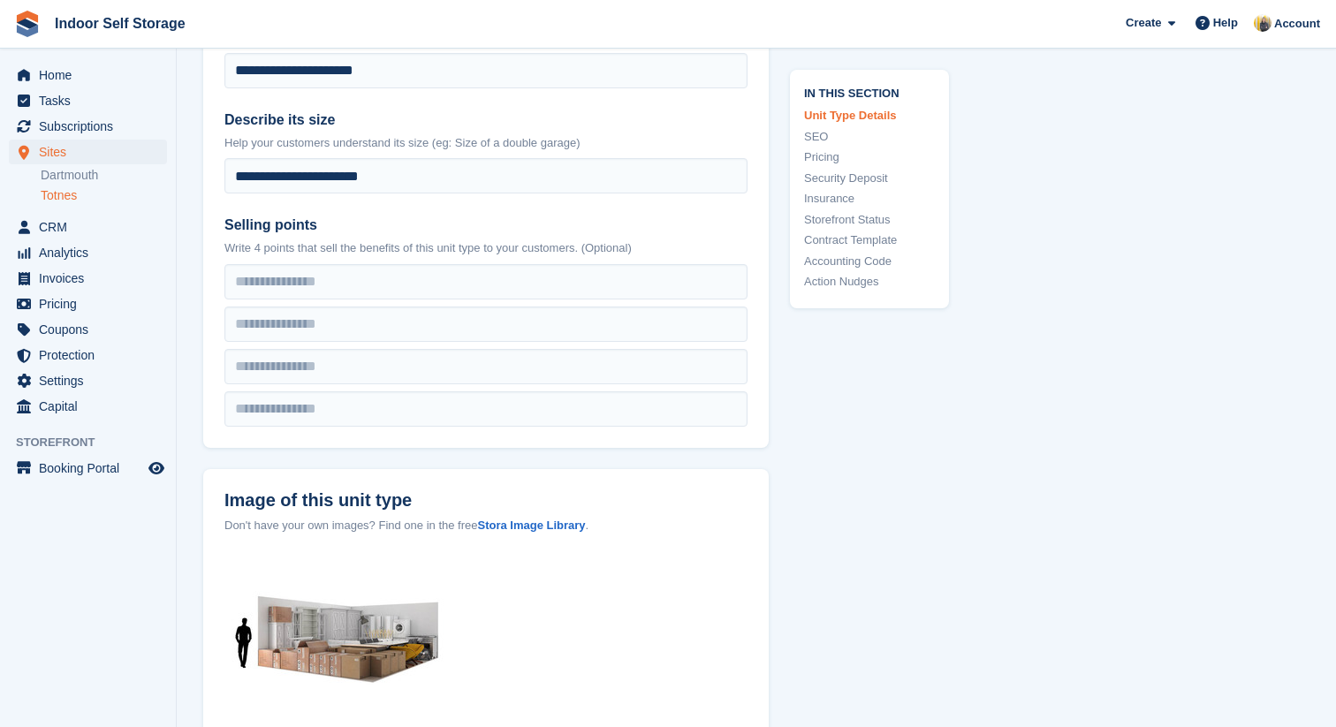
scroll to position [431, 0]
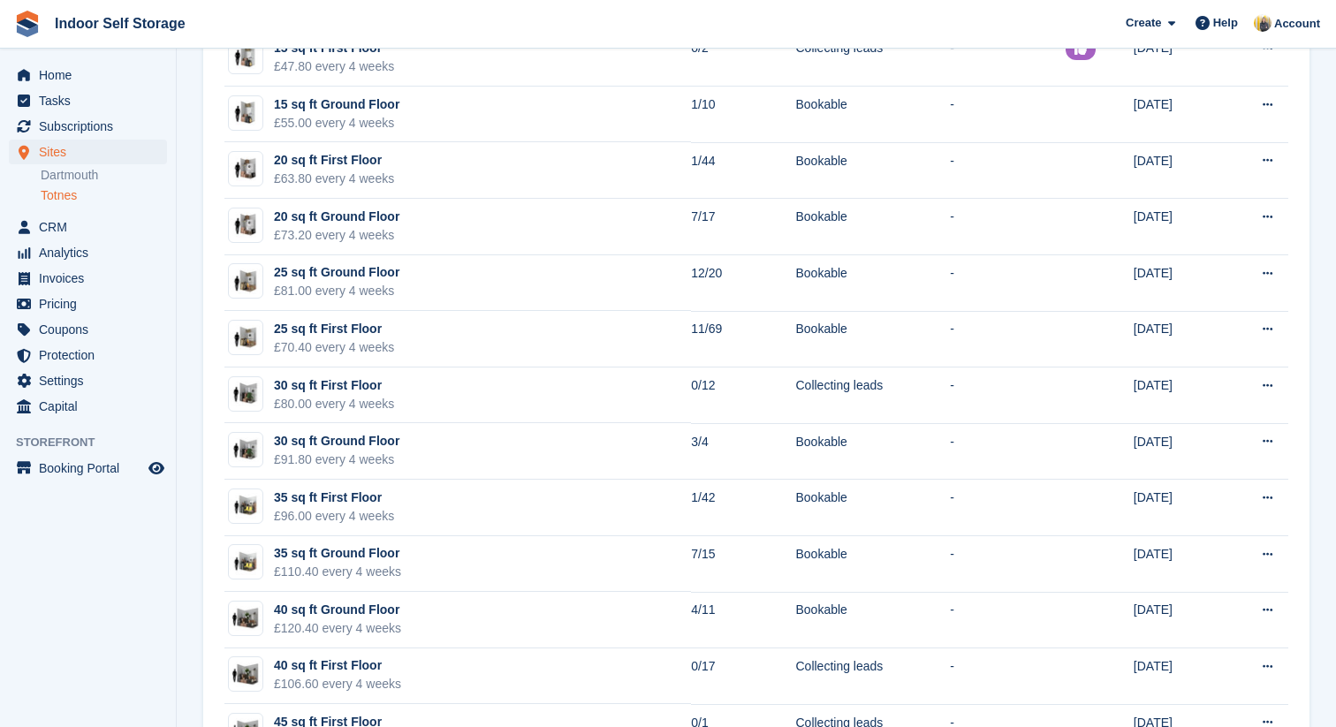
scroll to position [3764, 0]
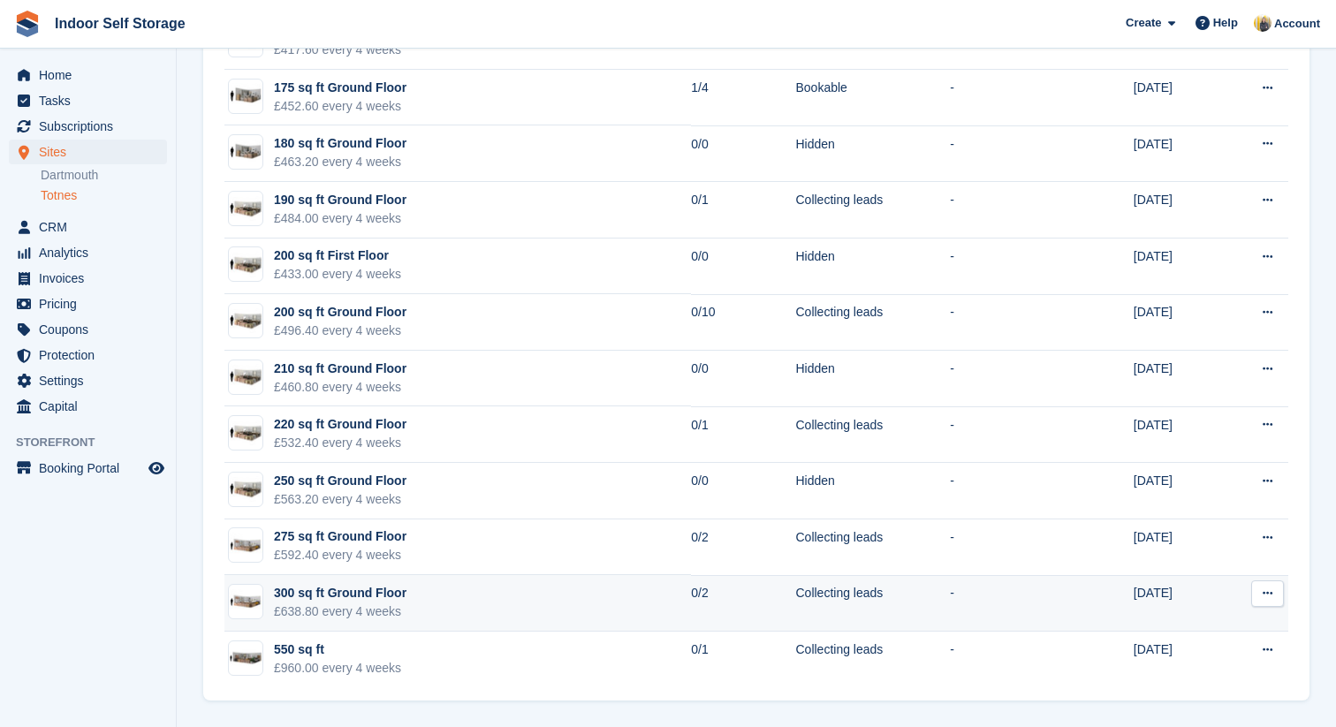
click at [1269, 603] on button at bounding box center [1268, 594] width 33 height 27
click at [1206, 626] on p "Edit unit type" at bounding box center [1199, 628] width 154 height 23
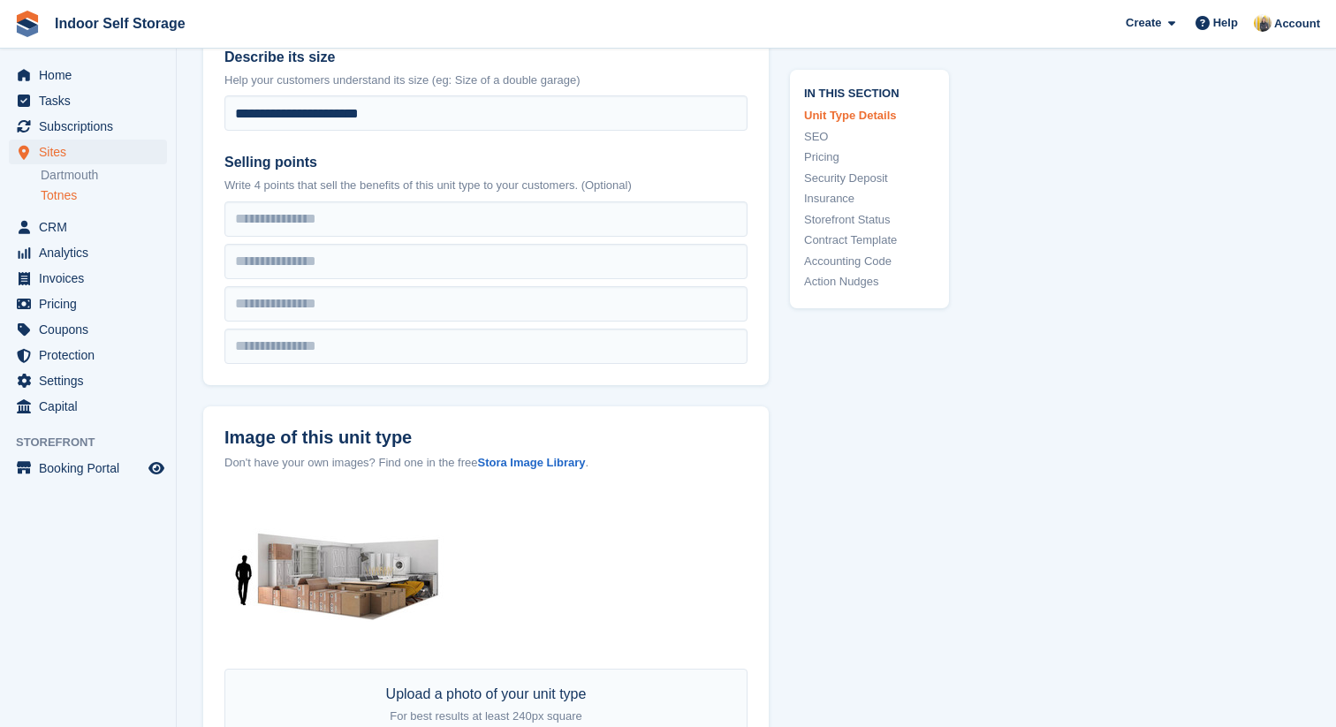
scroll to position [658, 0]
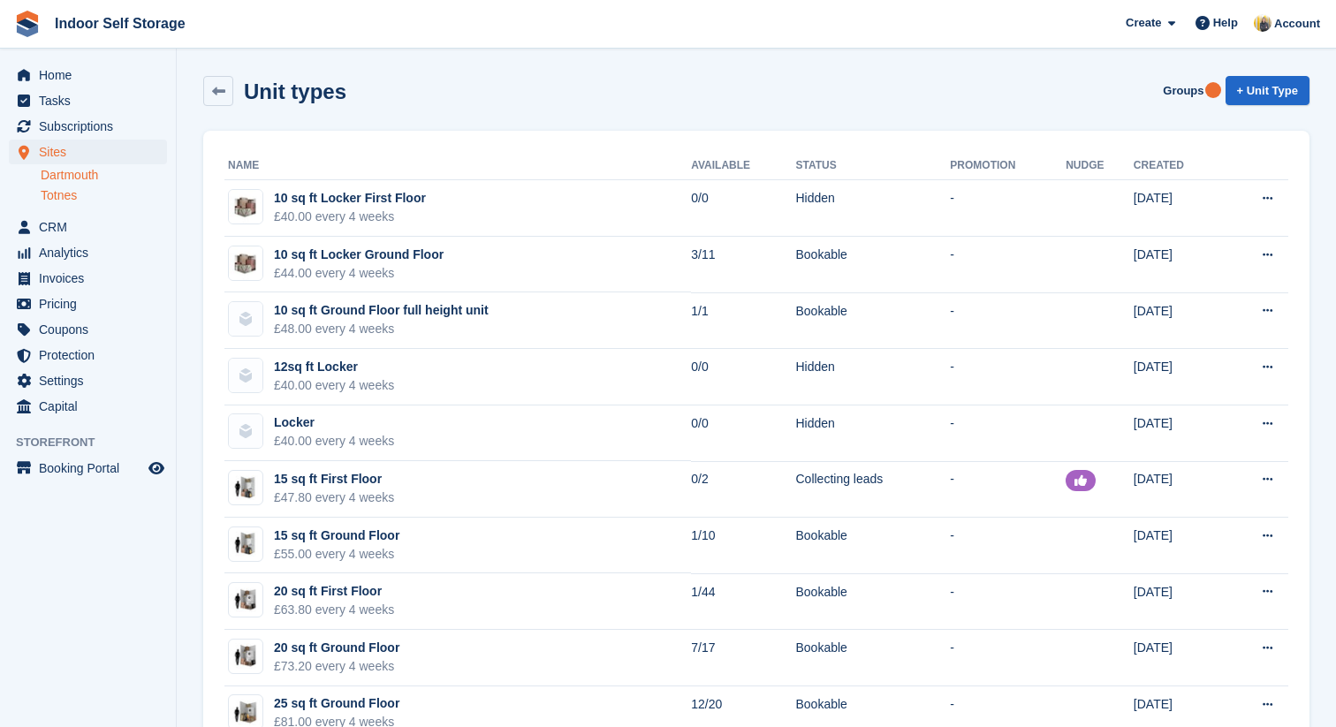
click at [91, 175] on link "Dartmouth" at bounding box center [104, 175] width 126 height 17
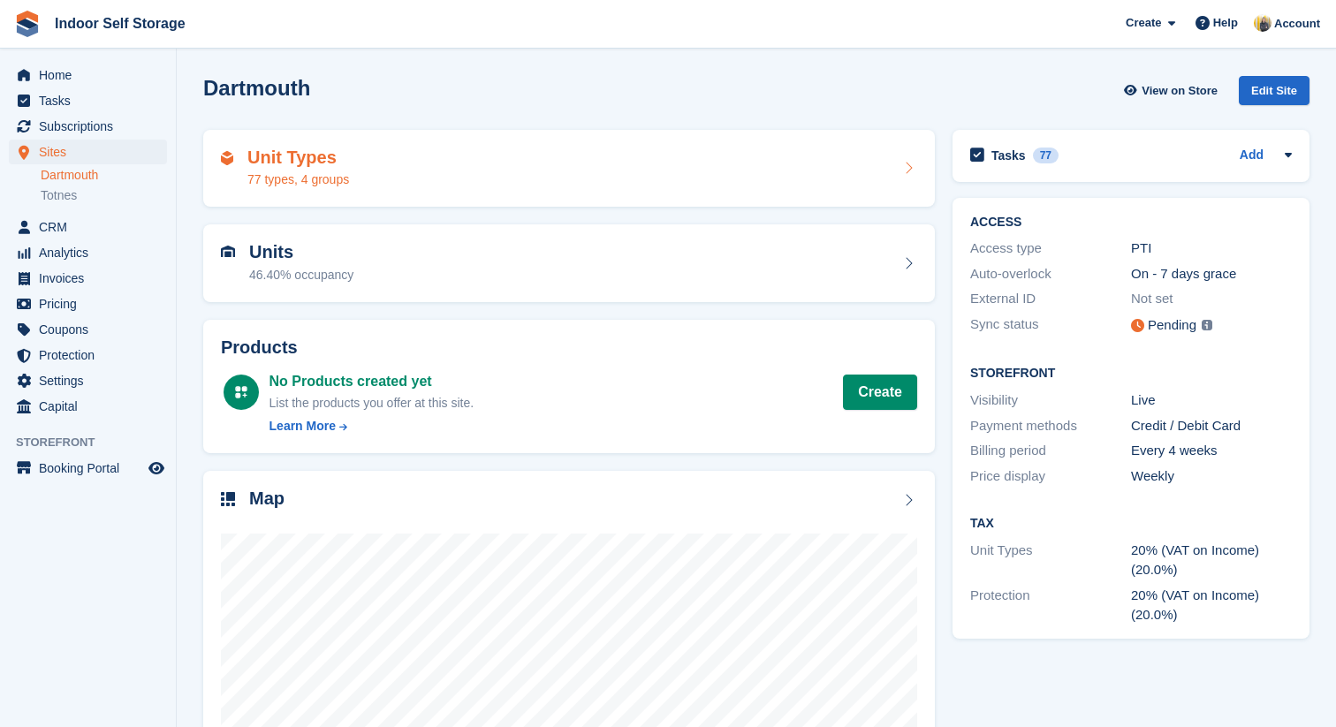
click at [485, 190] on div "Unit Types 77 types, 4 groups" at bounding box center [569, 169] width 732 height 78
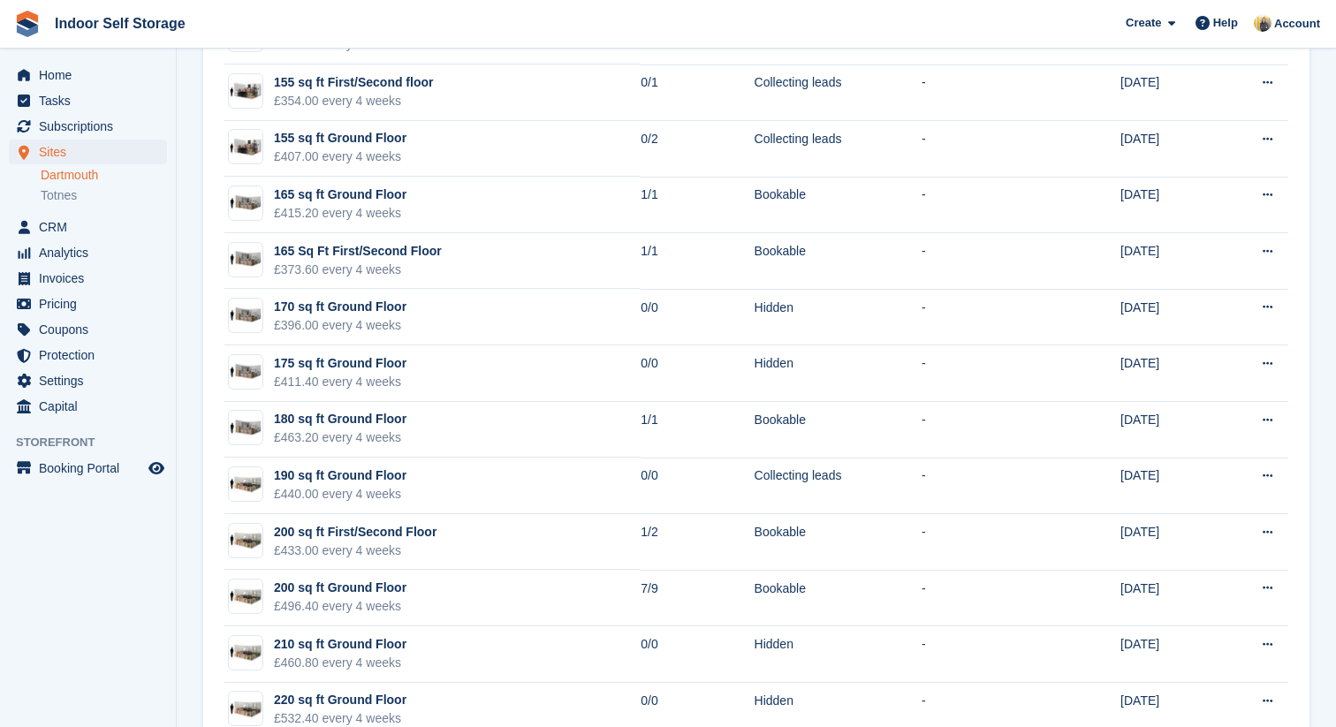
scroll to position [3618, 0]
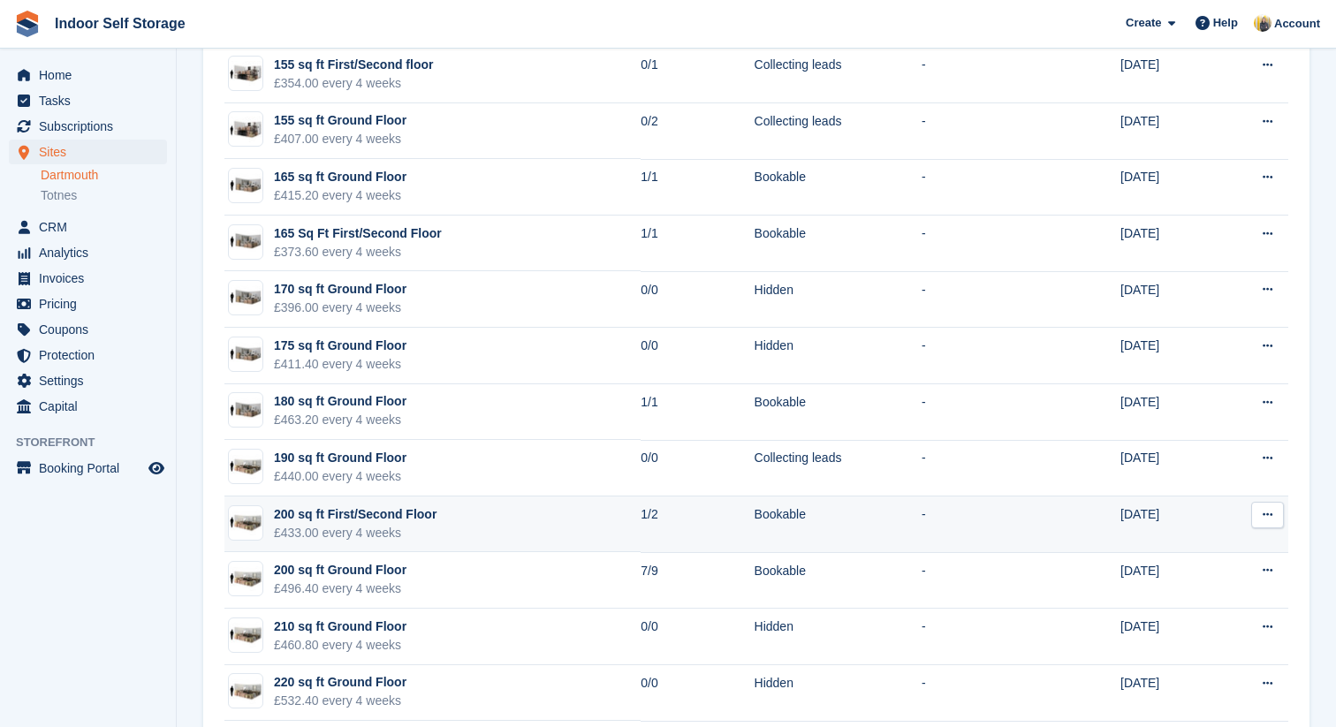
click at [1265, 519] on icon at bounding box center [1268, 514] width 10 height 11
click at [1220, 541] on p "Edit unit type" at bounding box center [1199, 549] width 154 height 23
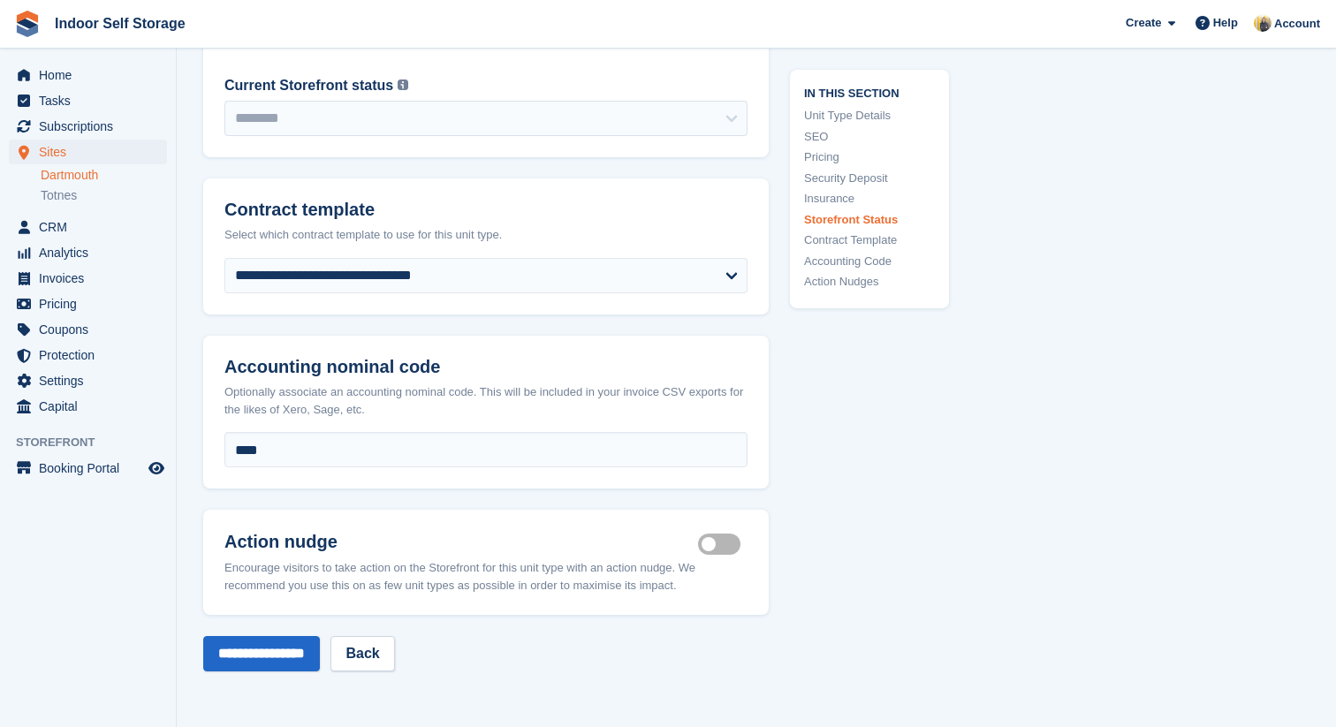
scroll to position [2834, 0]
